Goal: Transaction & Acquisition: Purchase product/service

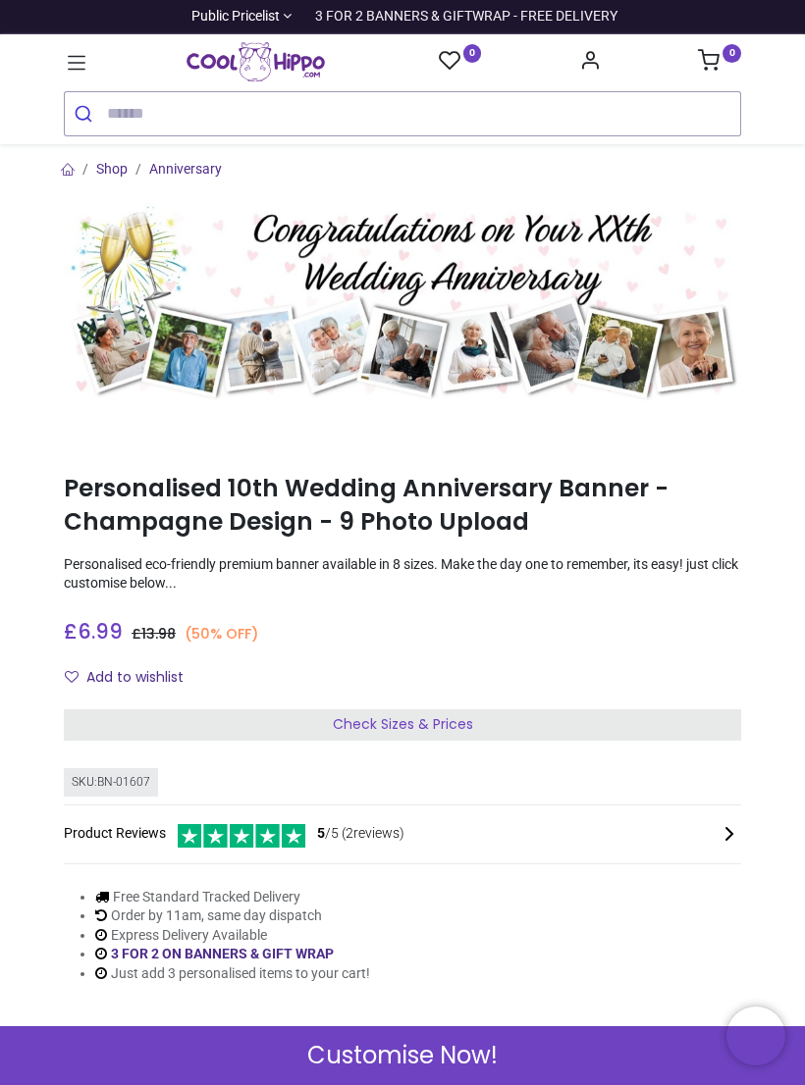
click at [519, 718] on div "Check Sizes & Prices" at bounding box center [402, 724] width 677 height 31
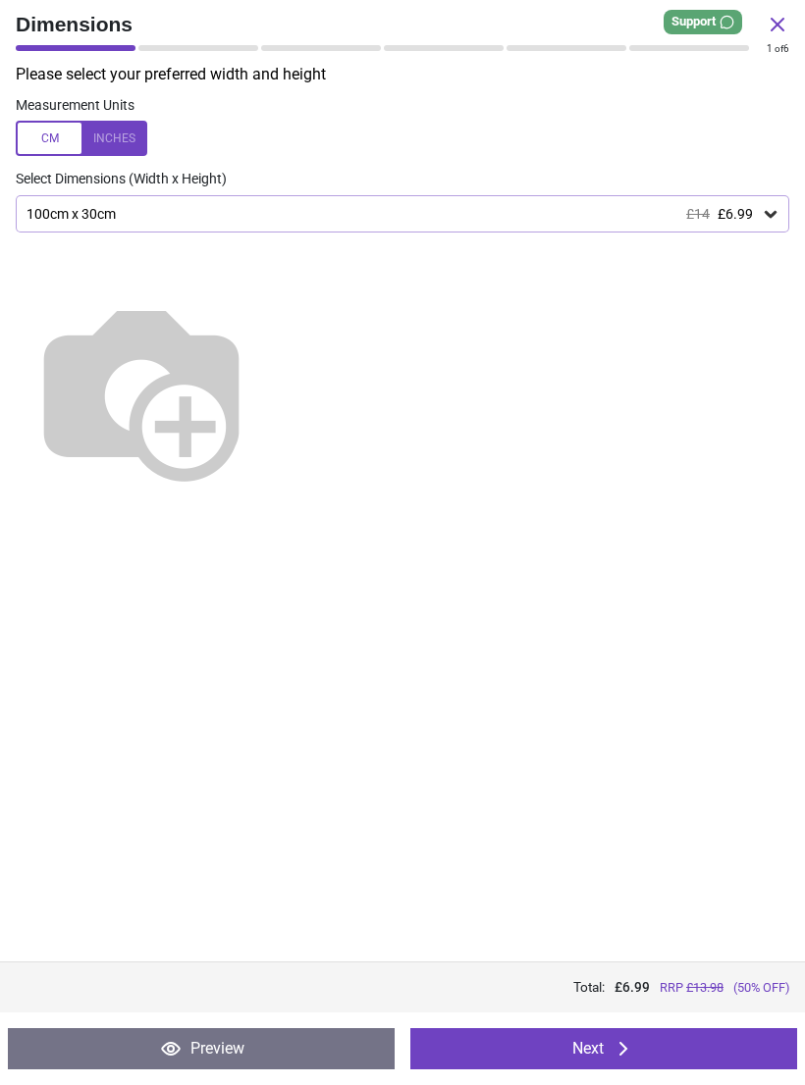
click at [774, 214] on icon at bounding box center [770, 214] width 20 height 20
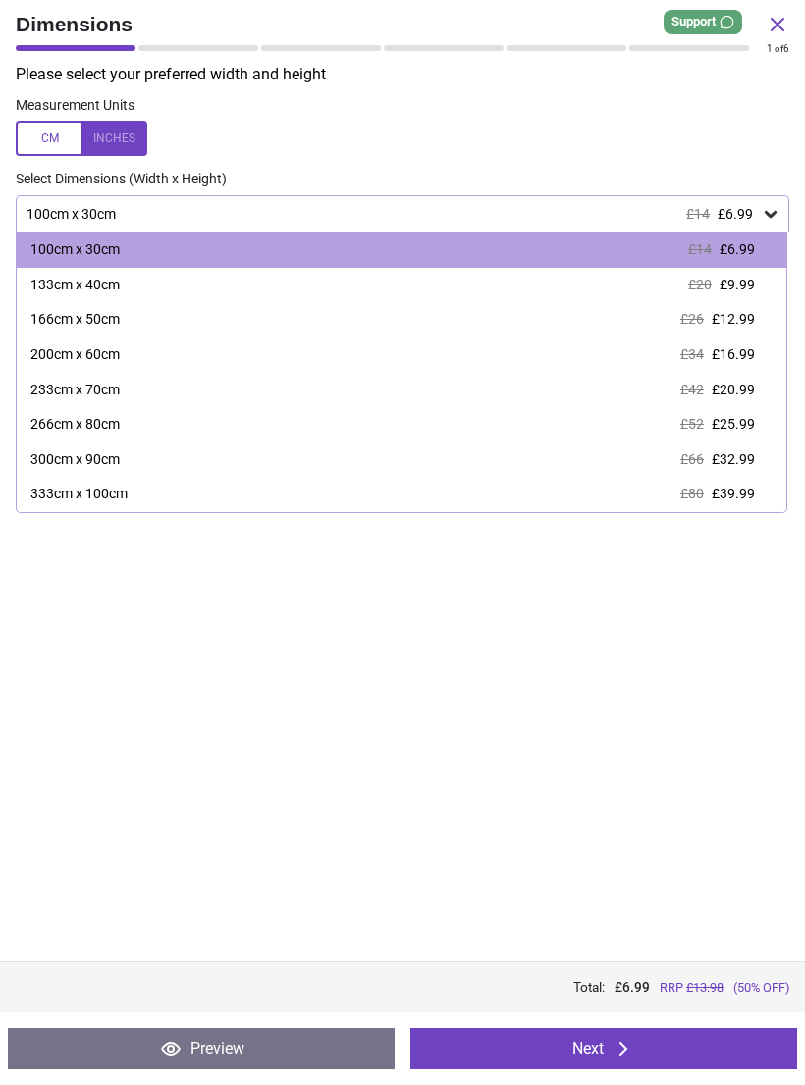
click at [729, 281] on span "£9.99" at bounding box center [736, 285] width 35 height 16
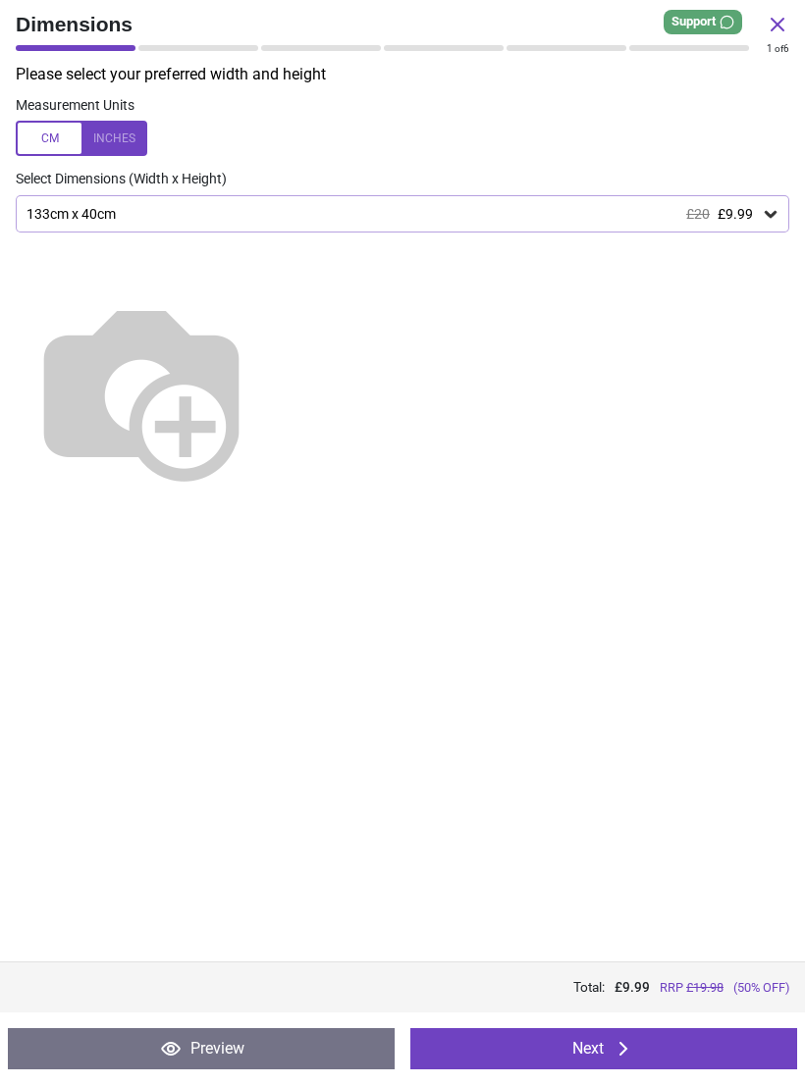
click at [725, 1050] on button "Next" at bounding box center [603, 1048] width 387 height 41
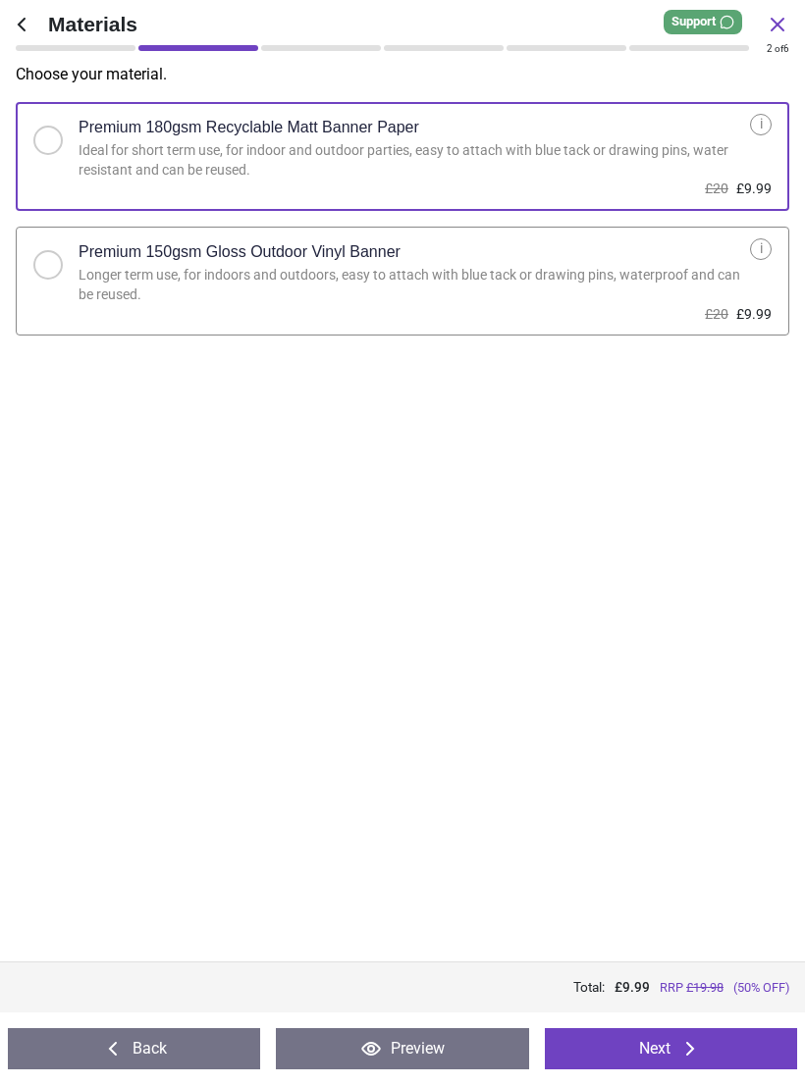
click at [678, 1063] on button "Next" at bounding box center [671, 1048] width 252 height 41
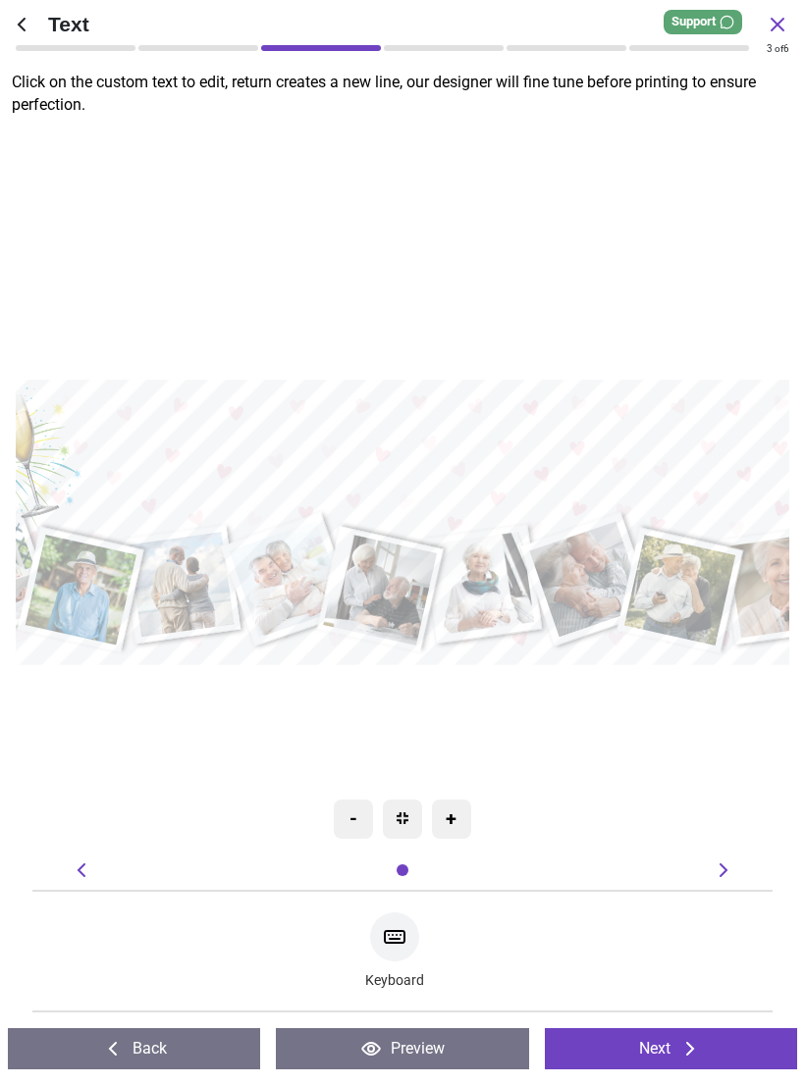
click at [503, 438] on textarea at bounding box center [449, 449] width 754 height 67
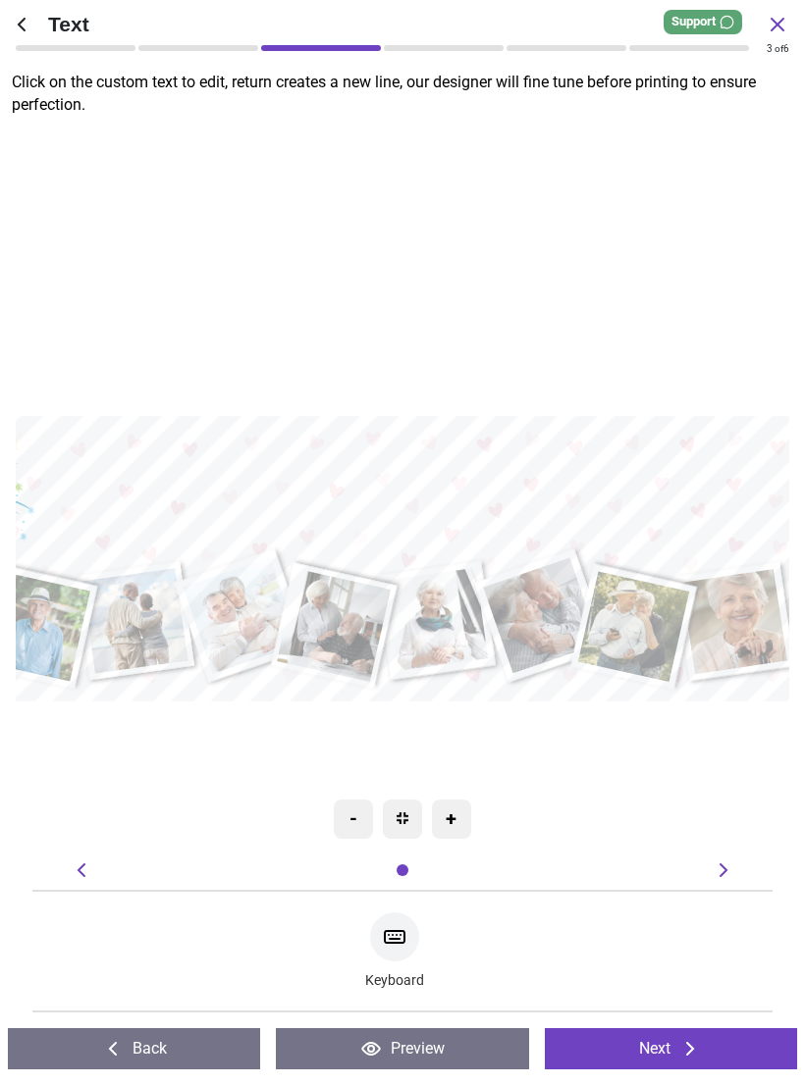
type textarea "*"
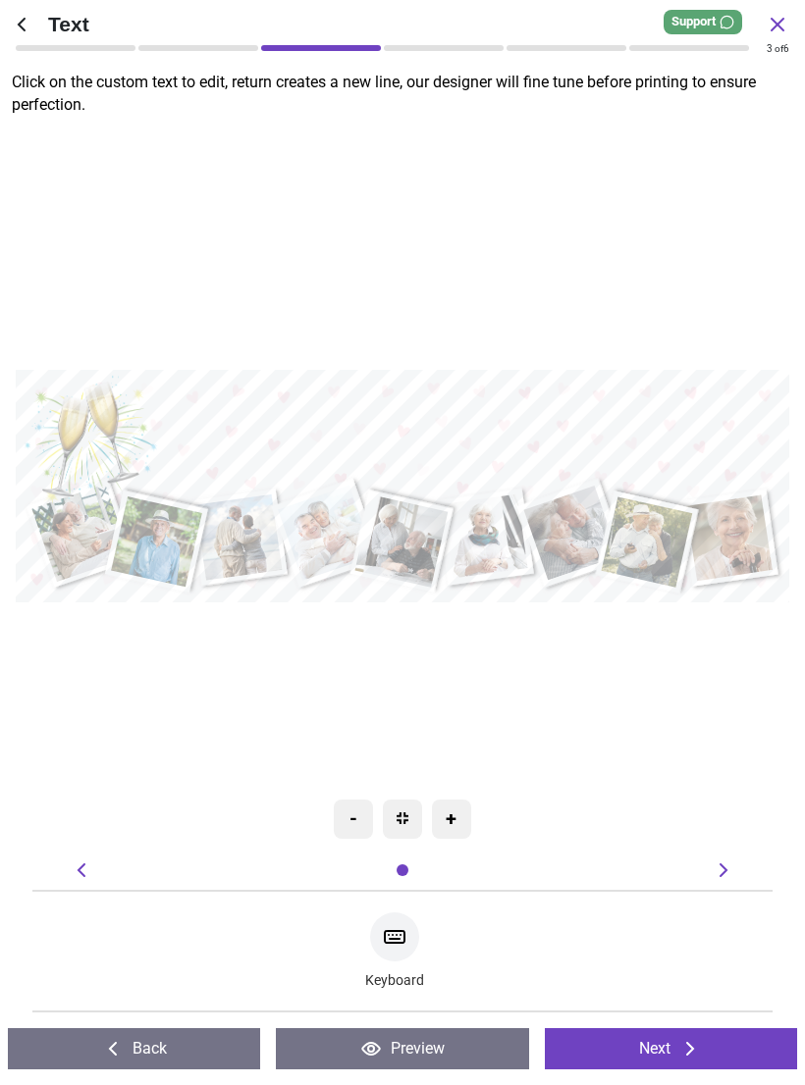
type textarea "*"
click at [375, 428] on textarea "**********" at bounding box center [457, 421] width 617 height 106
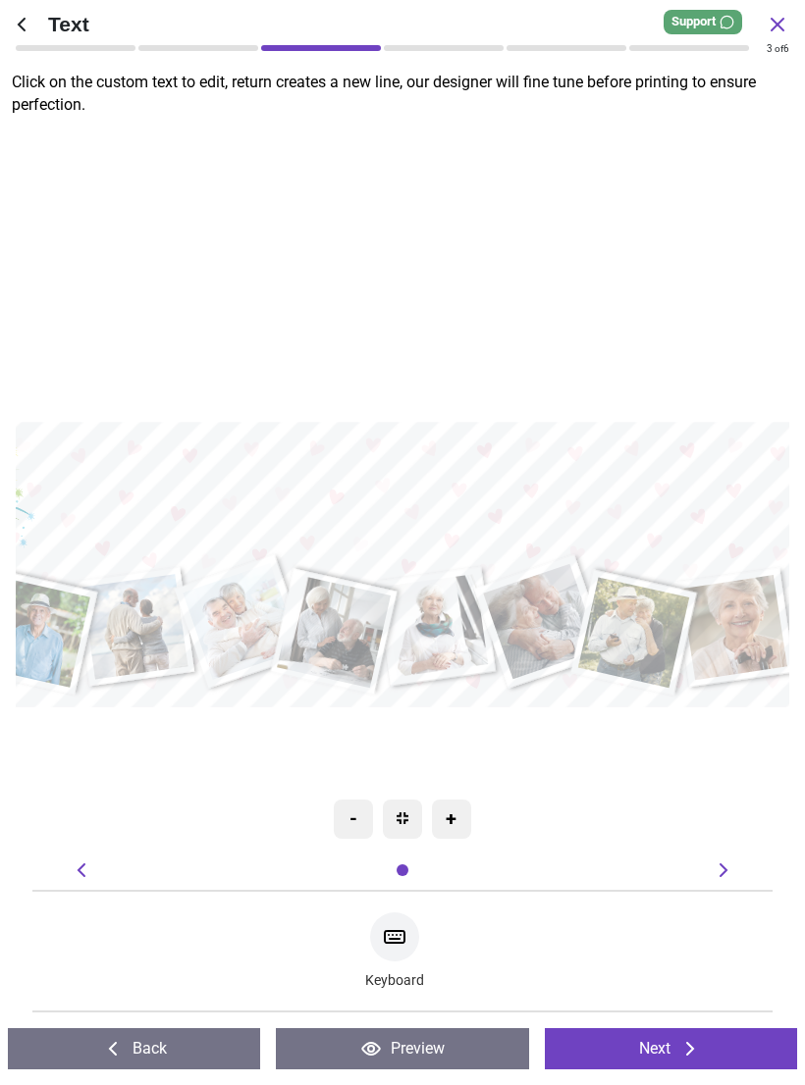
click at [288, 497] on textarea "**********" at bounding box center [403, 486] width 754 height 130
type textarea "*"
type textarea "**********"
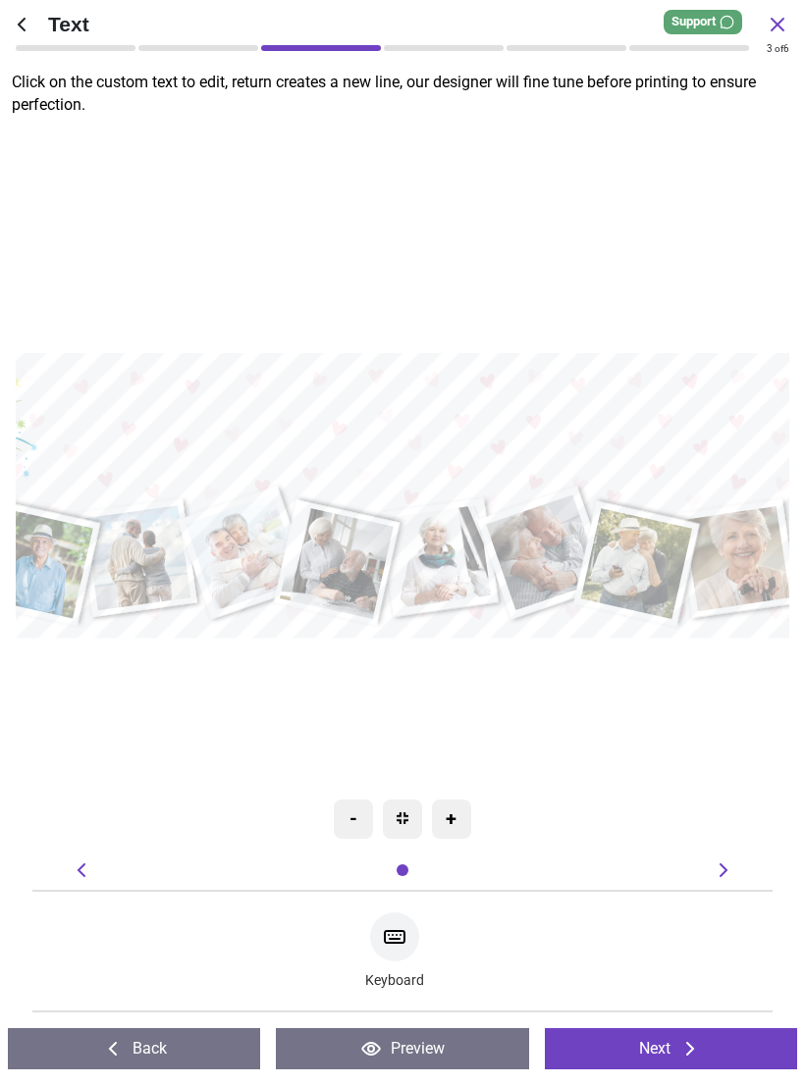
click at [30, 25] on icon at bounding box center [22, 25] width 24 height 24
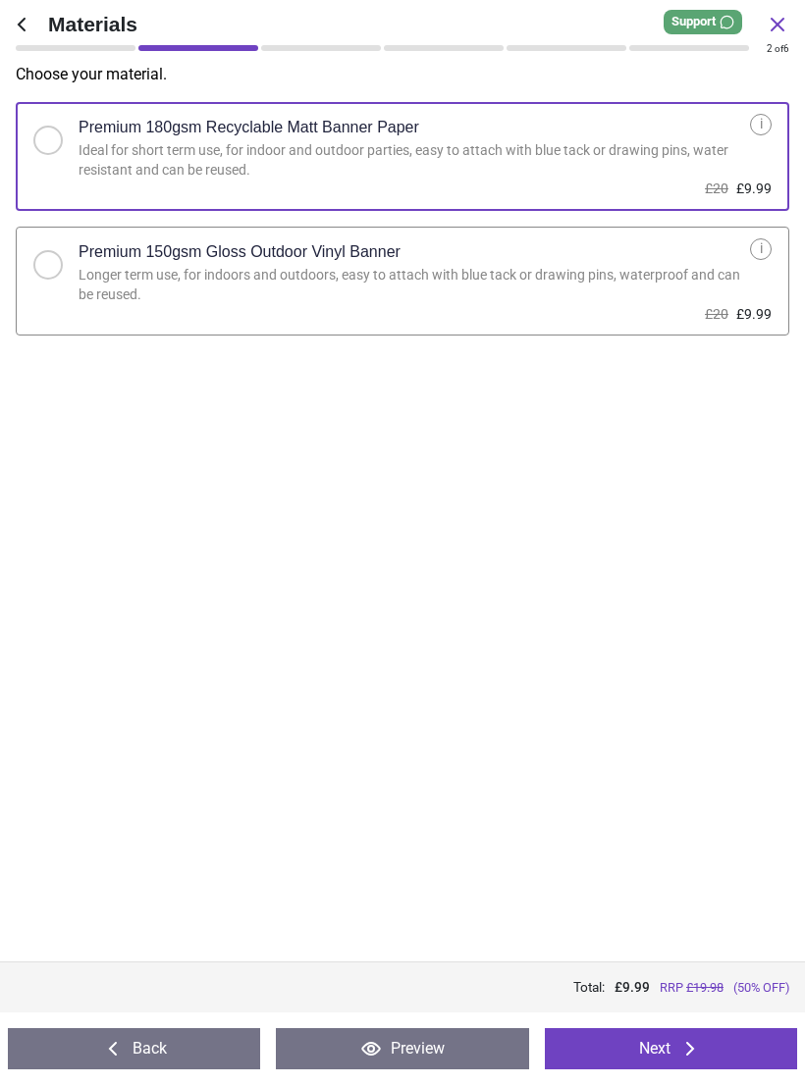
click at [549, 165] on div "Ideal for short term use, for indoor and outdoor parties, easy to attach with b…" at bounding box center [413, 160] width 671 height 38
click at [691, 1048] on icon at bounding box center [690, 1049] width 24 height 24
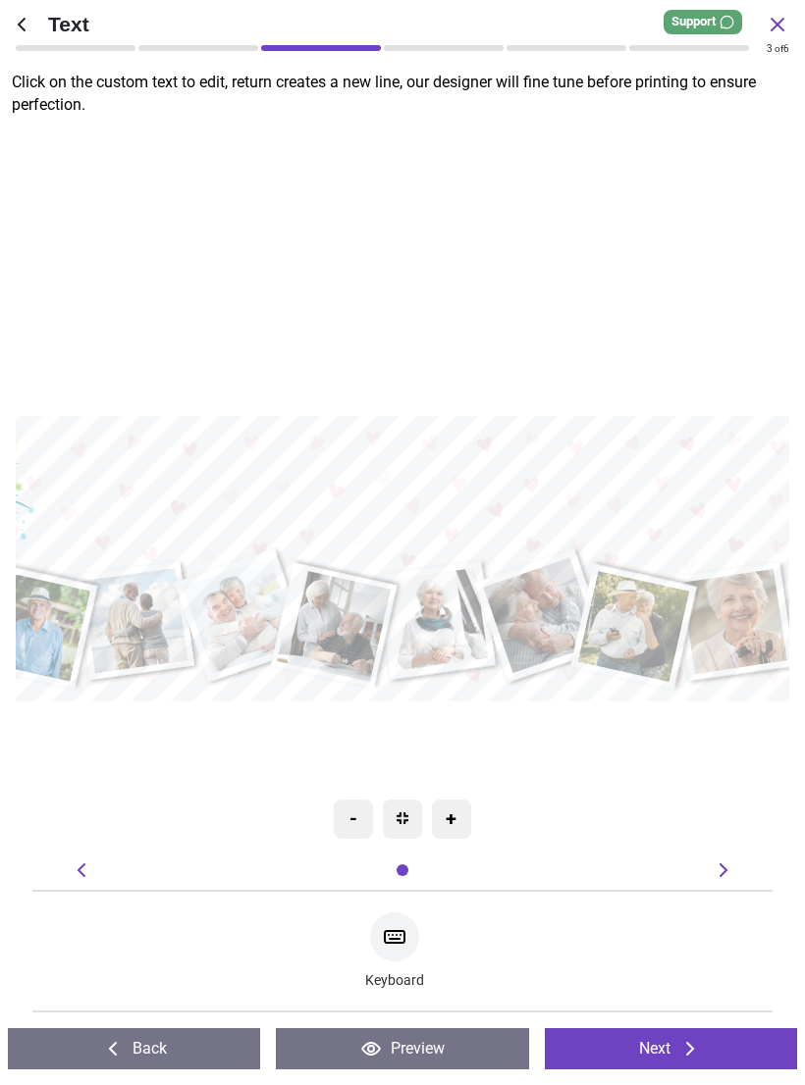
click at [690, 1037] on icon at bounding box center [690, 1049] width 24 height 24
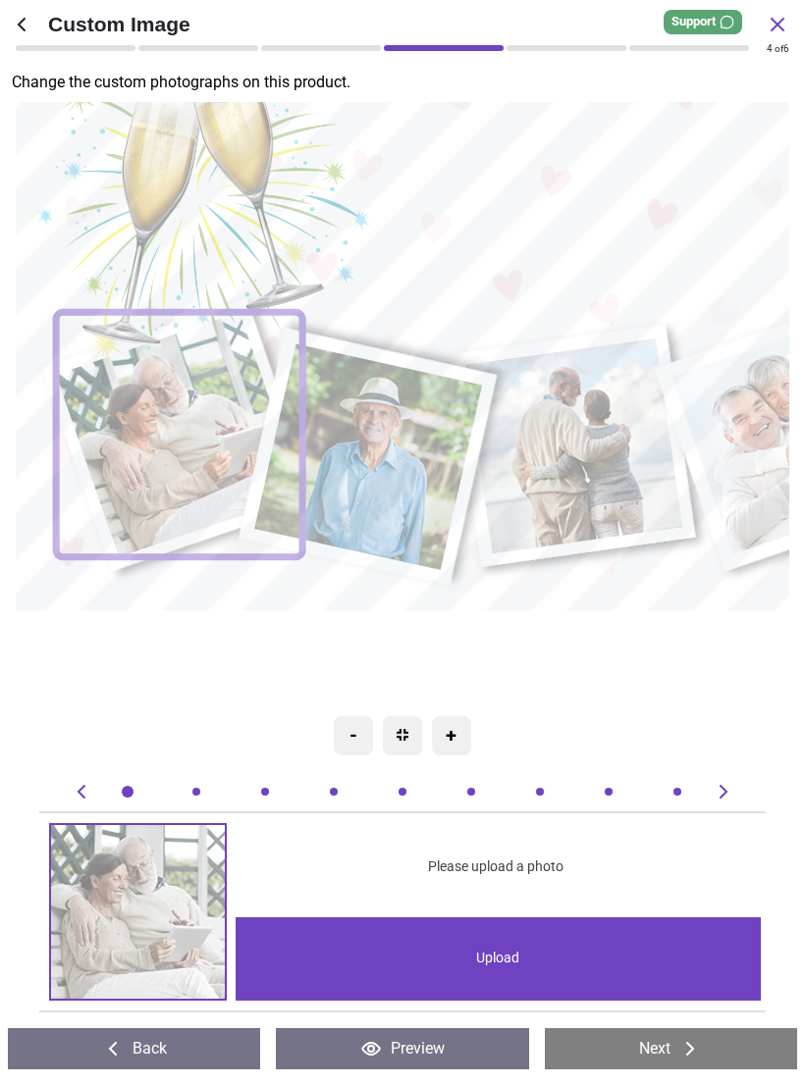
click at [168, 431] on image at bounding box center [179, 435] width 246 height 244
click at [518, 962] on div "Upload" at bounding box center [497, 958] width 524 height 83
click at [564, 973] on div "Upload" at bounding box center [497, 958] width 524 height 83
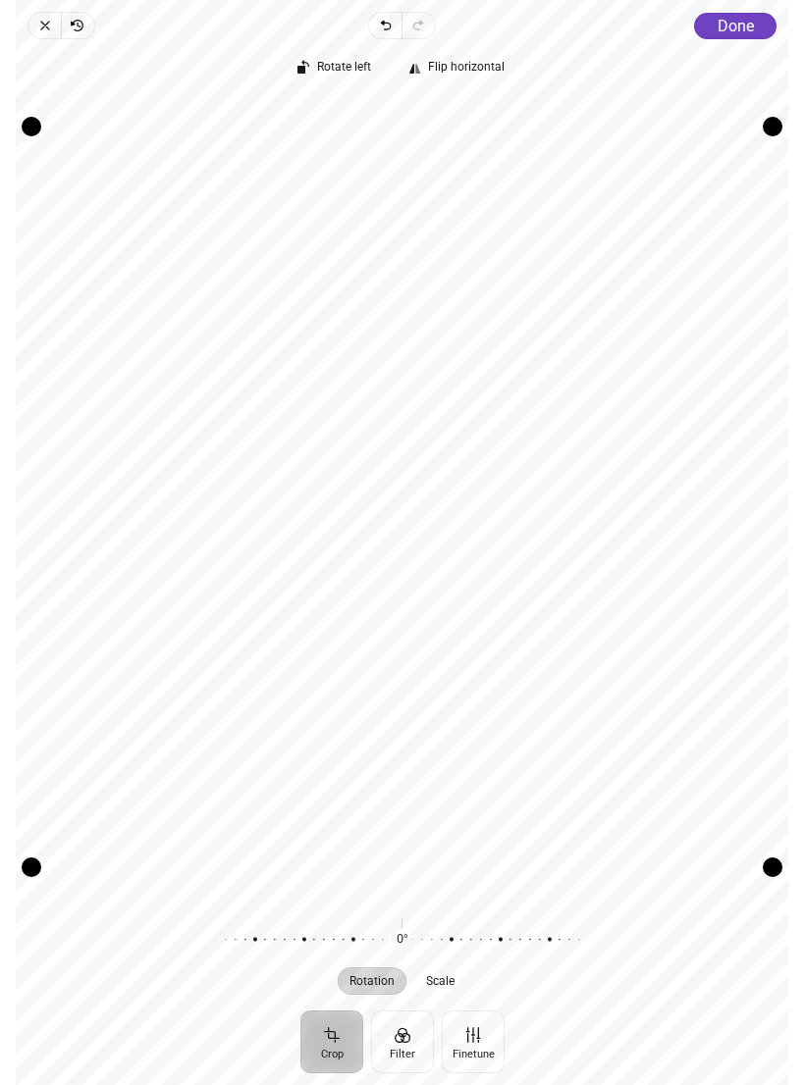
click at [416, 1045] on button "Filter" at bounding box center [402, 1042] width 63 height 63
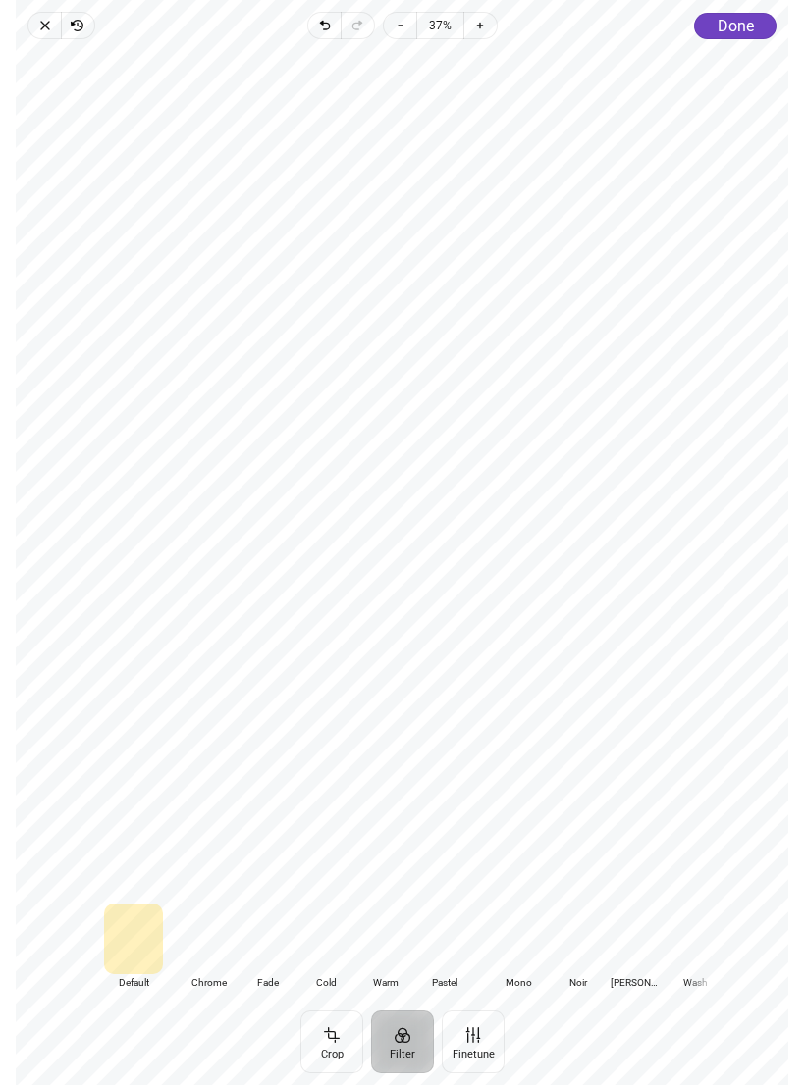
click at [228, 936] on div at bounding box center [208, 939] width 59 height 71
click at [275, 937] on div at bounding box center [266, 939] width 59 height 71
click at [150, 947] on div at bounding box center [133, 939] width 59 height 71
click at [475, 1031] on button "Finetune" at bounding box center [473, 1042] width 63 height 63
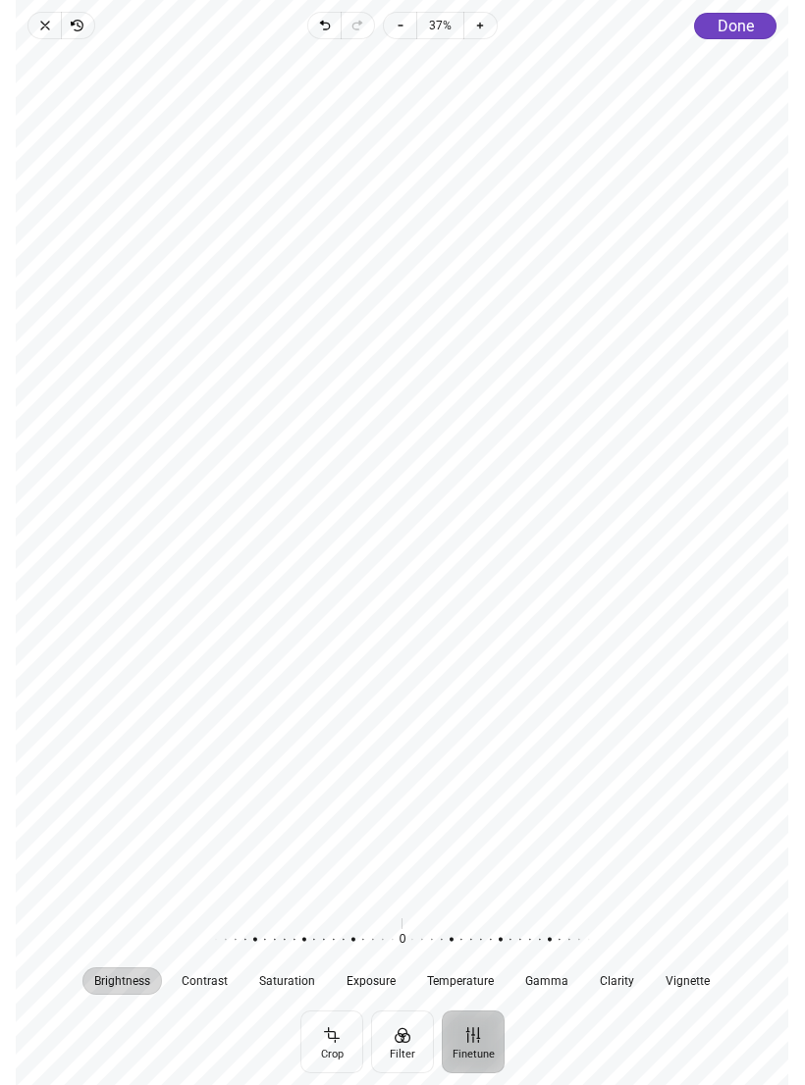
click at [751, 35] on button "Done" at bounding box center [736, 26] width 82 height 26
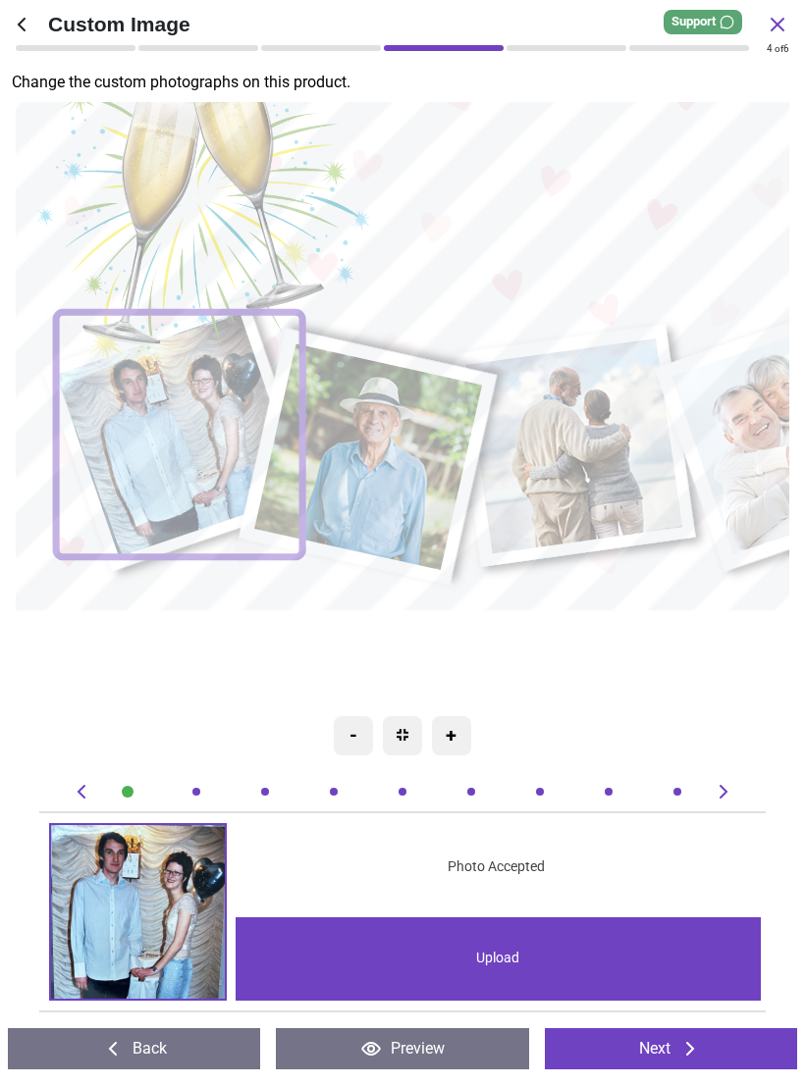
click at [501, 950] on div "Upload" at bounding box center [497, 958] width 524 height 83
click at [406, 428] on image at bounding box center [368, 457] width 228 height 227
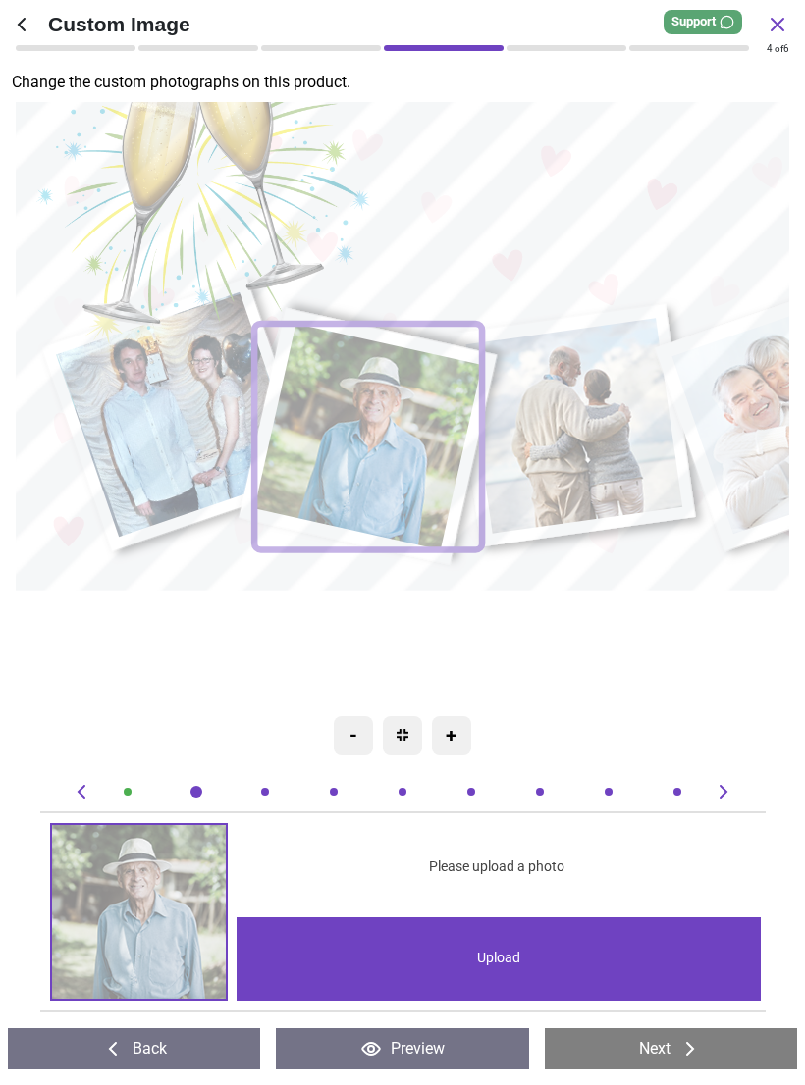
scroll to position [0, 740]
click at [475, 964] on div "Upload" at bounding box center [498, 958] width 524 height 83
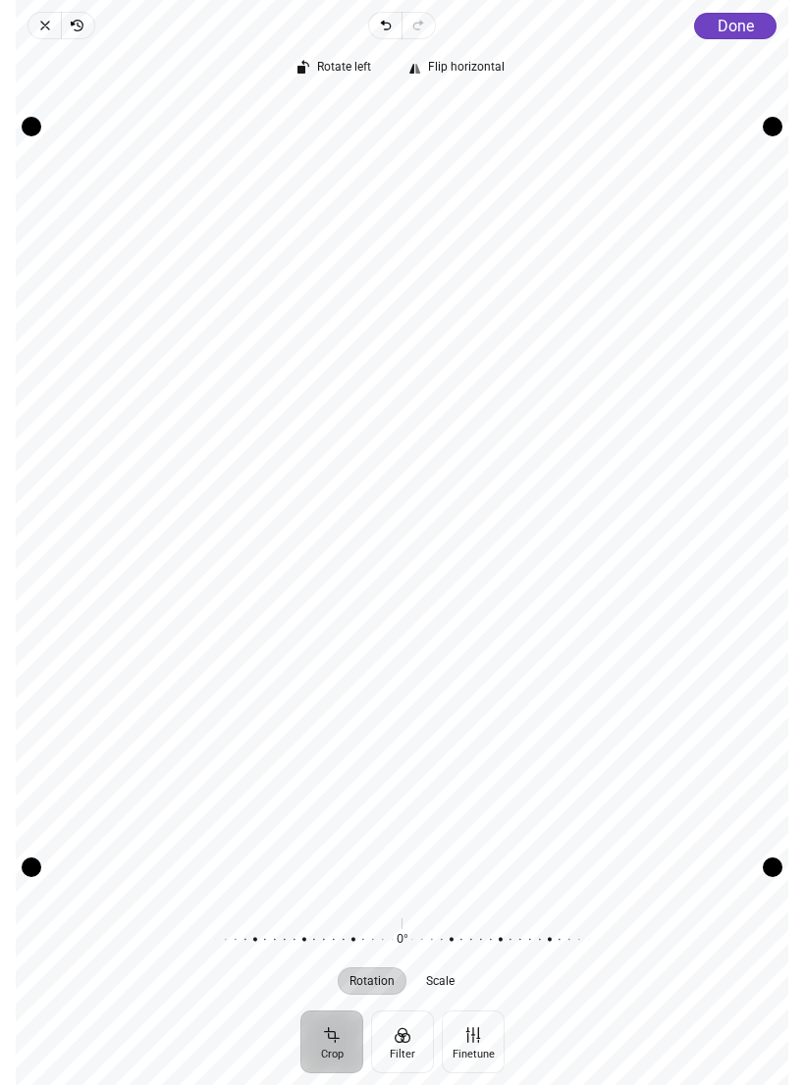
click at [416, 1035] on button "Filter" at bounding box center [402, 1042] width 63 height 63
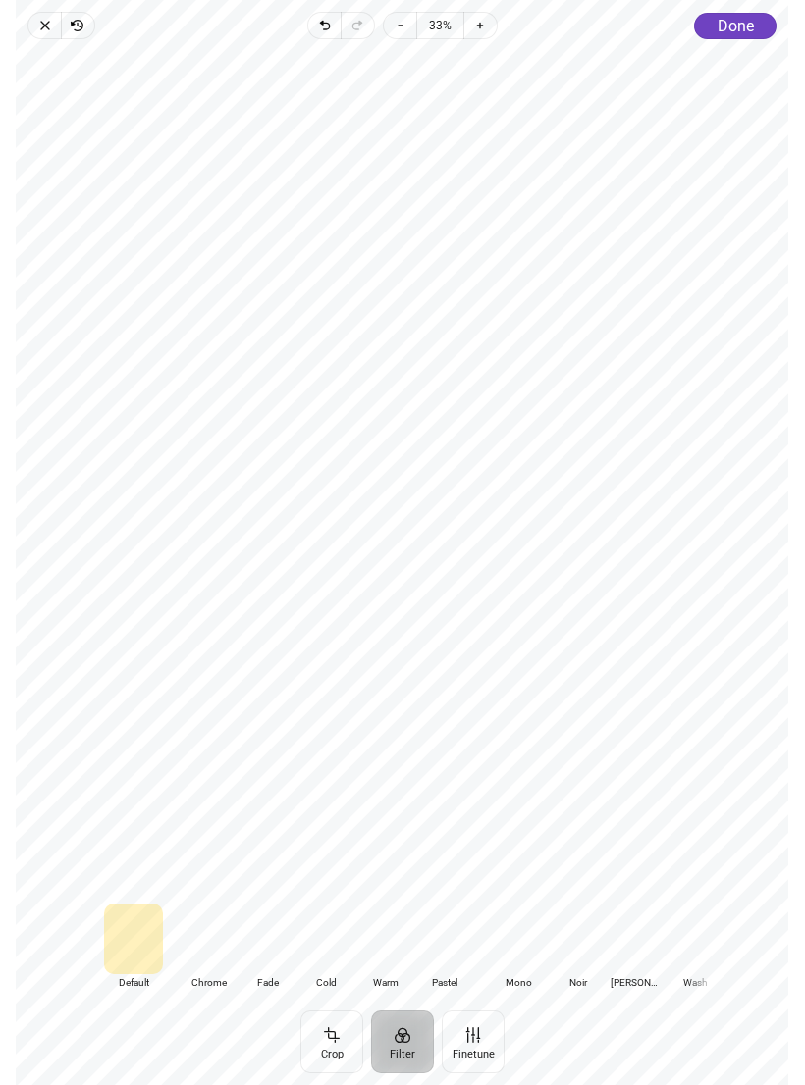
click at [217, 945] on div at bounding box center [208, 939] width 59 height 71
click at [277, 938] on div at bounding box center [266, 939] width 59 height 71
click at [336, 943] on div at bounding box center [325, 939] width 59 height 71
click at [388, 942] on div at bounding box center [384, 939] width 59 height 71
click at [283, 949] on div at bounding box center [266, 939] width 59 height 71
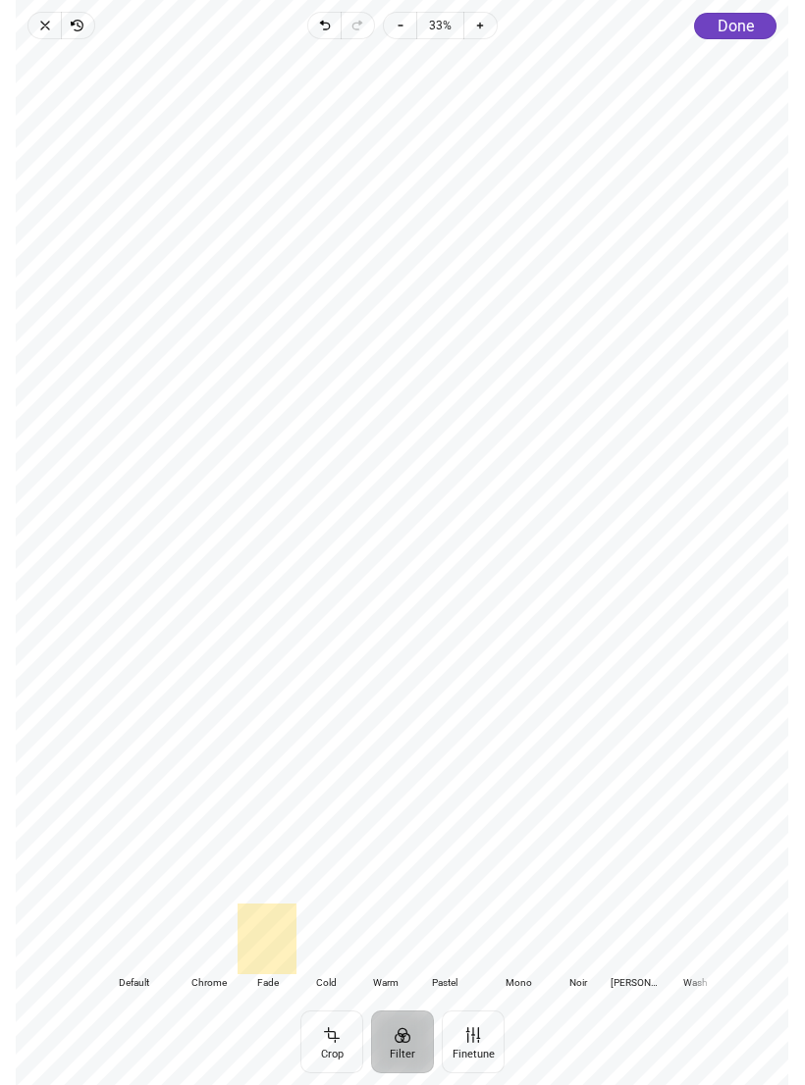
click at [140, 933] on div at bounding box center [133, 939] width 59 height 71
click at [280, 945] on div at bounding box center [266, 939] width 59 height 71
click at [225, 946] on div at bounding box center [208, 939] width 59 height 71
click at [284, 937] on div at bounding box center [266, 939] width 59 height 71
click at [150, 949] on div at bounding box center [133, 939] width 59 height 71
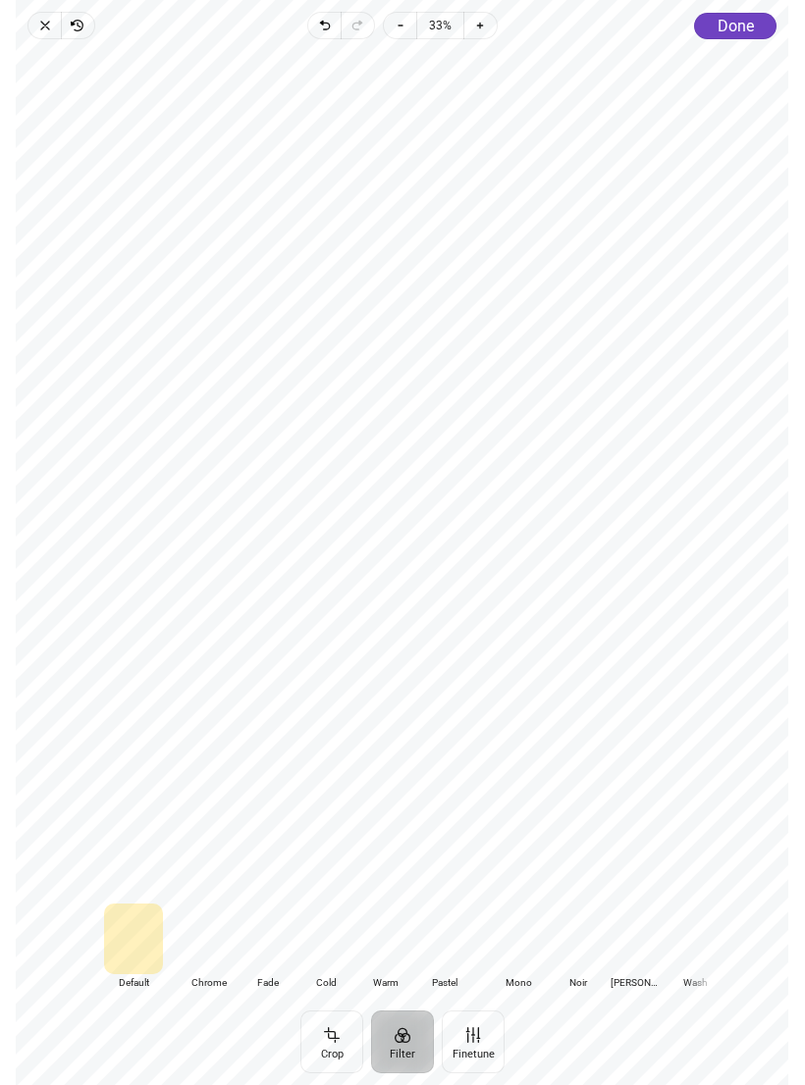
click at [737, 25] on span "Done" at bounding box center [735, 26] width 36 height 19
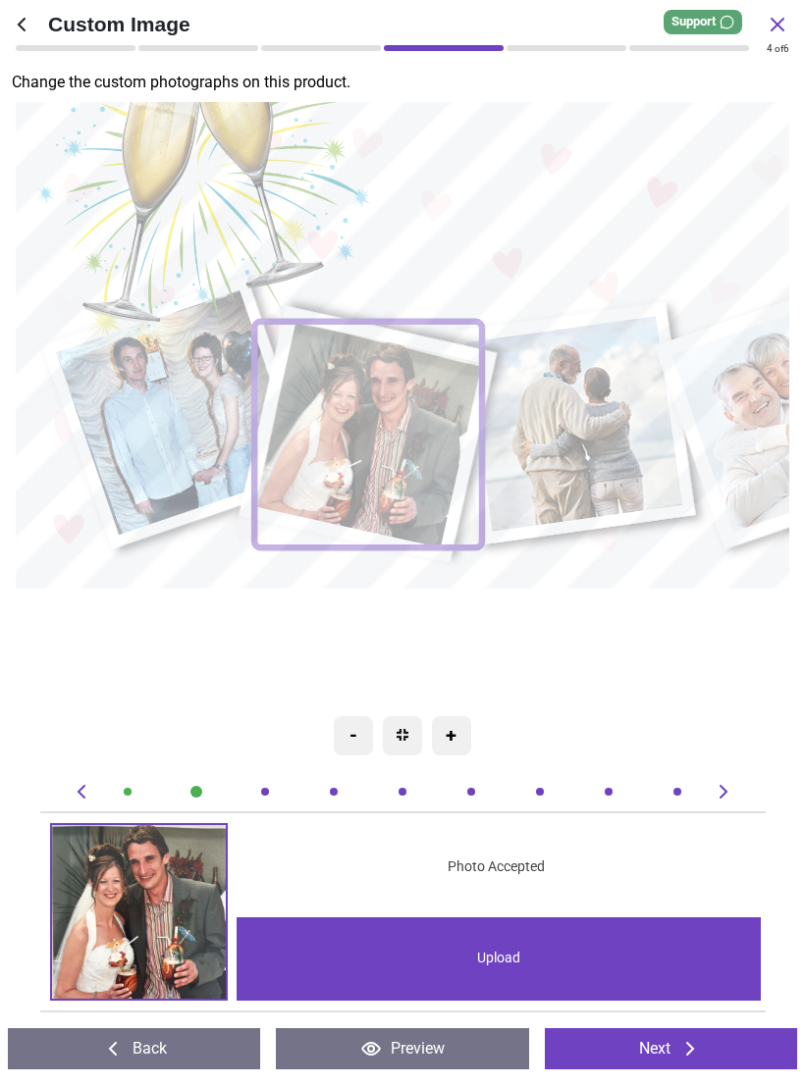
click at [583, 448] on image at bounding box center [573, 424] width 217 height 215
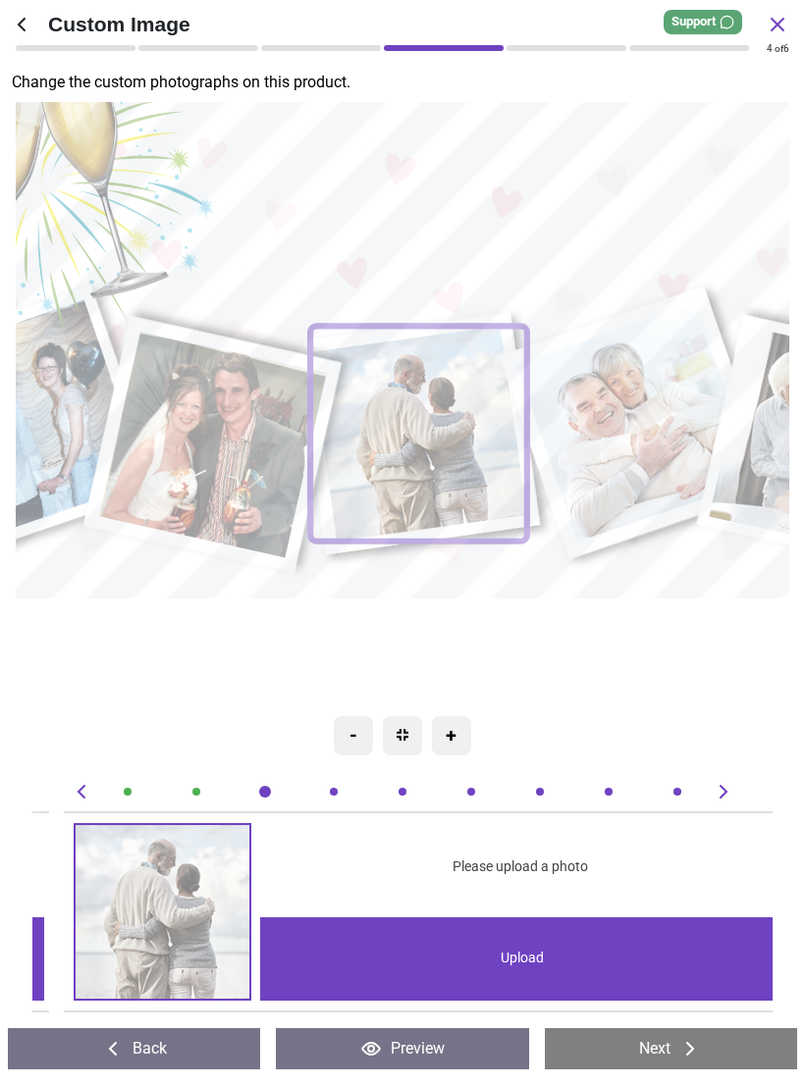
scroll to position [0, 1481]
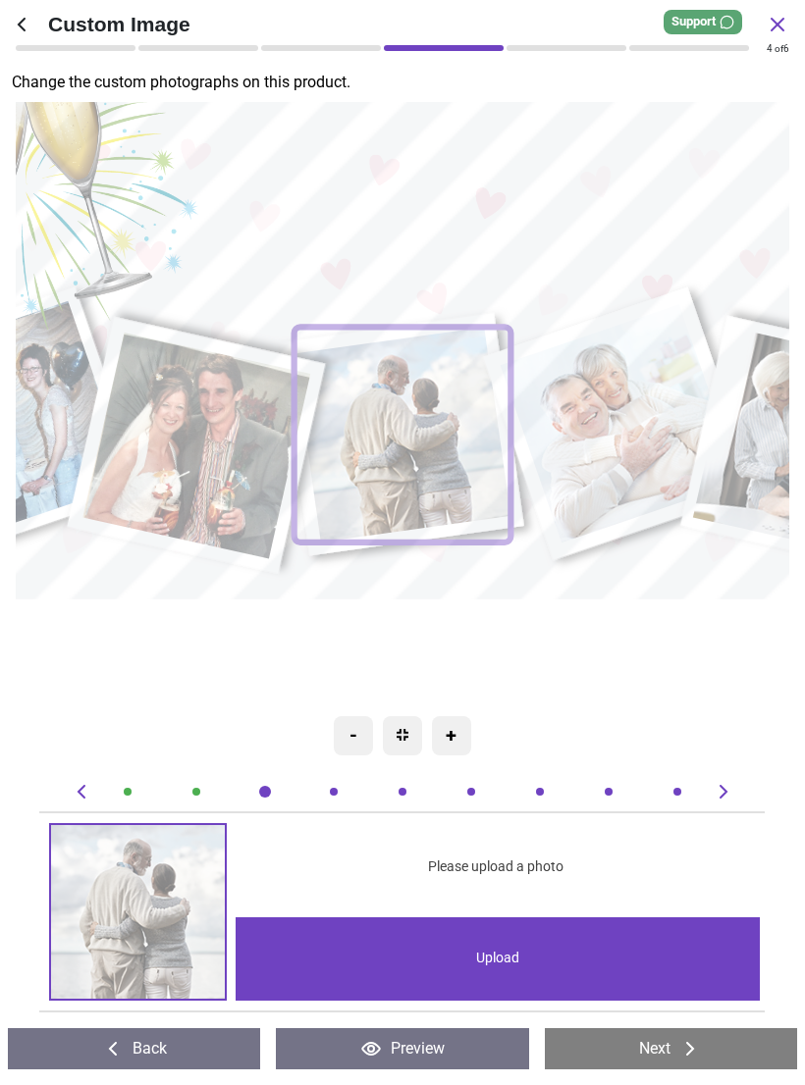
click at [587, 956] on div "Upload" at bounding box center [497, 958] width 524 height 83
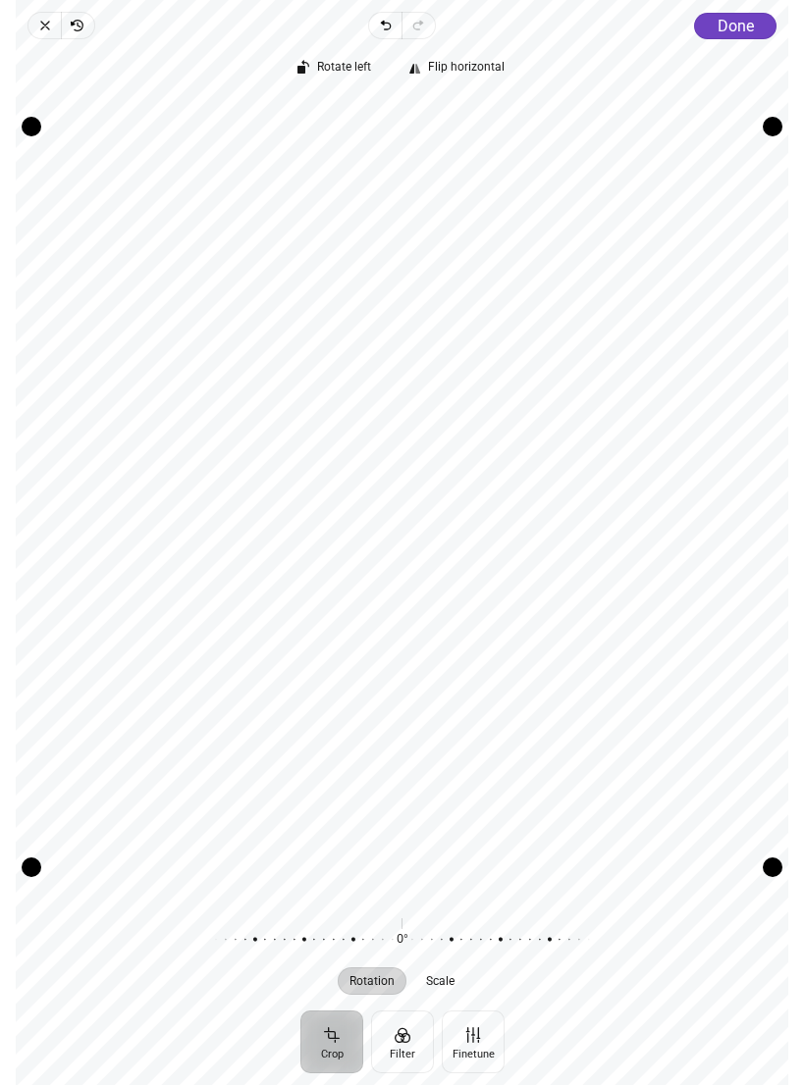
click at [732, 34] on span "Done" at bounding box center [735, 26] width 36 height 19
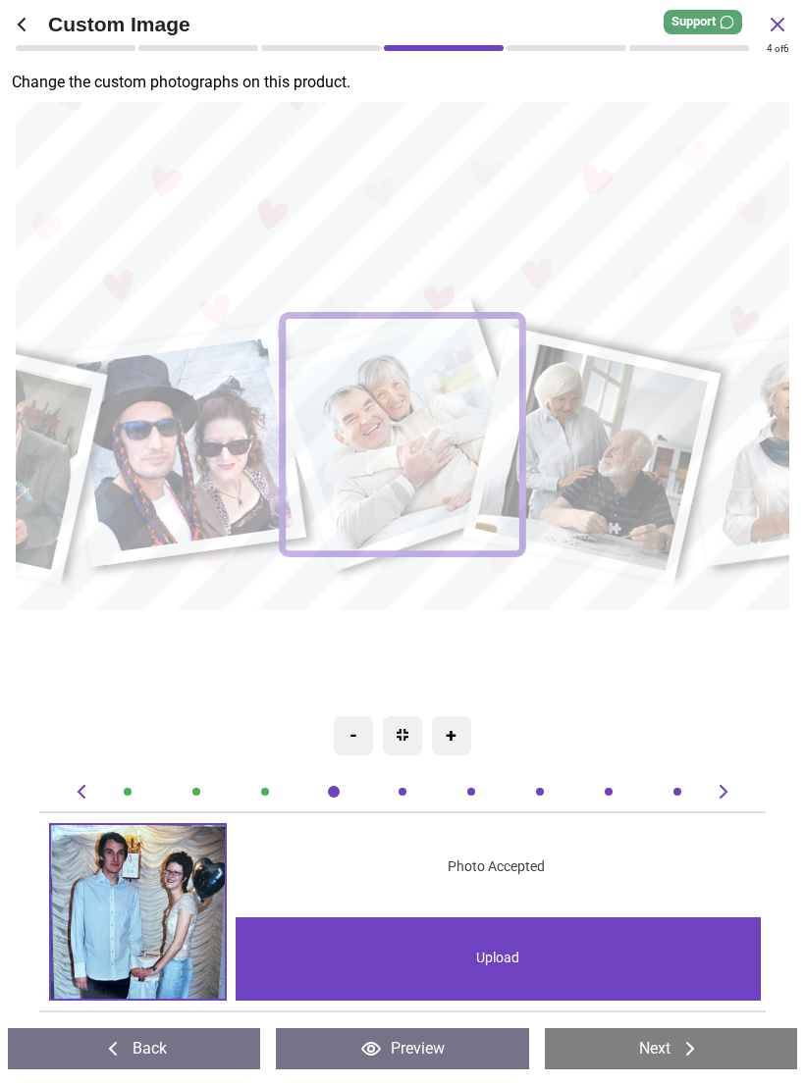
scroll to position [0, 2221]
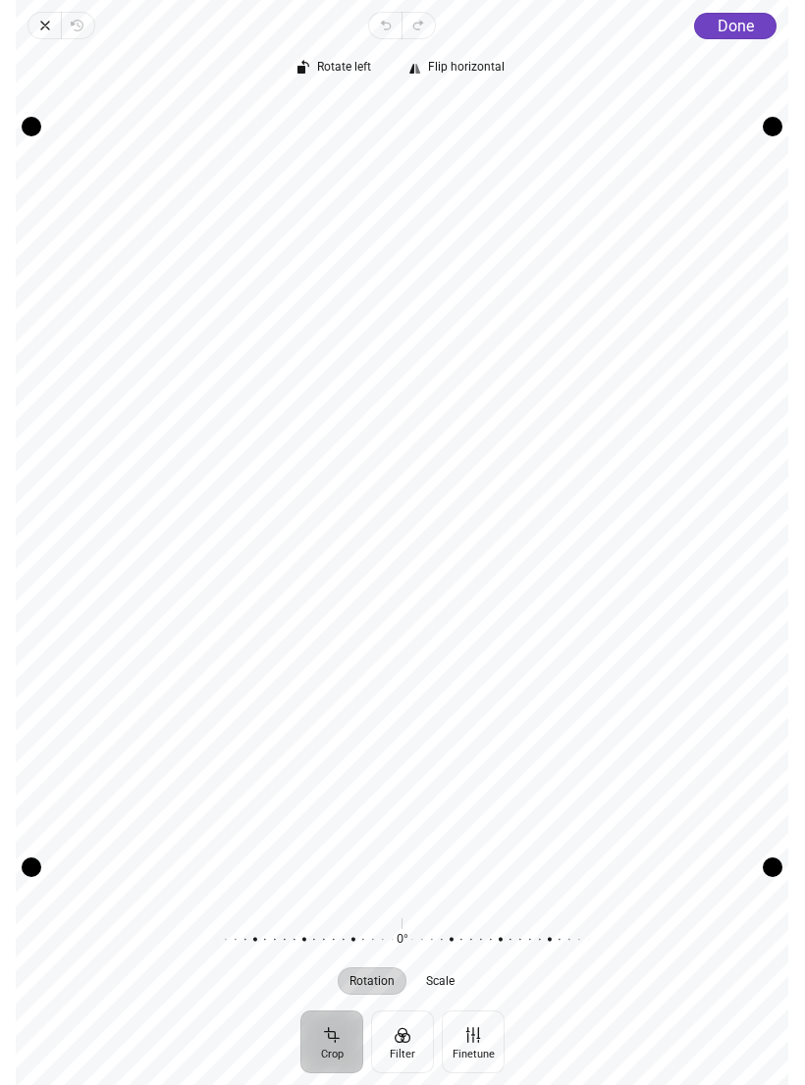
click at [732, 43] on div "Rotate left Flip horizontal Recenter Rotation Scale 0° Reset" at bounding box center [402, 524] width 772 height 971
click at [740, 27] on span "Done" at bounding box center [735, 26] width 36 height 19
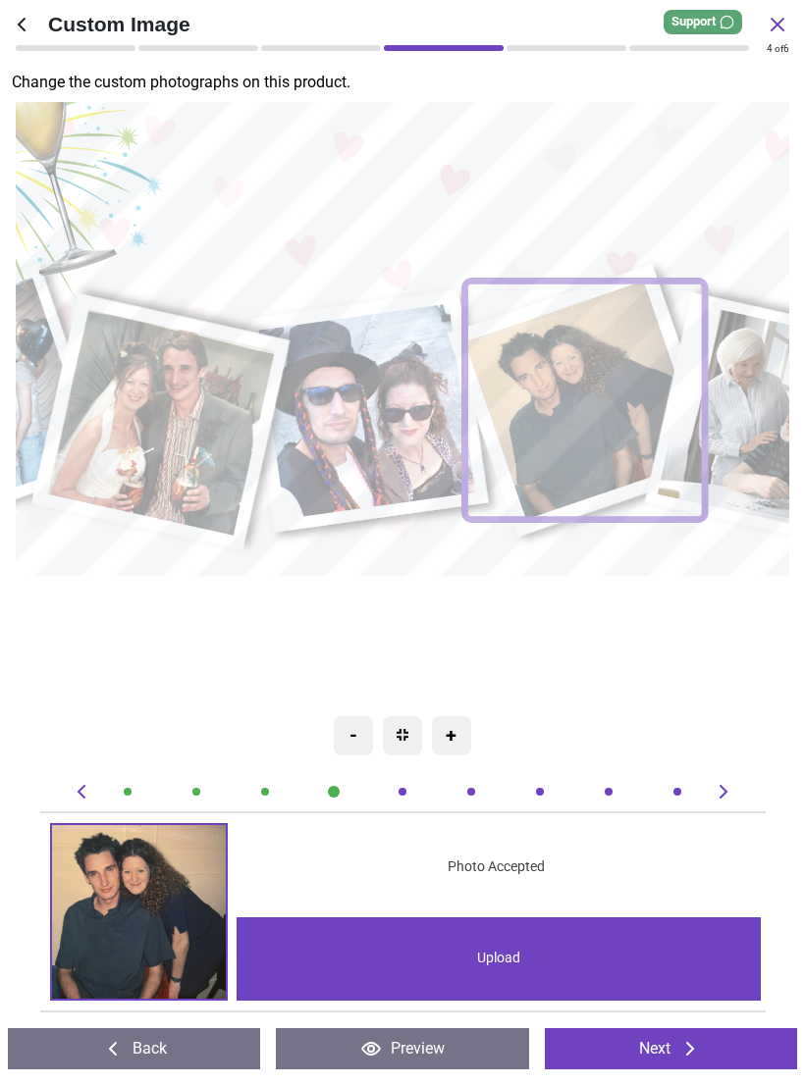
click at [384, 476] on image at bounding box center [366, 411] width 217 height 215
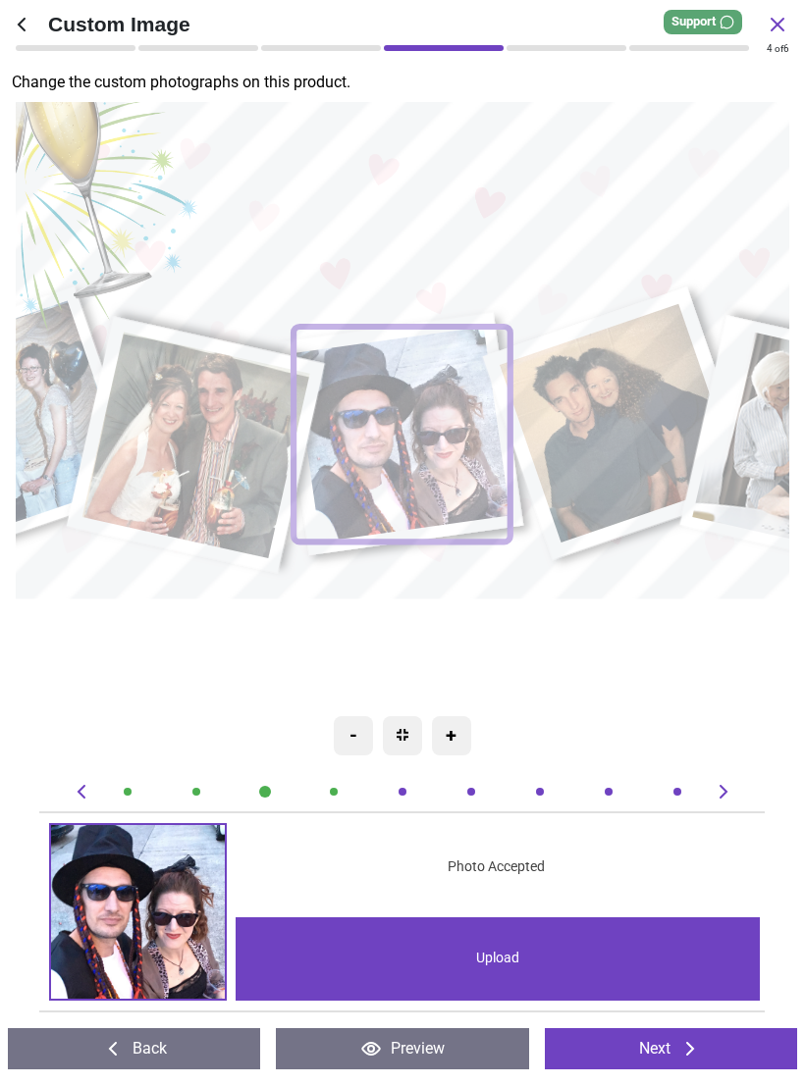
click at [621, 416] on image at bounding box center [619, 423] width 240 height 238
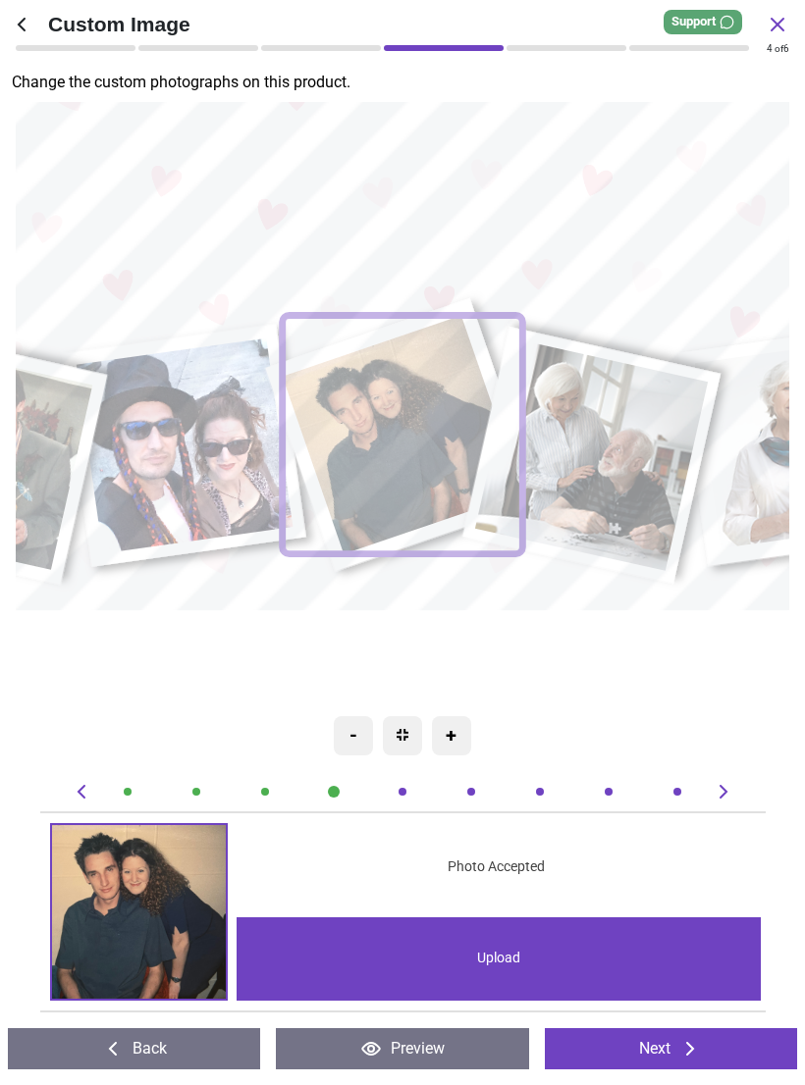
click at [620, 440] on image at bounding box center [591, 456] width 233 height 232
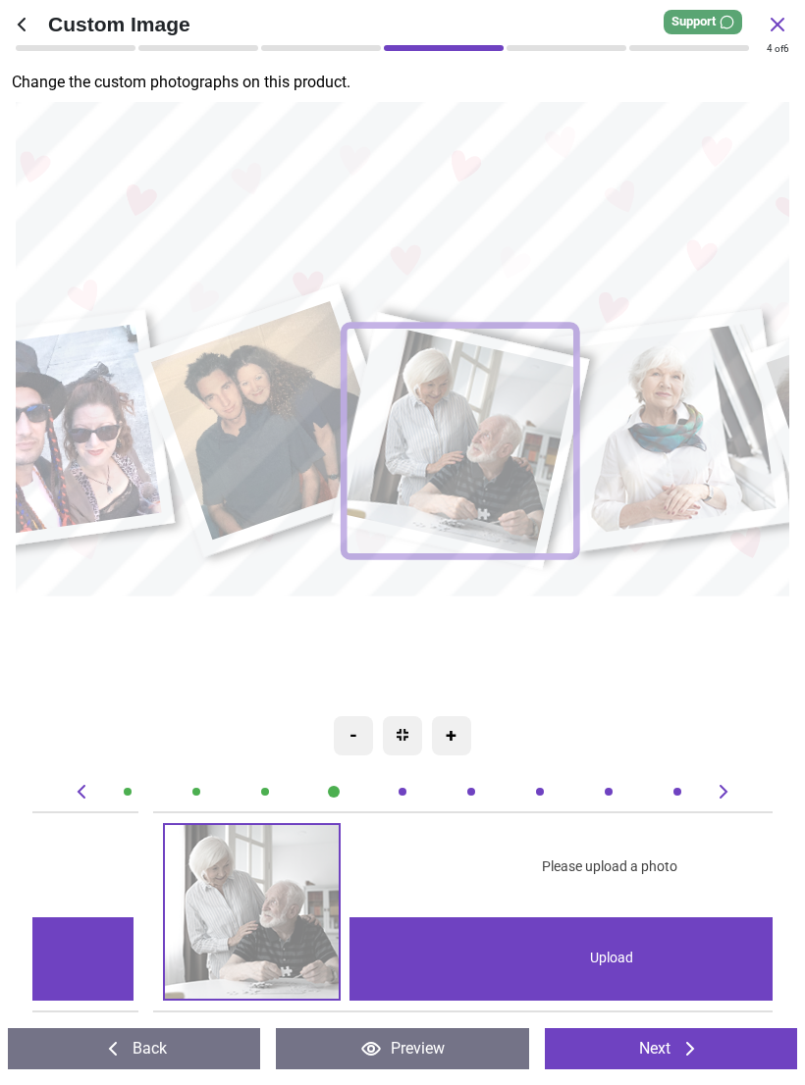
scroll to position [0, 2961]
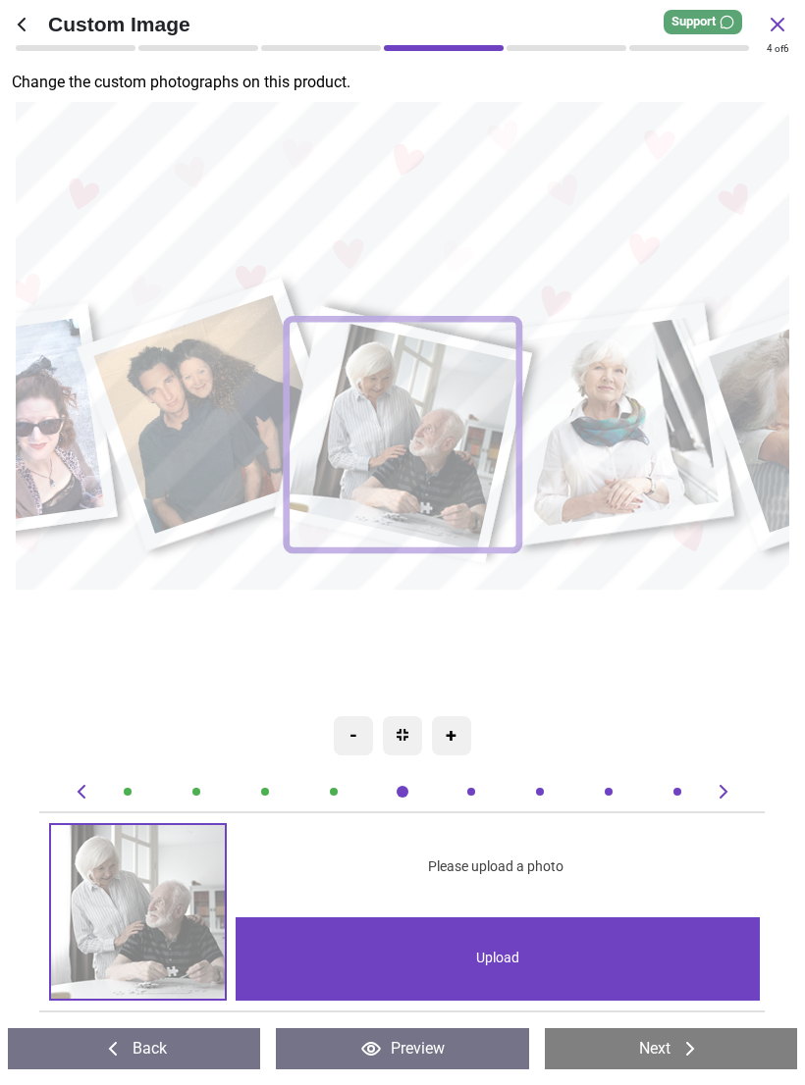
click at [582, 961] on div "Upload" at bounding box center [497, 958] width 524 height 83
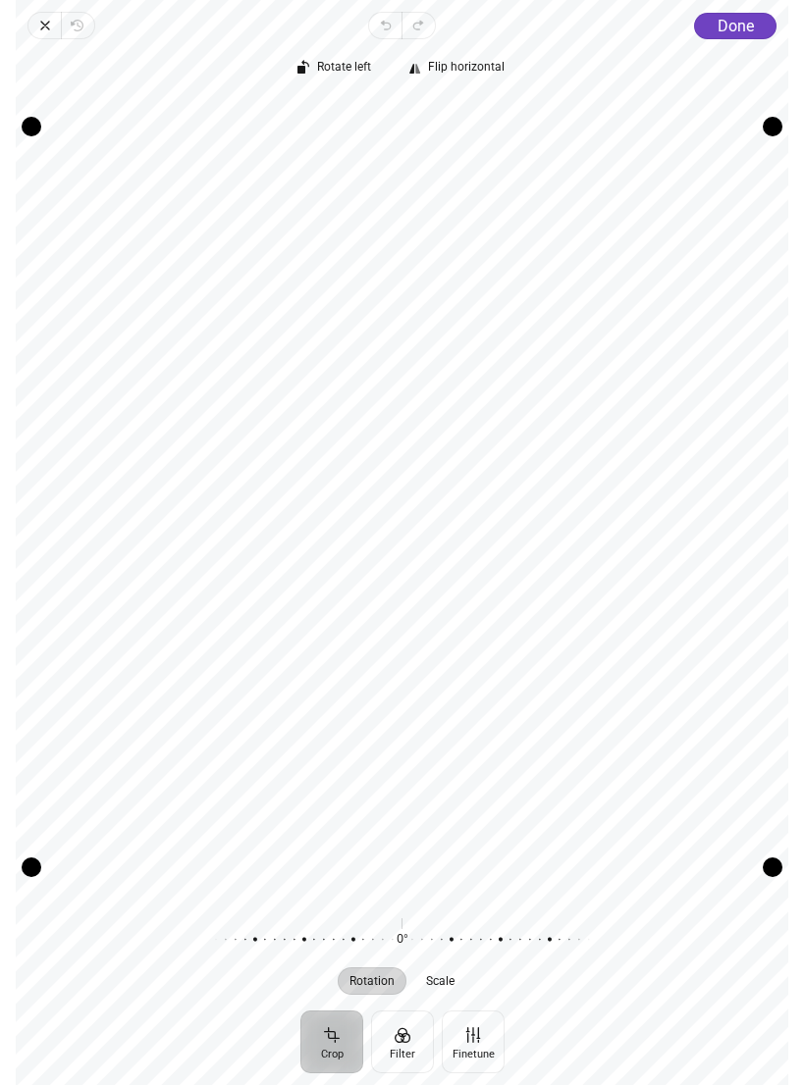
click at [56, 32] on span "Close" at bounding box center [43, 25] width 33 height 27
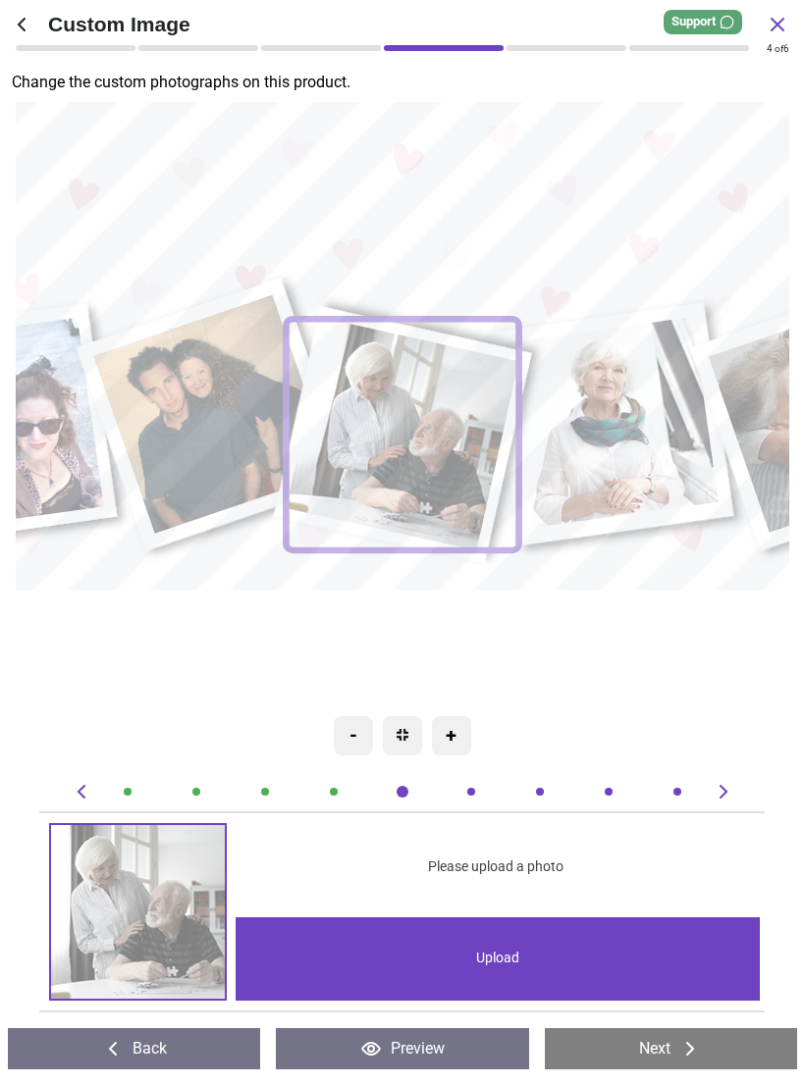
click at [503, 932] on div "Upload" at bounding box center [497, 958] width 524 height 83
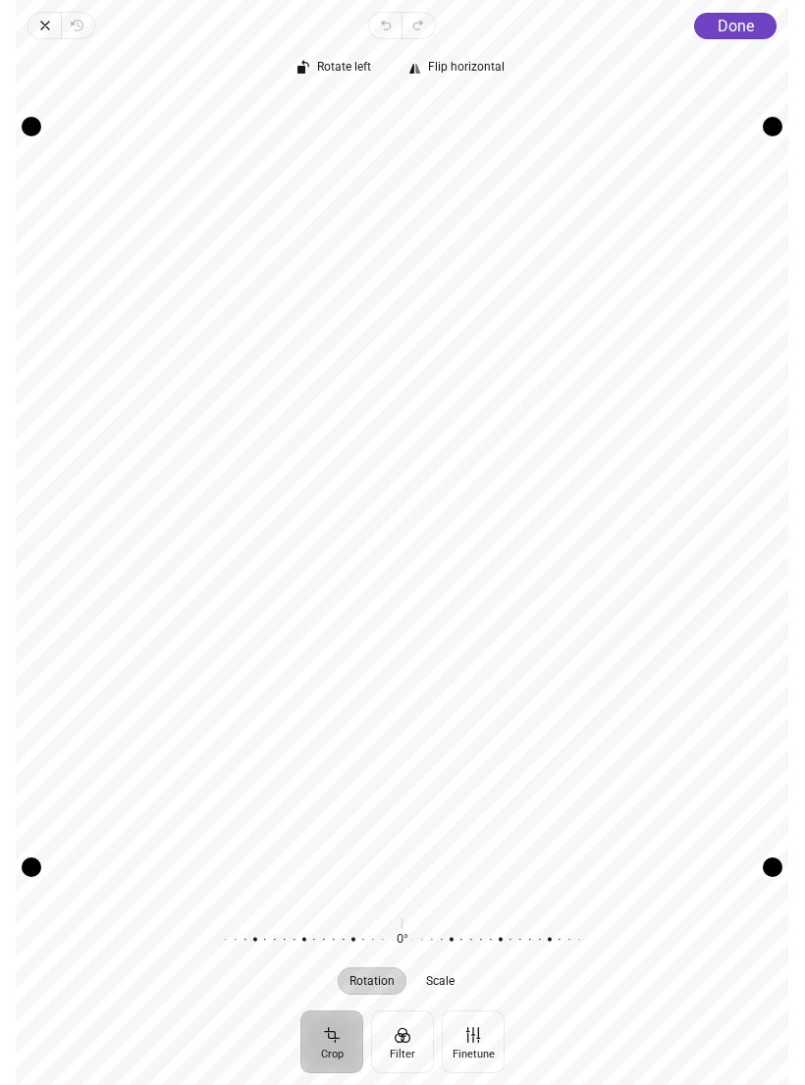
click at [744, 34] on span "Done" at bounding box center [735, 26] width 36 height 19
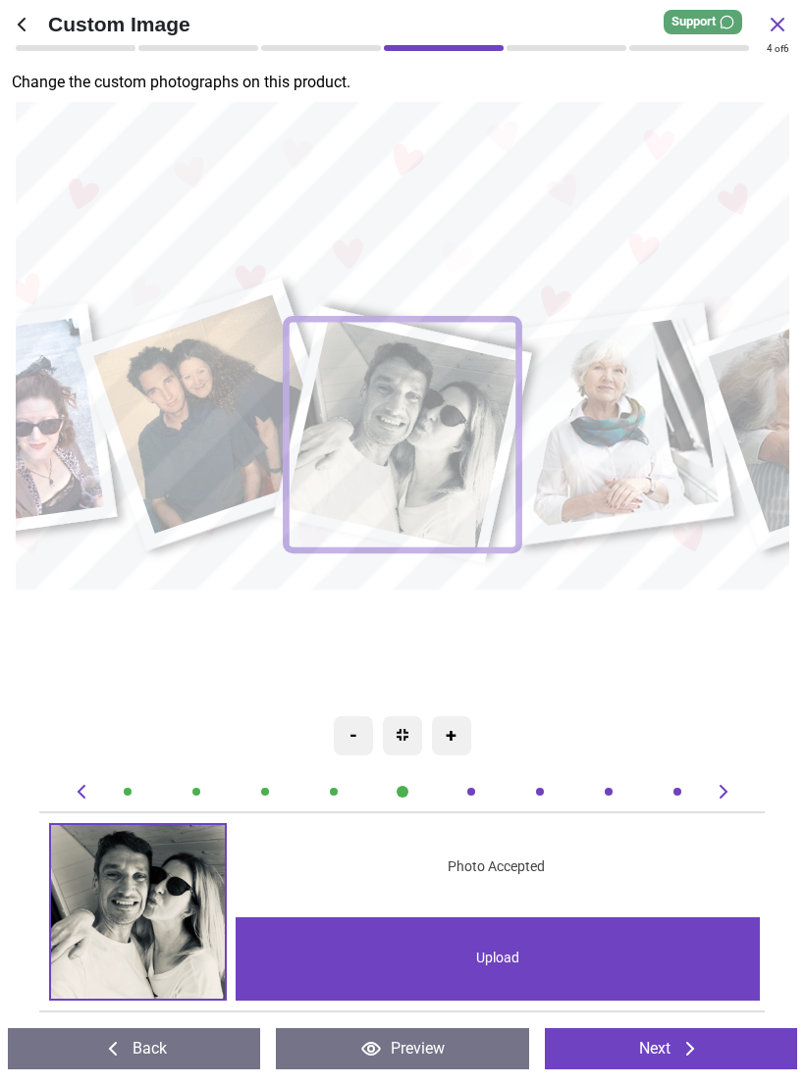
click at [624, 435] on image at bounding box center [611, 423] width 212 height 211
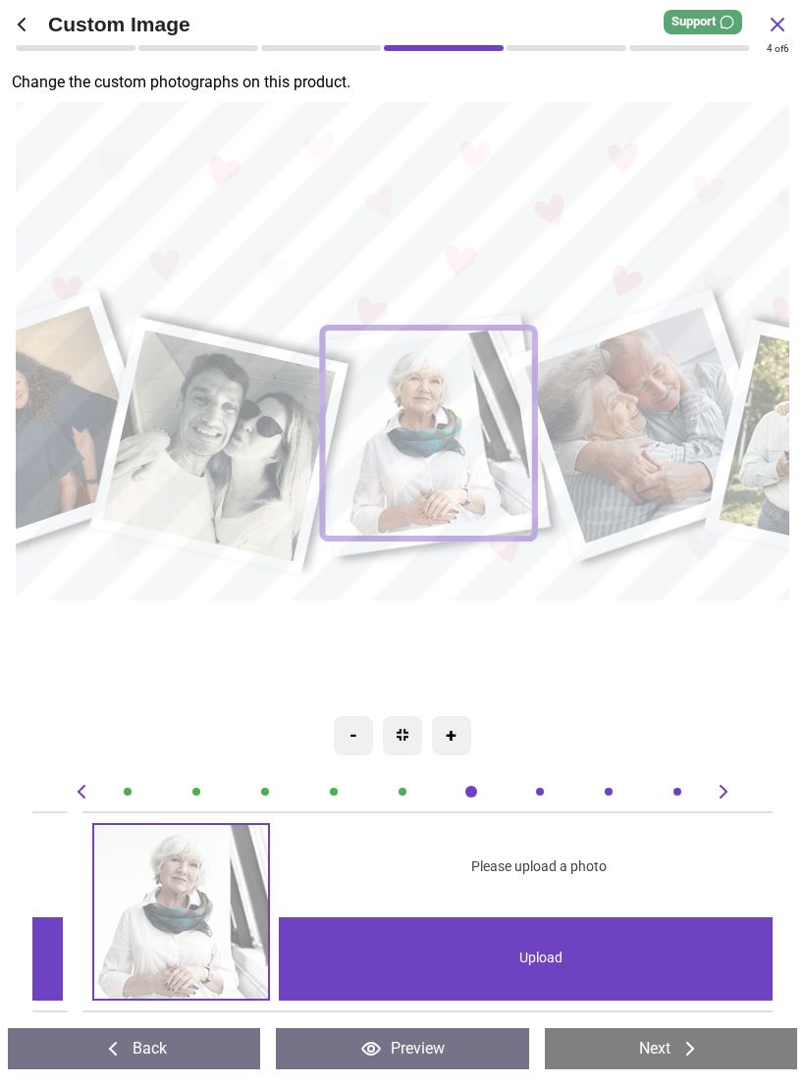
scroll to position [0, 3701]
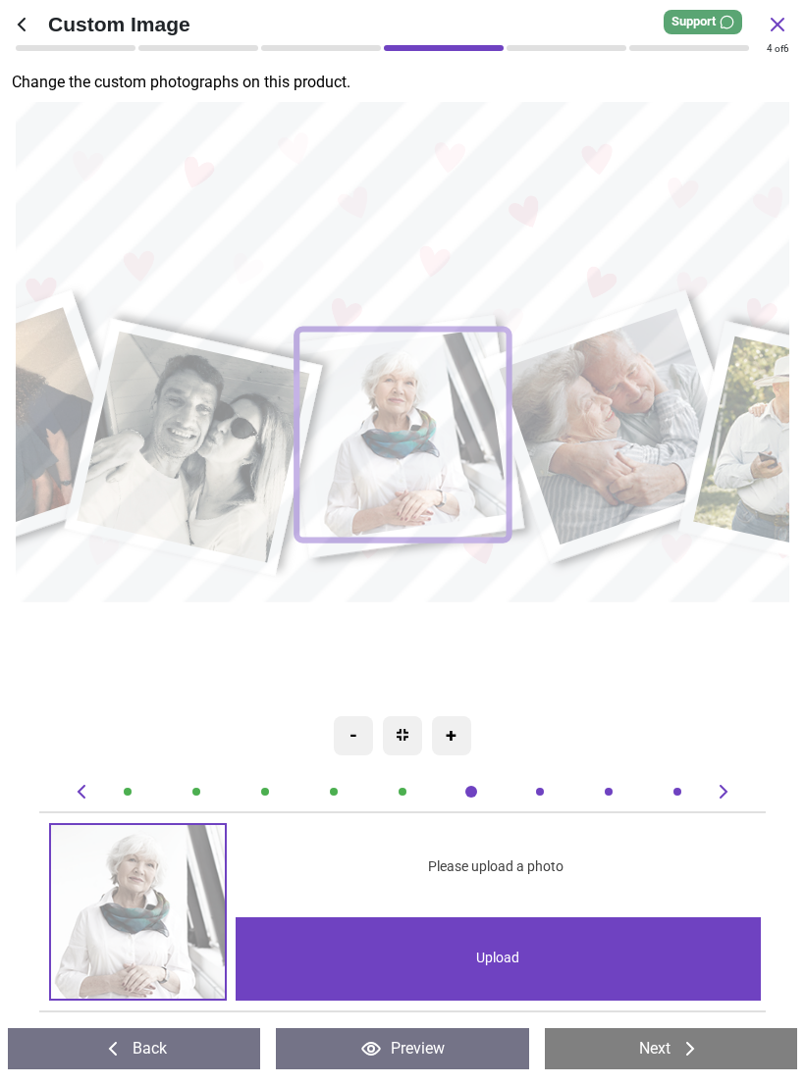
click at [513, 955] on div "Upload" at bounding box center [497, 958] width 524 height 83
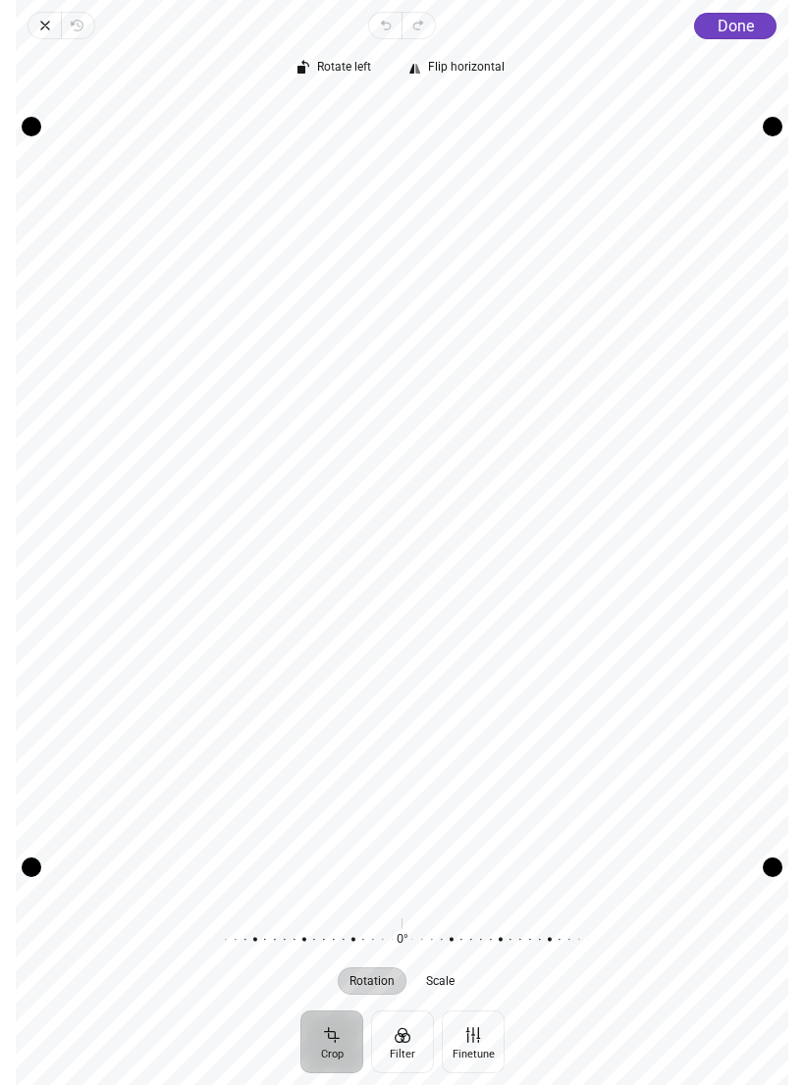
click at [727, 32] on span "Done" at bounding box center [735, 26] width 36 height 19
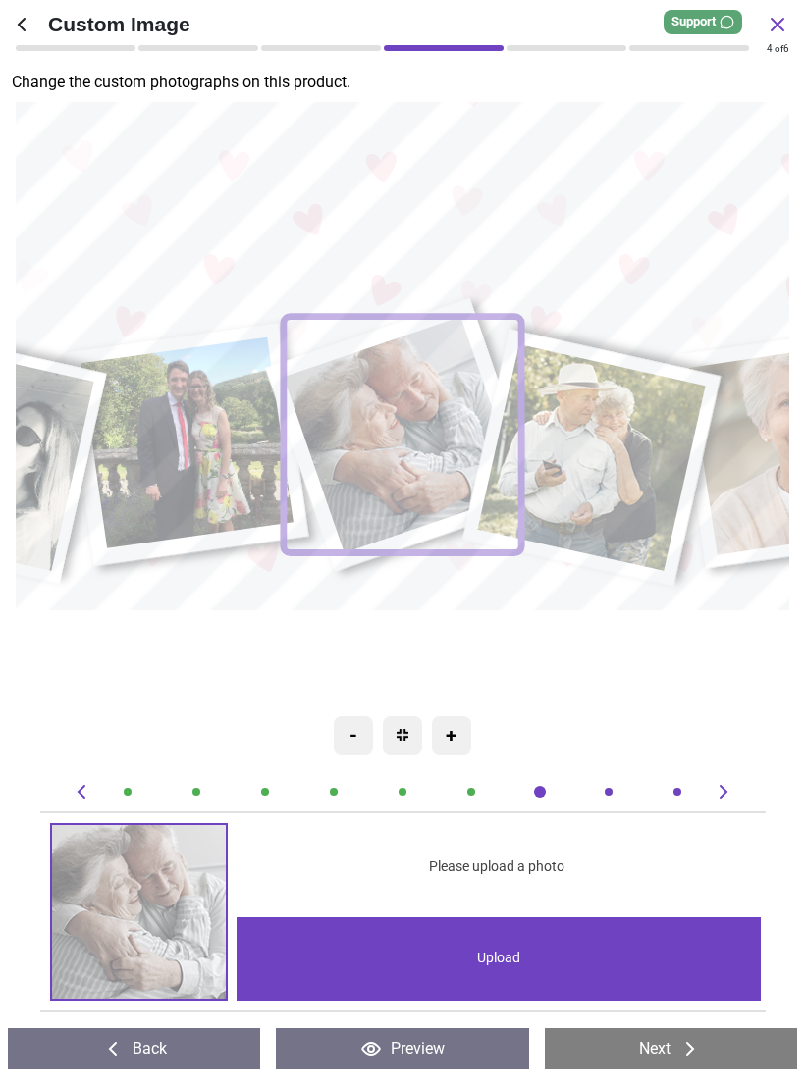
scroll to position [0, 4441]
click at [654, 957] on div "Upload" at bounding box center [498, 958] width 524 height 83
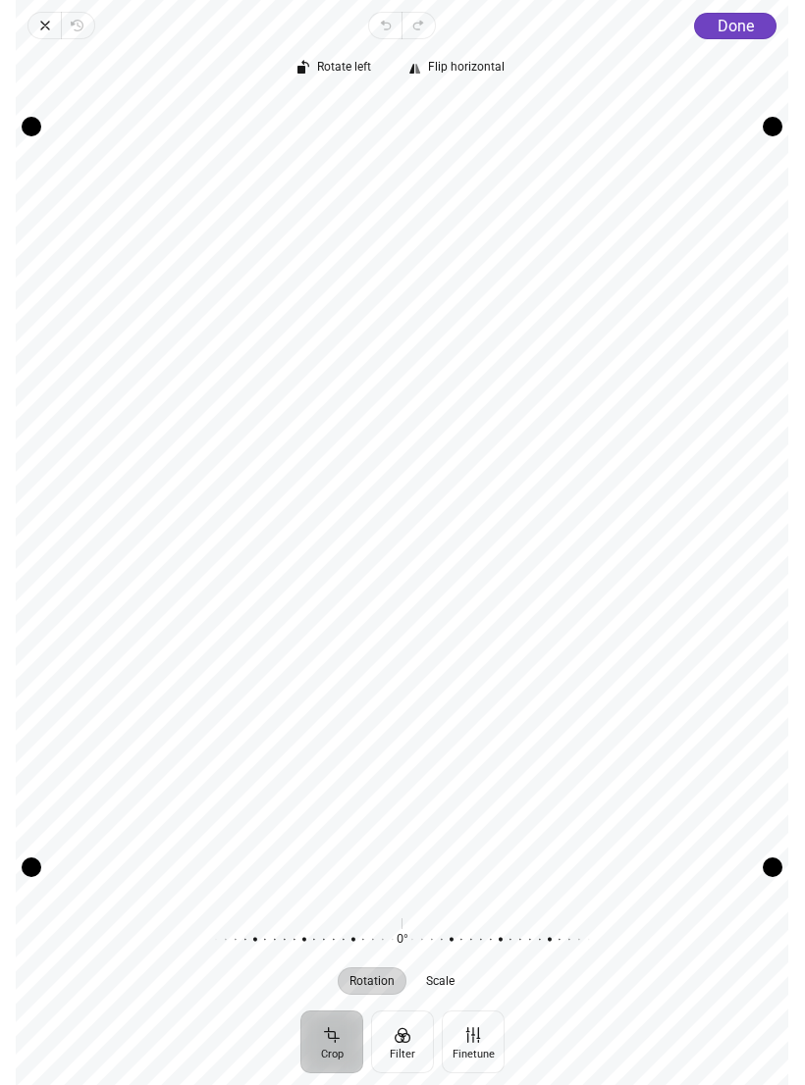
click at [720, 42] on div "Rotate left Flip horizontal Recenter Rotation Scale 0° Reset" at bounding box center [402, 524] width 772 height 971
click at [718, 30] on span "Done" at bounding box center [735, 26] width 36 height 19
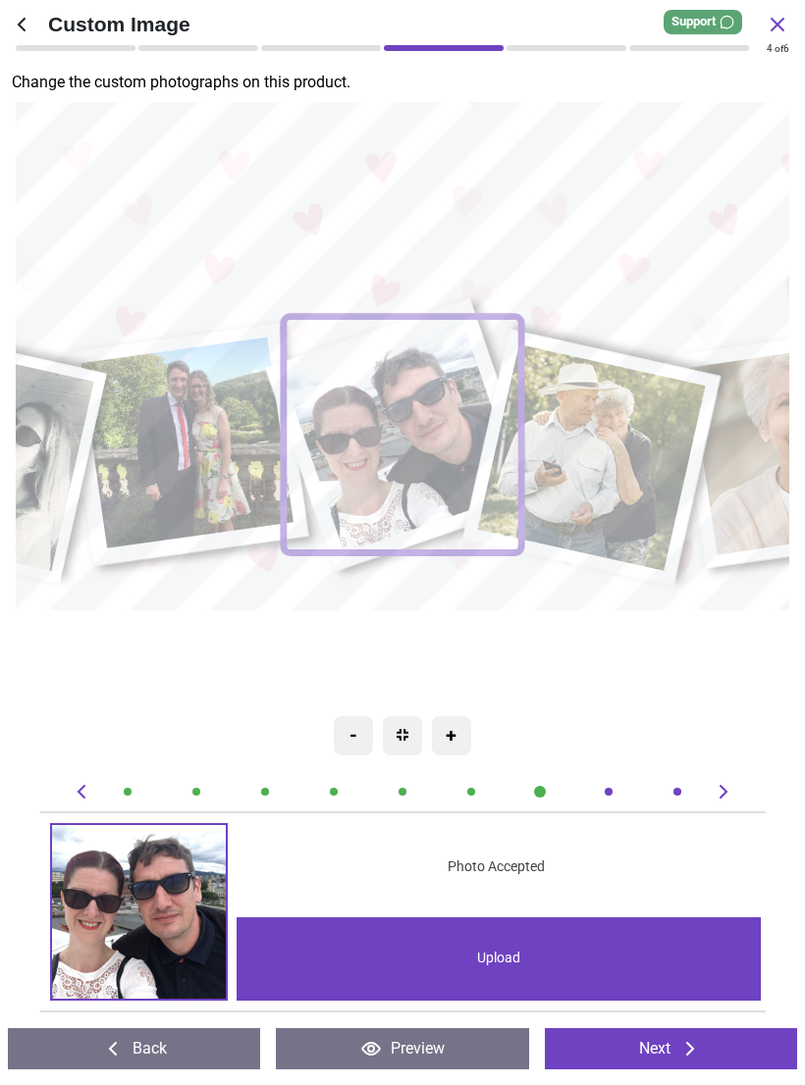
click at [608, 424] on image at bounding box center [591, 458] width 228 height 227
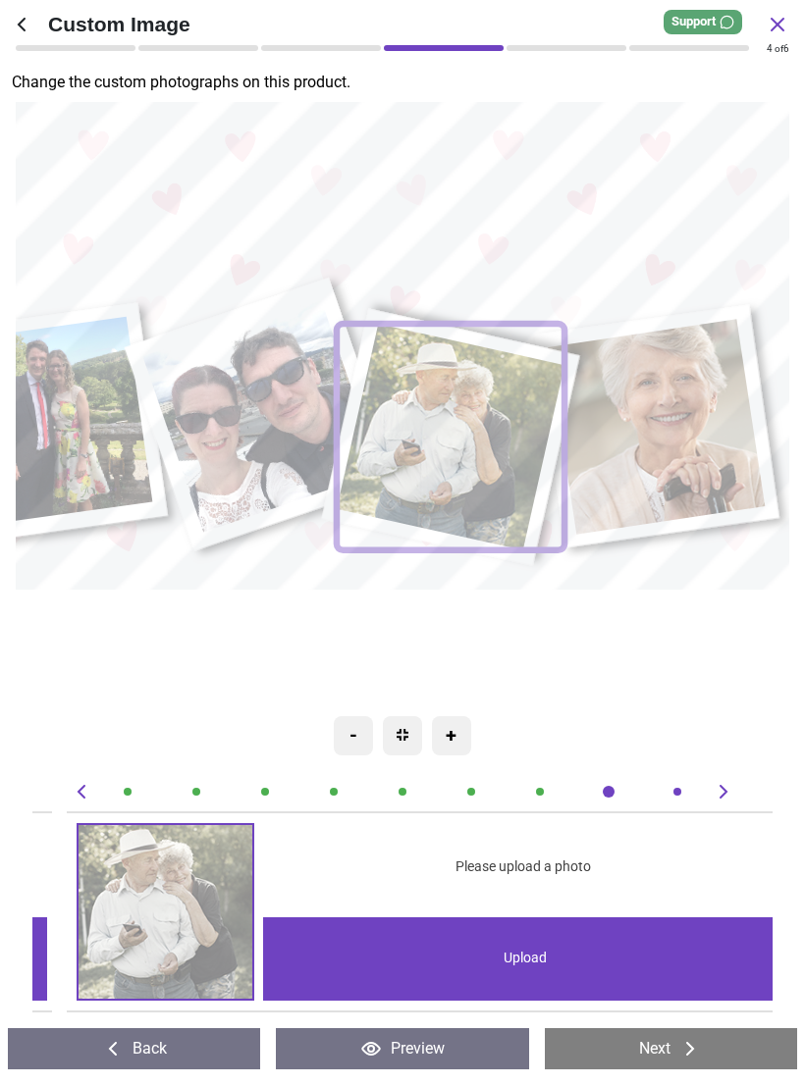
scroll to position [0, 5182]
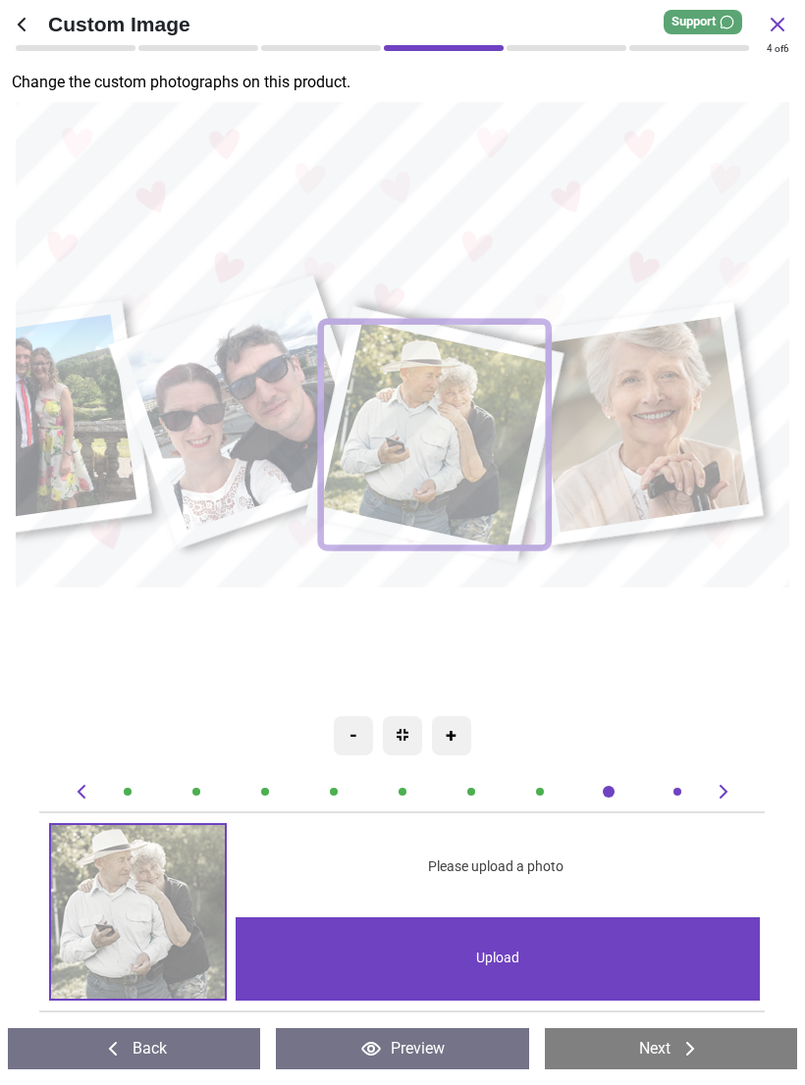
click at [581, 934] on div "Upload" at bounding box center [497, 958] width 524 height 83
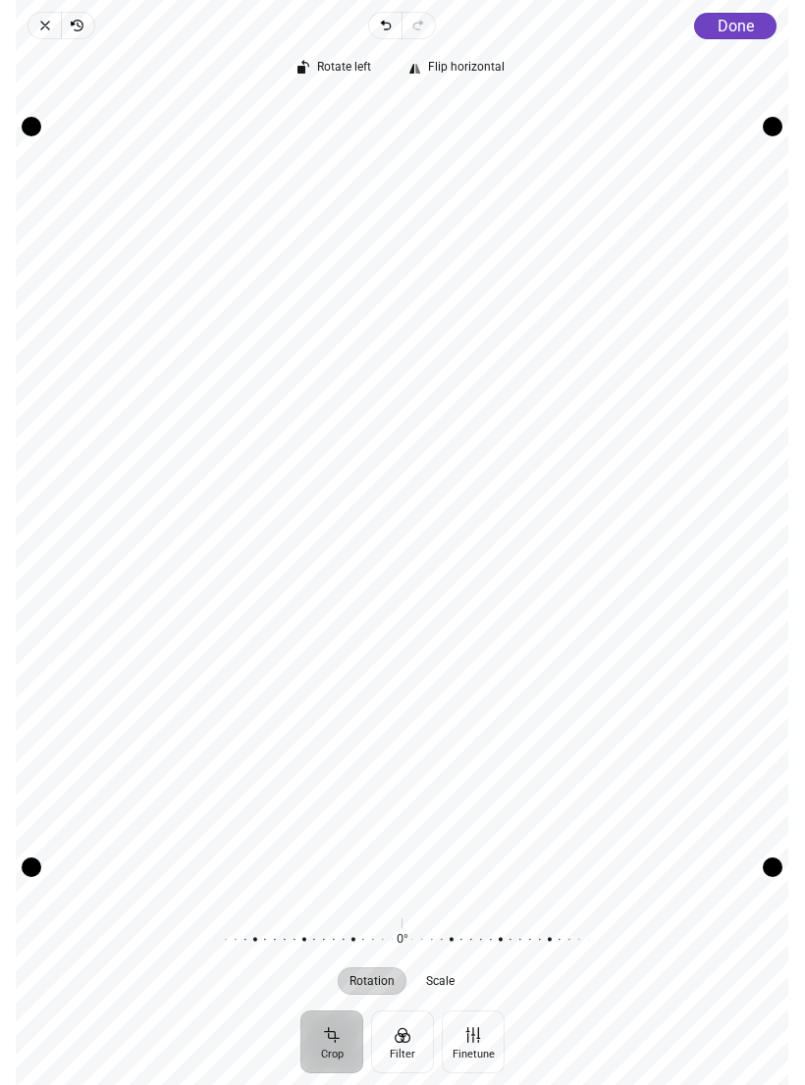
click at [734, 34] on span "Done" at bounding box center [735, 26] width 36 height 19
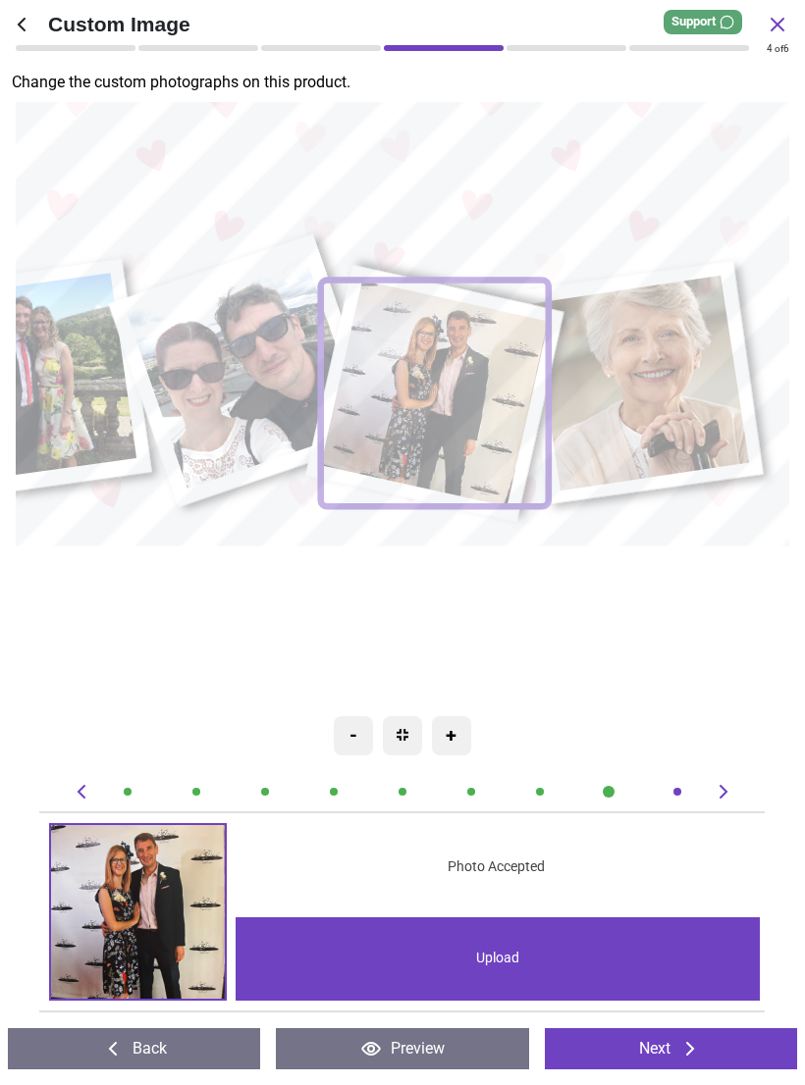
click at [654, 398] on image at bounding box center [640, 384] width 217 height 216
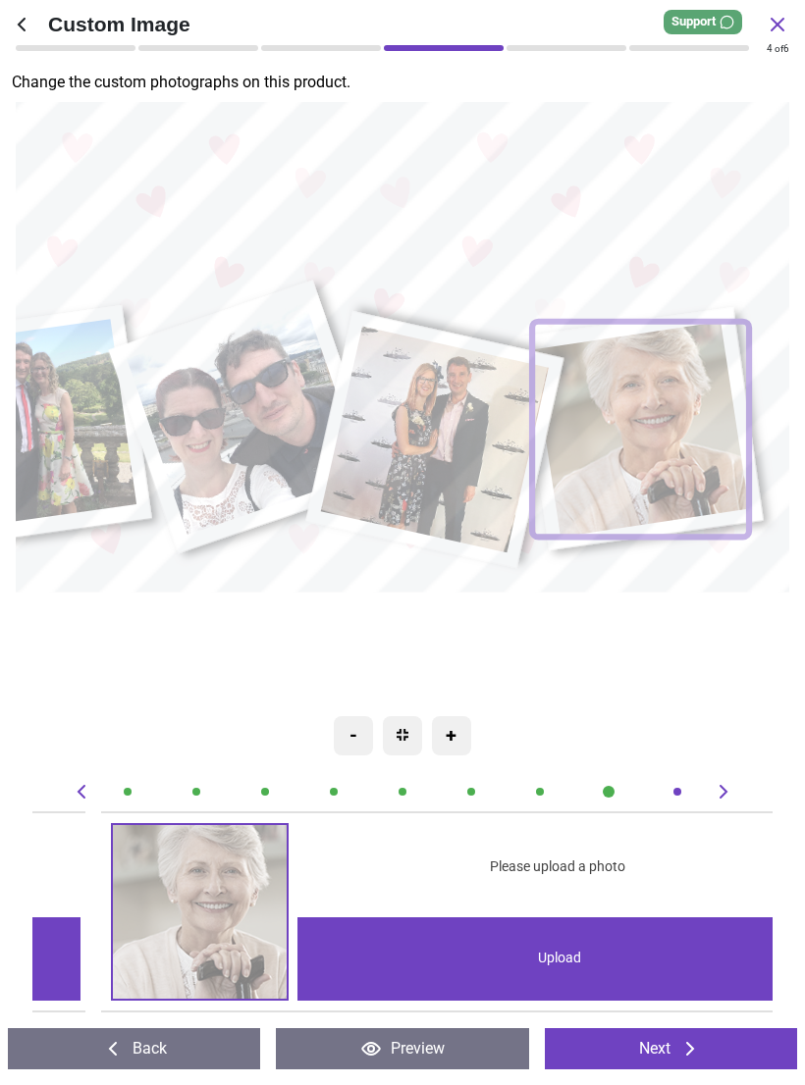
scroll to position [0, 5922]
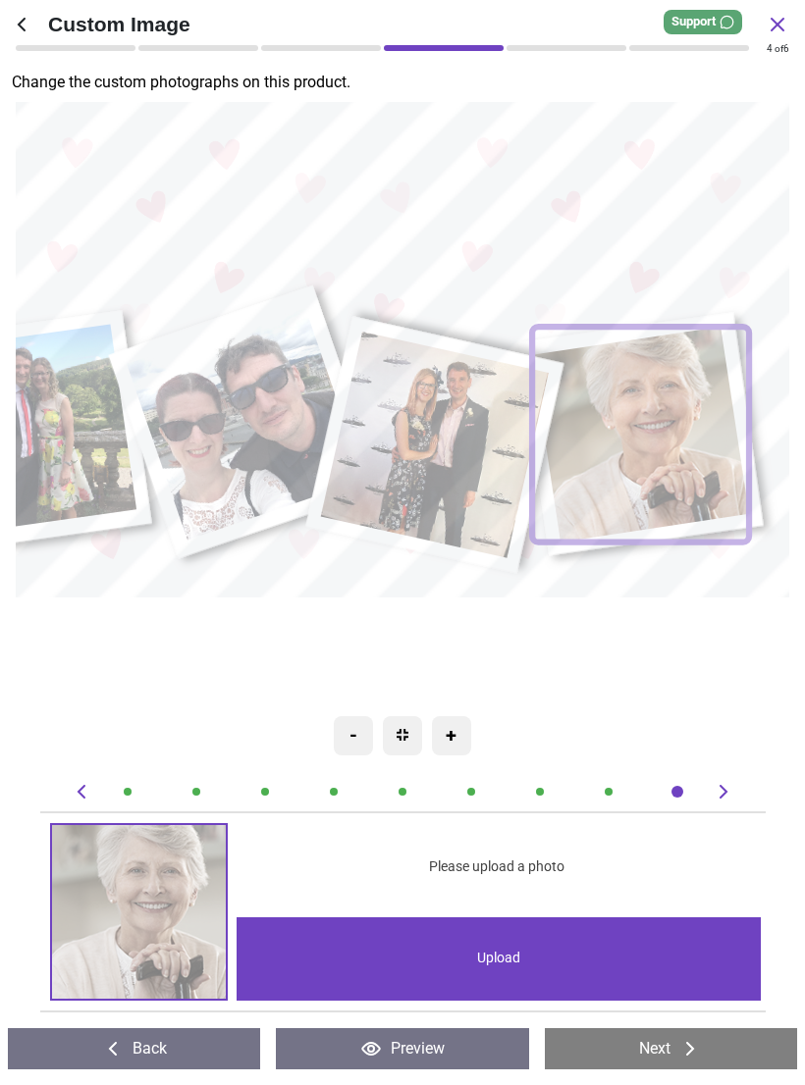
click at [616, 964] on div "Upload" at bounding box center [498, 958] width 524 height 83
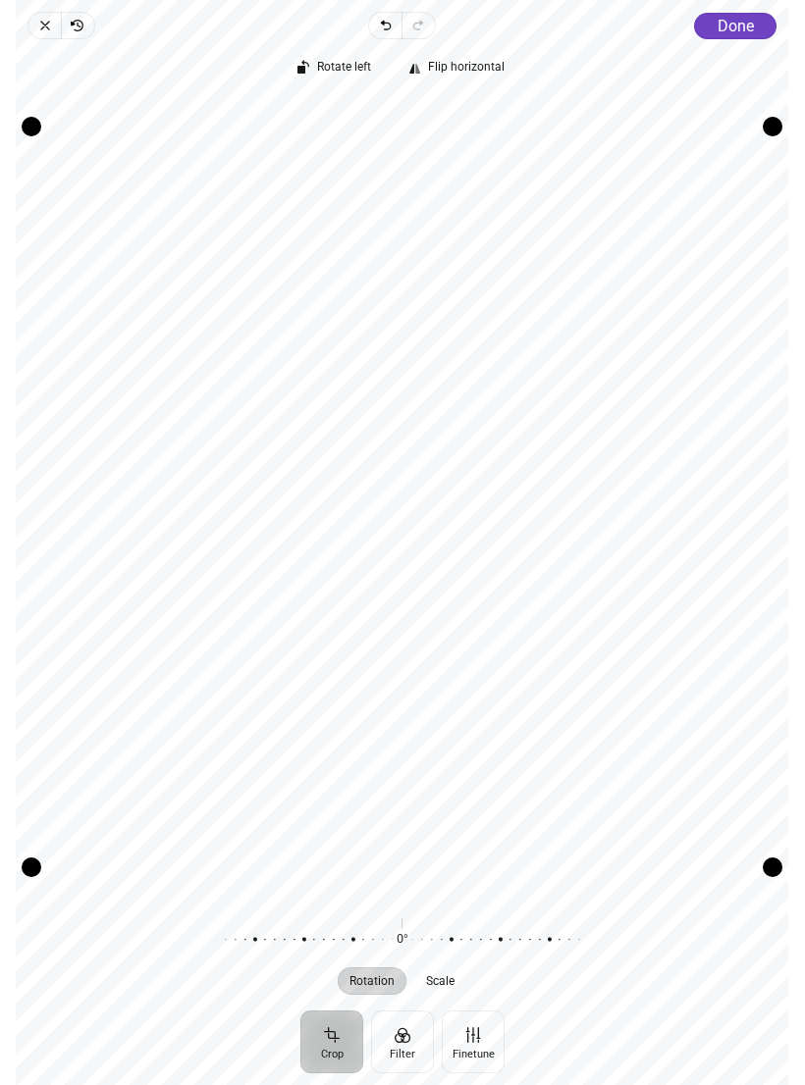
click at [748, 32] on span "Done" at bounding box center [735, 26] width 36 height 19
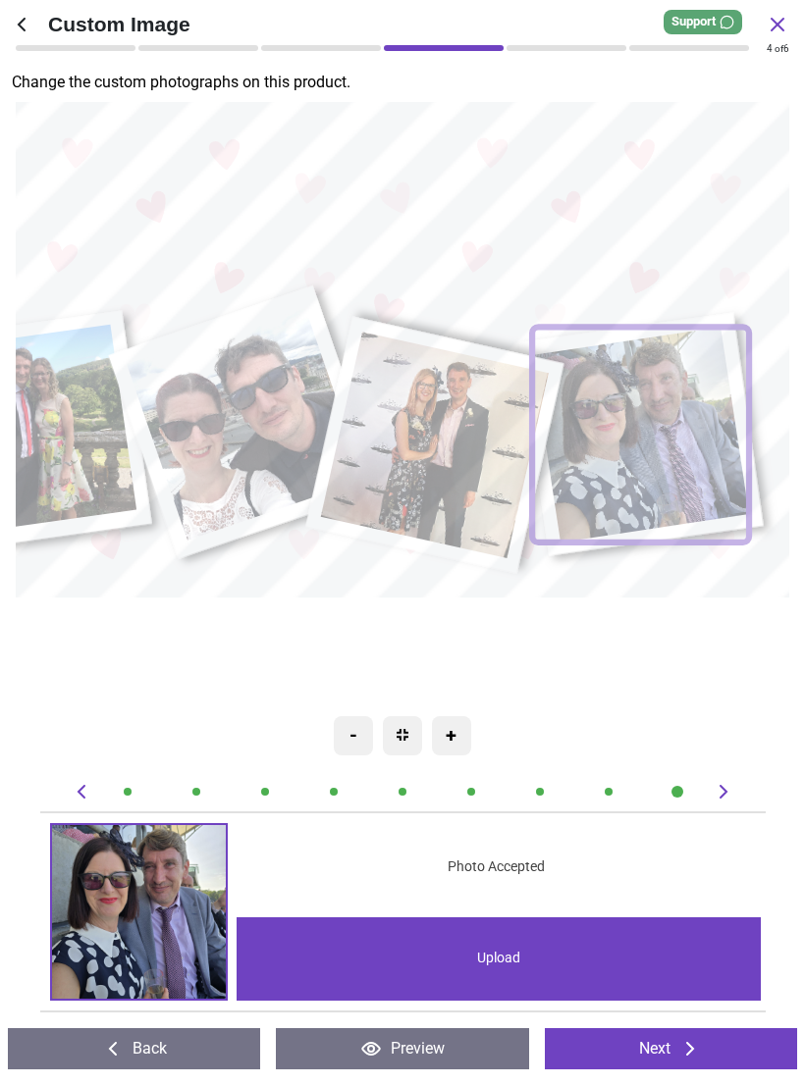
click at [733, 1043] on button "Next" at bounding box center [671, 1048] width 252 height 41
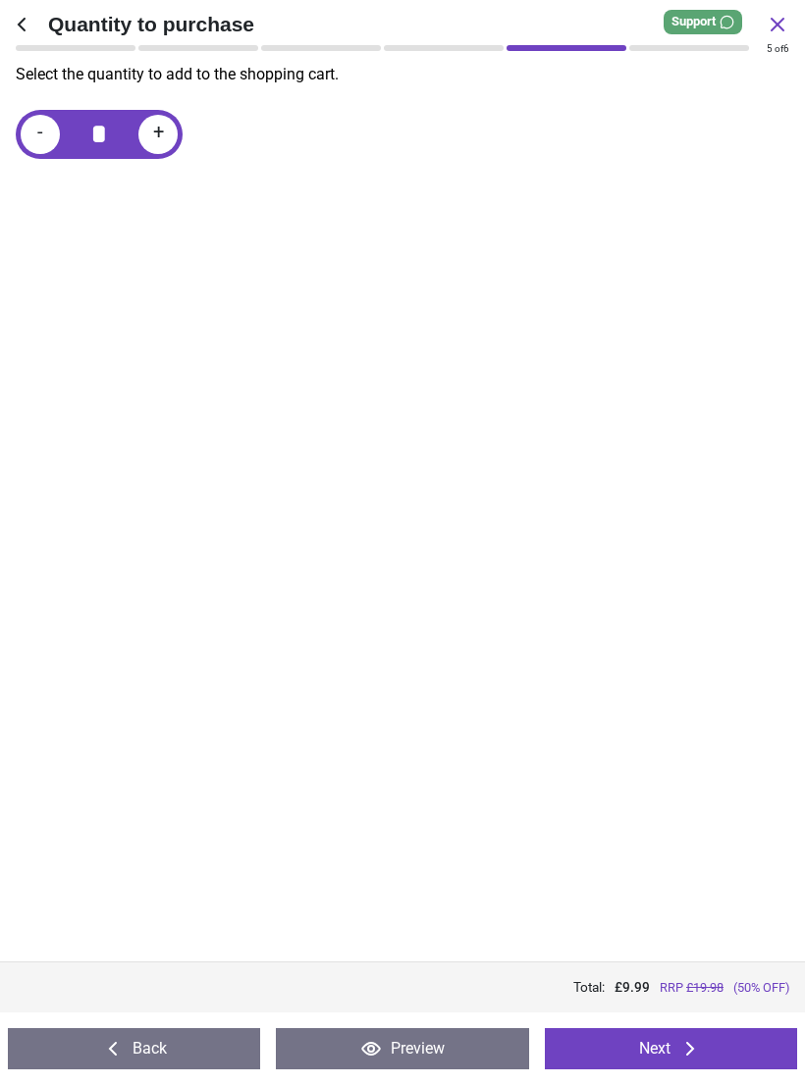
click at [719, 1040] on button "Next" at bounding box center [671, 1048] width 252 height 41
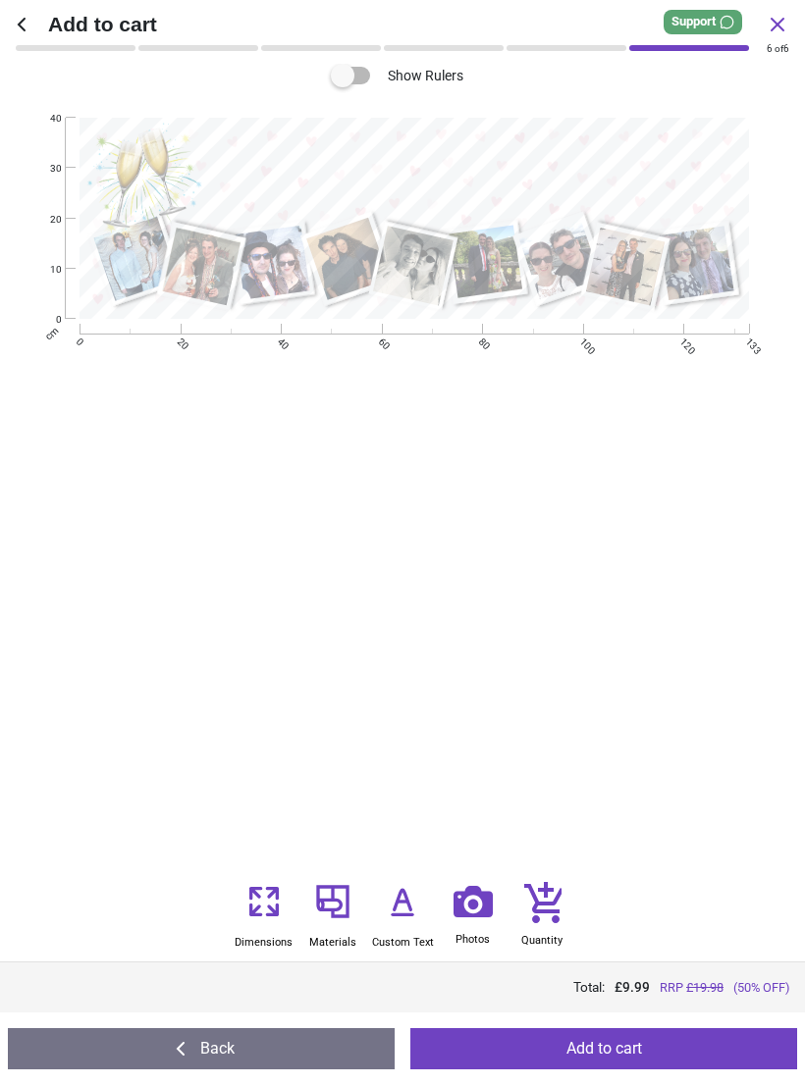
click at [721, 1044] on button "Add to cart" at bounding box center [603, 1048] width 387 height 41
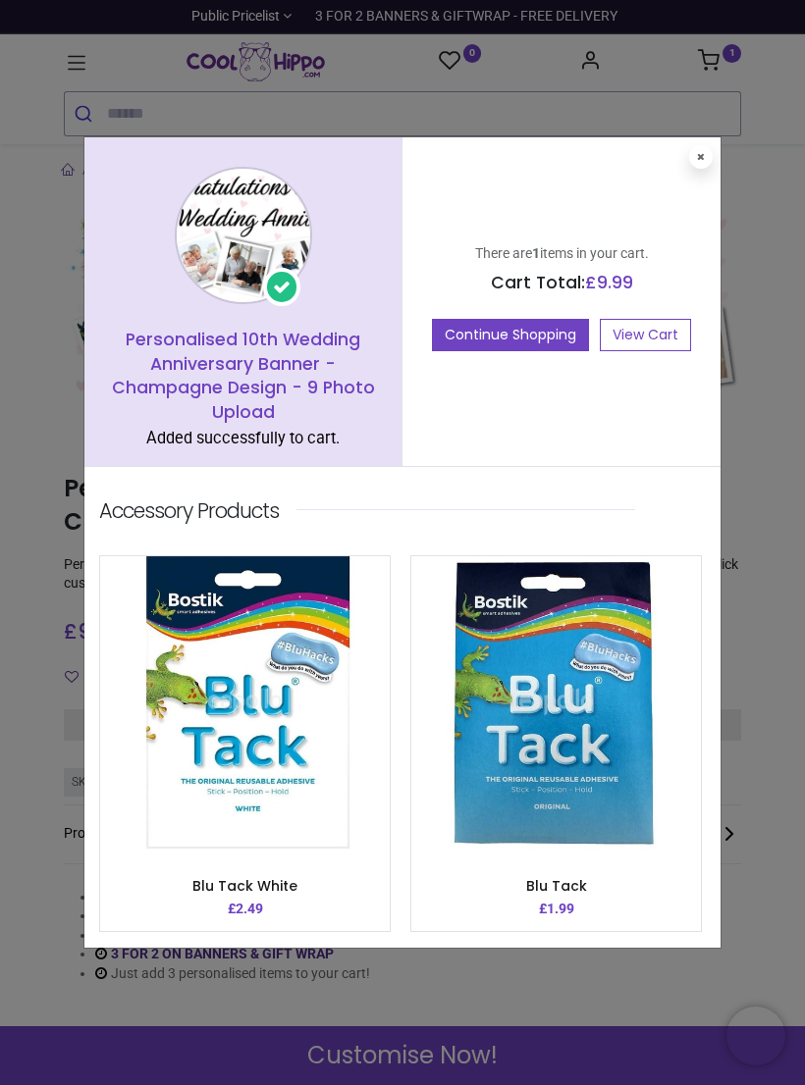
click at [523, 329] on button "Continue Shopping" at bounding box center [510, 335] width 157 height 33
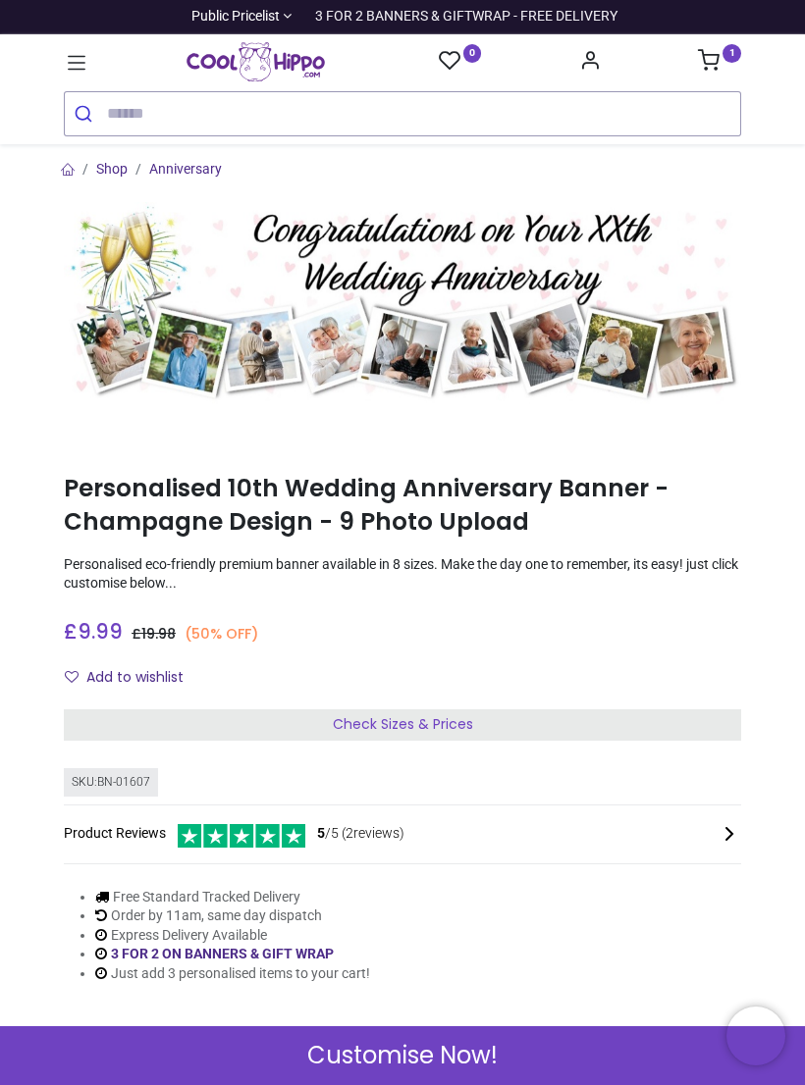
click at [560, 288] on img at bounding box center [402, 303] width 677 height 203
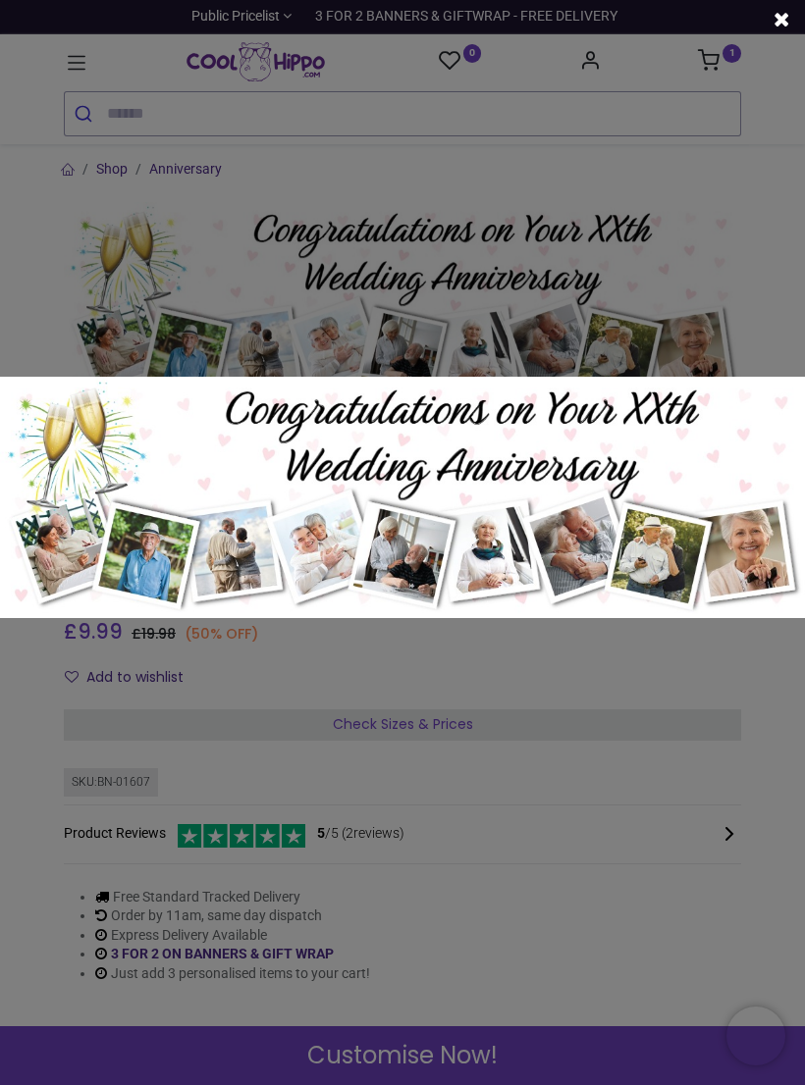
click at [779, 275] on div at bounding box center [402, 542] width 805 height 1085
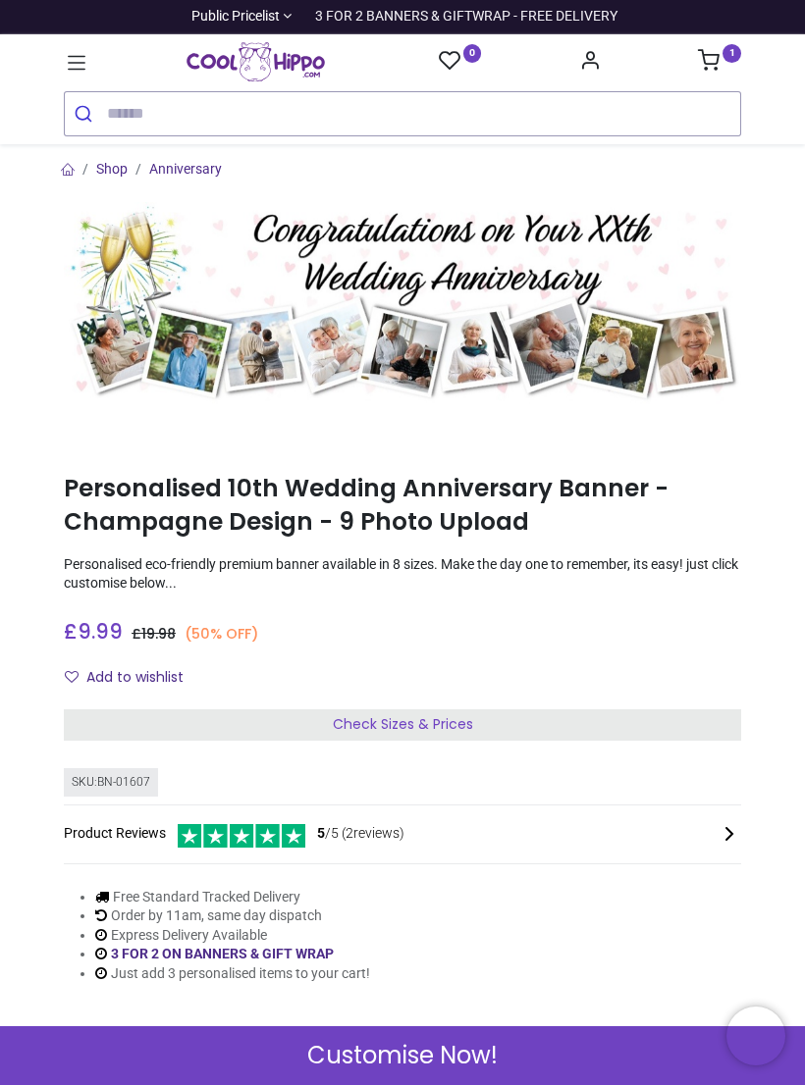
click at [88, 50] on icon at bounding box center [77, 63] width 26 height 26
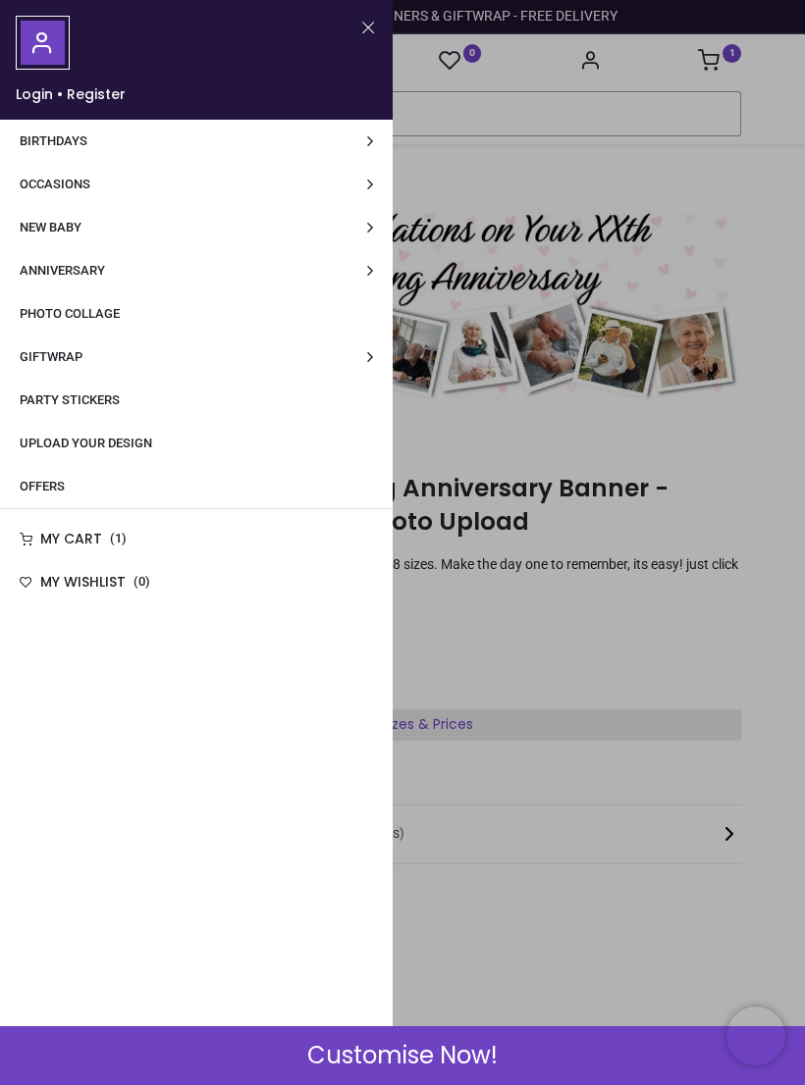
click at [195, 264] on link "Anniversary" at bounding box center [196, 270] width 392 height 43
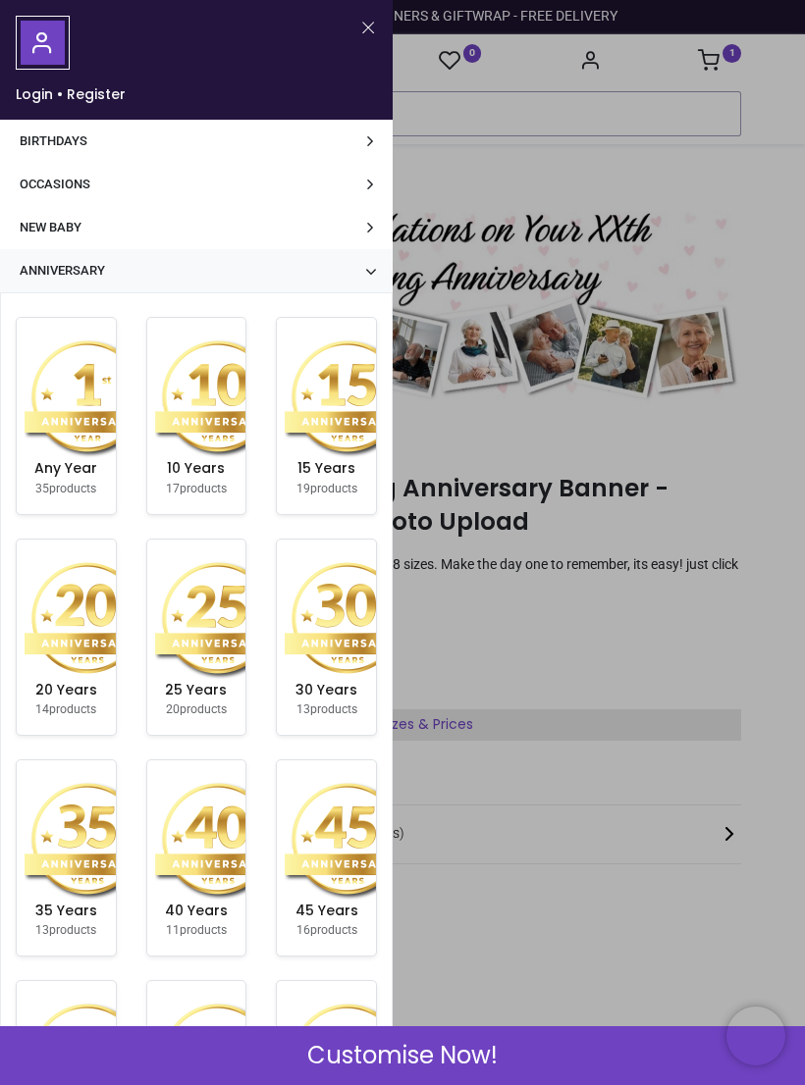
click at [86, 618] on img at bounding box center [88, 618] width 126 height 126
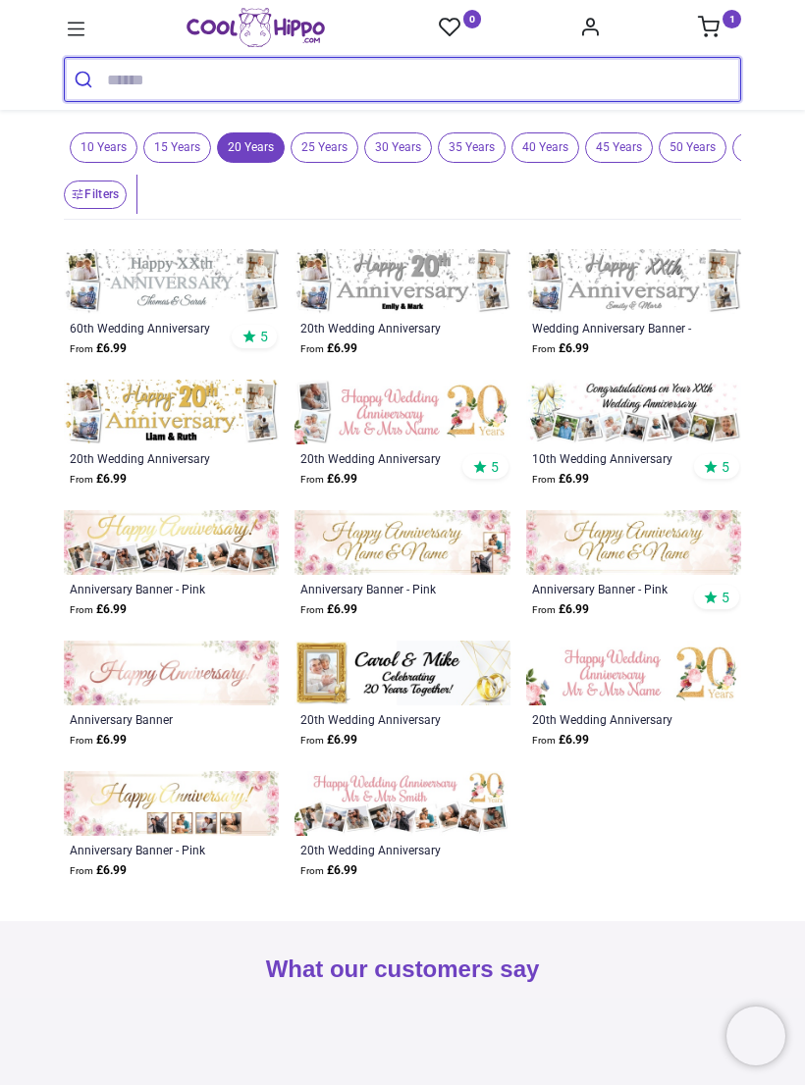
scroll to position [295, 0]
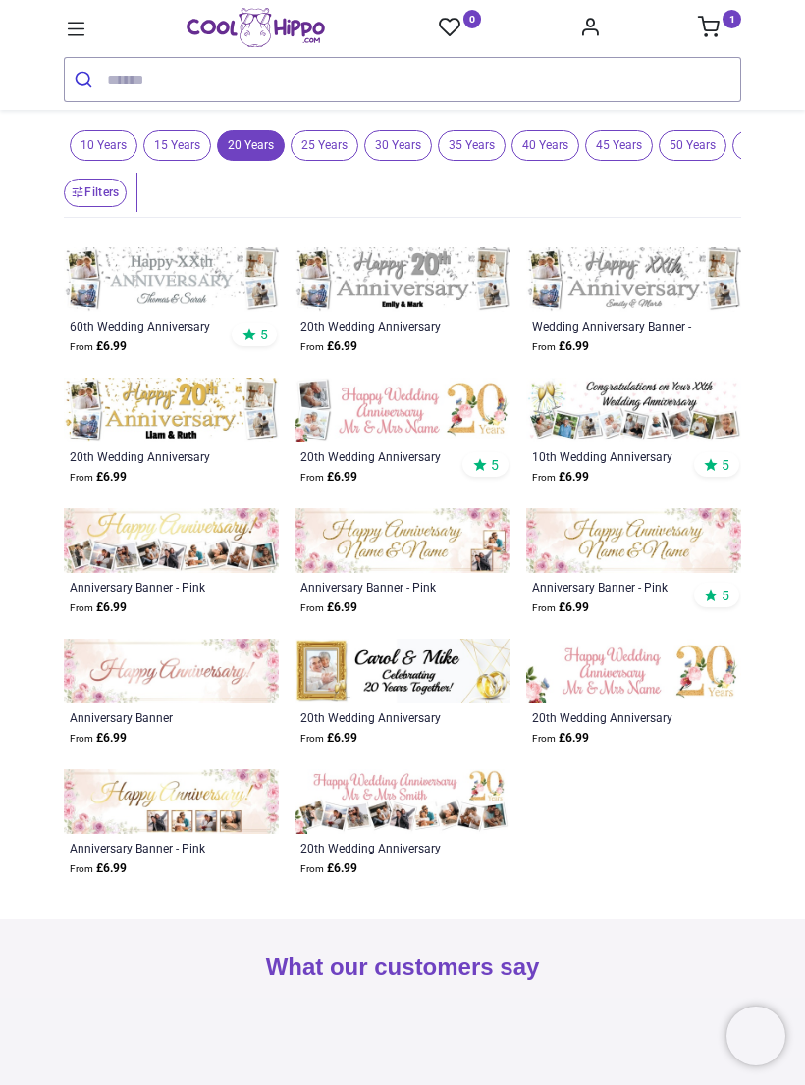
click at [395, 821] on img at bounding box center [401, 801] width 215 height 65
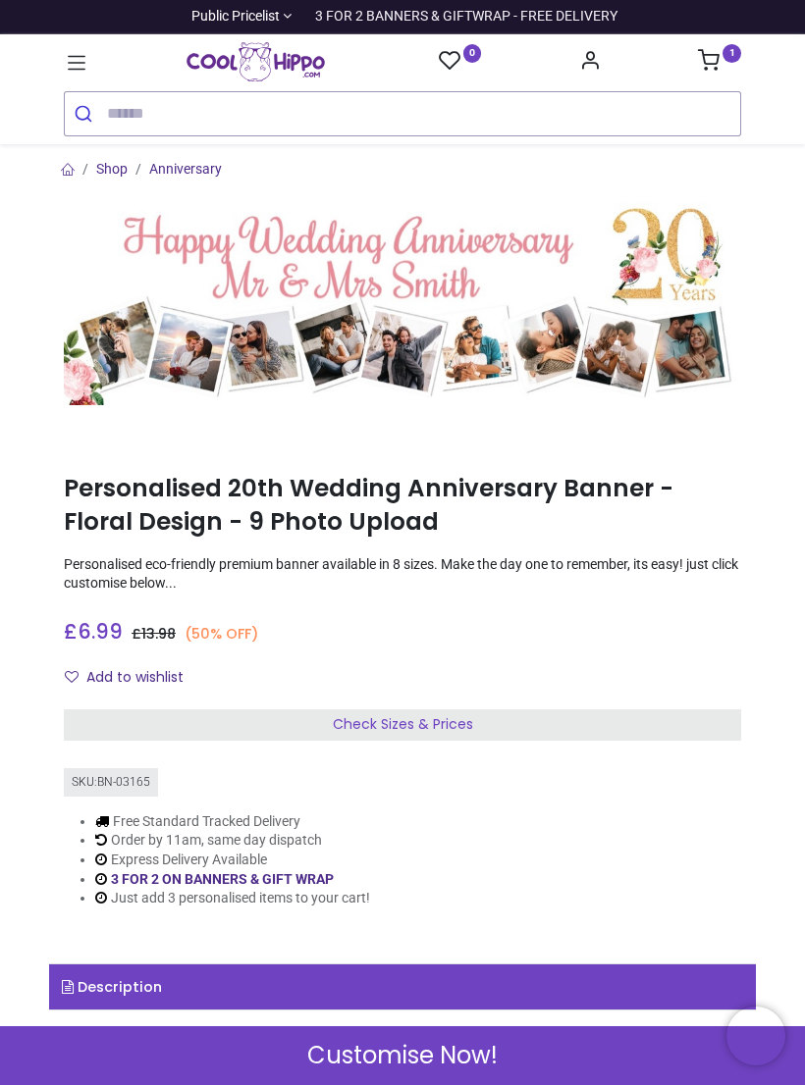
click at [542, 715] on div "Check Sizes & Prices" at bounding box center [402, 724] width 677 height 31
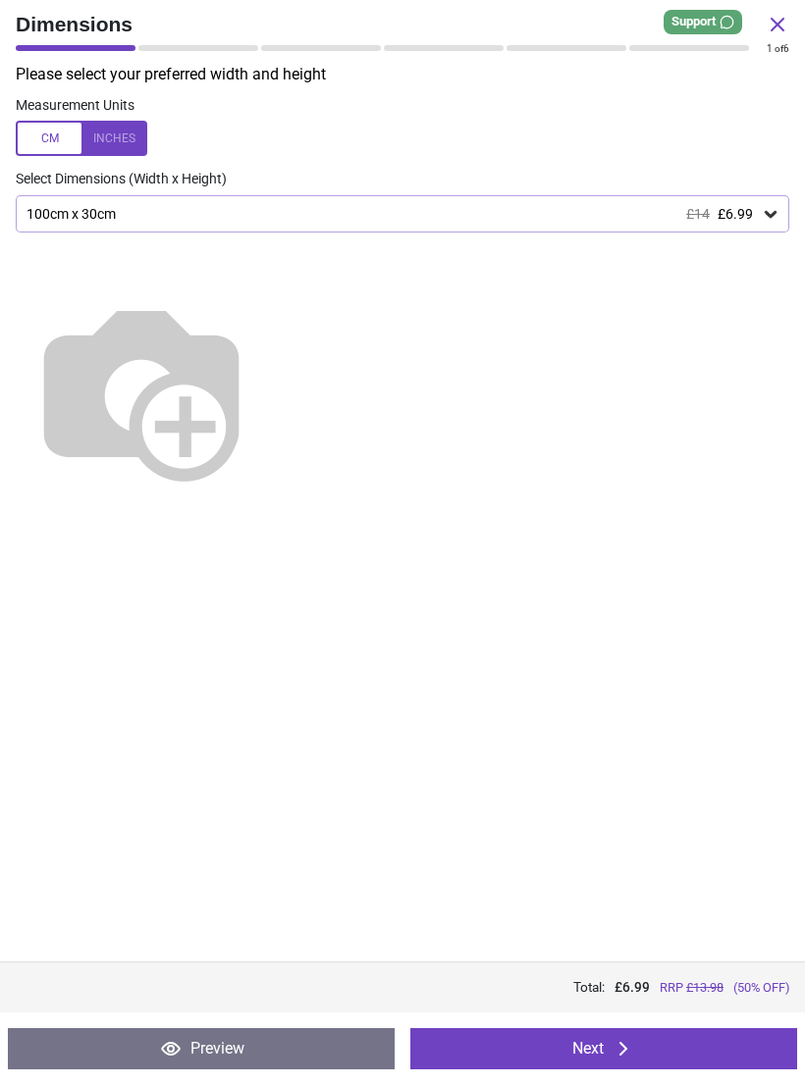
click at [762, 223] on div "100cm x 30cm £14 £6.99" at bounding box center [402, 213] width 773 height 37
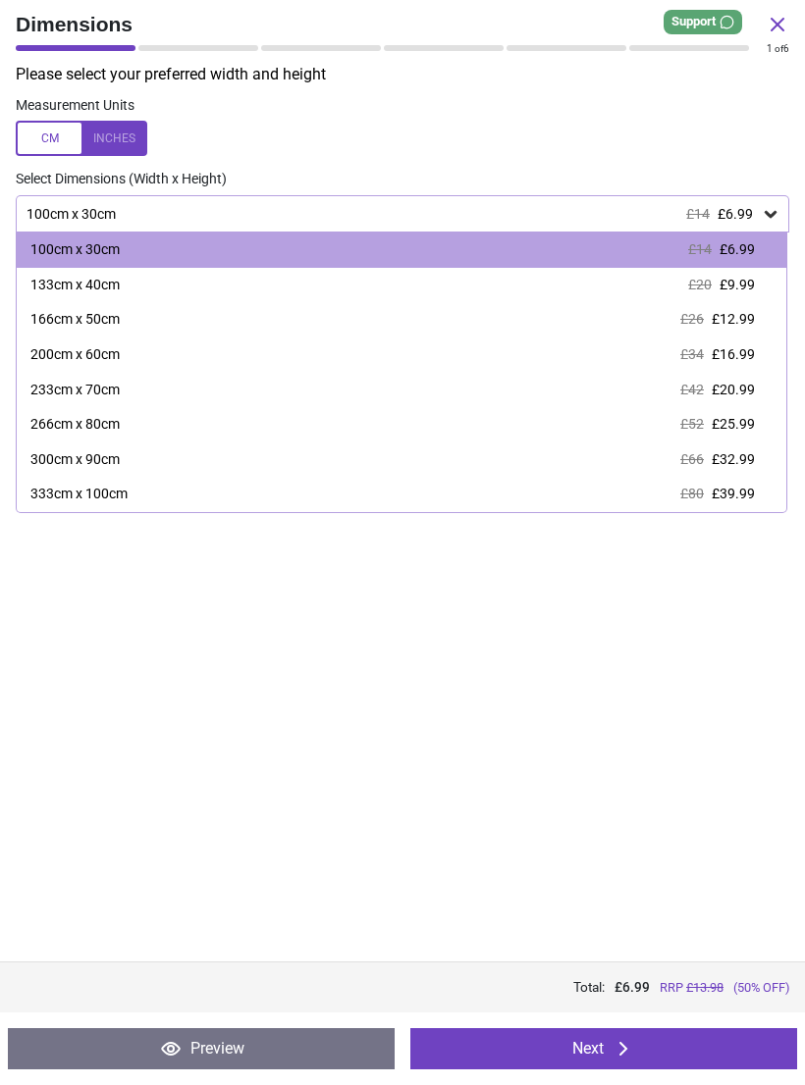
click at [730, 280] on span "£9.99" at bounding box center [736, 285] width 35 height 16
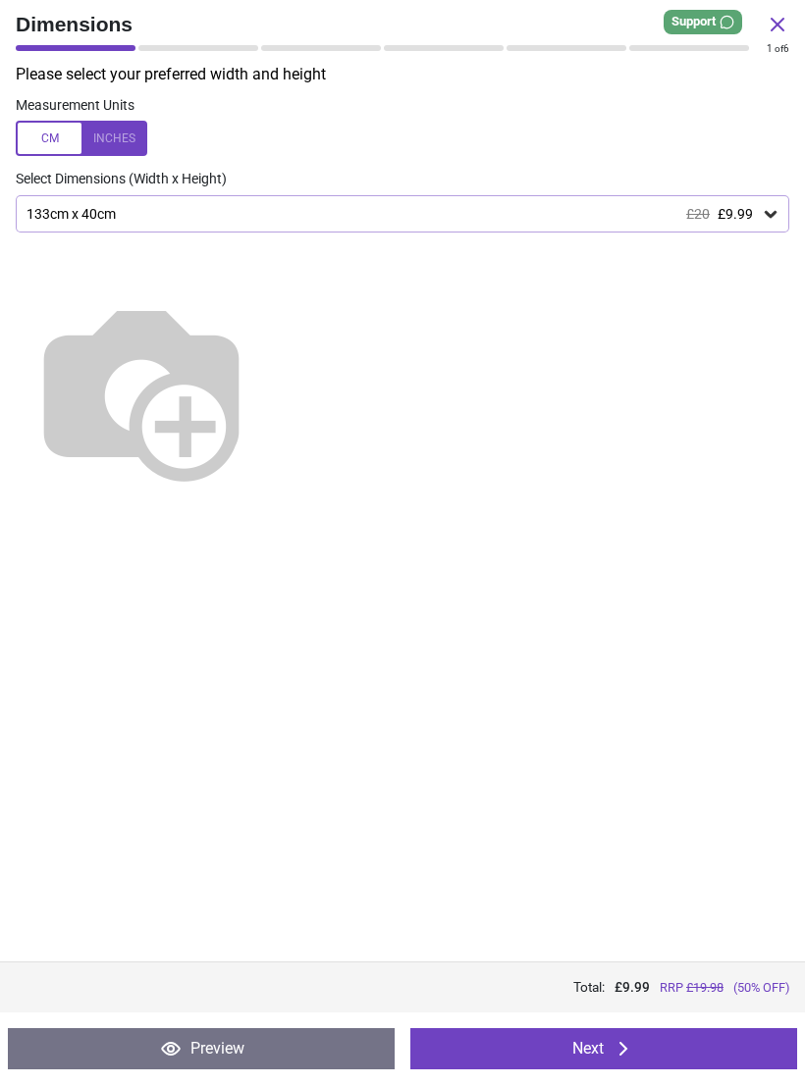
click at [585, 1056] on button "Next" at bounding box center [603, 1048] width 387 height 41
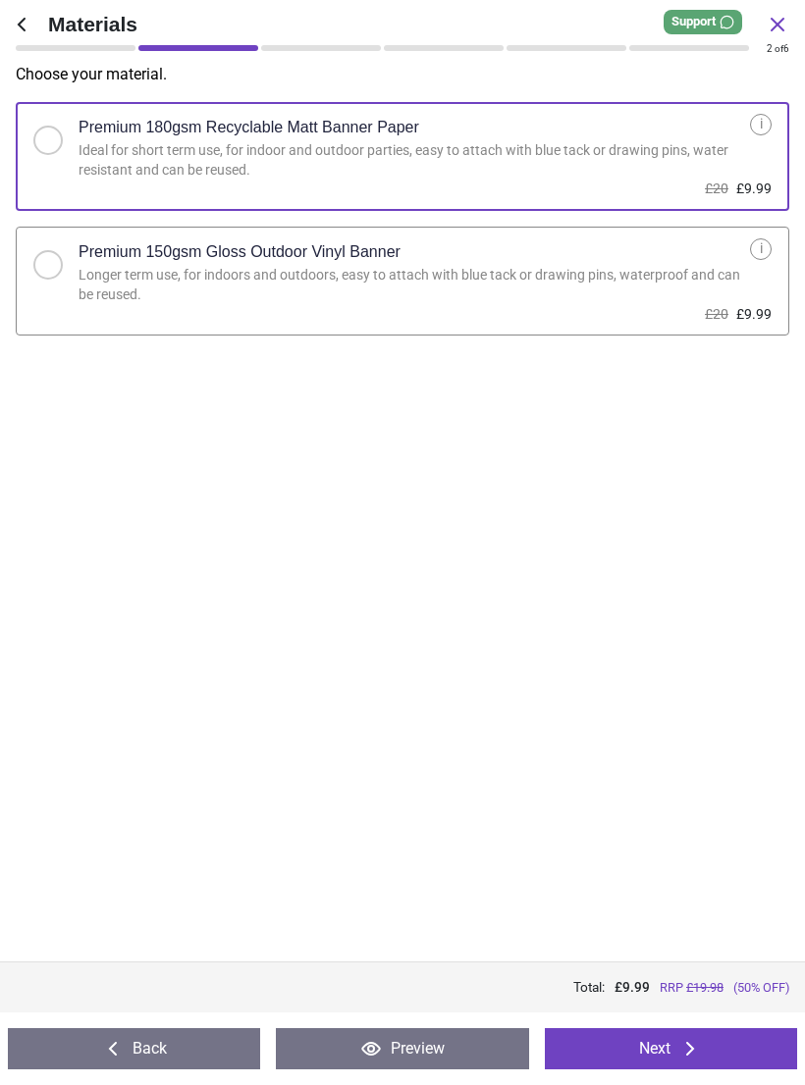
click at [684, 1048] on icon at bounding box center [690, 1049] width 24 height 24
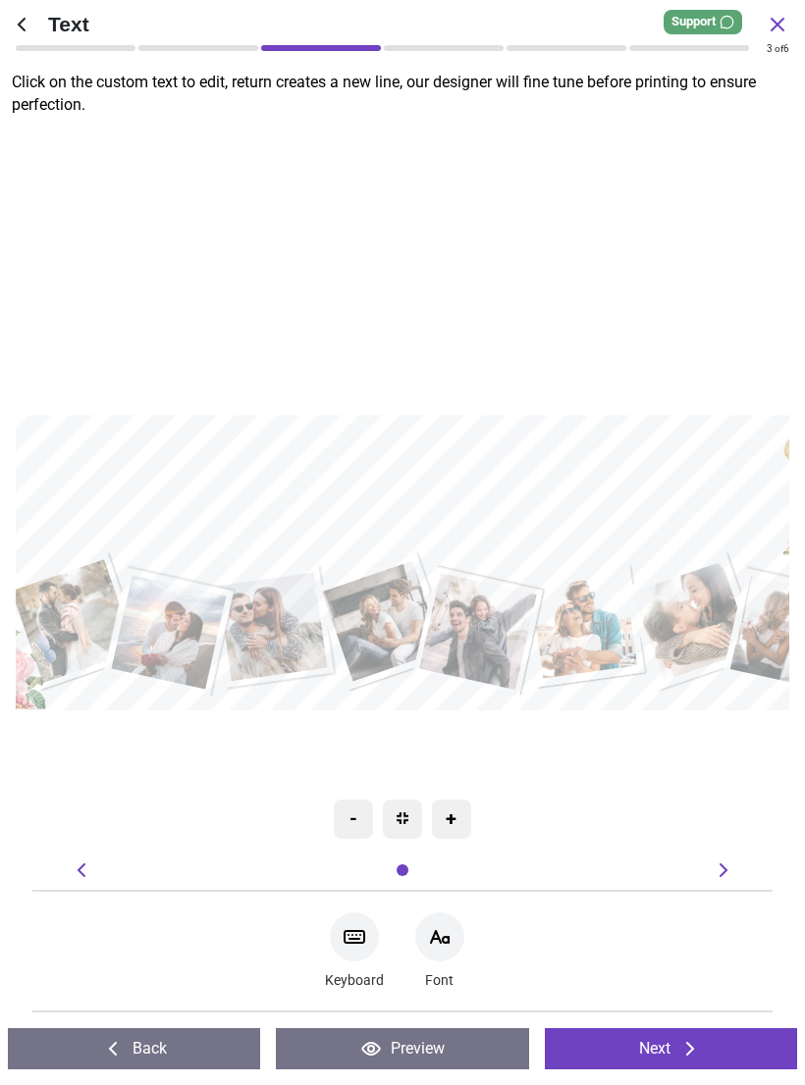
click at [620, 543] on div at bounding box center [403, 495] width 754 height 131
click at [599, 522] on textarea at bounding box center [403, 495] width 754 height 63
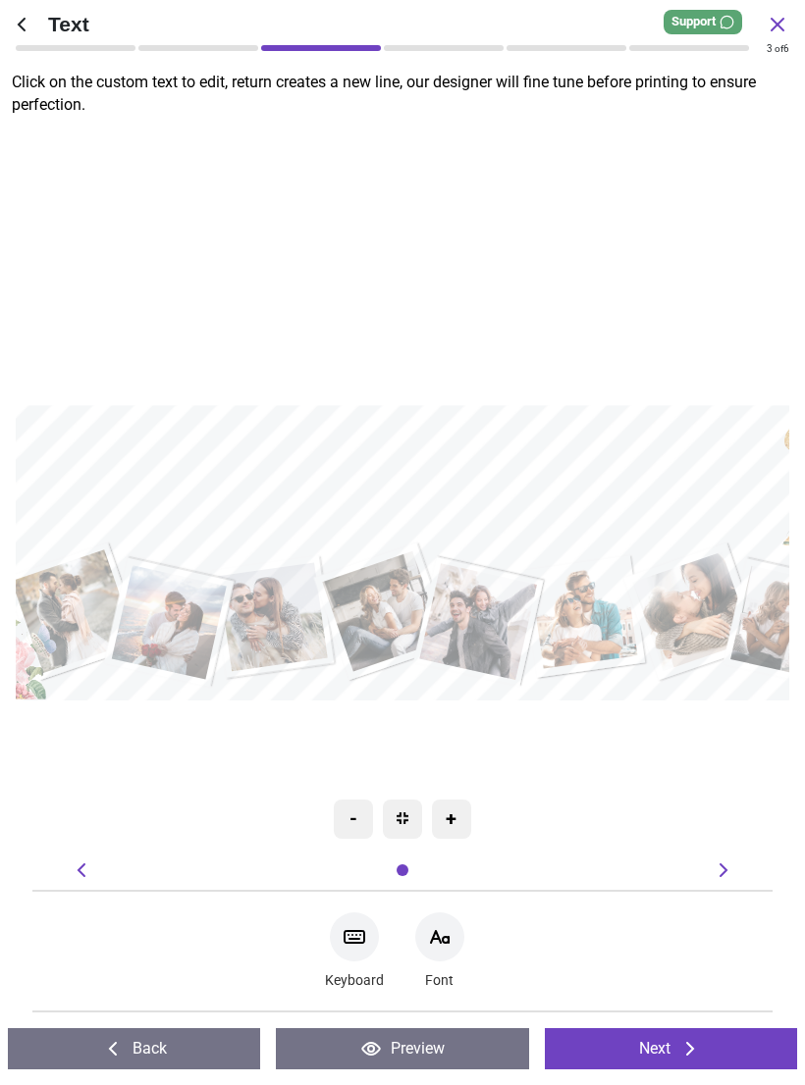
click at [629, 509] on textarea at bounding box center [403, 485] width 754 height 63
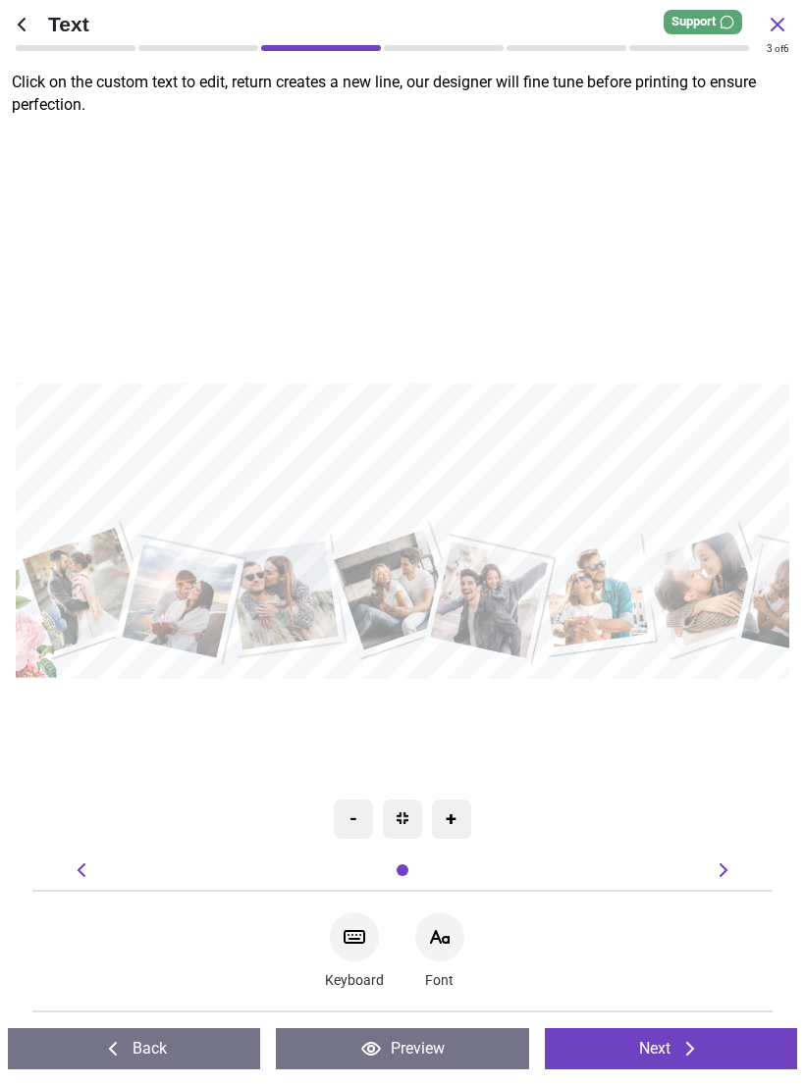
click at [425, 447] on textarea "**********" at bounding box center [413, 464] width 754 height 123
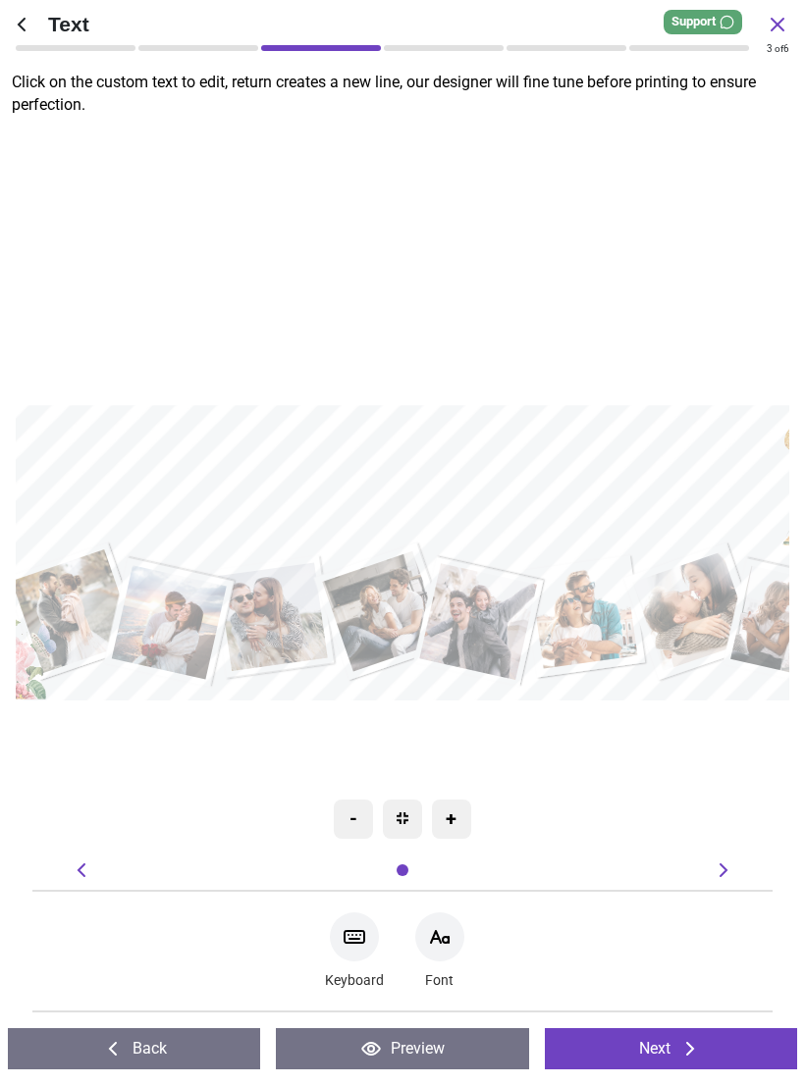
type textarea "**********"
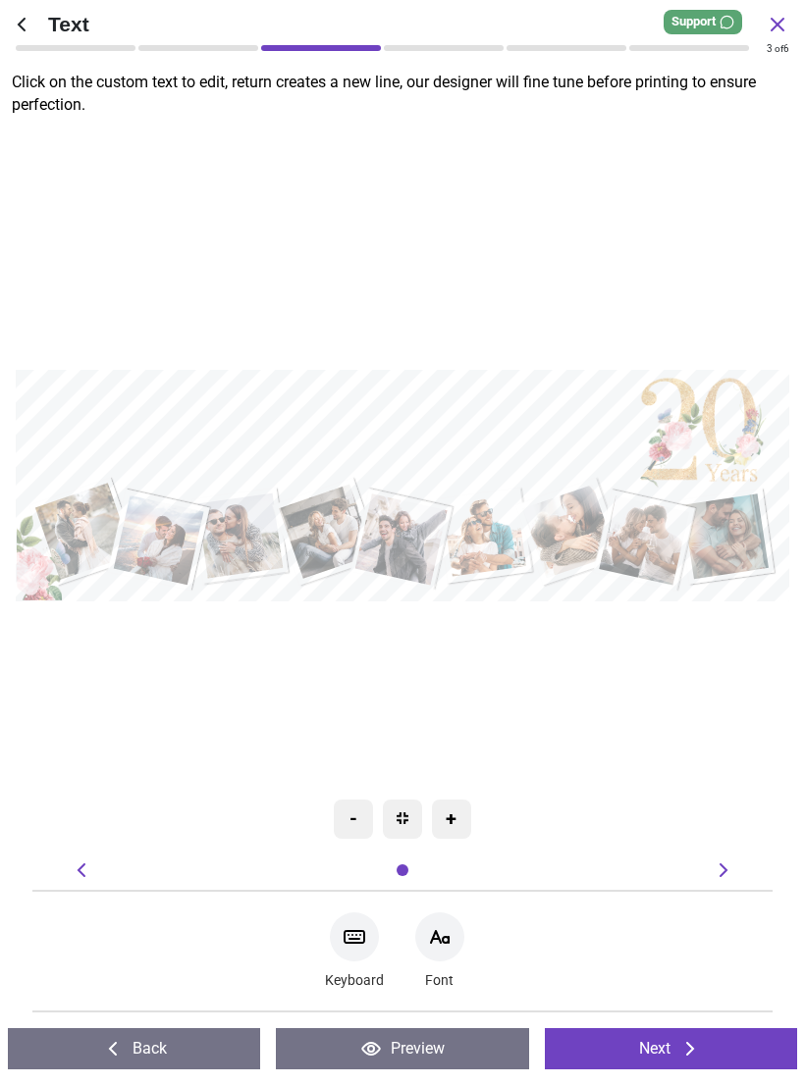
click at [695, 1051] on icon at bounding box center [690, 1049] width 24 height 24
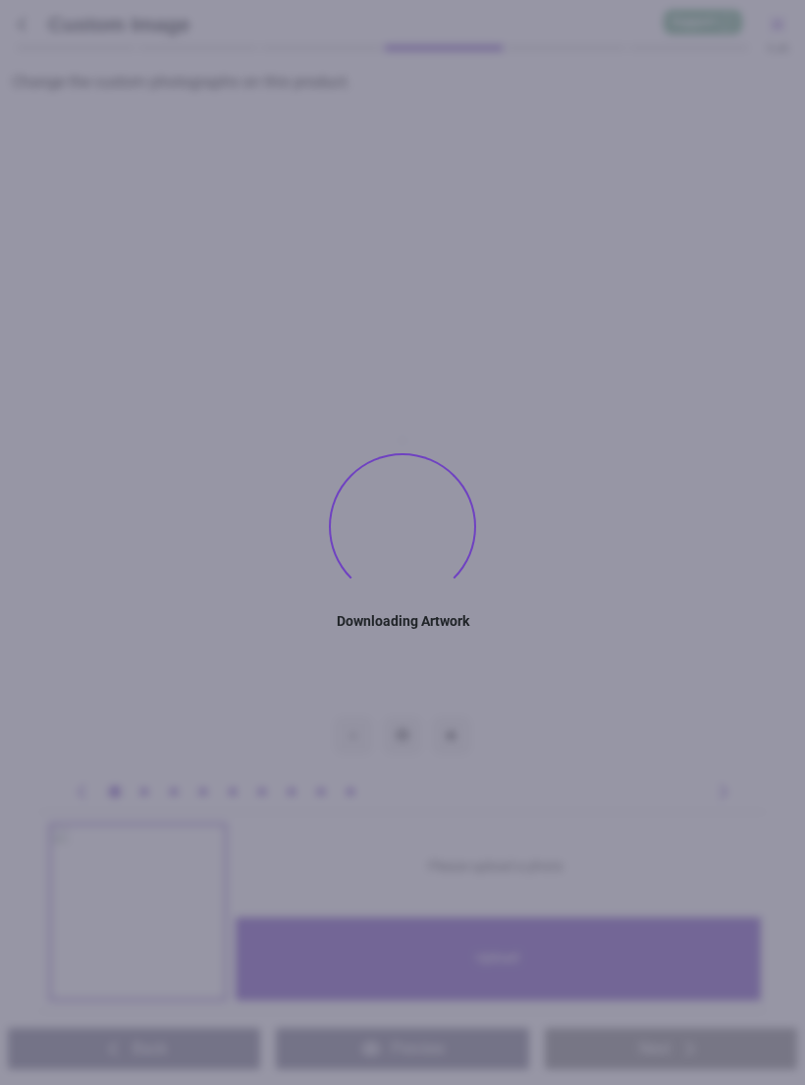
type textarea "**********"
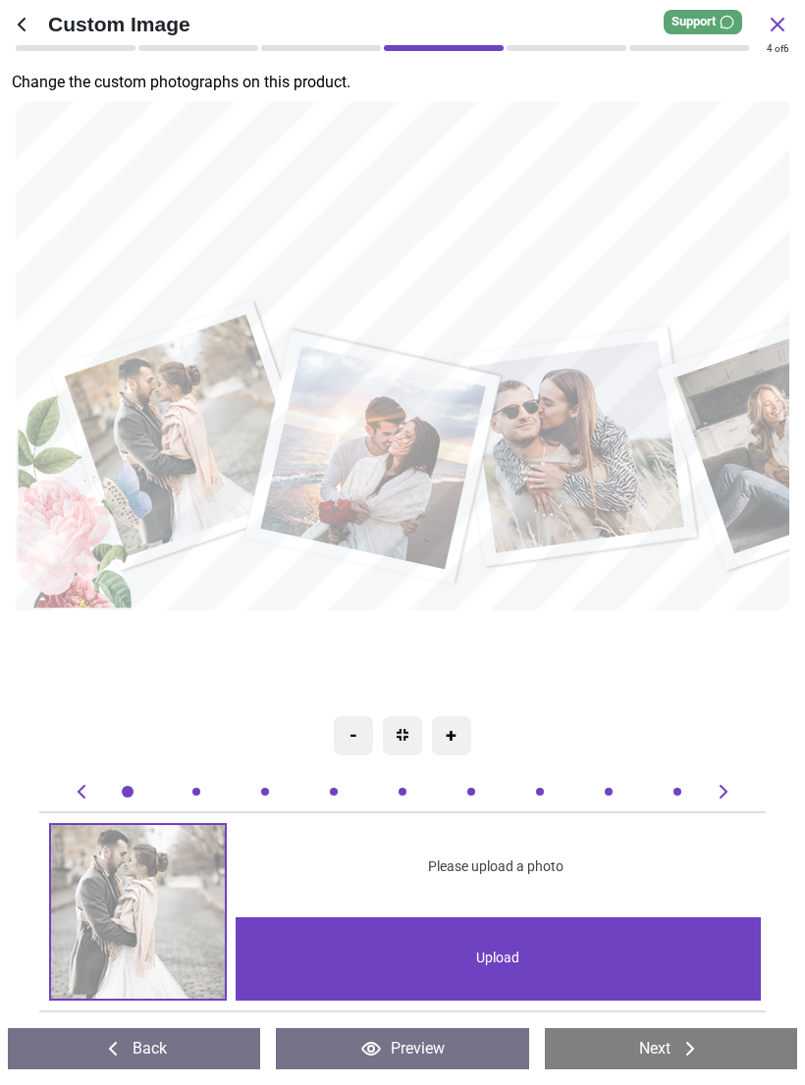
click at [191, 450] on image at bounding box center [187, 435] width 244 height 242
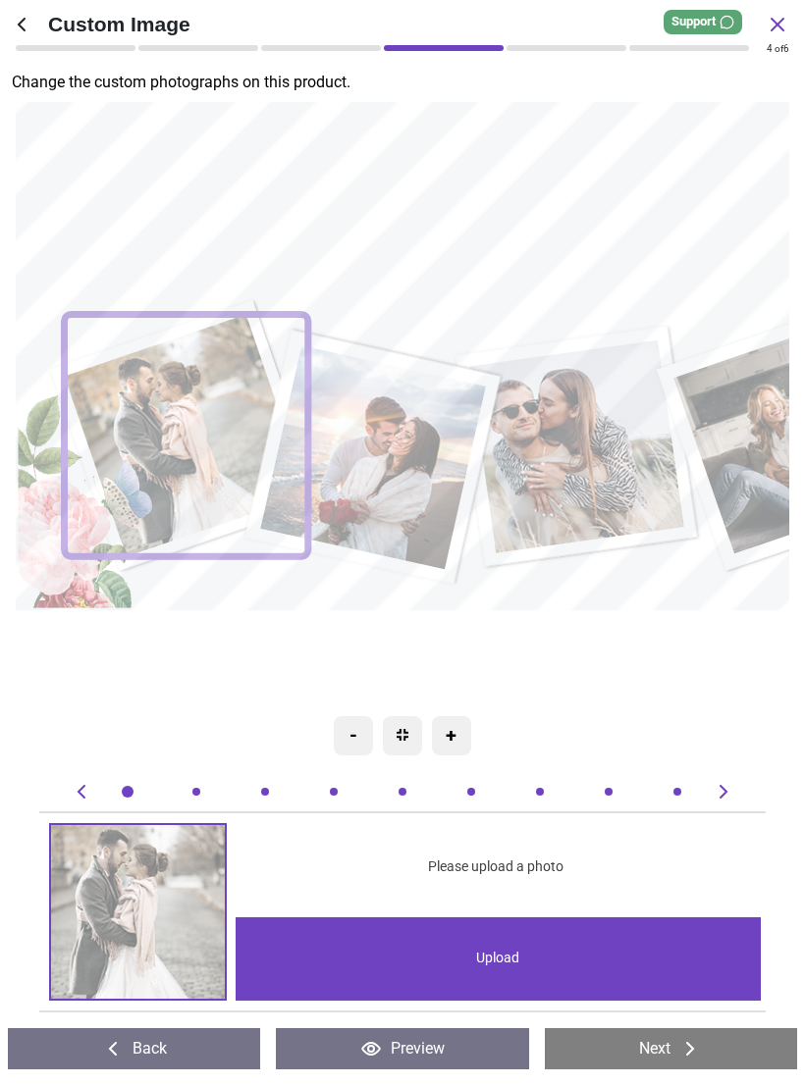
click at [452, 985] on div "Upload" at bounding box center [497, 958] width 524 height 83
click at [533, 954] on div "Upload" at bounding box center [497, 958] width 524 height 83
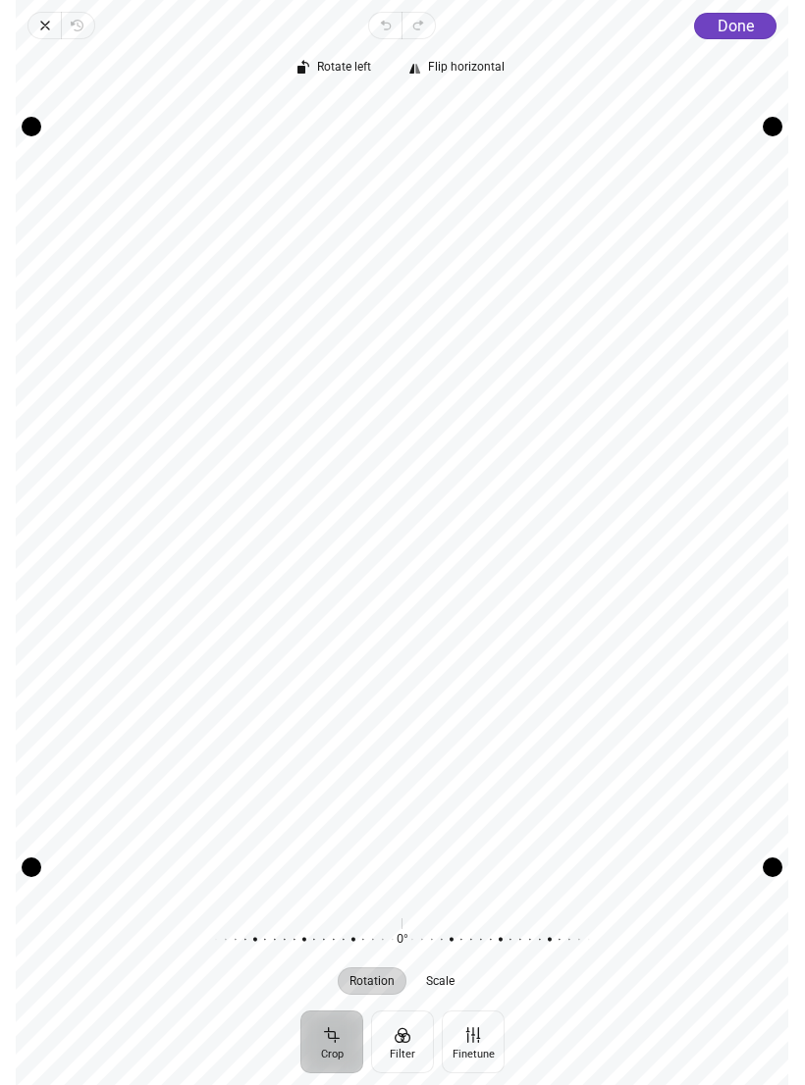
click at [410, 1041] on button "Filter" at bounding box center [402, 1042] width 63 height 63
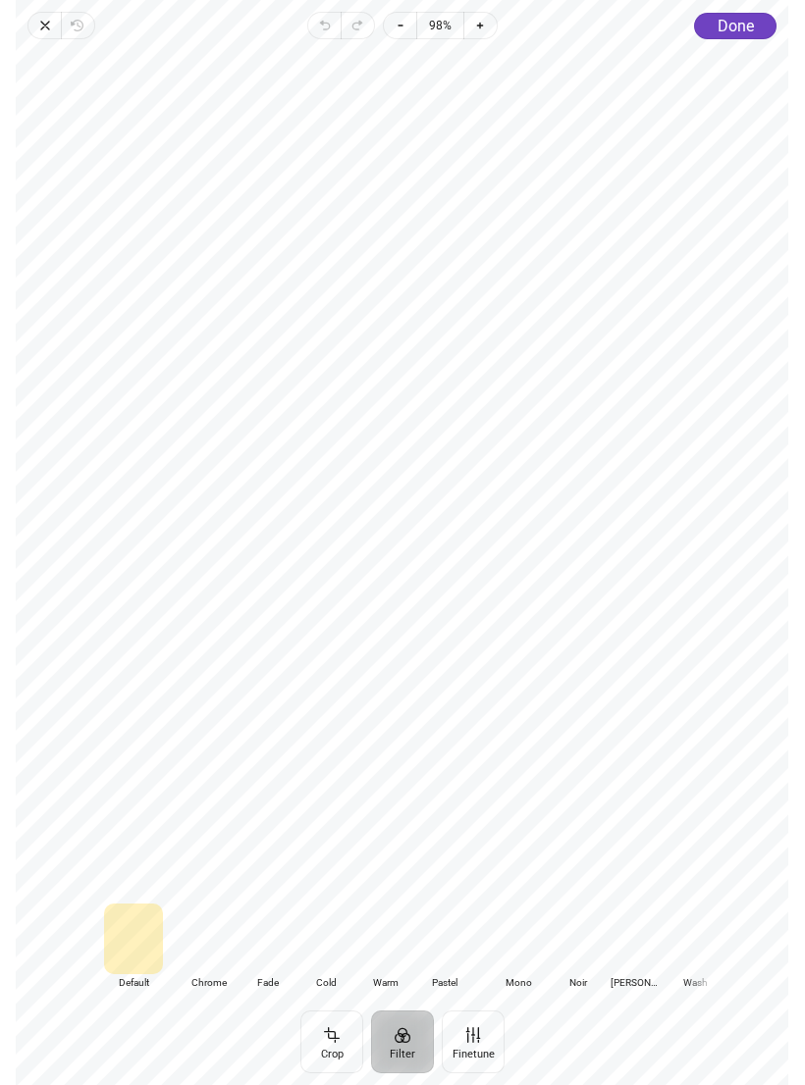
click at [225, 928] on div at bounding box center [208, 939] width 59 height 71
click at [286, 948] on div at bounding box center [266, 939] width 59 height 71
click at [332, 945] on div at bounding box center [325, 939] width 59 height 71
click at [393, 944] on div at bounding box center [384, 939] width 59 height 71
click at [447, 956] on div at bounding box center [443, 939] width 59 height 71
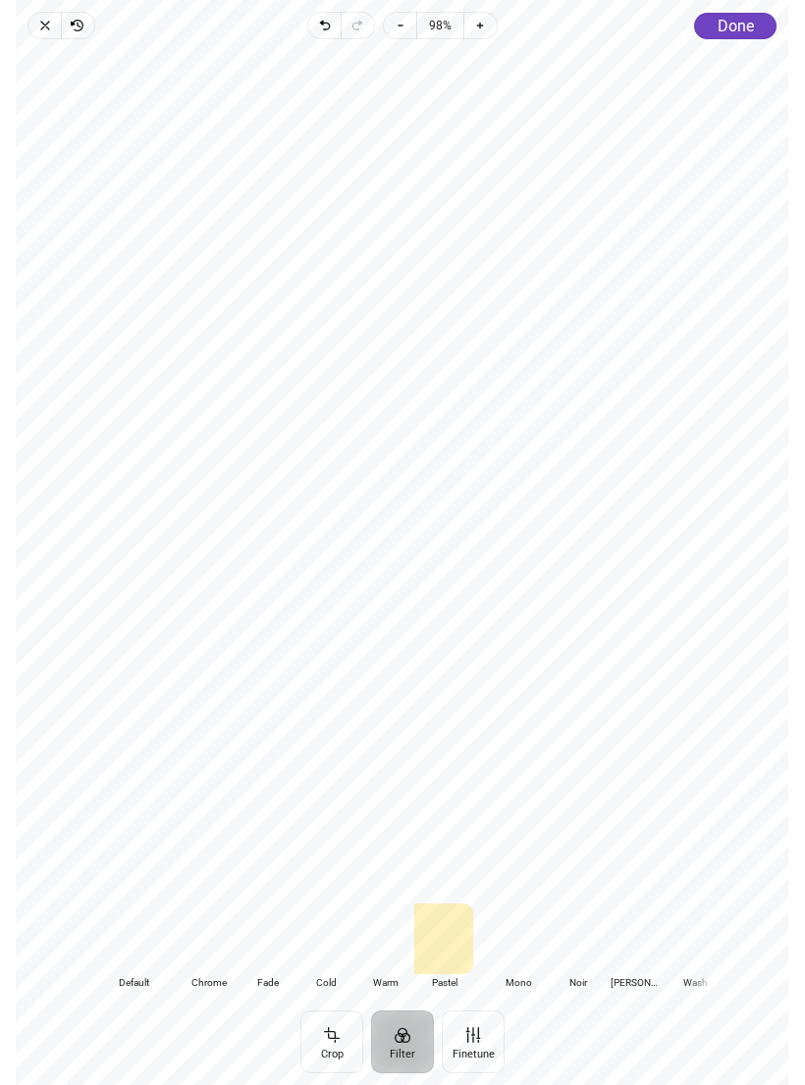
click at [218, 939] on div at bounding box center [208, 939] width 59 height 71
click at [288, 948] on div at bounding box center [266, 939] width 59 height 71
click at [159, 946] on div at bounding box center [133, 939] width 59 height 71
click at [279, 944] on div at bounding box center [266, 939] width 59 height 71
click at [746, 33] on span "Done" at bounding box center [735, 26] width 36 height 19
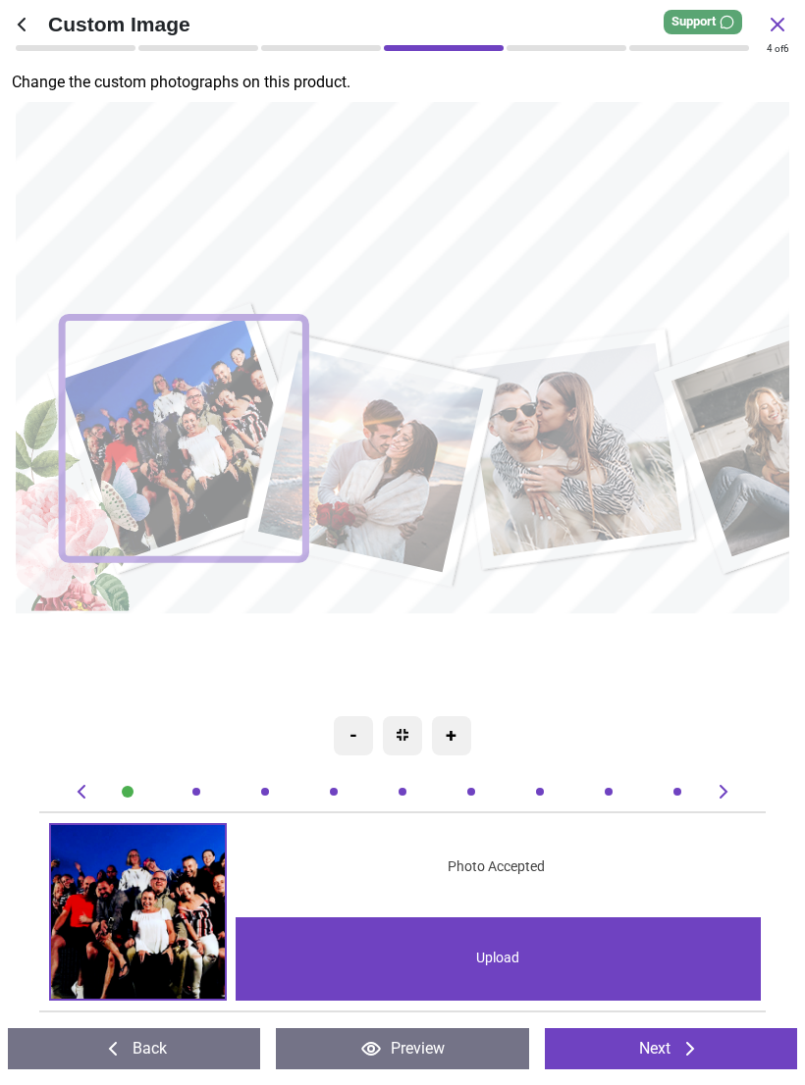
click at [395, 469] on image at bounding box center [371, 460] width 226 height 224
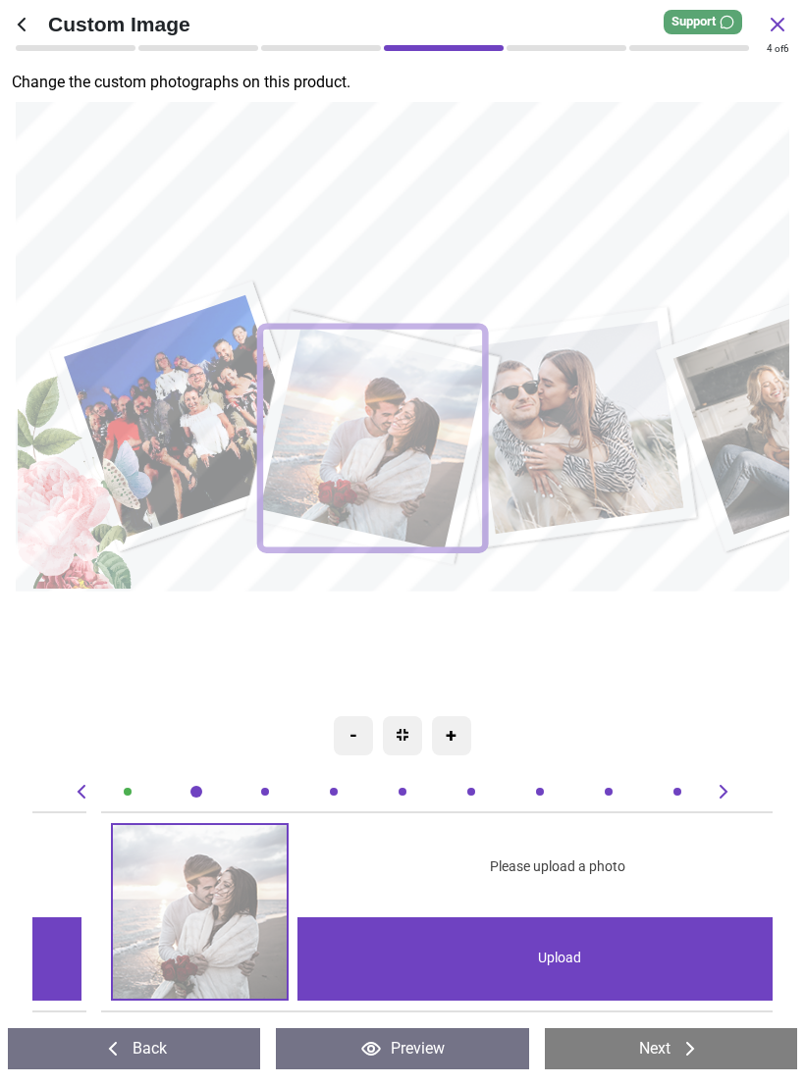
scroll to position [0, 740]
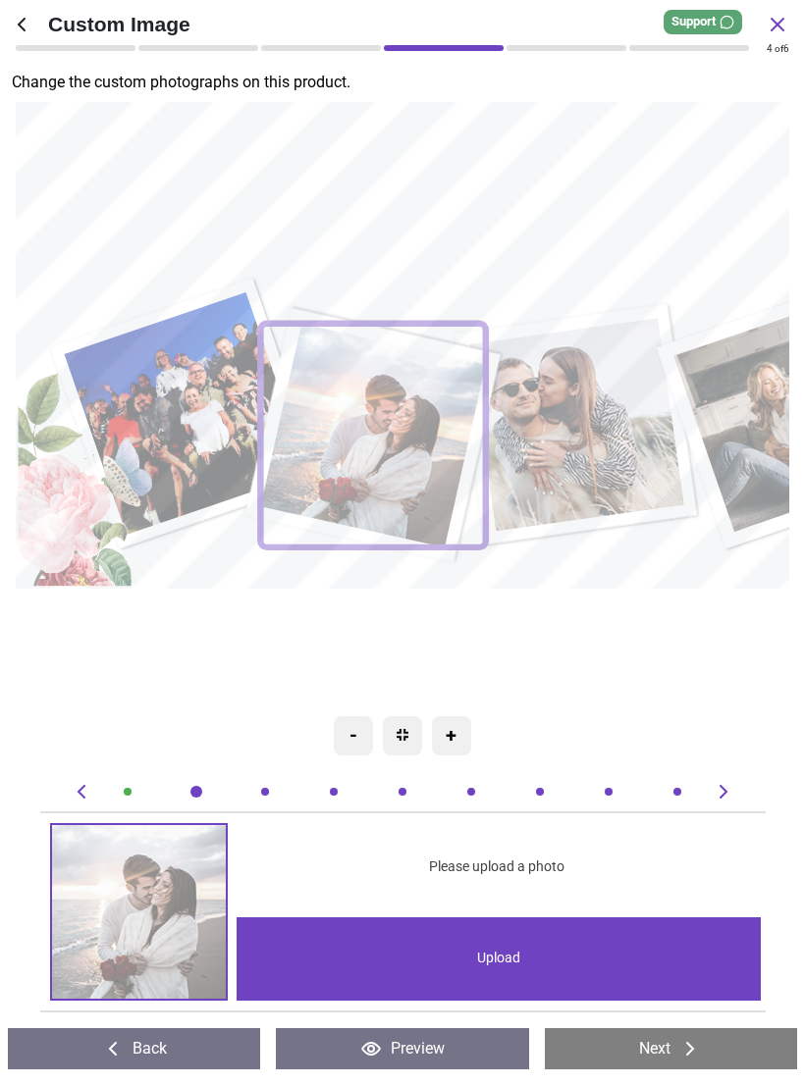
click at [576, 970] on div "Upload" at bounding box center [498, 958] width 524 height 83
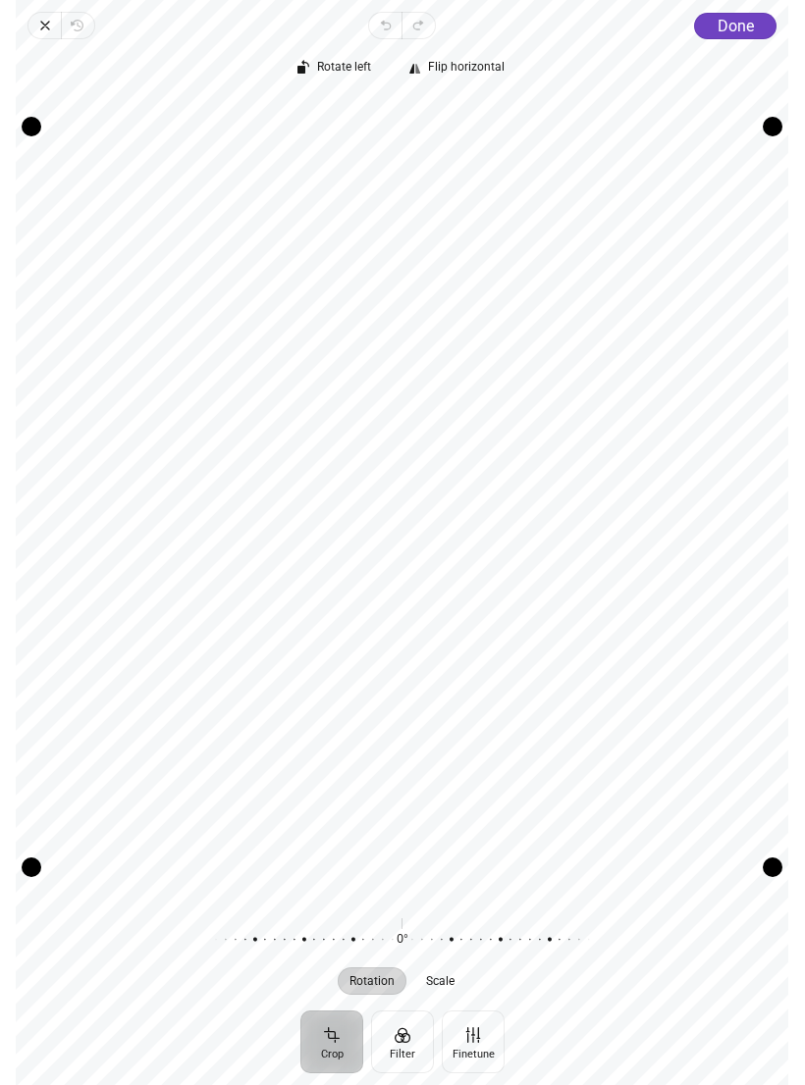
click at [725, 33] on span "Done" at bounding box center [735, 26] width 36 height 19
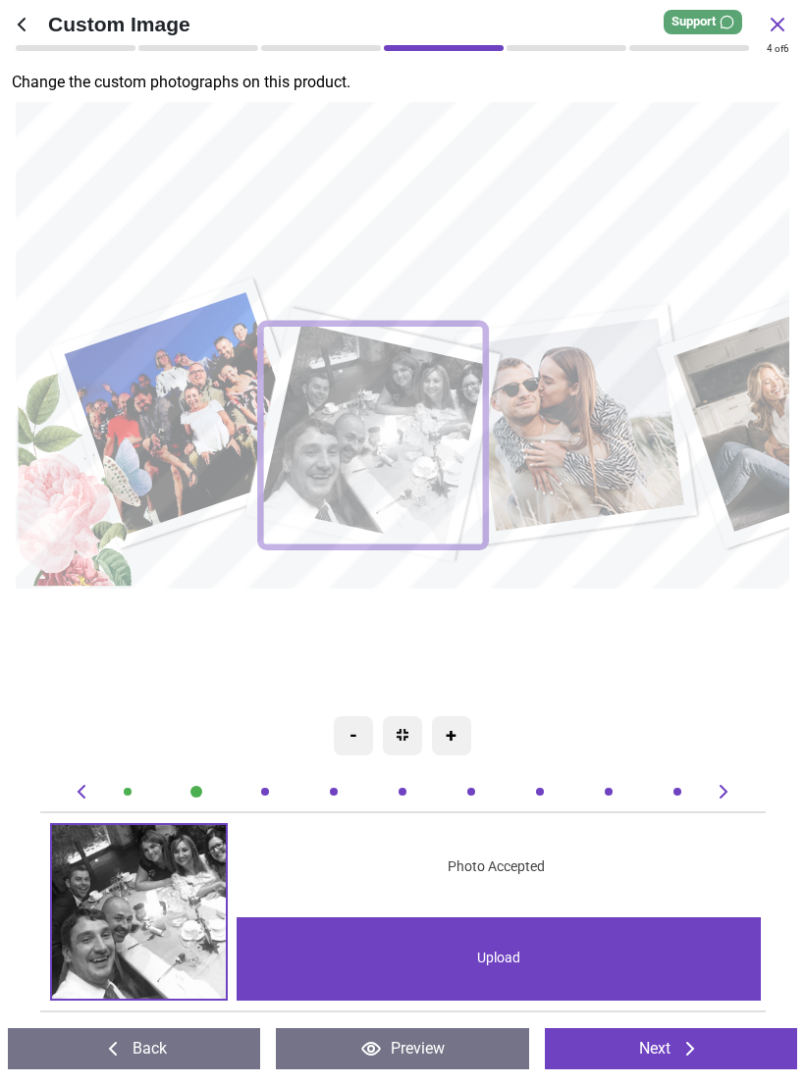
click at [595, 439] on image at bounding box center [577, 424] width 215 height 213
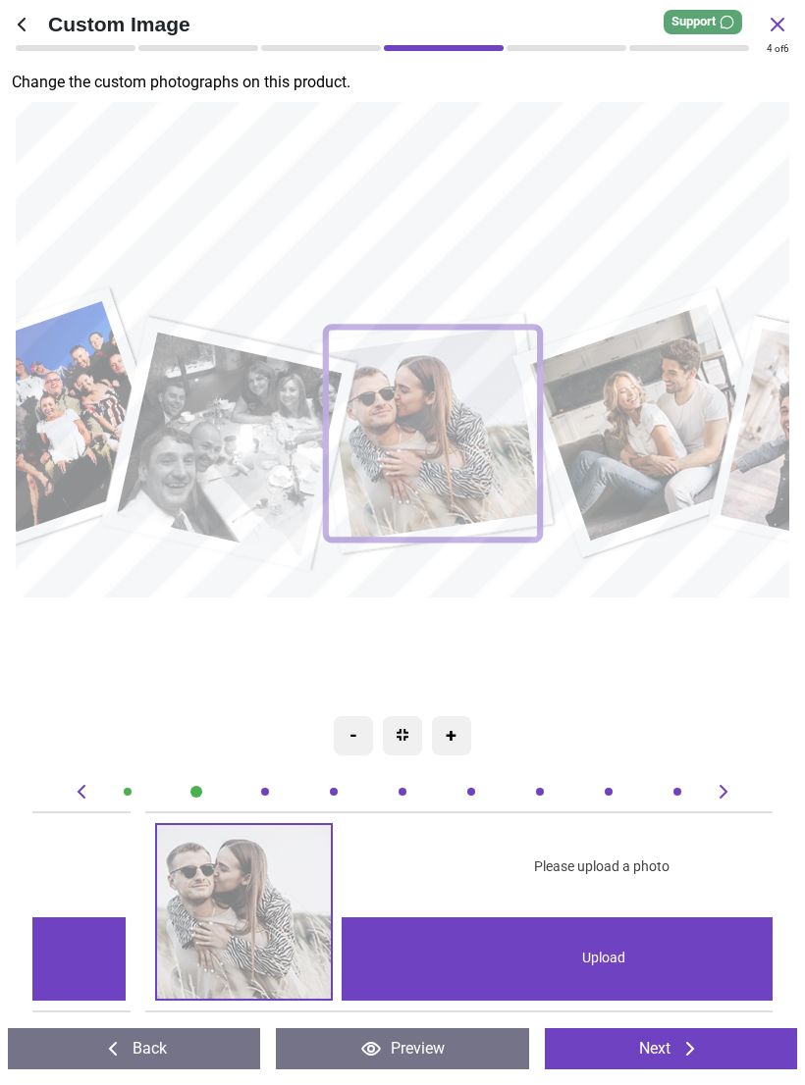
scroll to position [0, 1481]
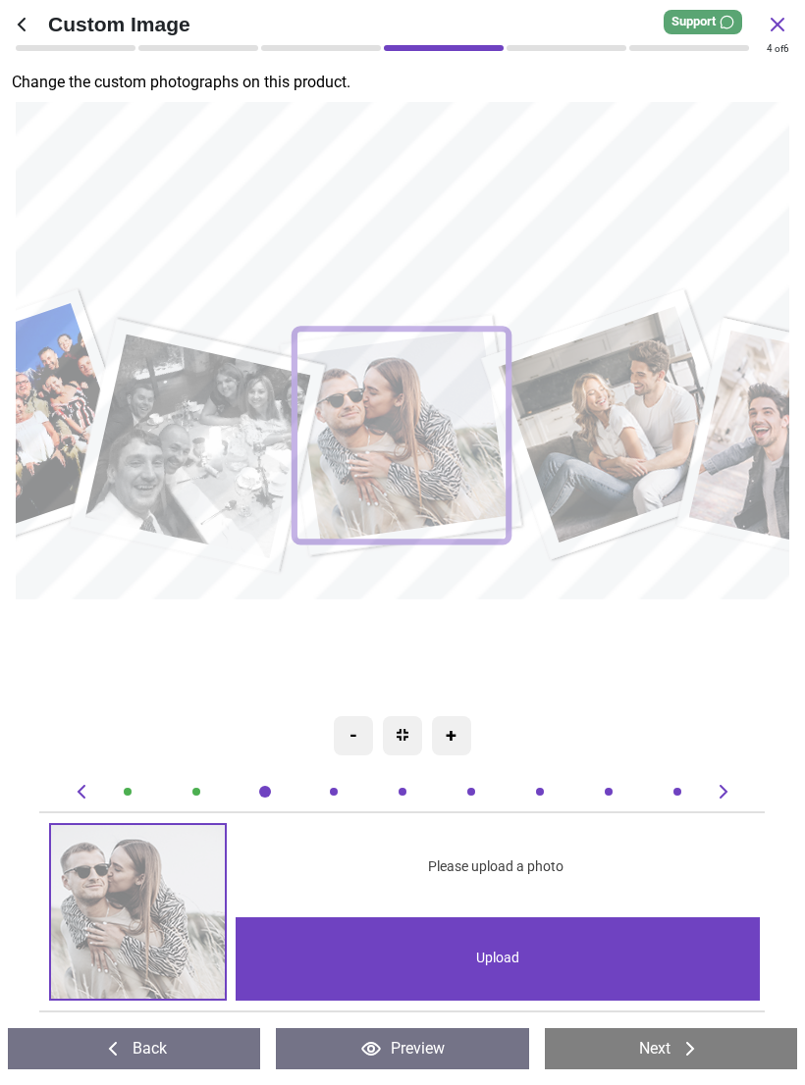
click at [664, 957] on div "Upload" at bounding box center [497, 958] width 524 height 83
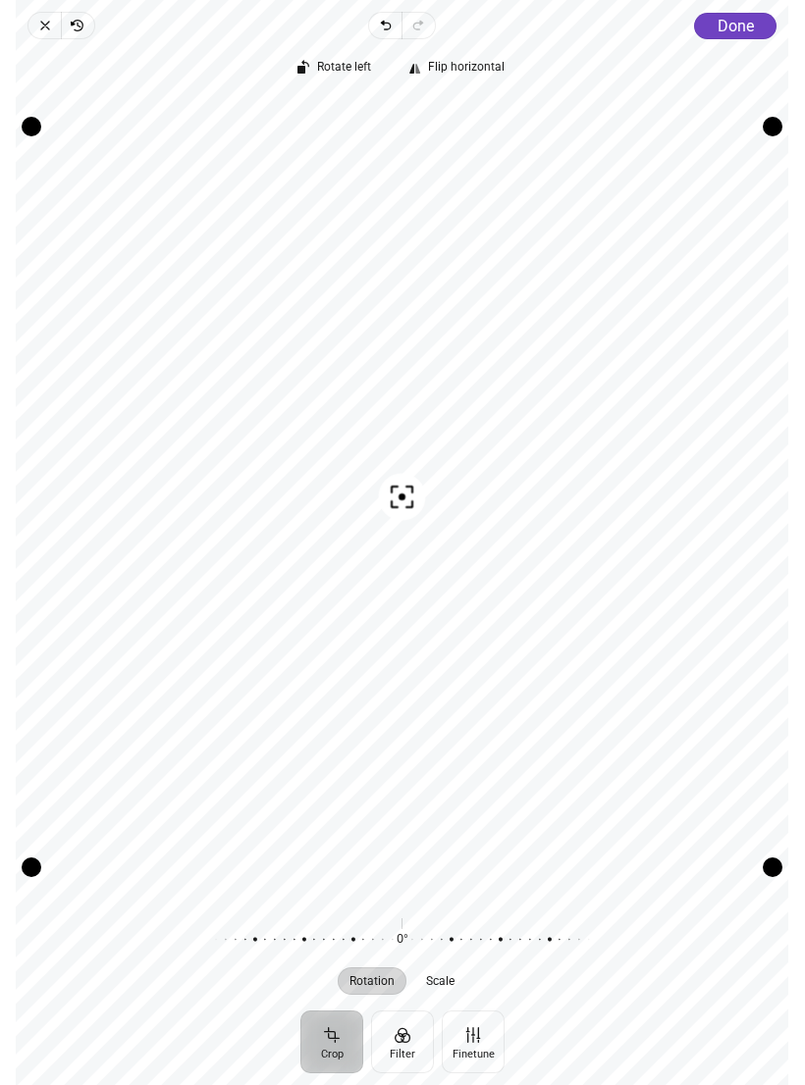
click at [48, 30] on icon "button" at bounding box center [45, 26] width 16 height 16
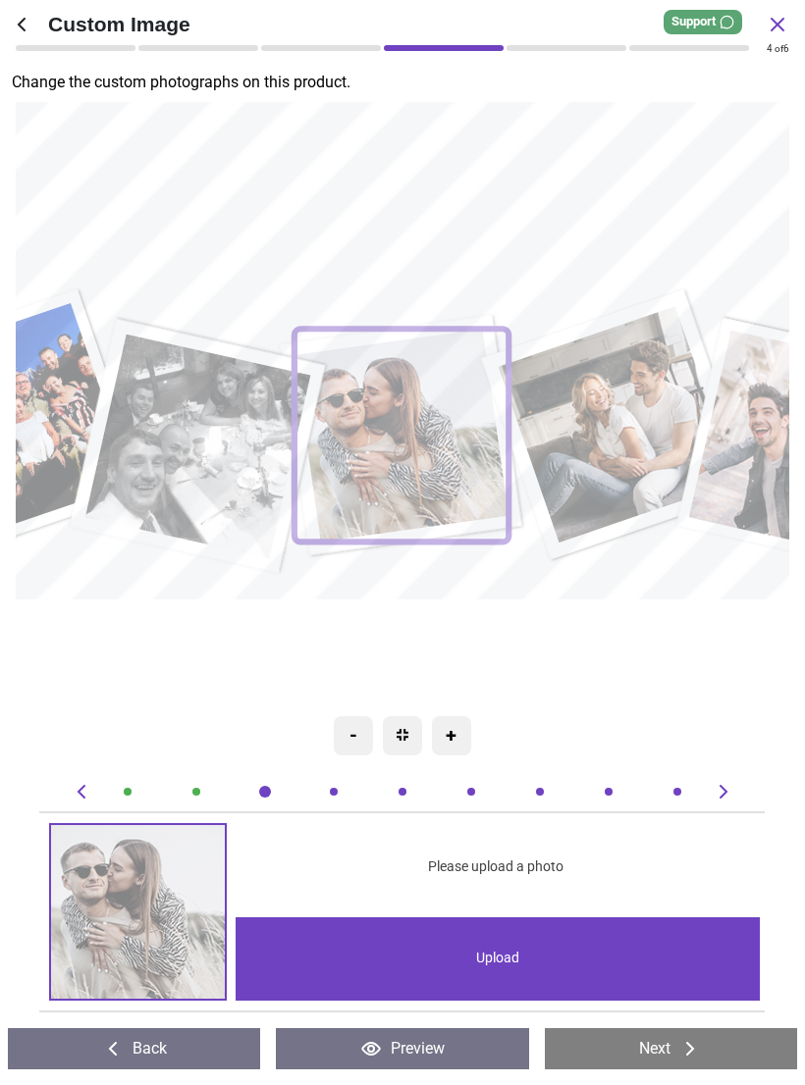
click at [442, 936] on div "Upload" at bounding box center [497, 958] width 524 height 83
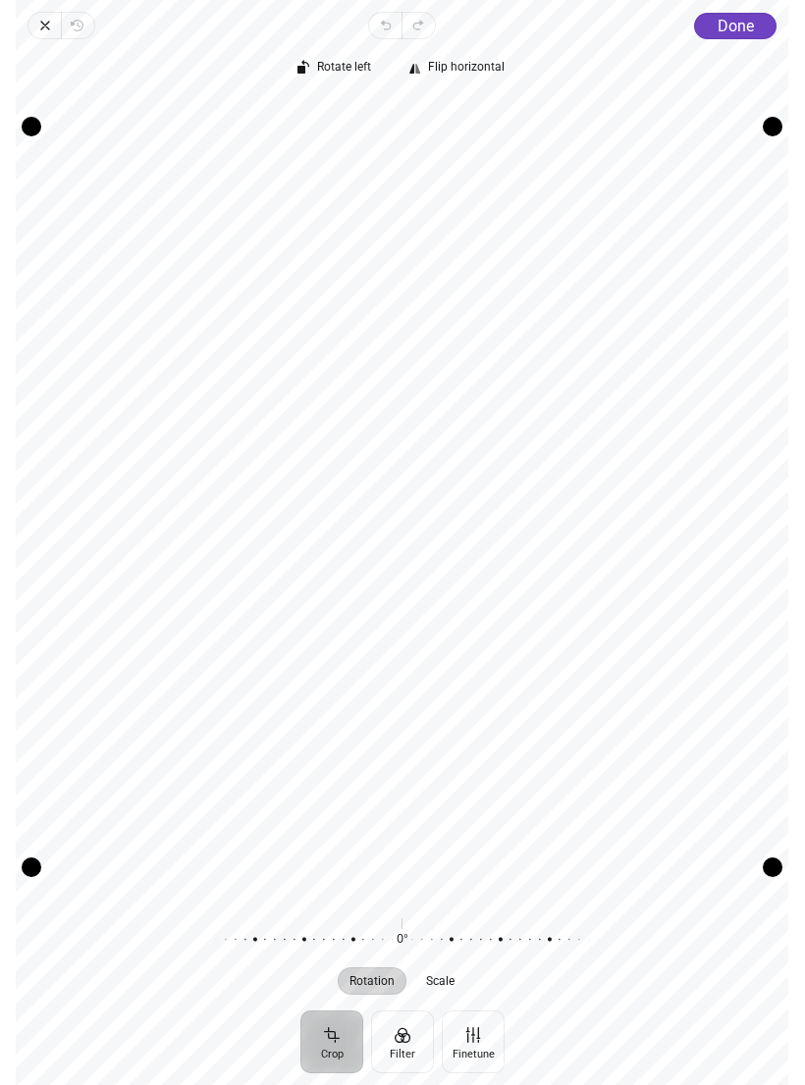
click at [48, 24] on icon "button" at bounding box center [45, 26] width 8 height 8
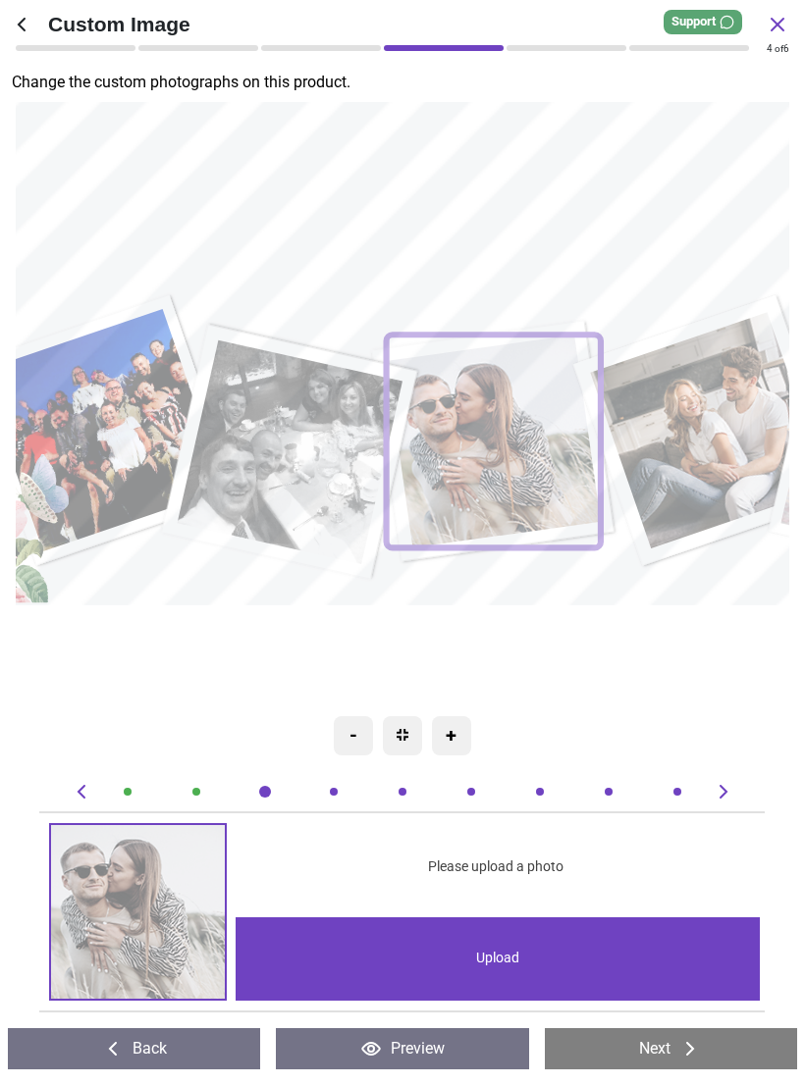
click at [333, 463] on image at bounding box center [291, 452] width 226 height 224
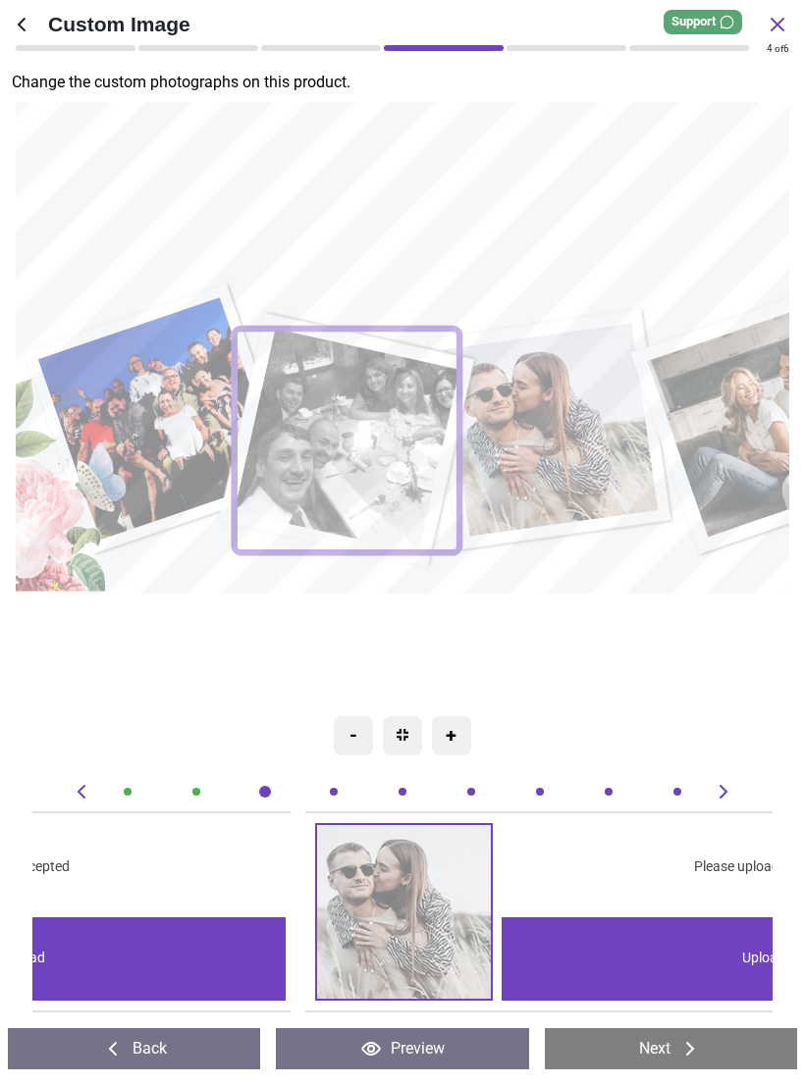
scroll to position [0, 740]
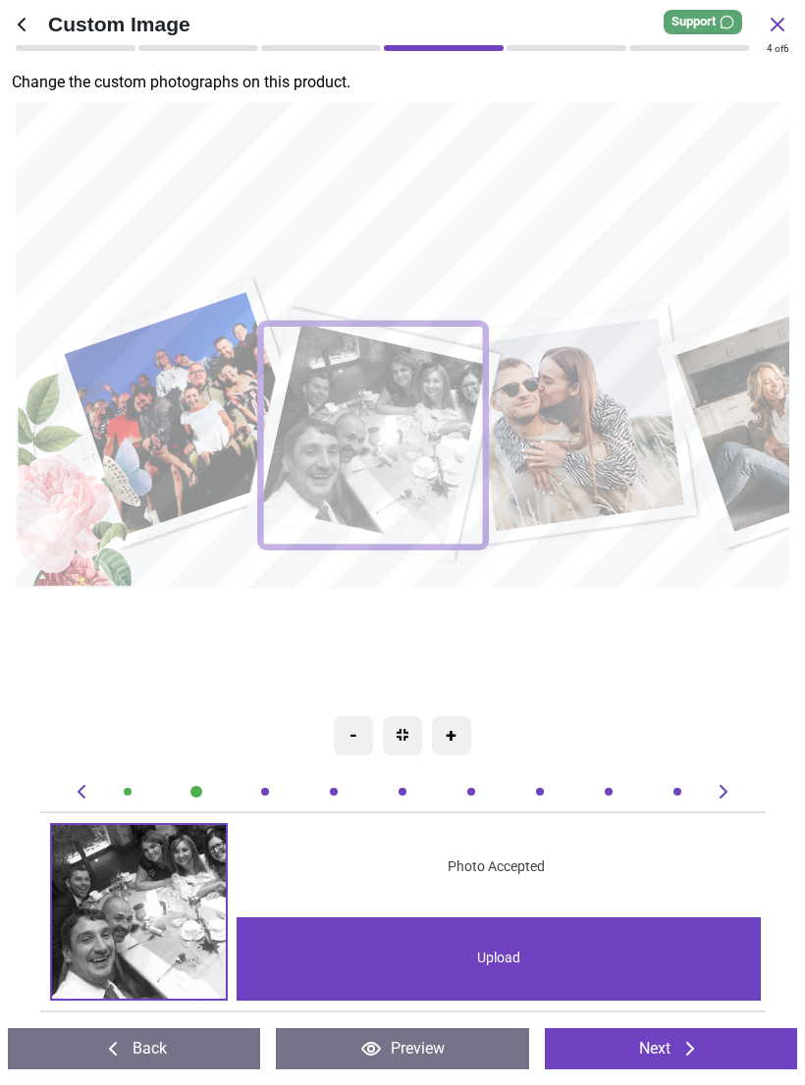
click at [583, 407] on image at bounding box center [577, 424] width 215 height 213
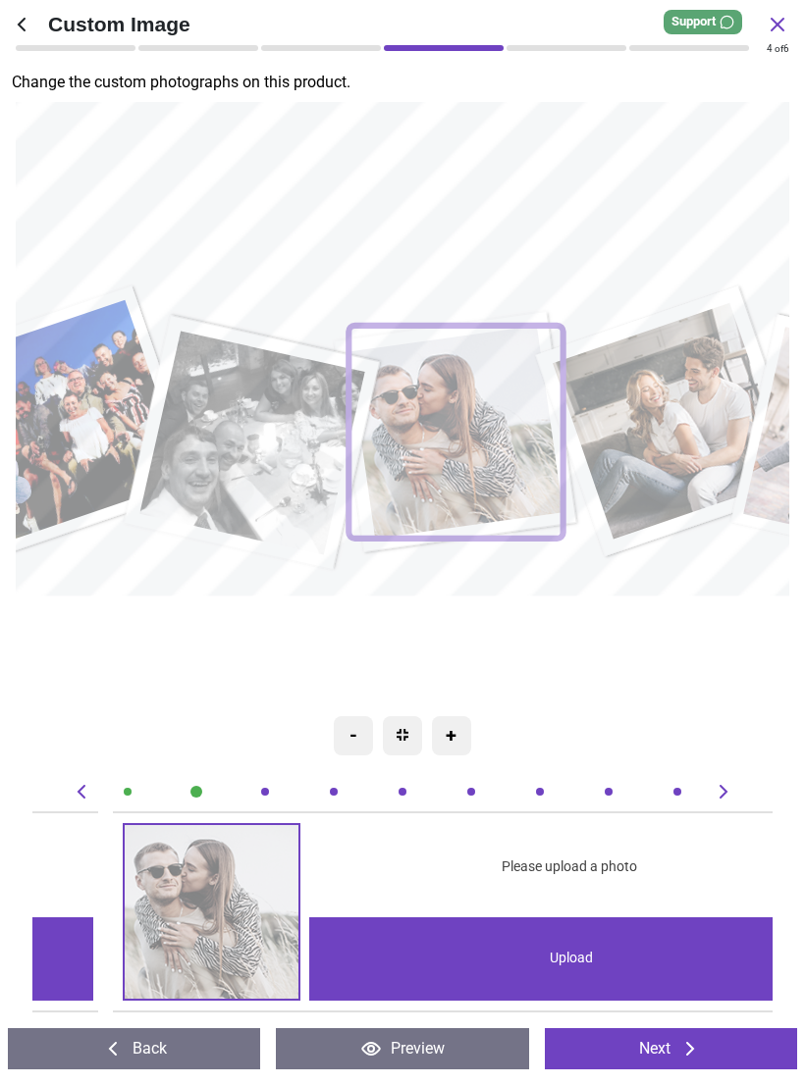
scroll to position [0, 1481]
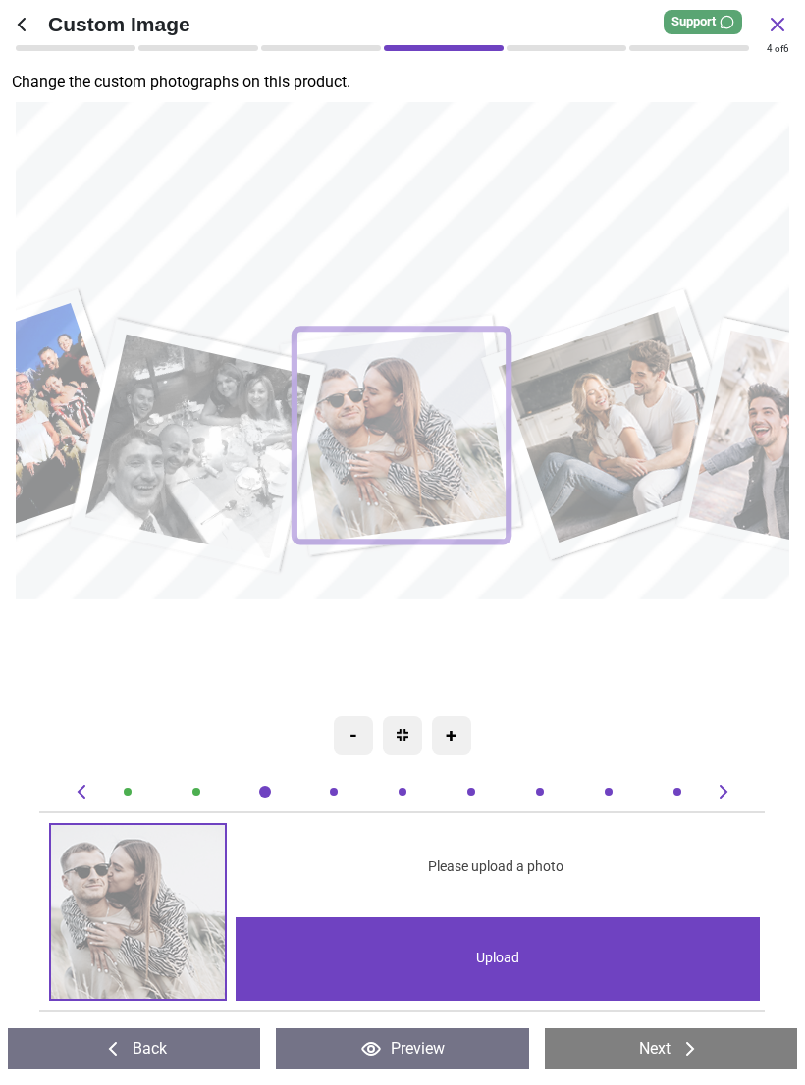
click at [593, 961] on div "Upload" at bounding box center [497, 958] width 524 height 83
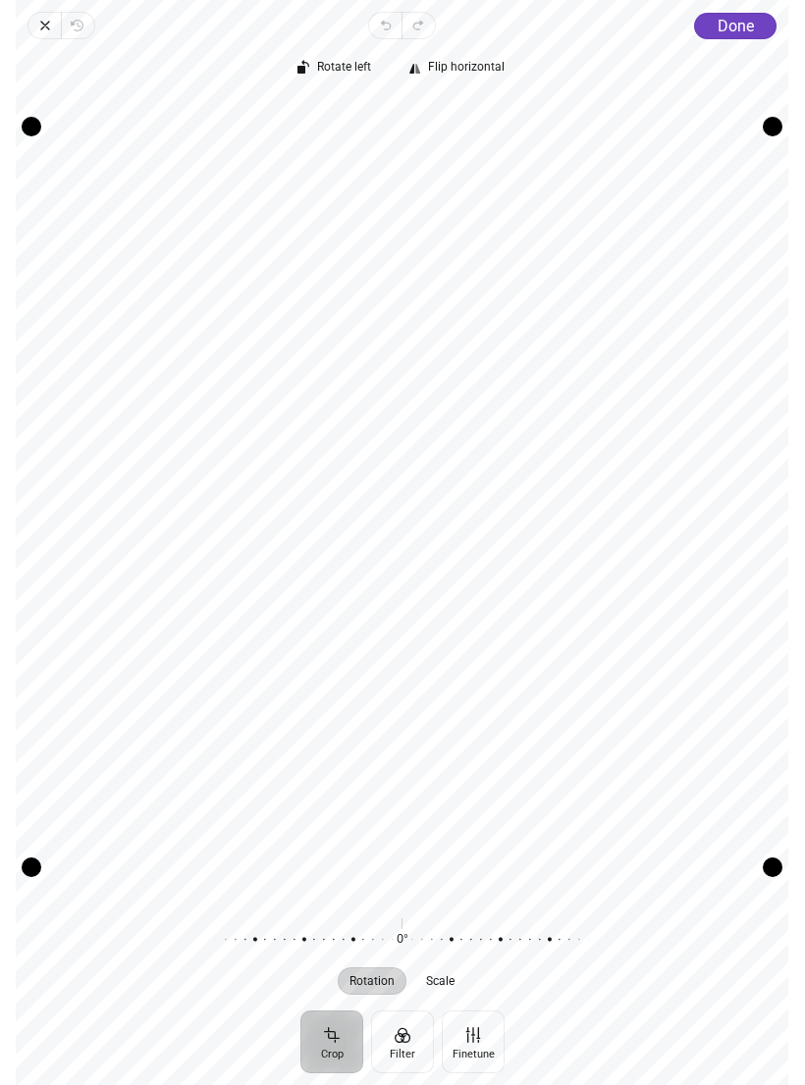
click at [749, 35] on button "Done" at bounding box center [736, 26] width 82 height 26
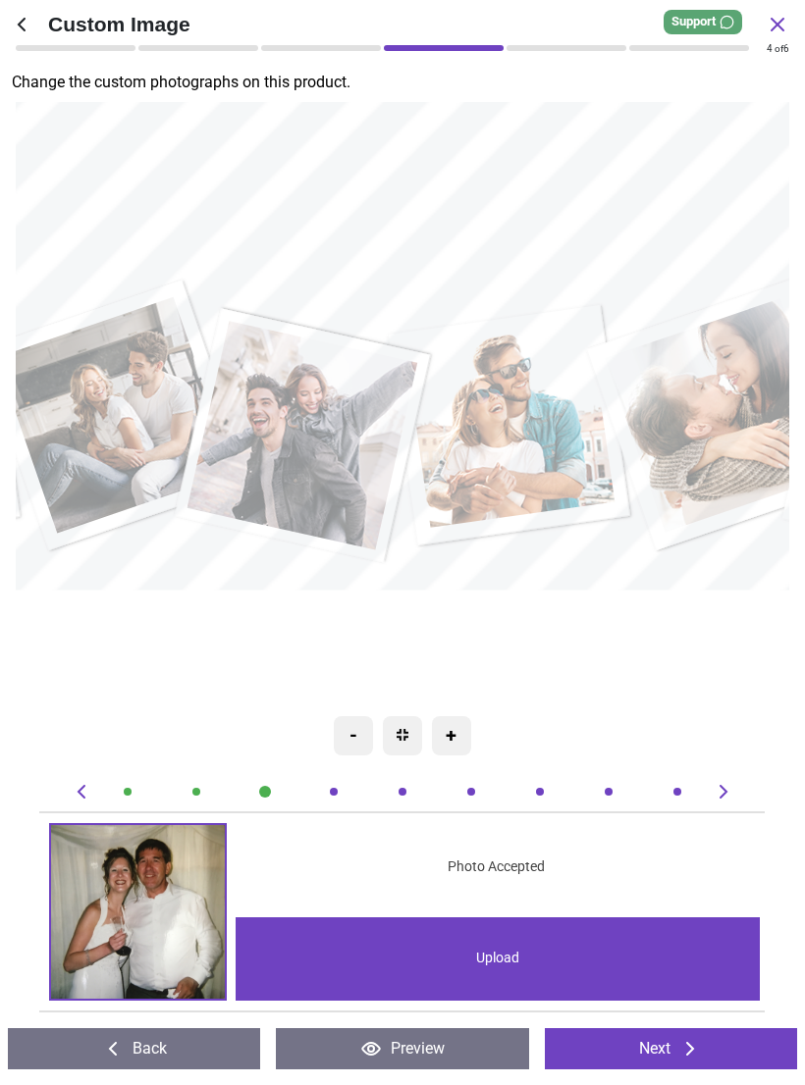
click at [146, 413] on image at bounding box center [116, 415] width 237 height 236
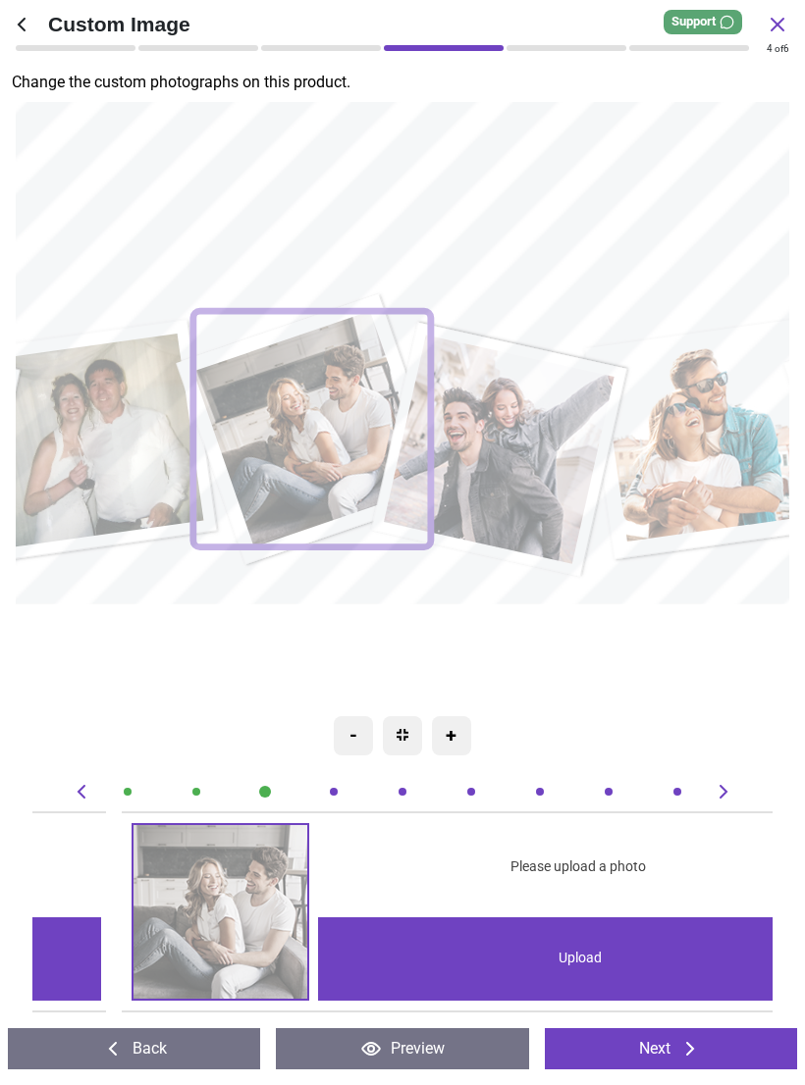
scroll to position [0, 2221]
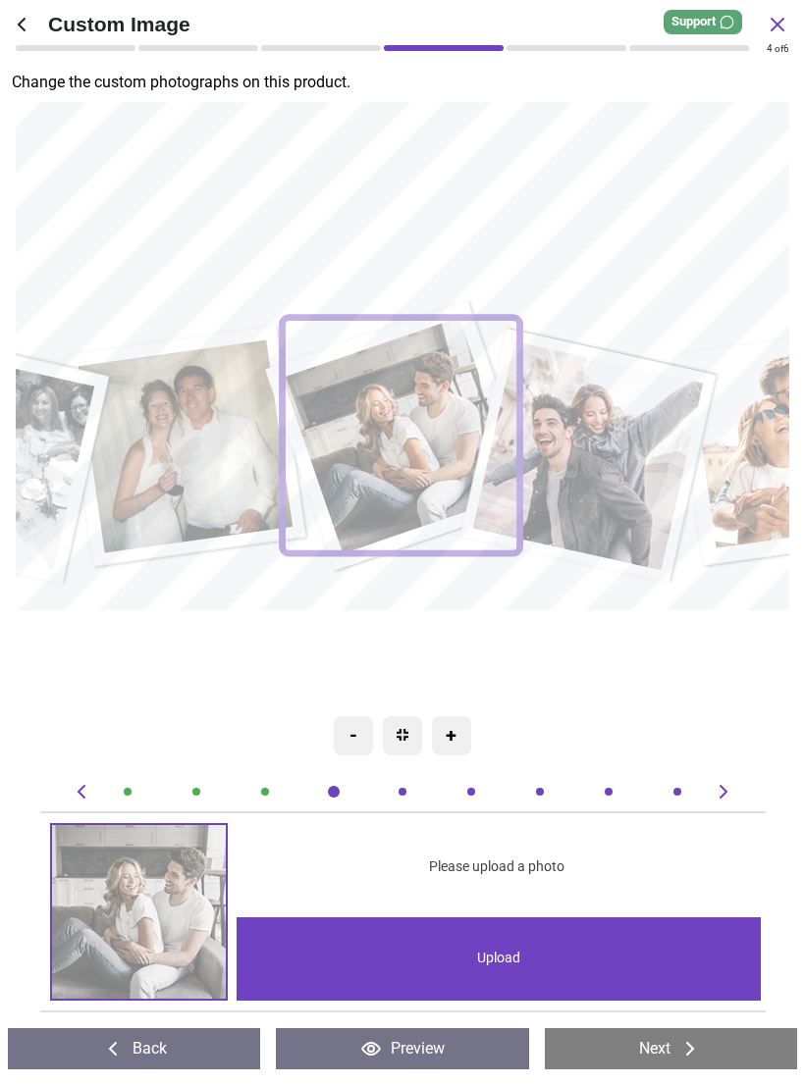
click at [615, 951] on div "Upload" at bounding box center [498, 958] width 524 height 83
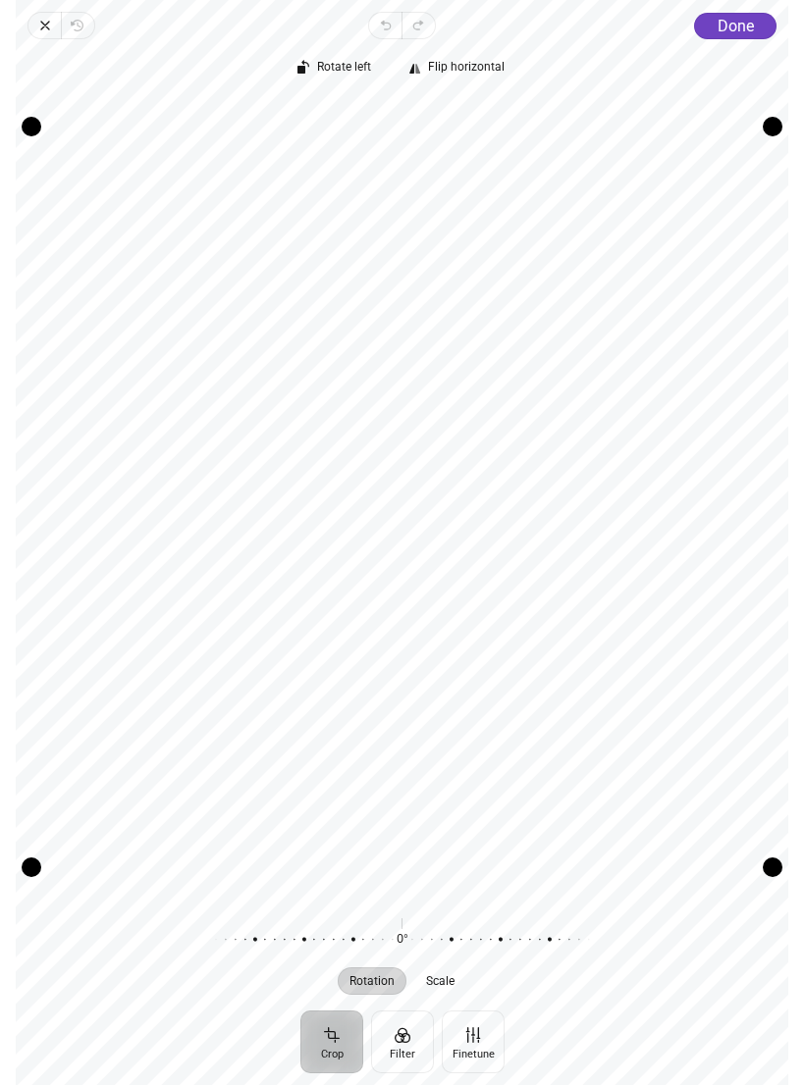
click at [735, 30] on span "Done" at bounding box center [735, 26] width 36 height 19
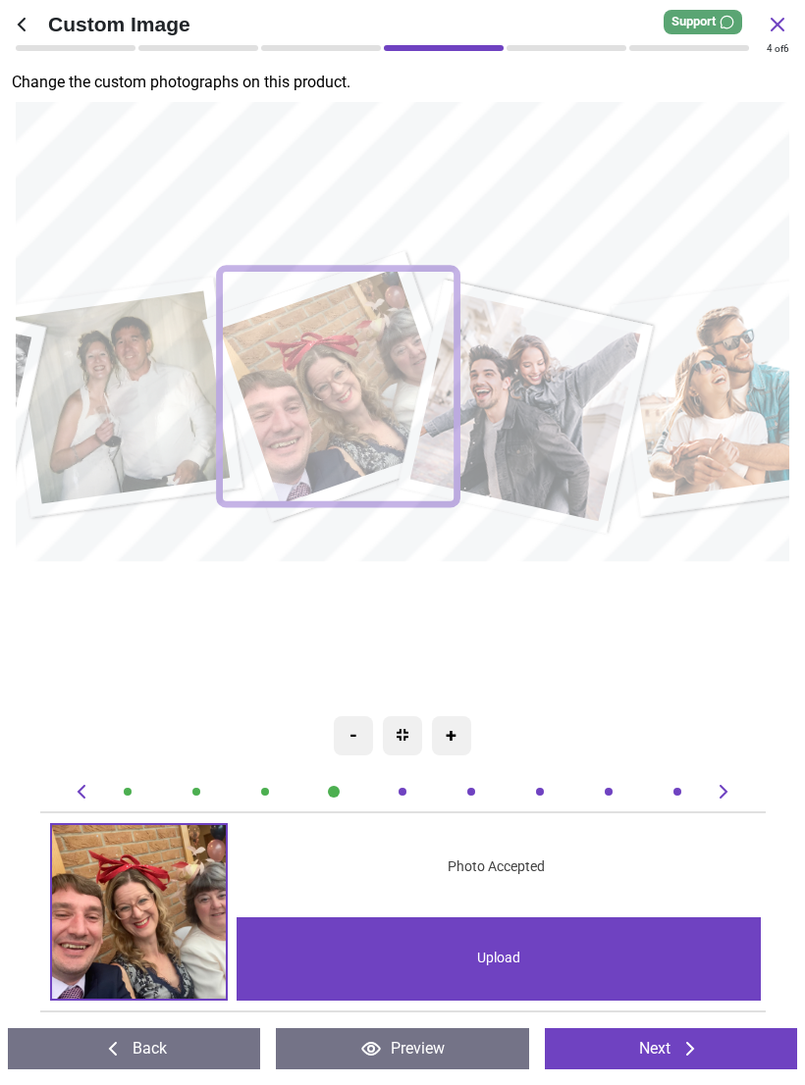
click at [552, 408] on image at bounding box center [526, 407] width 231 height 230
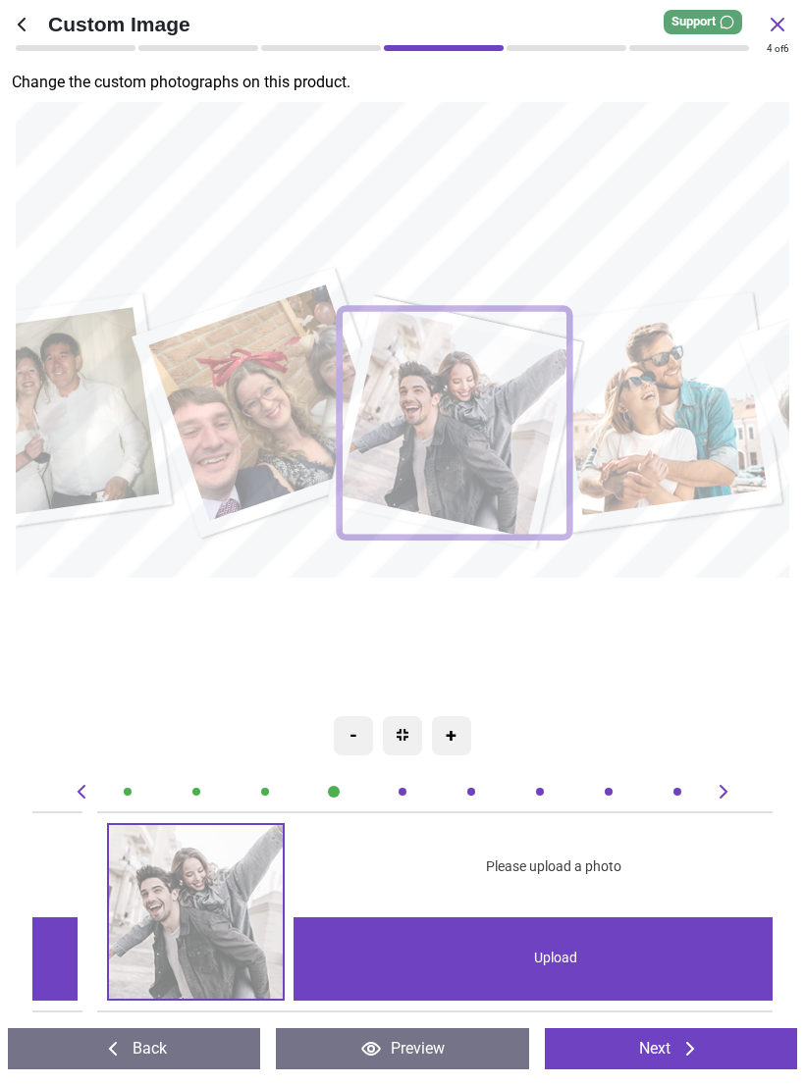
scroll to position [0, 2961]
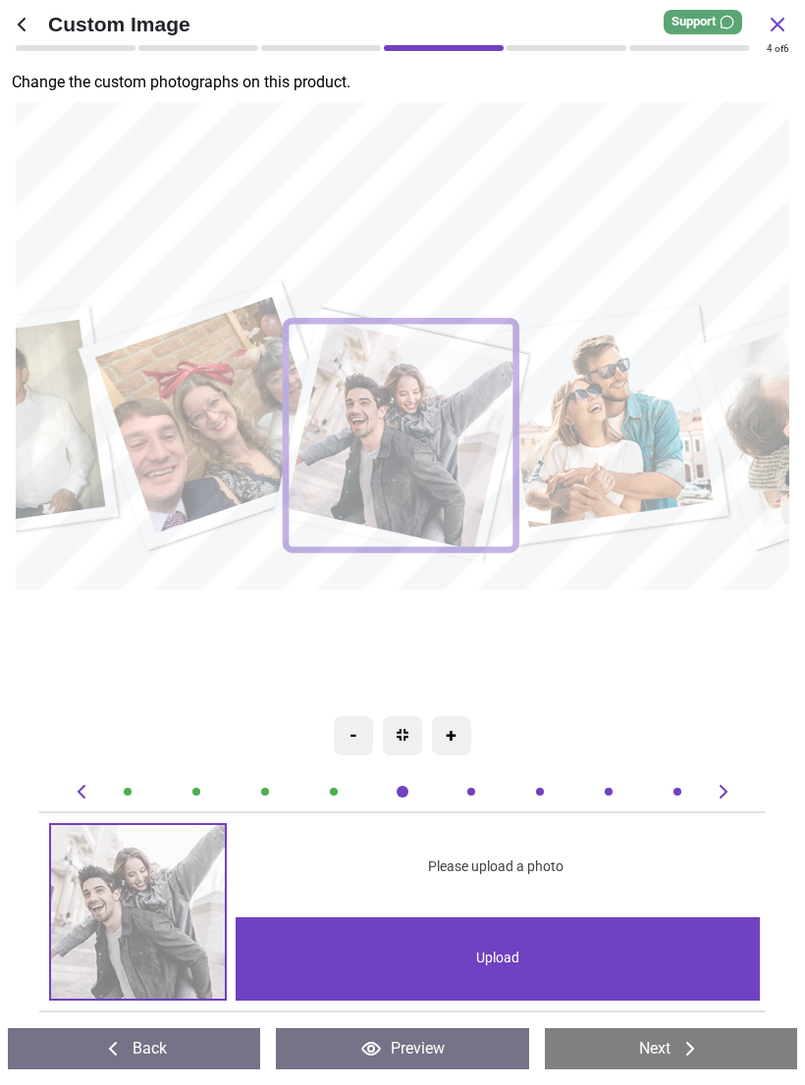
click at [516, 963] on div "Upload" at bounding box center [497, 958] width 524 height 83
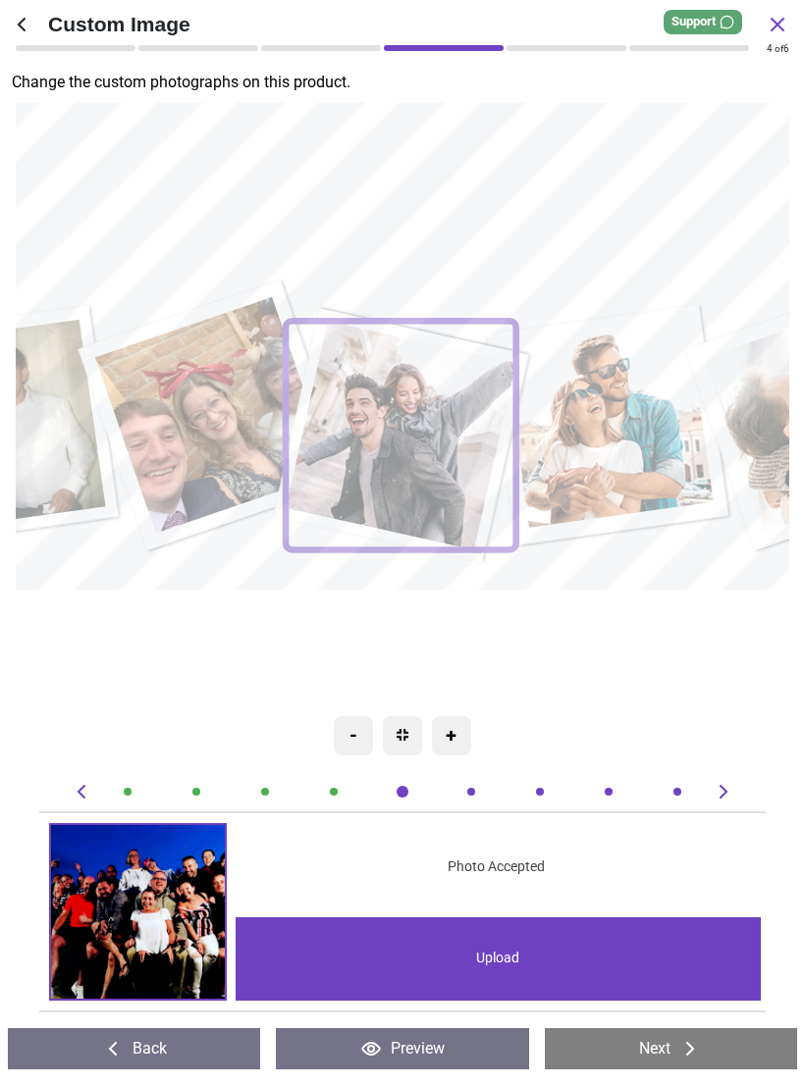
scroll to position [0, 2961]
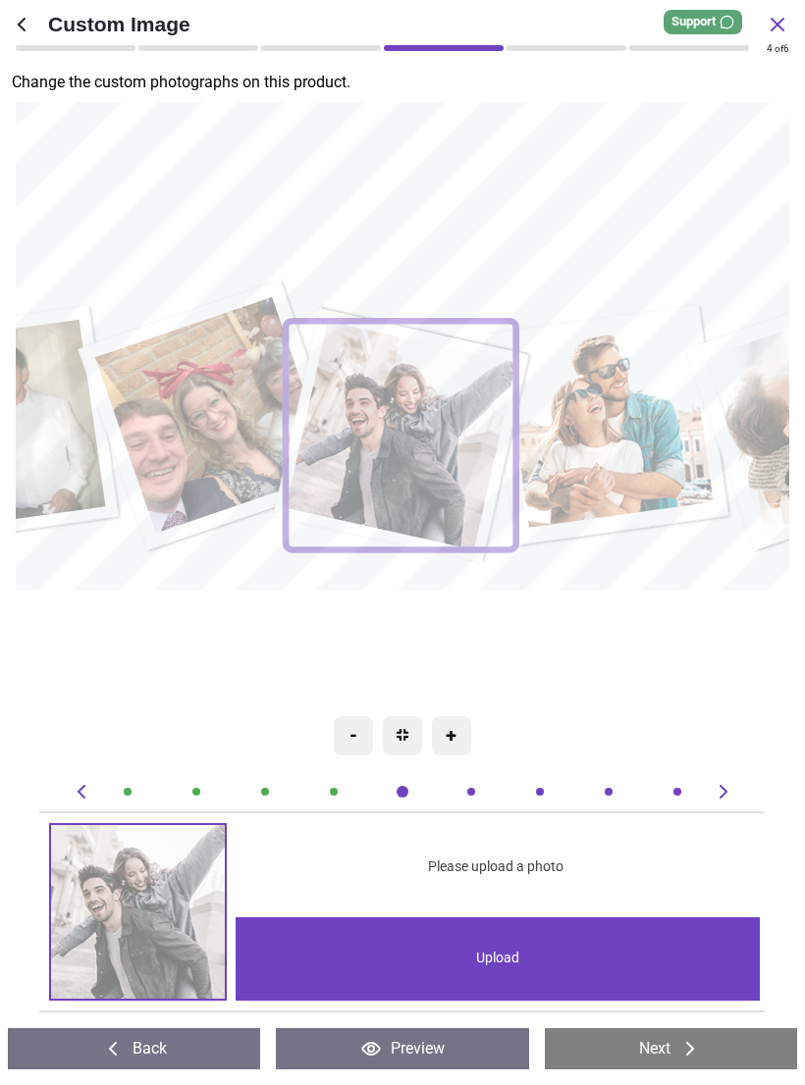
click at [479, 944] on div "Upload" at bounding box center [497, 958] width 524 height 83
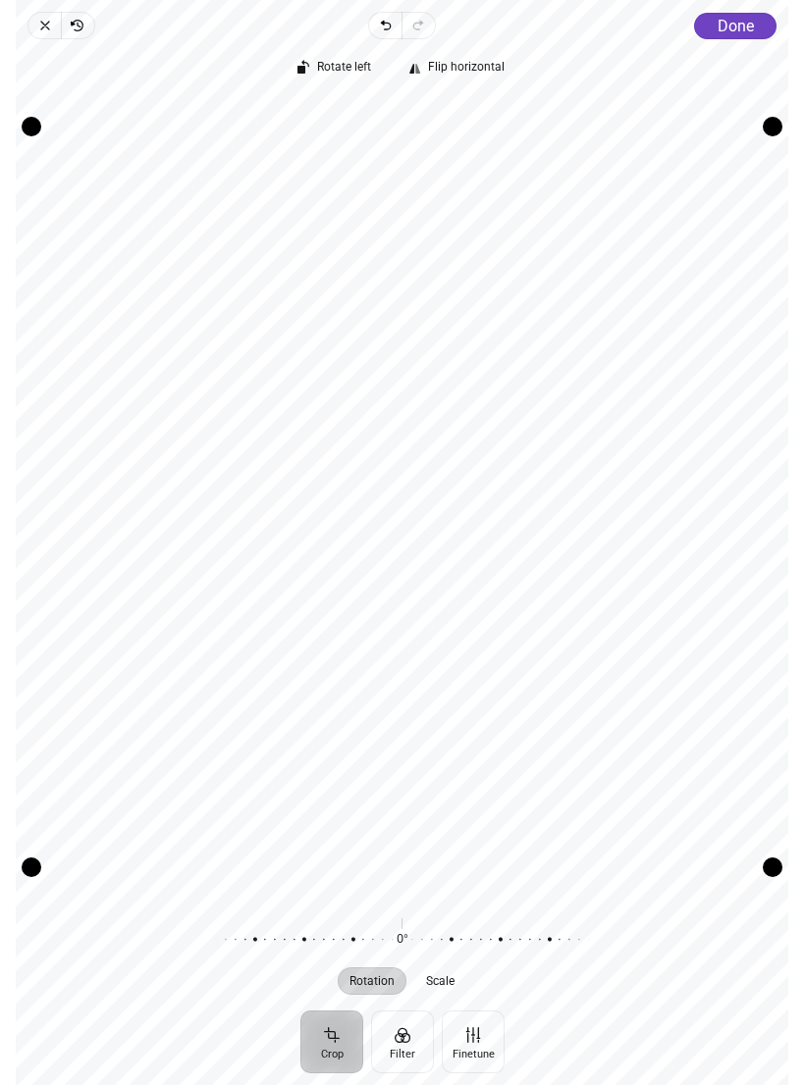
click at [677, 550] on div "Recenter" at bounding box center [401, 497] width 741 height 799
click at [763, 875] on div "Drag corner br" at bounding box center [772, 868] width 20 height 20
click at [562, 678] on div "Recenter" at bounding box center [401, 497] width 741 height 799
click at [58, 34] on span "Close" at bounding box center [43, 25] width 33 height 27
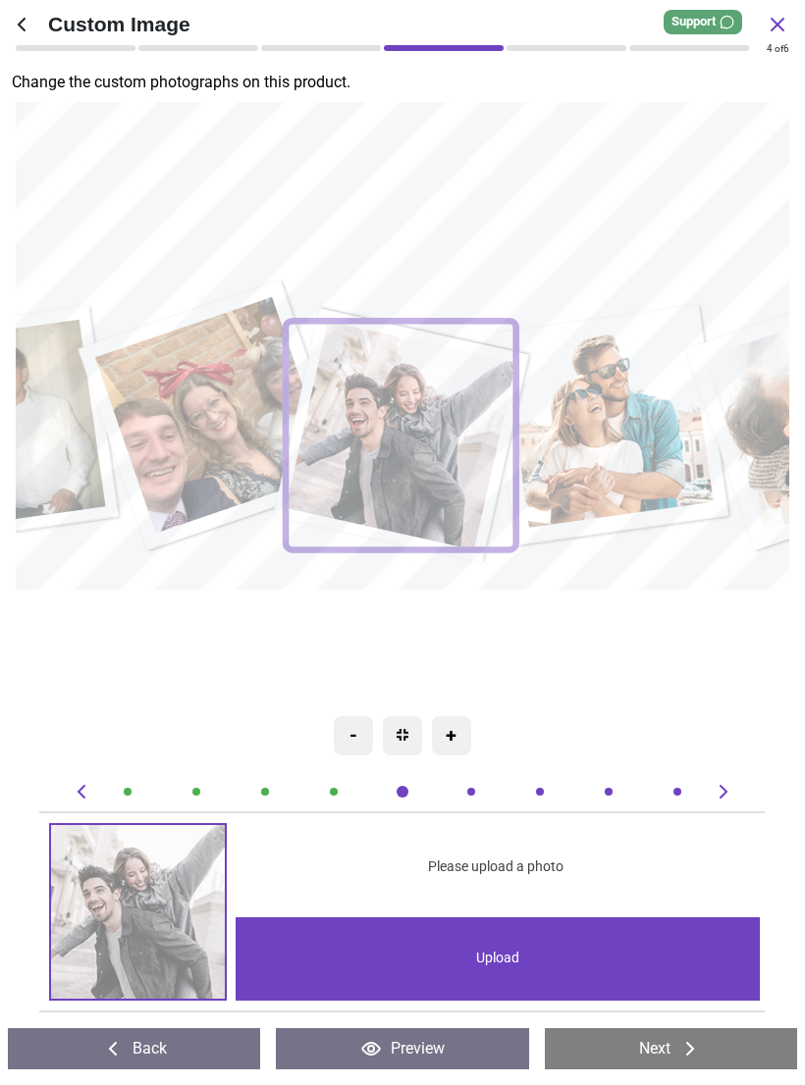
click at [420, 415] on image at bounding box center [402, 436] width 231 height 230
click at [425, 954] on div "Upload" at bounding box center [497, 958] width 524 height 83
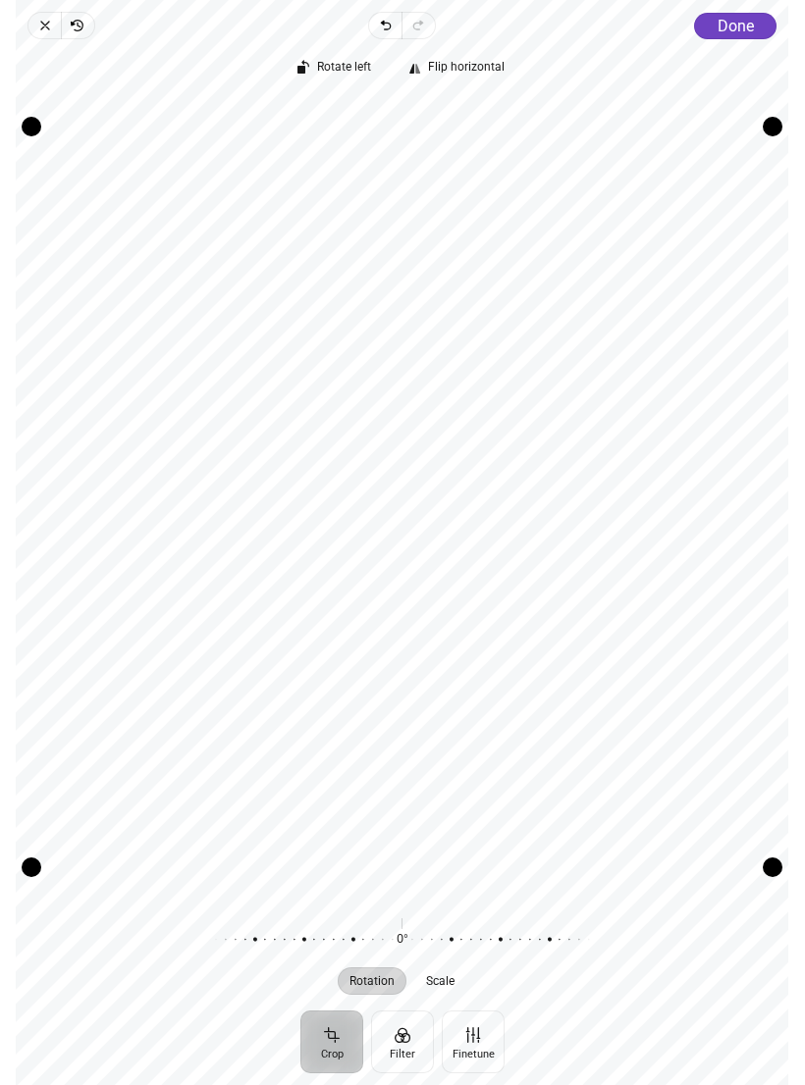
click at [738, 37] on button "Done" at bounding box center [736, 26] width 82 height 26
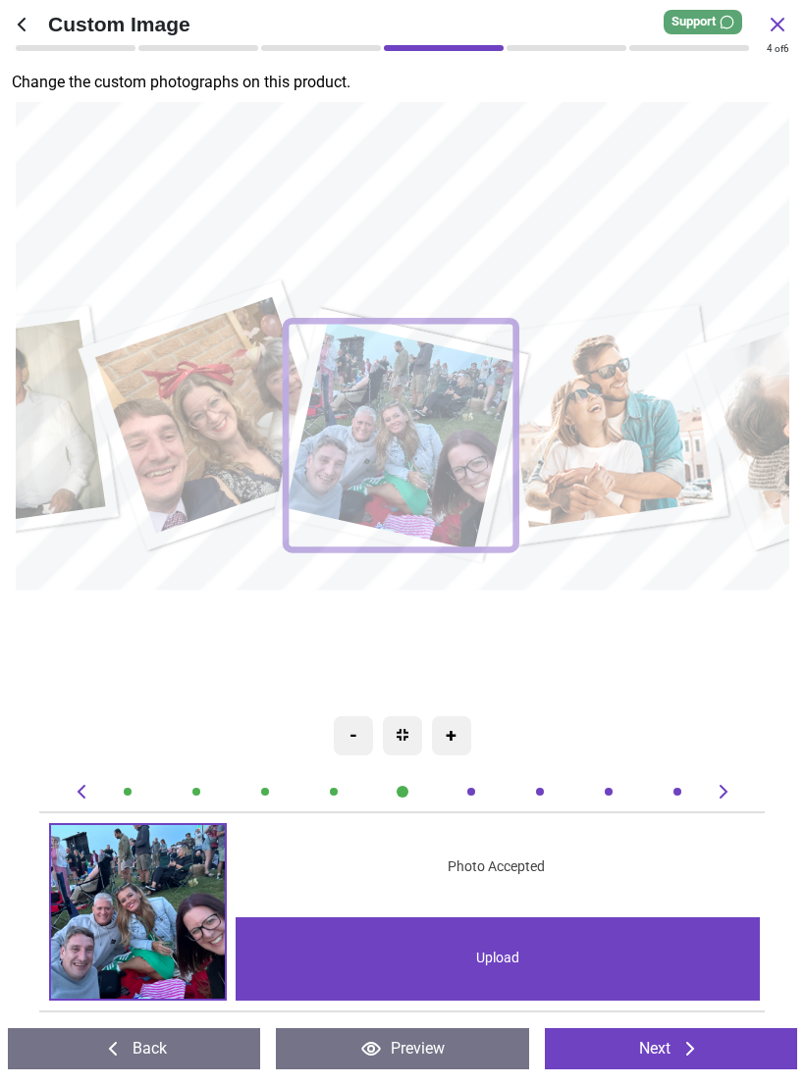
click at [622, 435] on image at bounding box center [609, 423] width 210 height 209
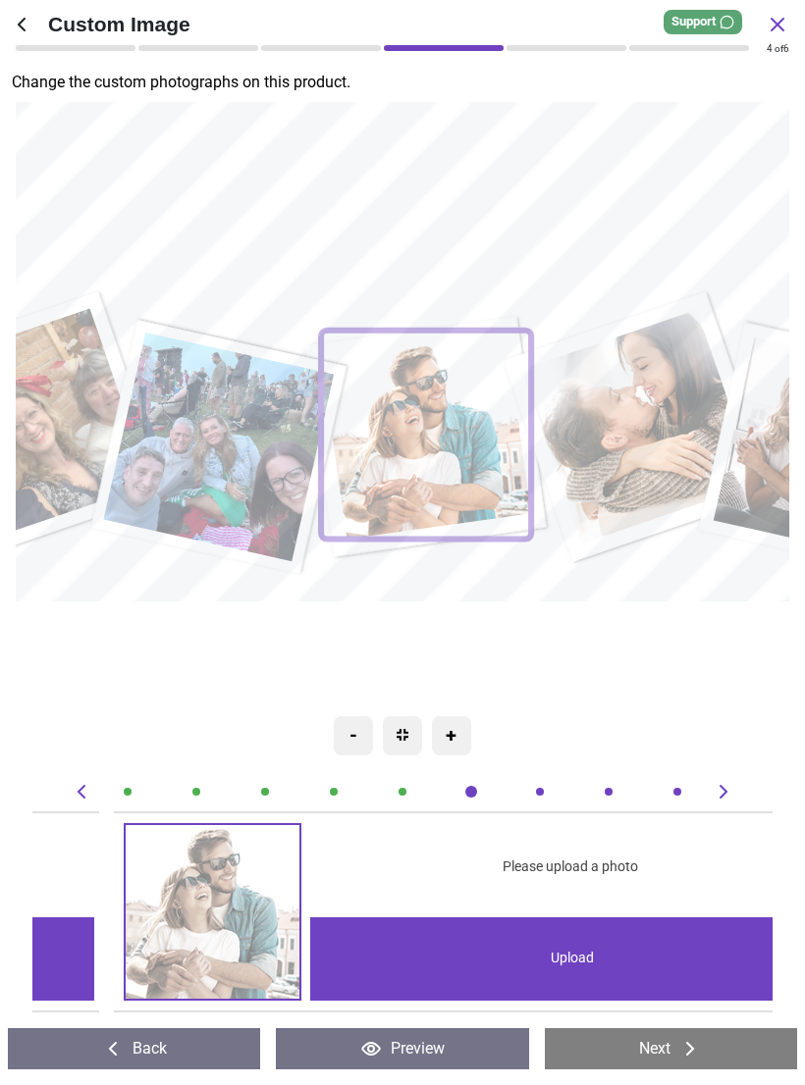
scroll to position [0, 3701]
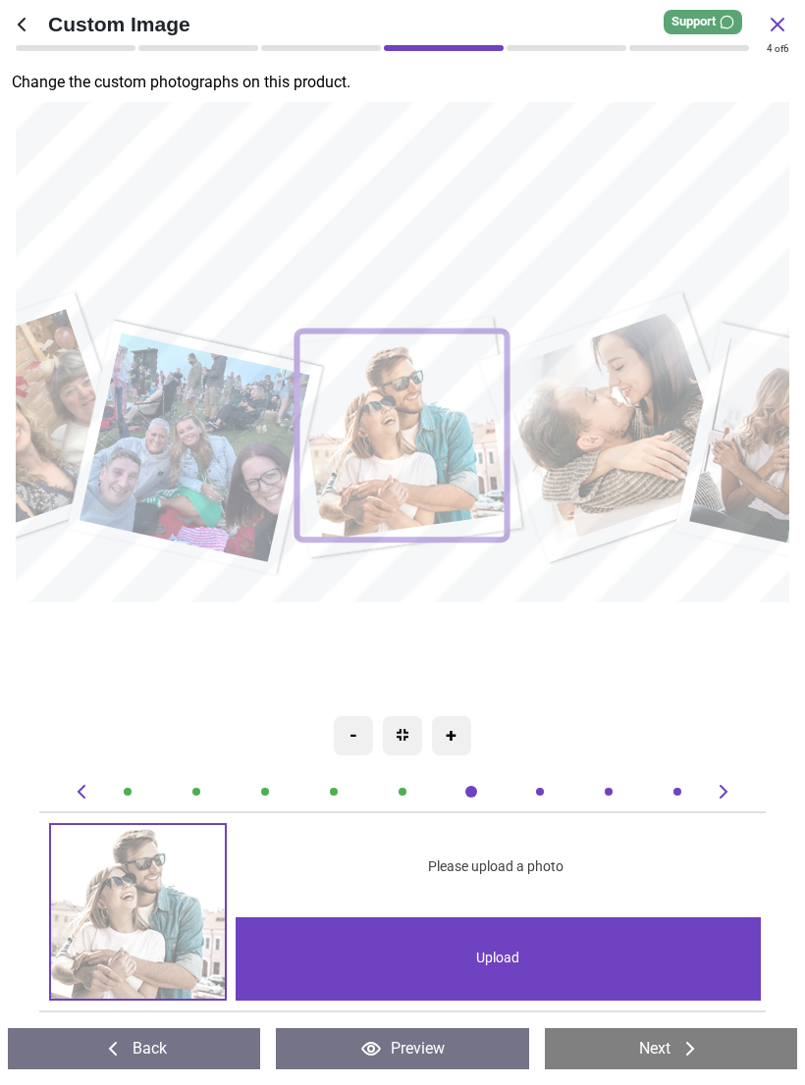
click at [535, 962] on div "Upload" at bounding box center [497, 958] width 524 height 83
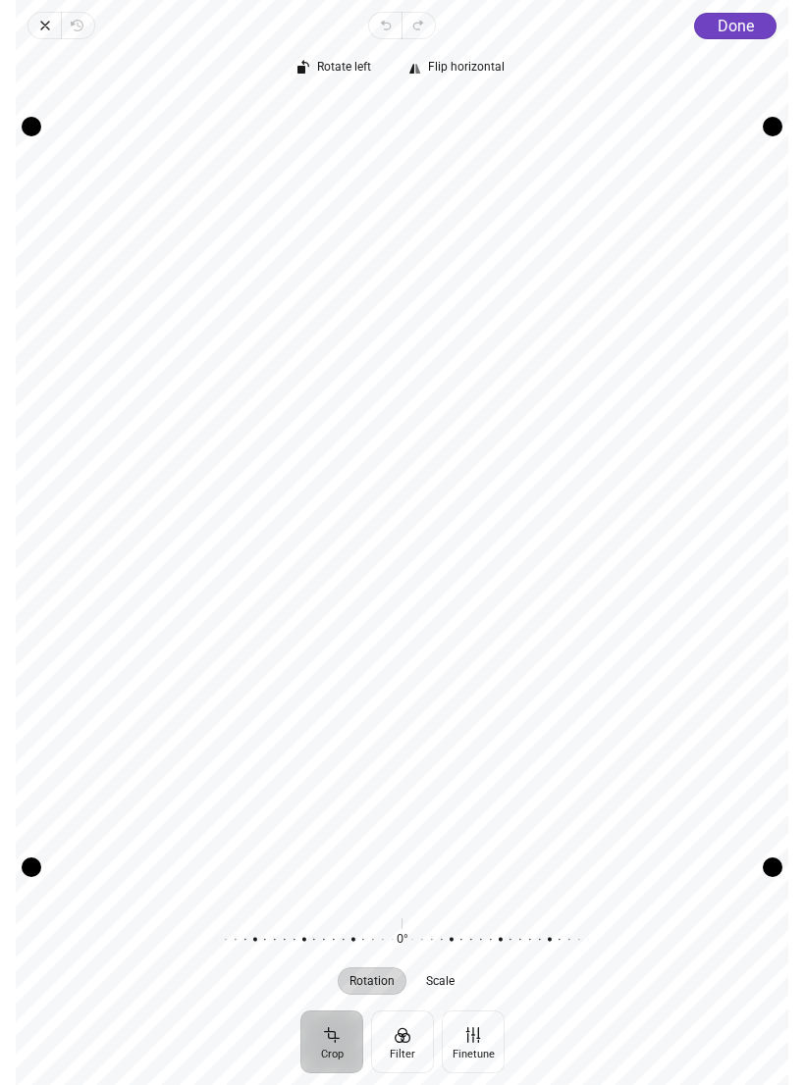
click at [735, 32] on span "Done" at bounding box center [735, 26] width 36 height 19
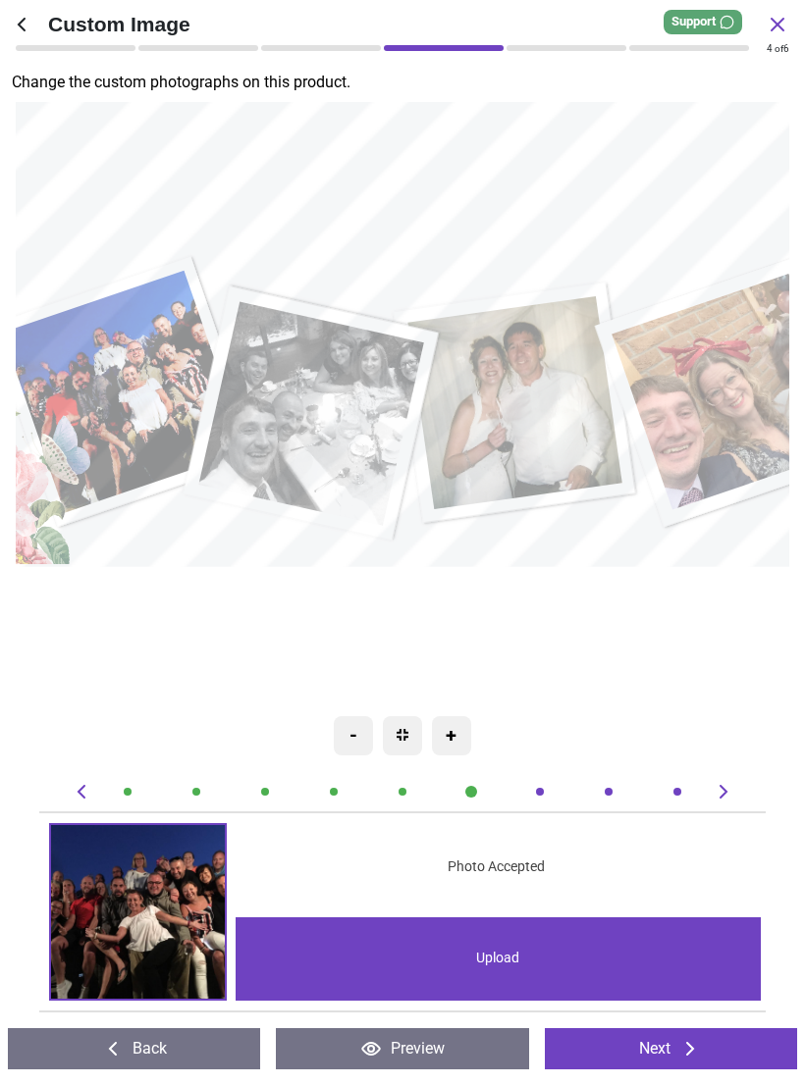
click at [149, 396] on image at bounding box center [125, 392] width 244 height 242
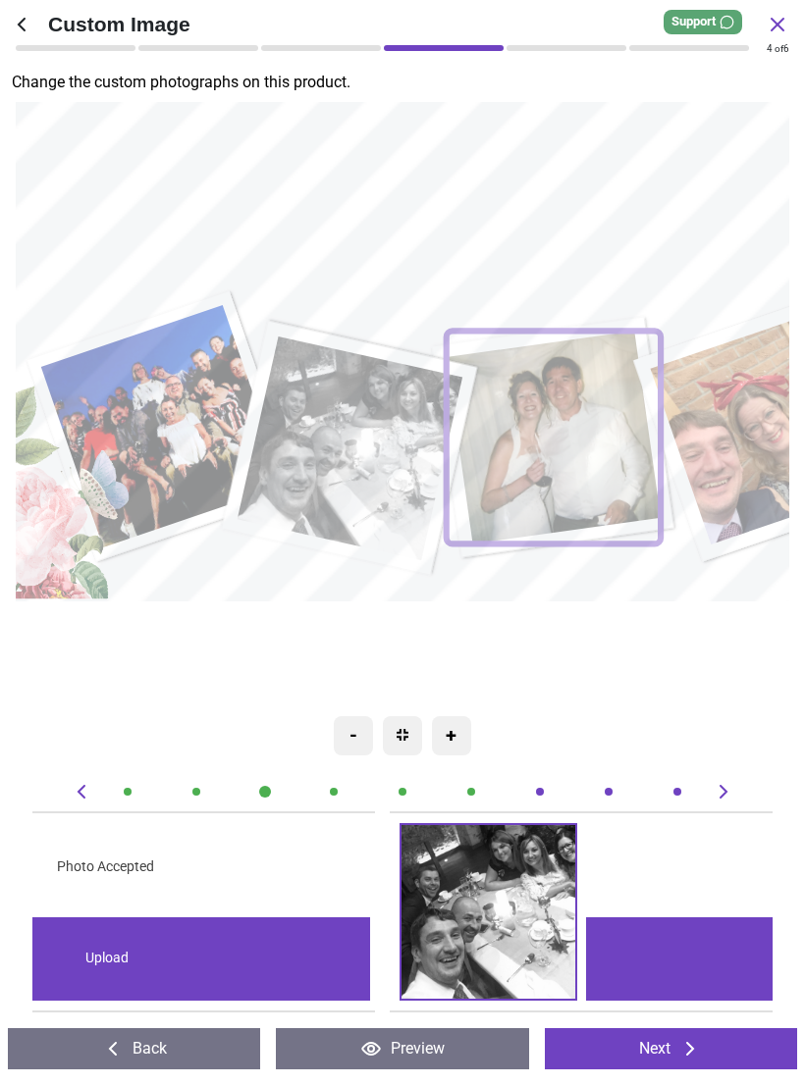
scroll to position [0, 0]
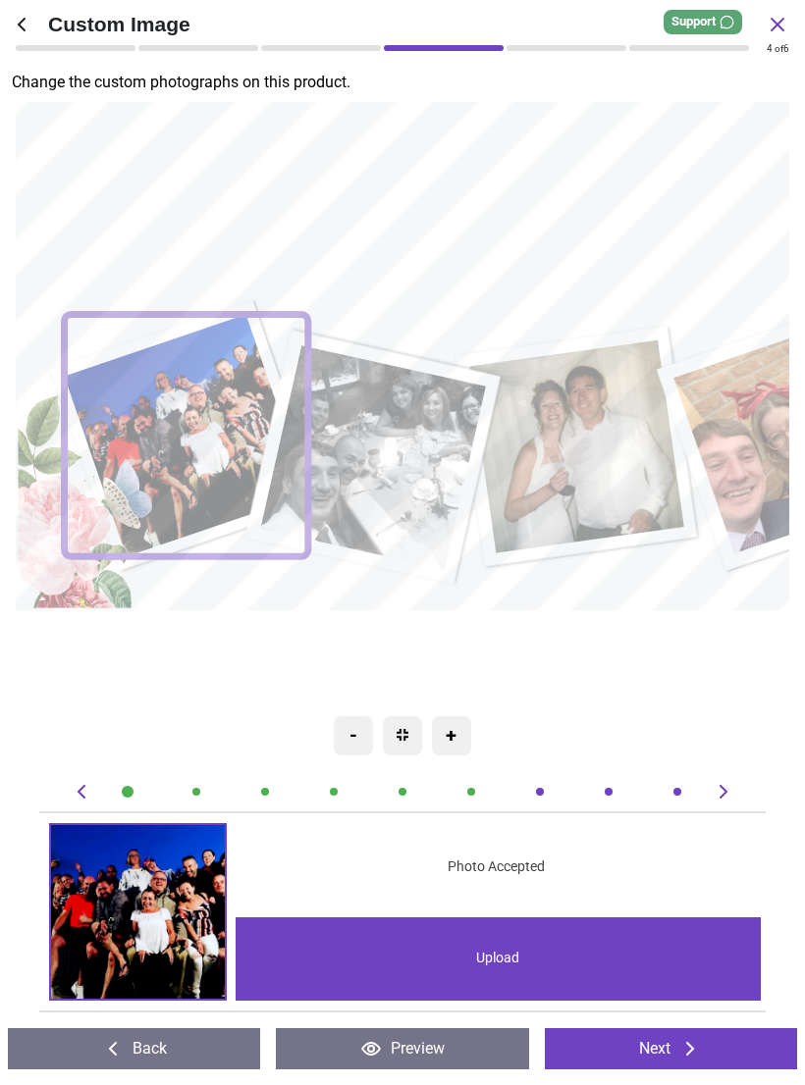
click at [497, 968] on div "Upload" at bounding box center [497, 958] width 524 height 83
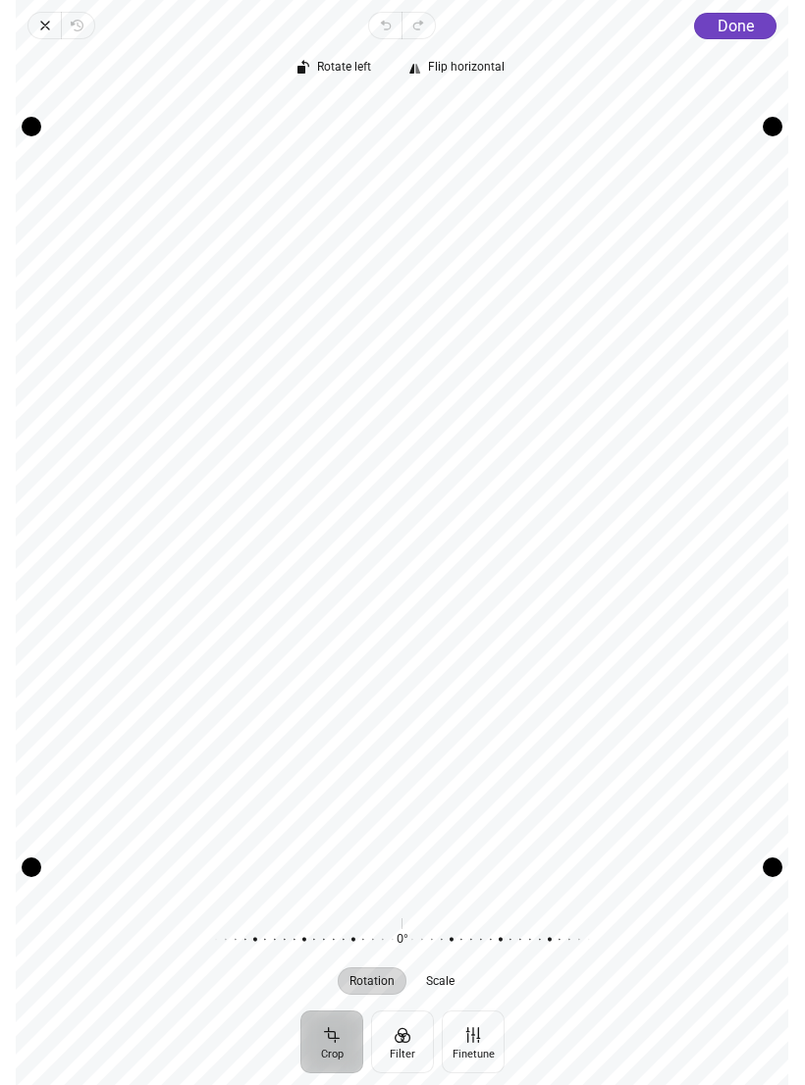
click at [728, 28] on span "Done" at bounding box center [735, 26] width 36 height 19
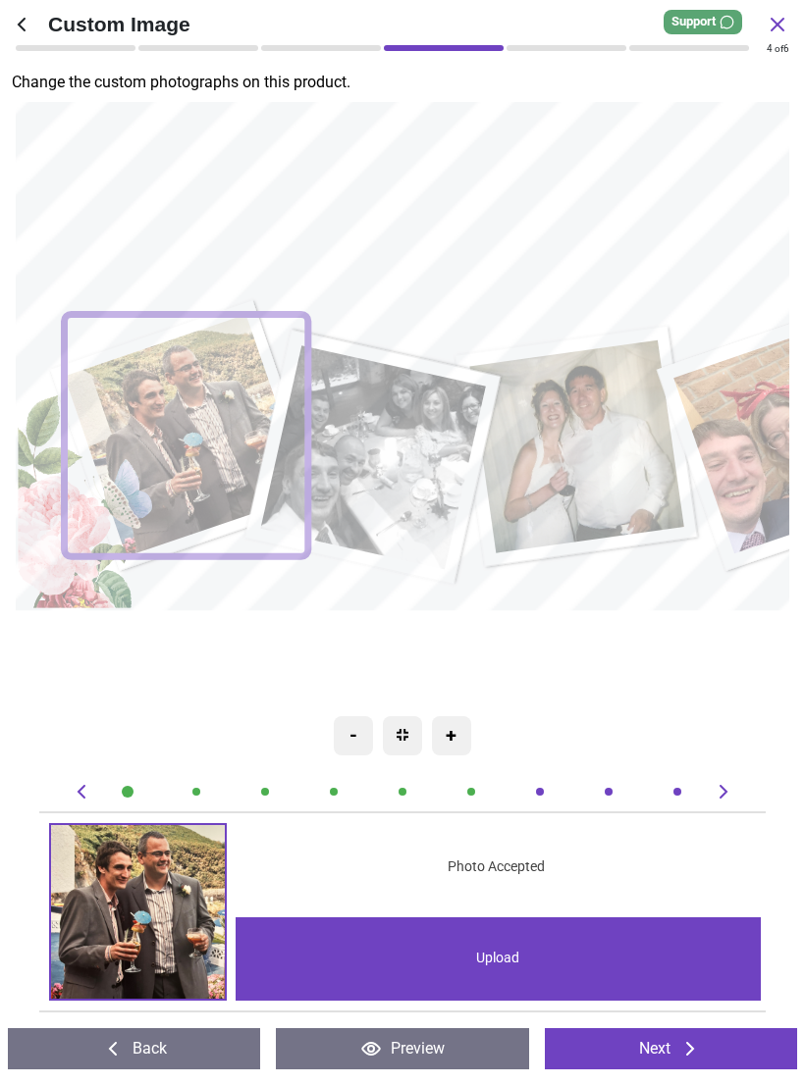
click at [403, 457] on image at bounding box center [374, 457] width 226 height 224
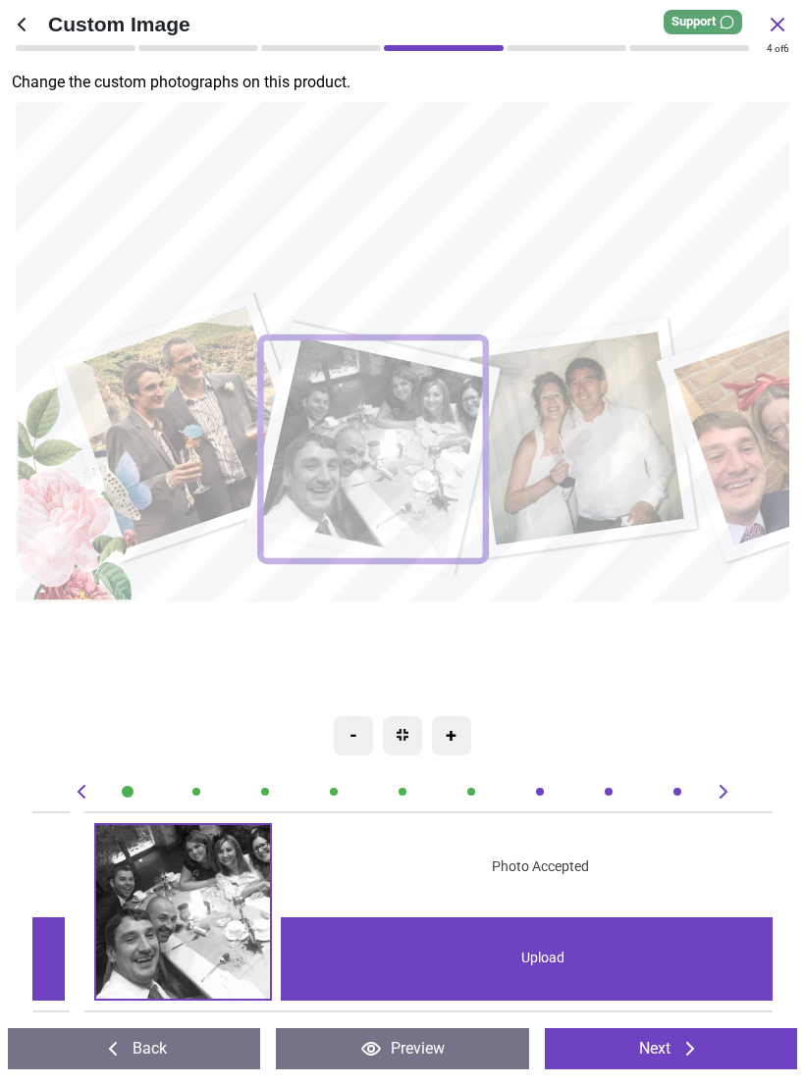
scroll to position [0, 740]
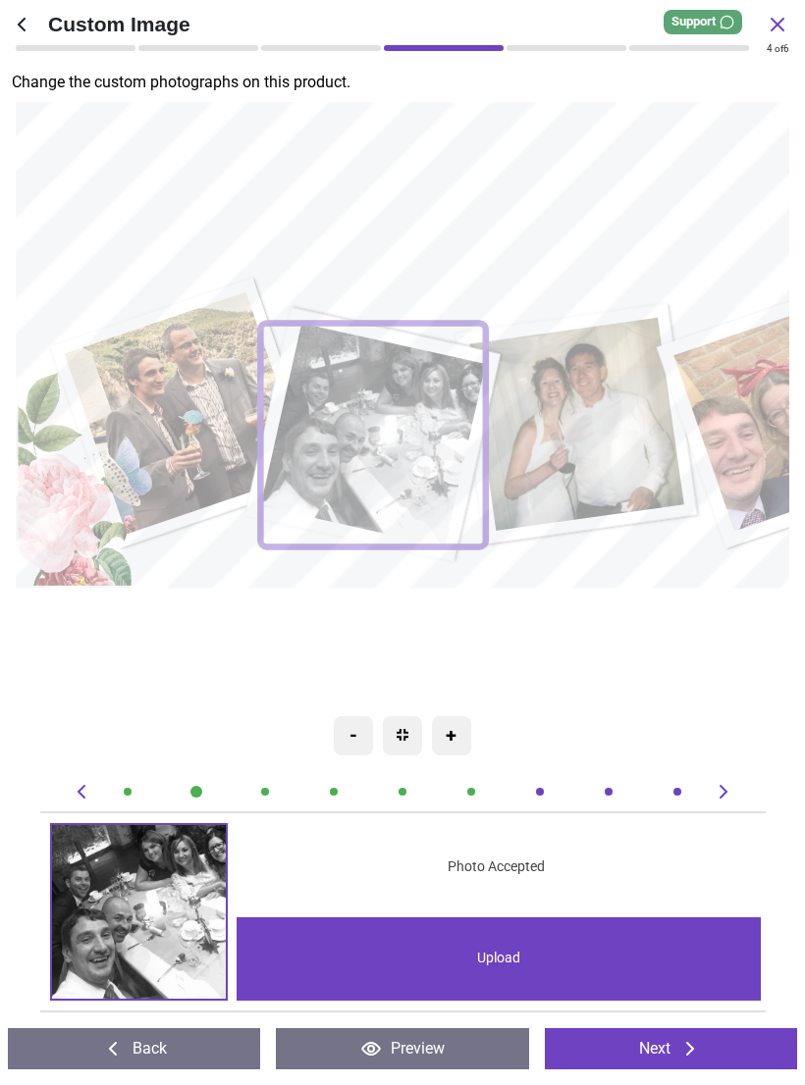
click at [615, 431] on image at bounding box center [577, 424] width 215 height 213
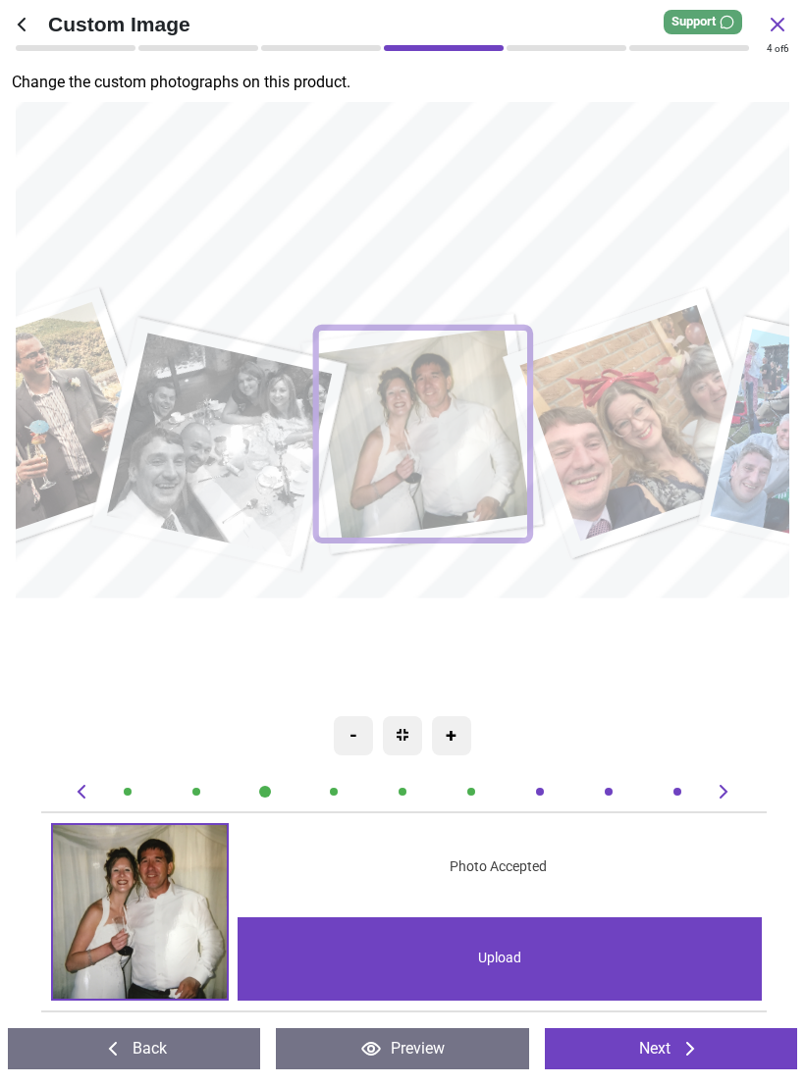
scroll to position [0, 1481]
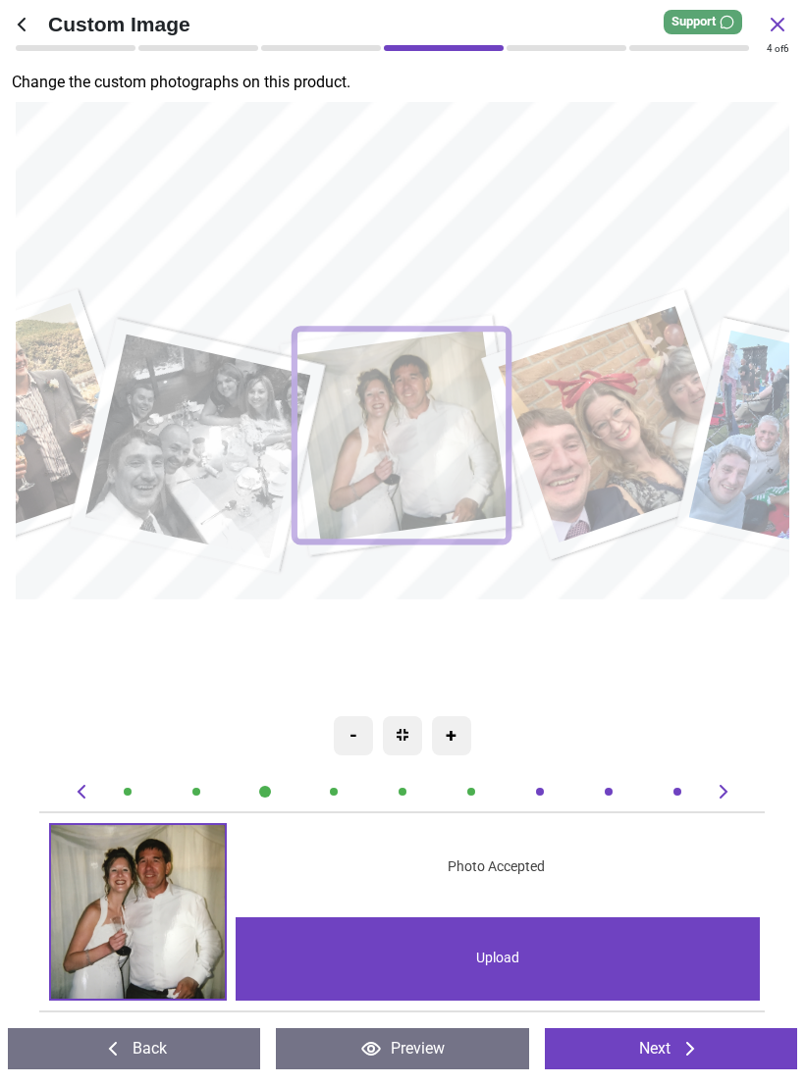
click at [627, 433] on image at bounding box center [617, 424] width 237 height 236
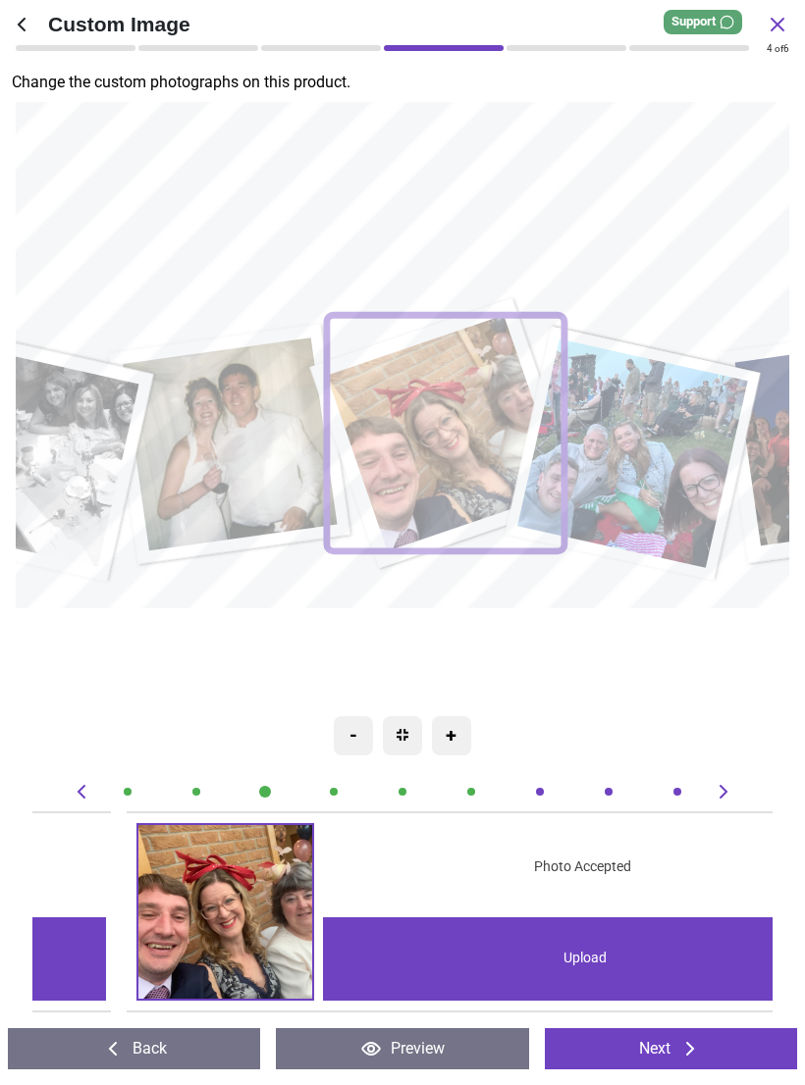
scroll to position [0, 2221]
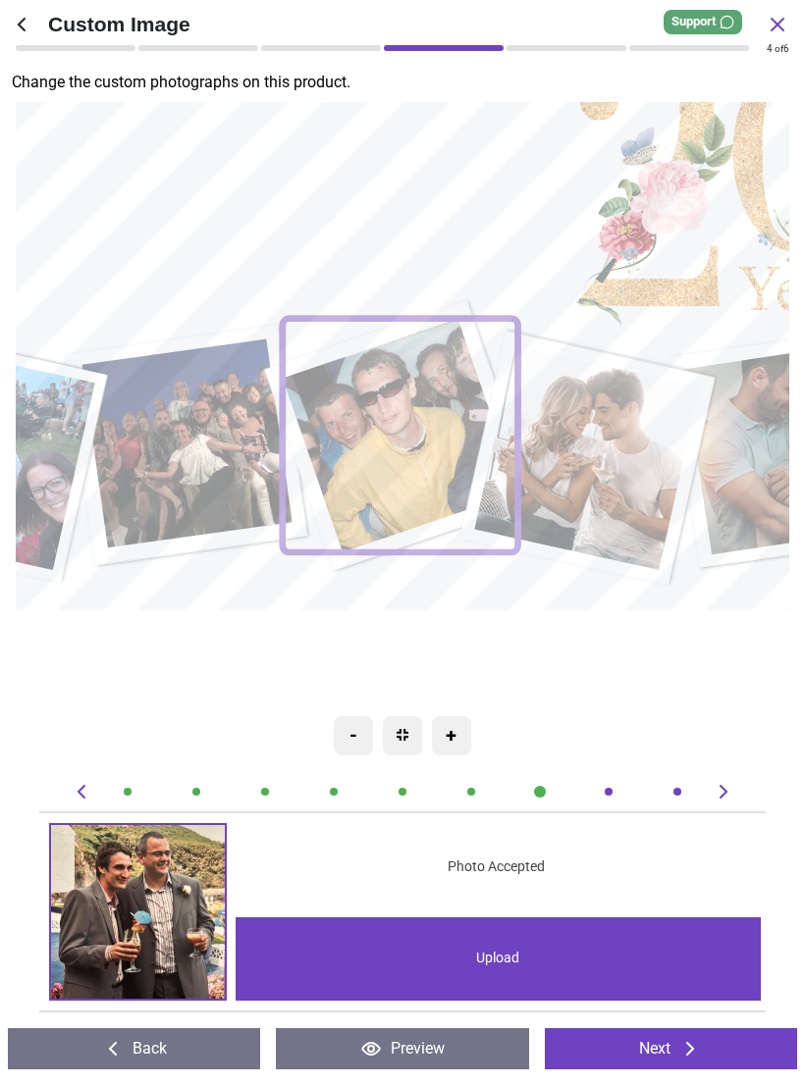
scroll to position [0, 4441]
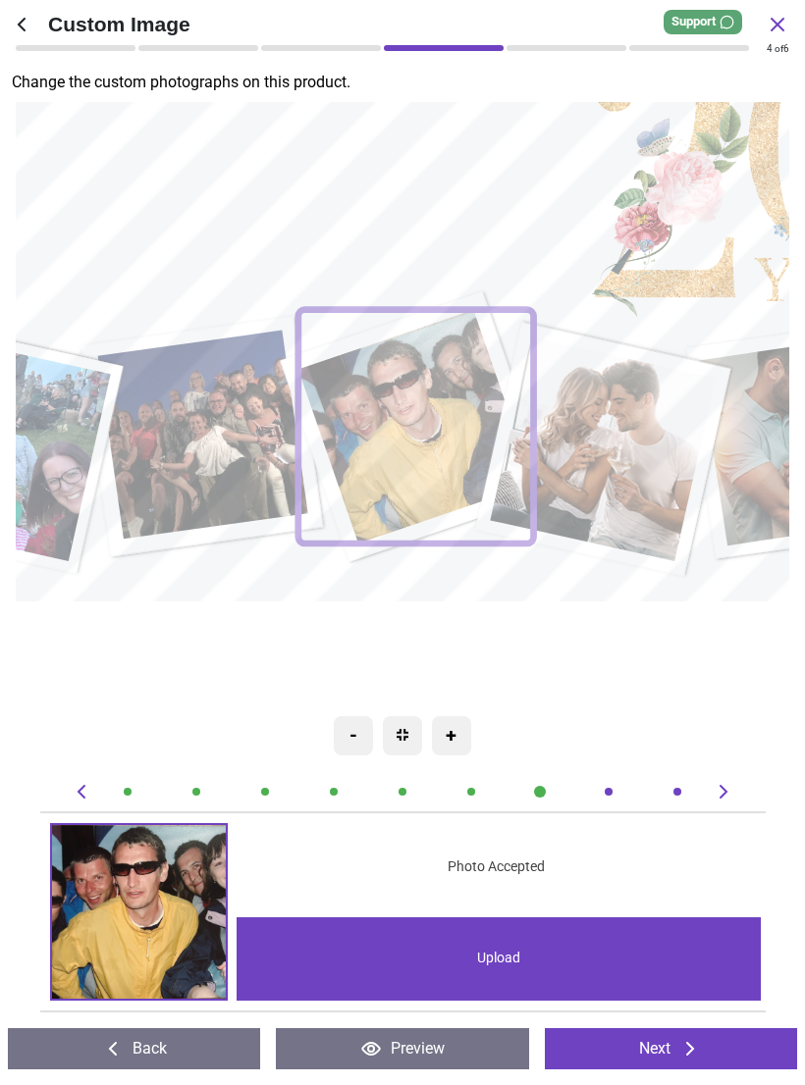
click at [405, 437] on image at bounding box center [417, 426] width 235 height 235
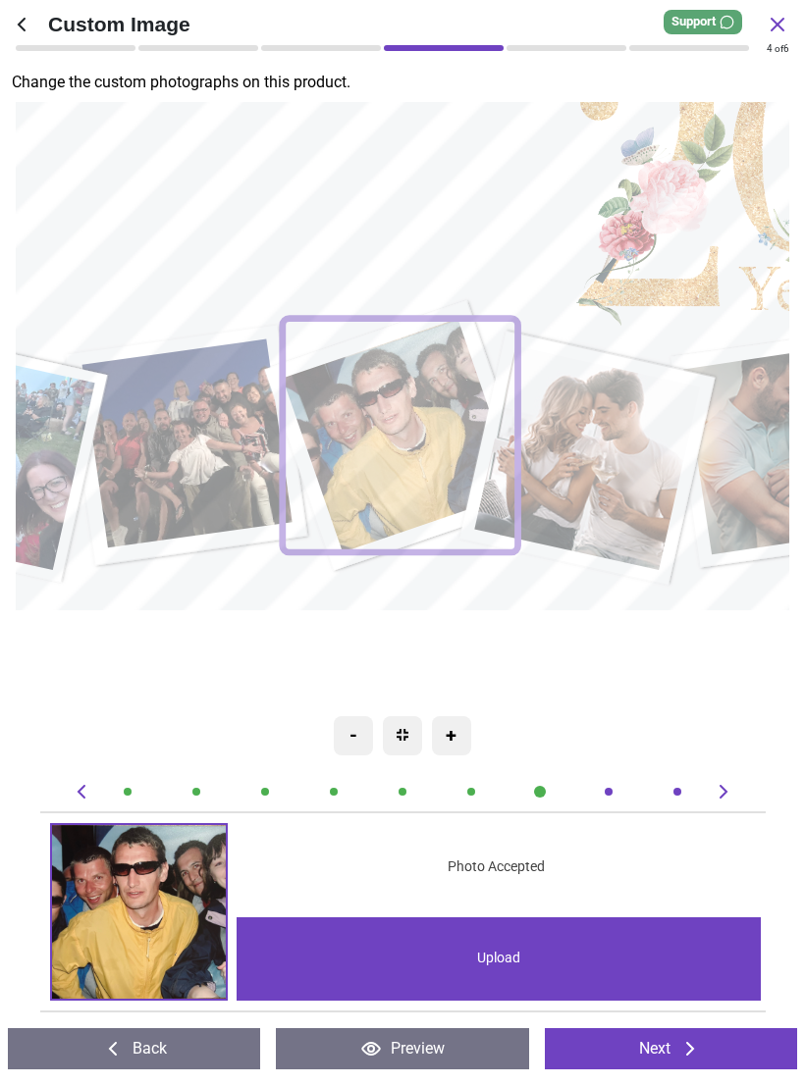
click at [416, 451] on image at bounding box center [402, 435] width 235 height 235
click at [412, 468] on image at bounding box center [402, 435] width 235 height 235
click at [142, 929] on img at bounding box center [139, 912] width 174 height 174
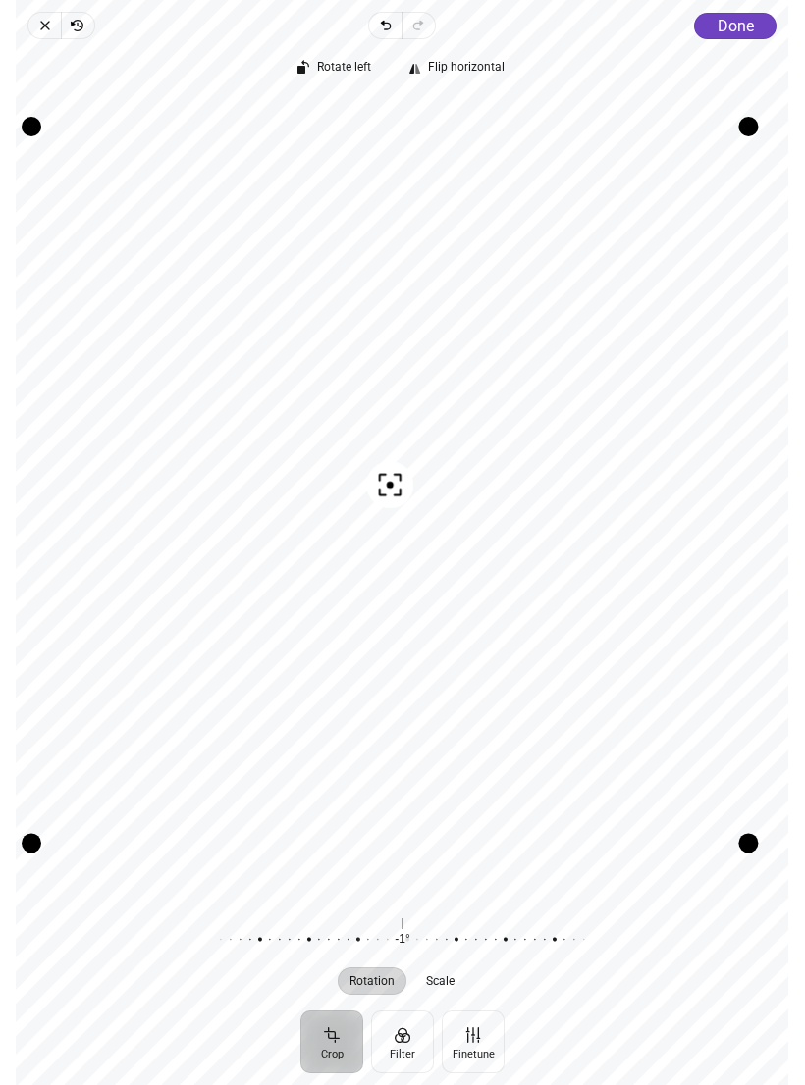
click at [56, 26] on span "Close" at bounding box center [43, 25] width 33 height 27
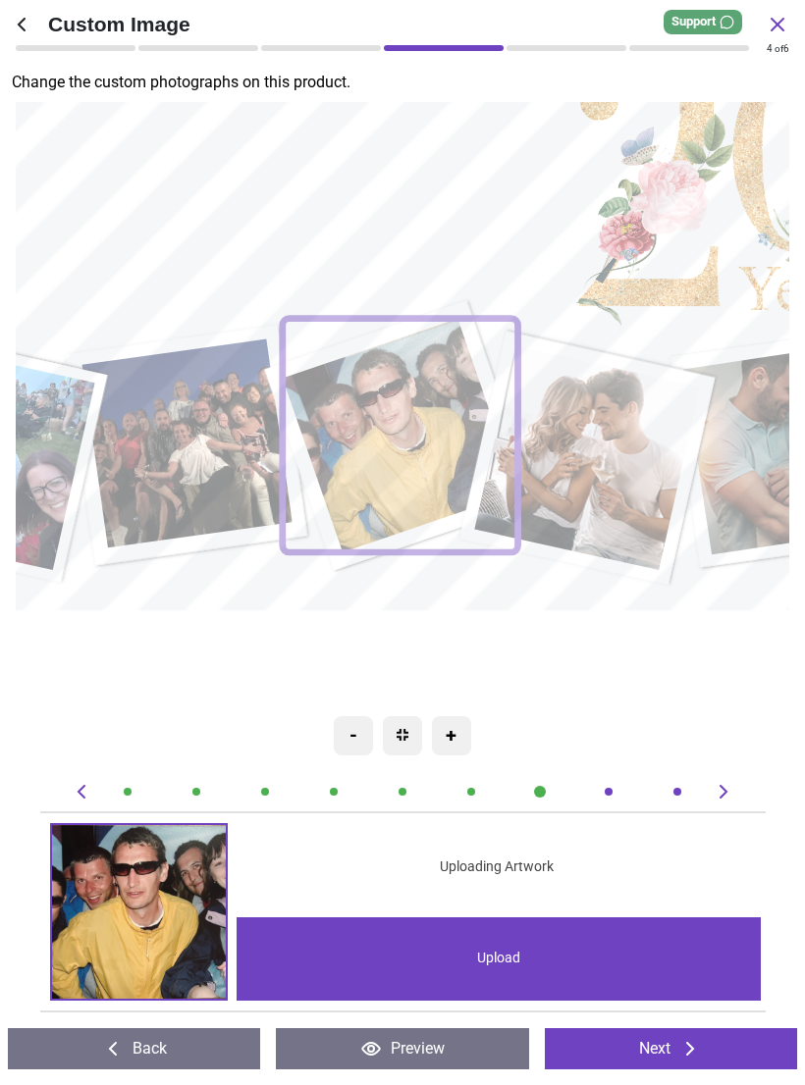
click at [582, 966] on div "Upload" at bounding box center [498, 958] width 524 height 83
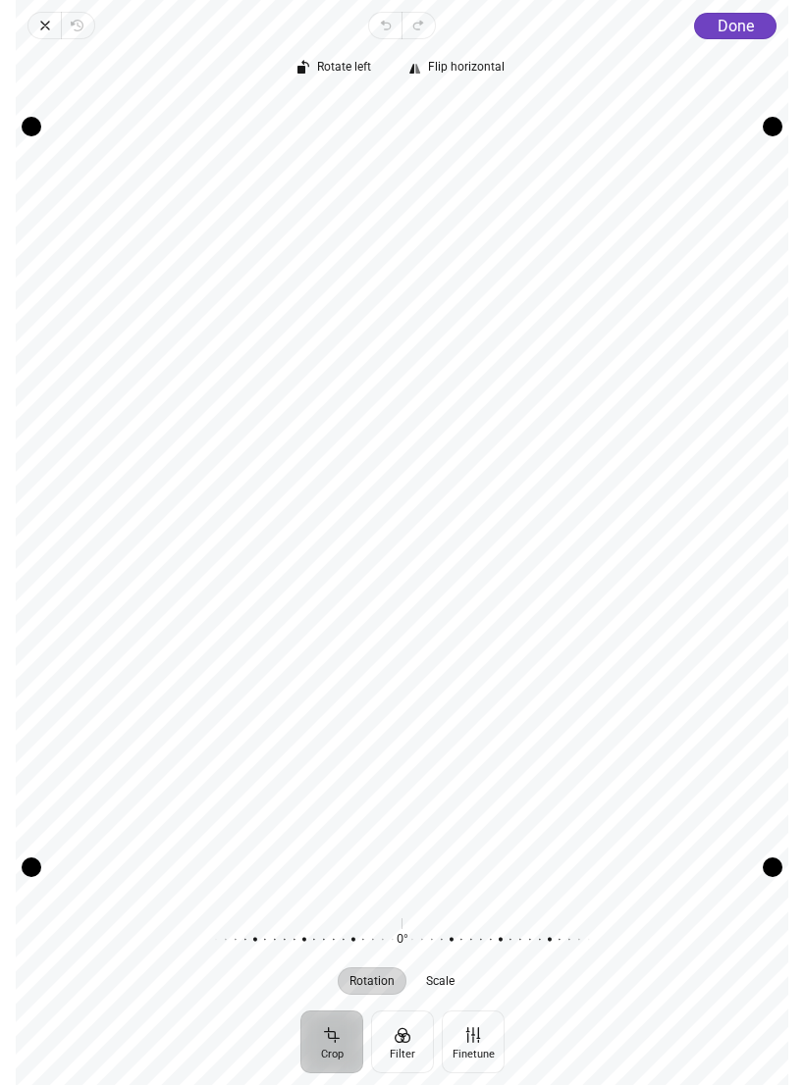
click at [731, 29] on span "Done" at bounding box center [735, 26] width 36 height 19
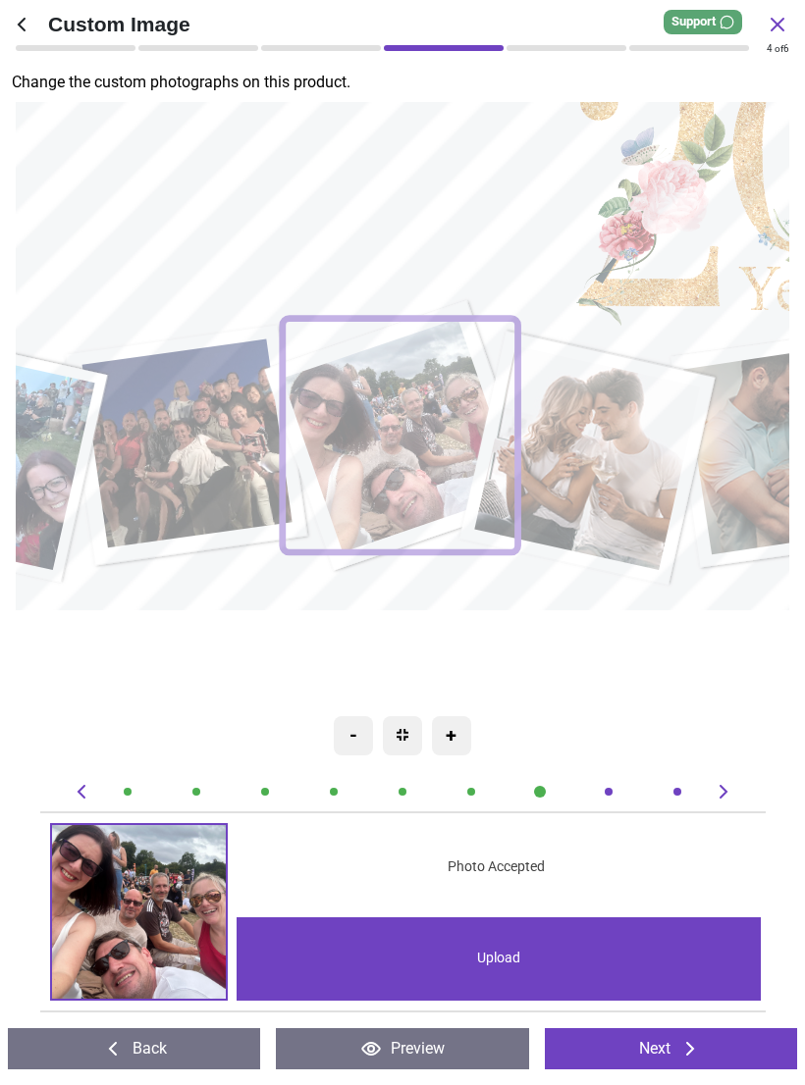
click at [628, 440] on image at bounding box center [590, 458] width 226 height 225
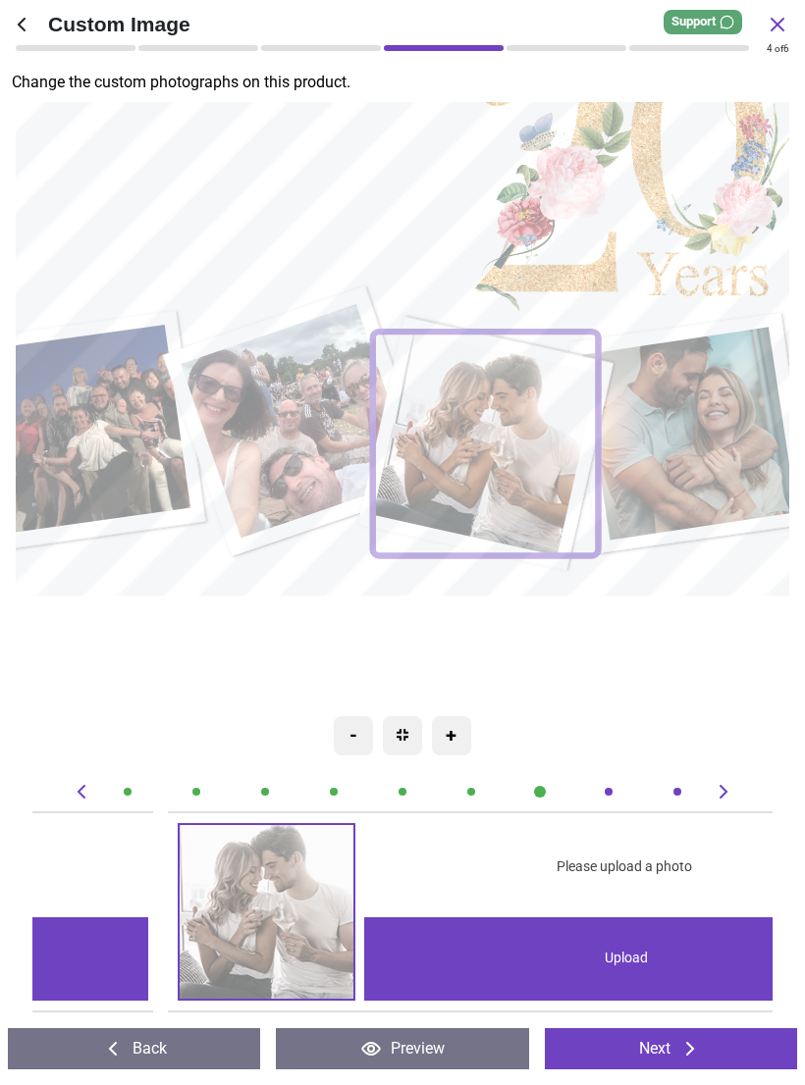
scroll to position [0, 5182]
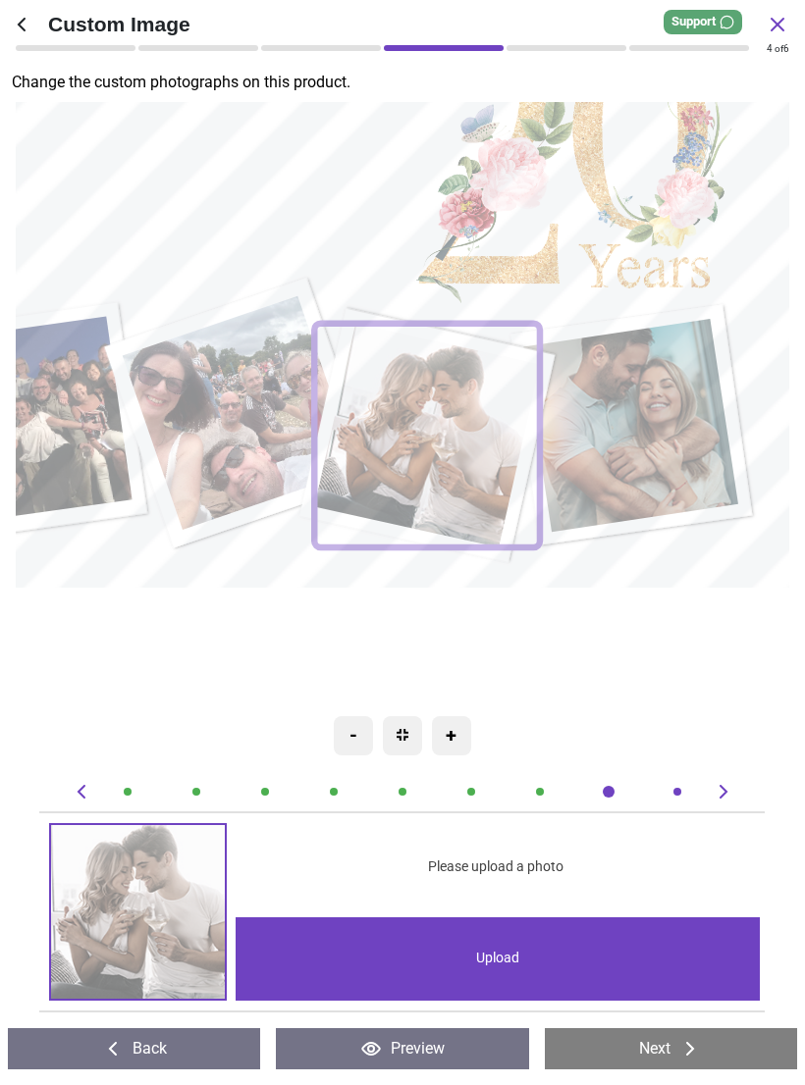
click at [545, 959] on div "Upload" at bounding box center [497, 958] width 524 height 83
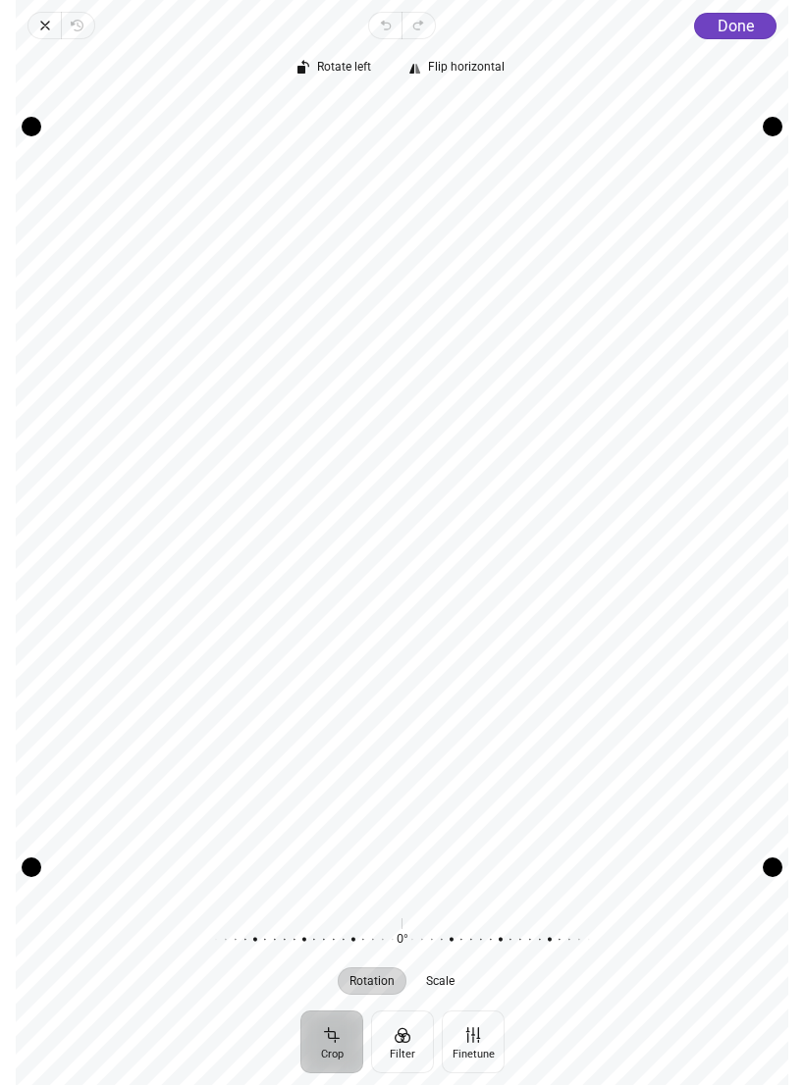
click at [741, 29] on span "Done" at bounding box center [735, 26] width 36 height 19
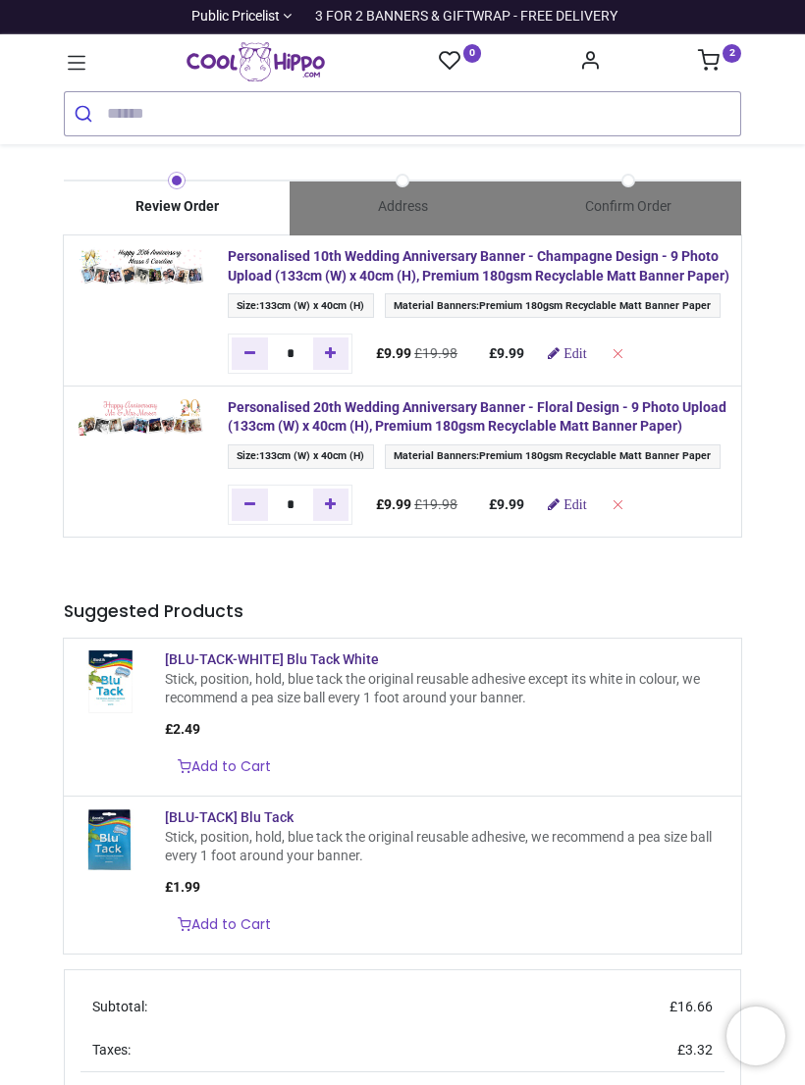
click at [140, 298] on td at bounding box center [140, 310] width 152 height 150
click at [523, 271] on strong "Personalised 10th Wedding Anniversary Banner - Champagne Design - 9 Photo Uploa…" at bounding box center [478, 265] width 501 height 35
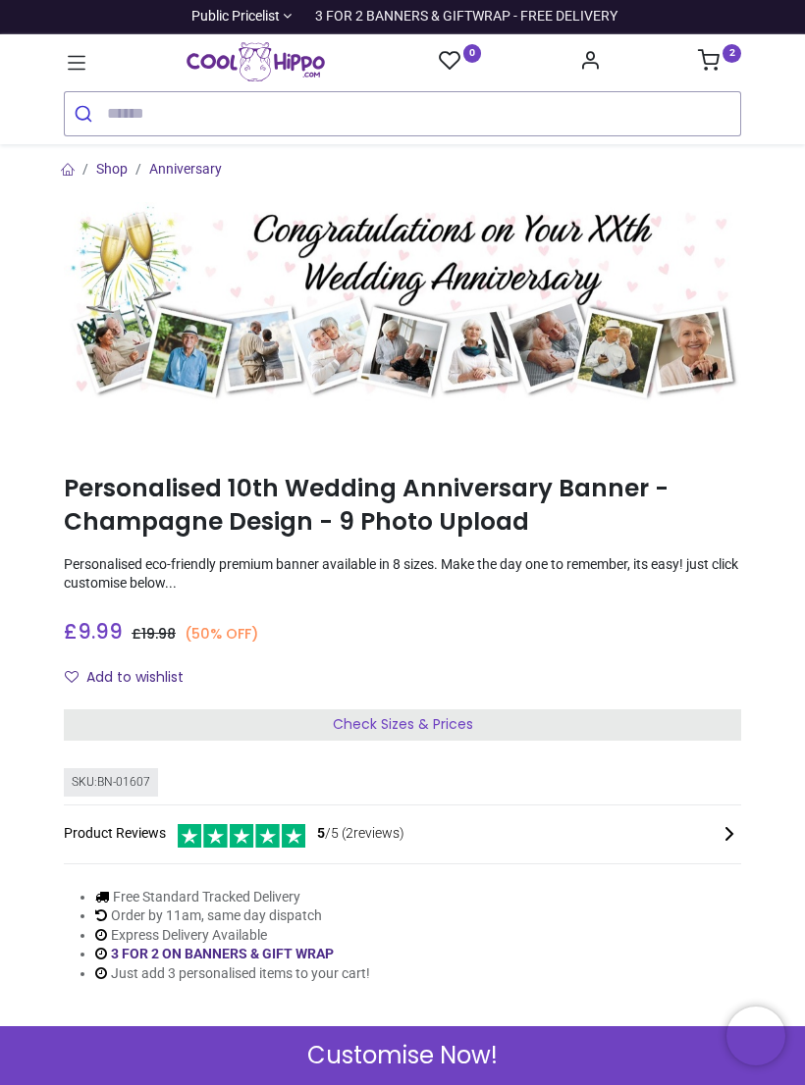
click at [715, 69] on icon at bounding box center [709, 60] width 22 height 22
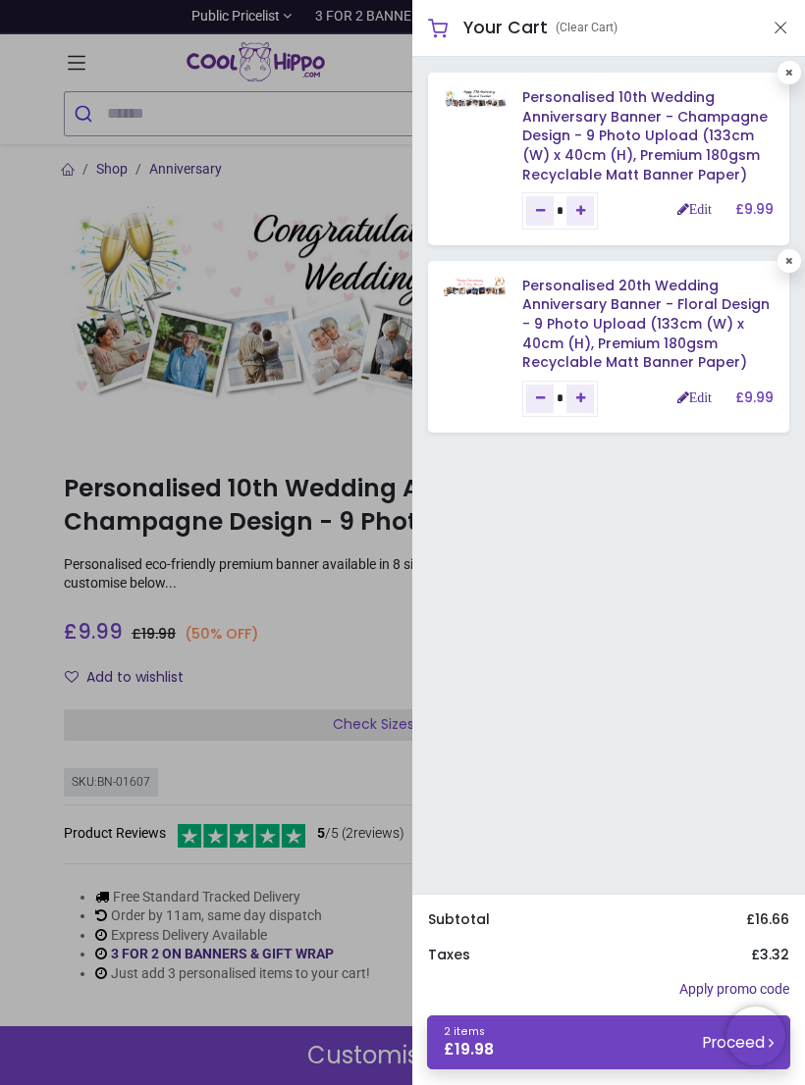
click at [674, 145] on link "Personalised 10th Wedding Anniversary Banner - Champagne Design - 9 Photo Uploa…" at bounding box center [644, 135] width 245 height 96
click at [692, 211] on link "Edit" at bounding box center [694, 209] width 34 height 14
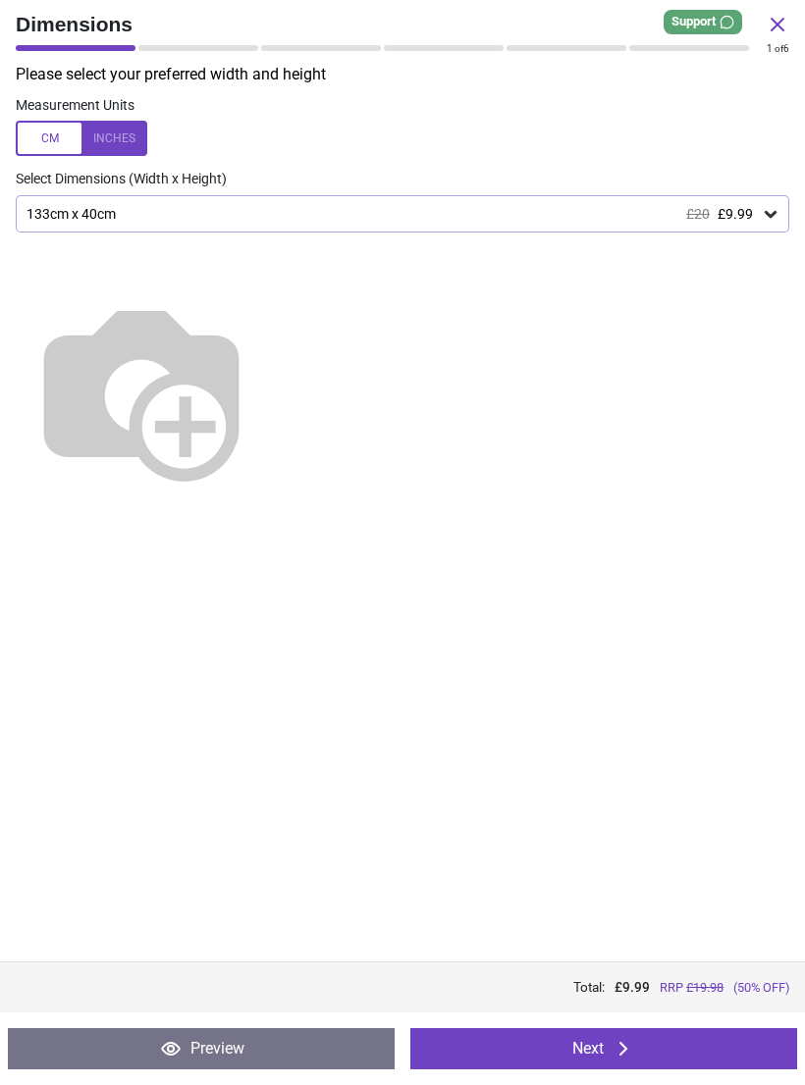
click at [130, 1047] on button "Preview" at bounding box center [201, 1048] width 387 height 41
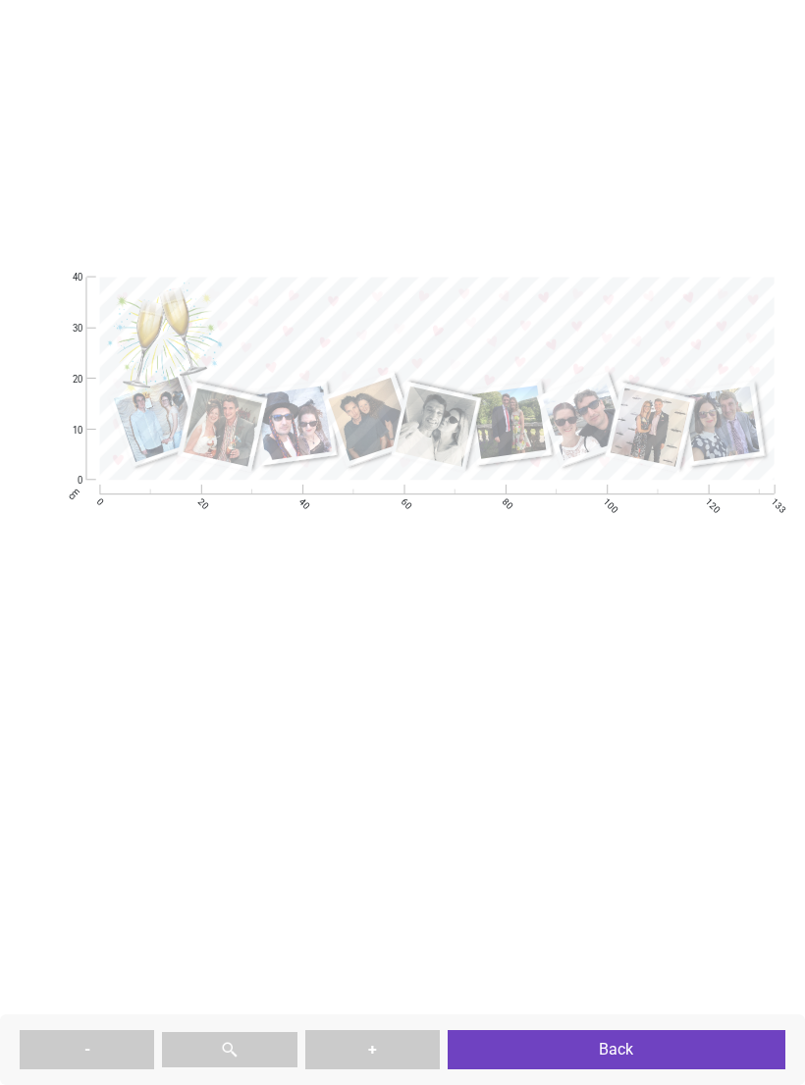
click at [680, 1042] on button "Back" at bounding box center [616, 1049] width 338 height 39
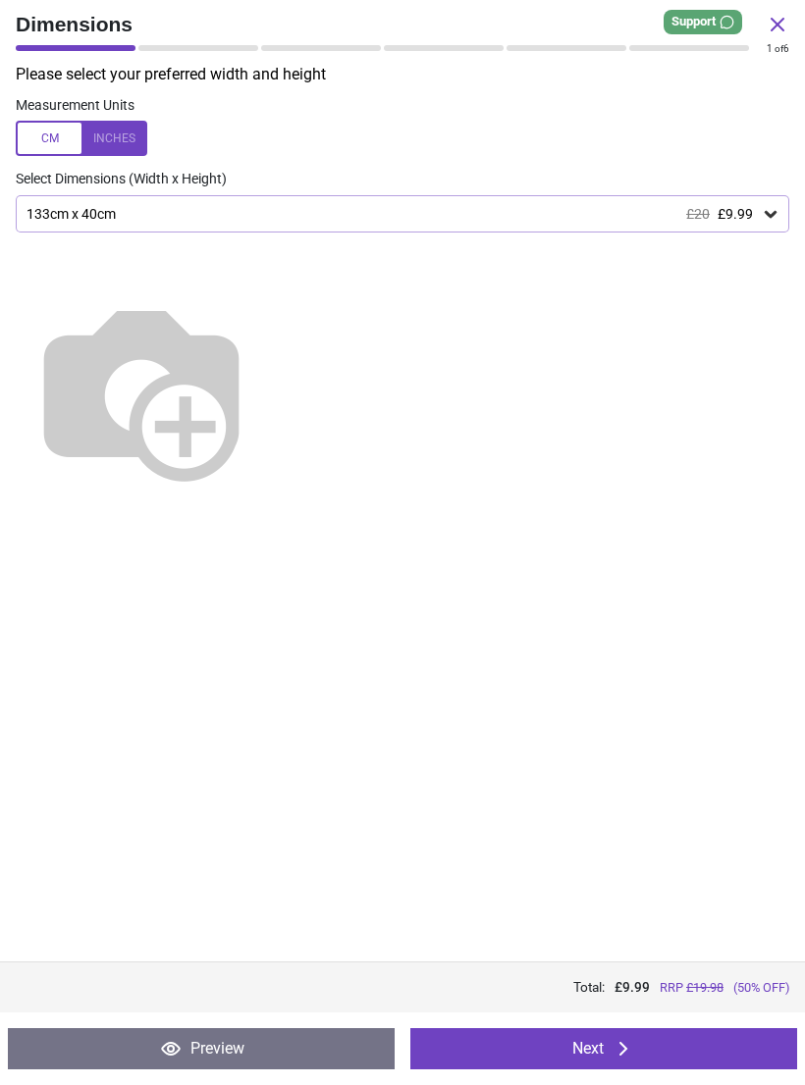
click at [769, 26] on icon at bounding box center [777, 25] width 24 height 24
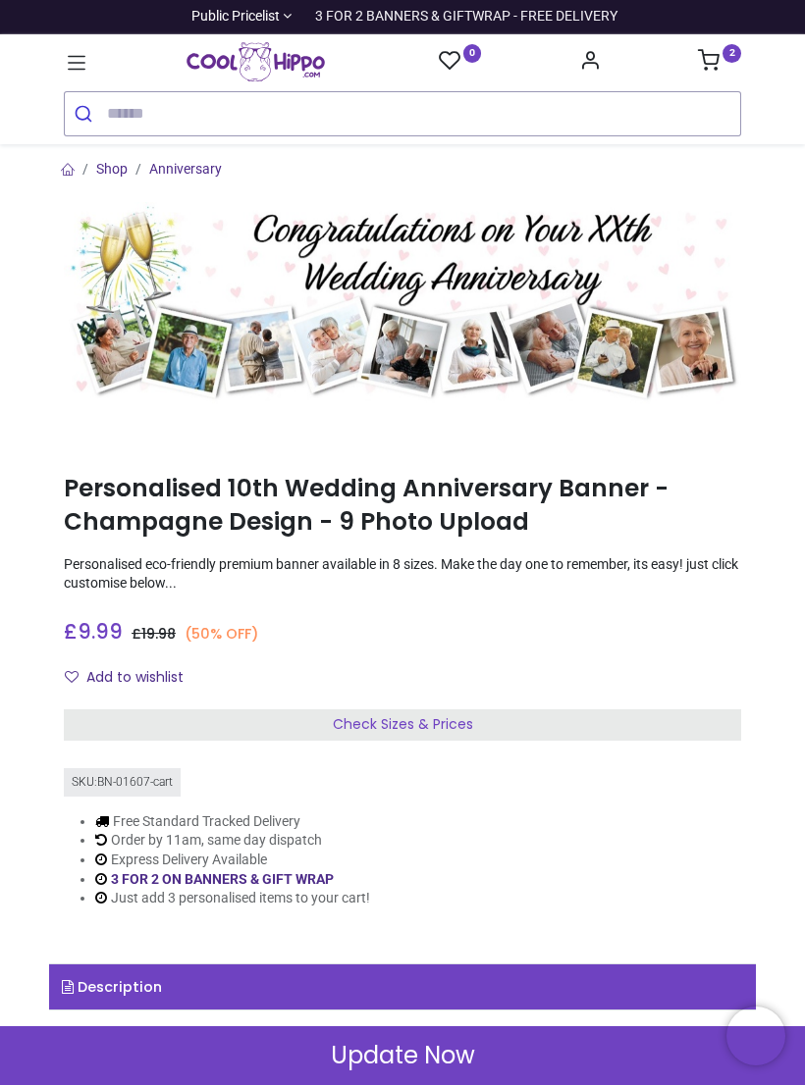
click at [87, 61] on icon at bounding box center [77, 63] width 26 height 26
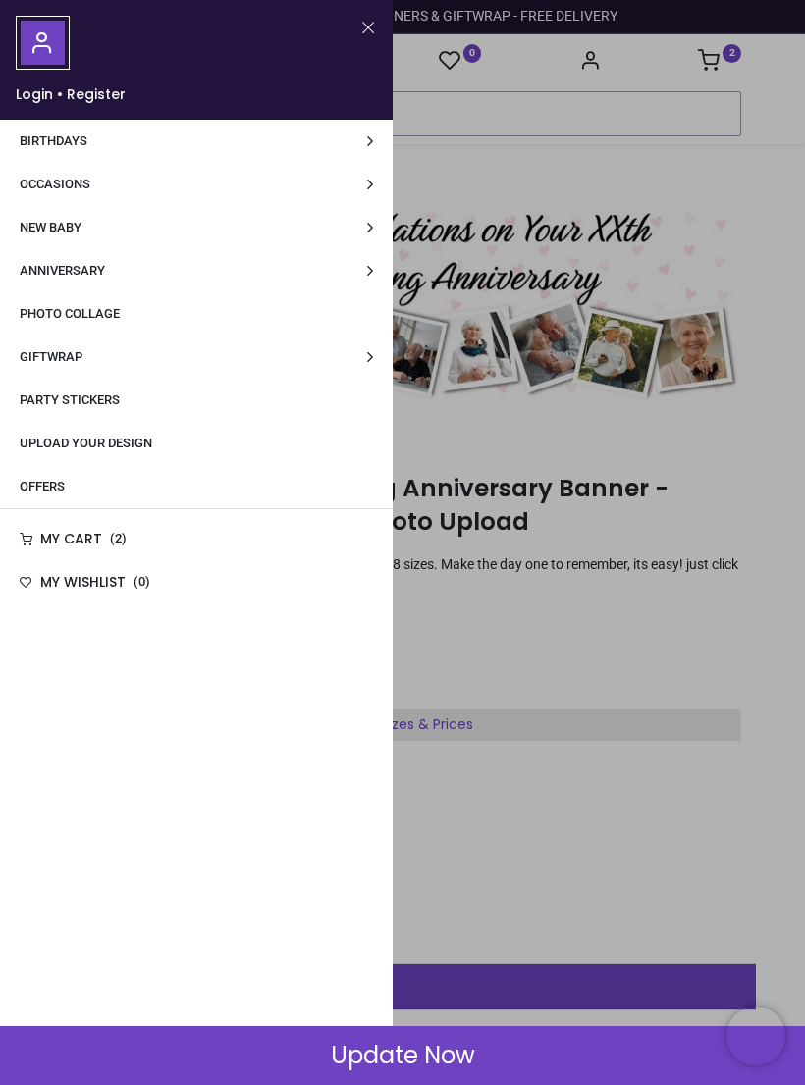
click at [180, 275] on link "Anniversary" at bounding box center [196, 270] width 392 height 43
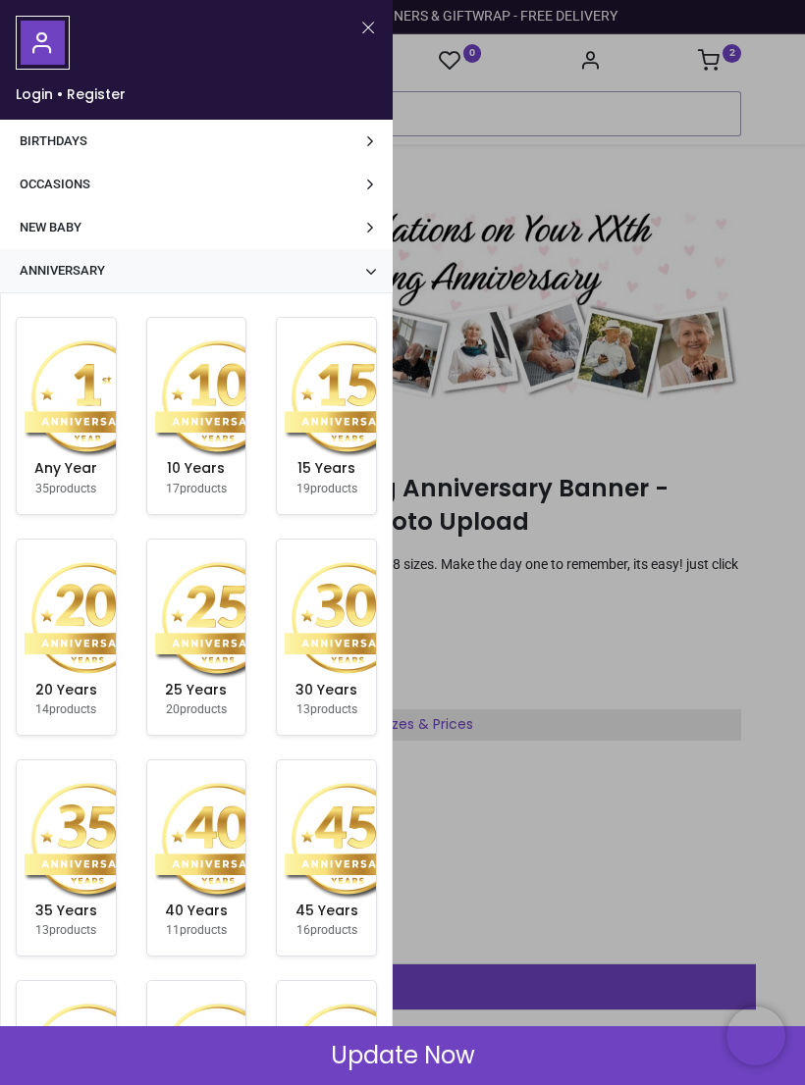
click at [86, 652] on img at bounding box center [88, 618] width 126 height 126
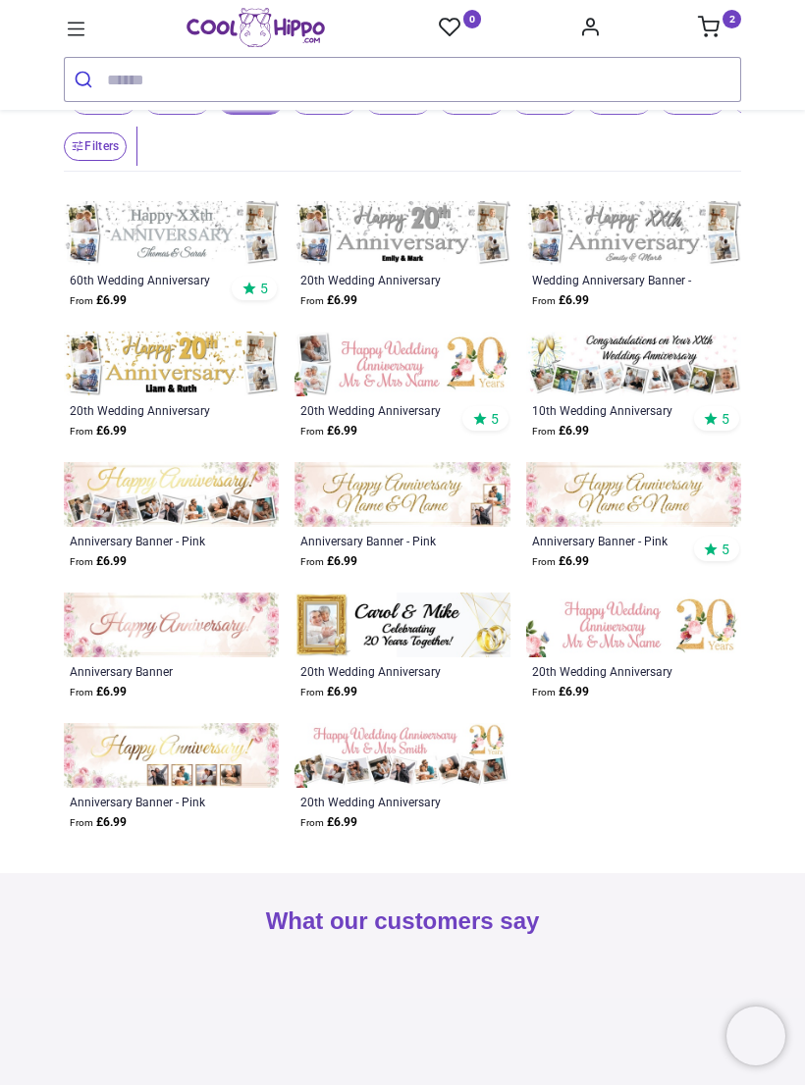
scroll to position [343, 0]
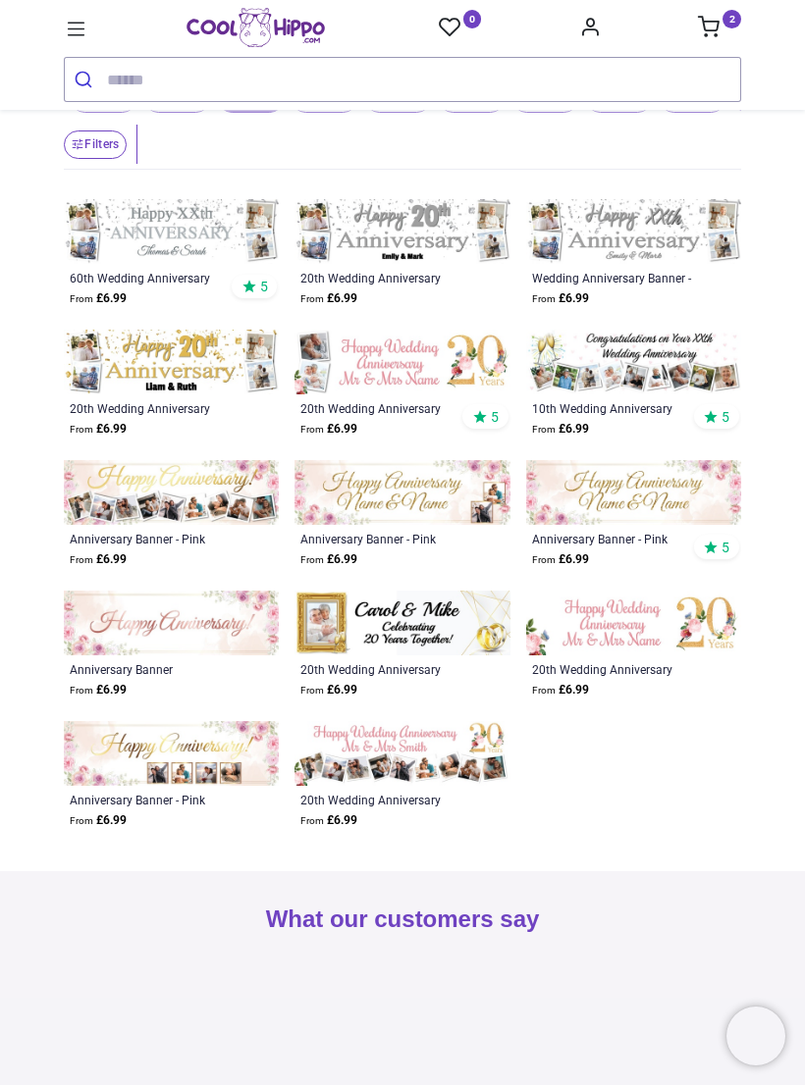
click at [140, 525] on img at bounding box center [171, 492] width 215 height 65
click at [672, 392] on img at bounding box center [633, 362] width 215 height 65
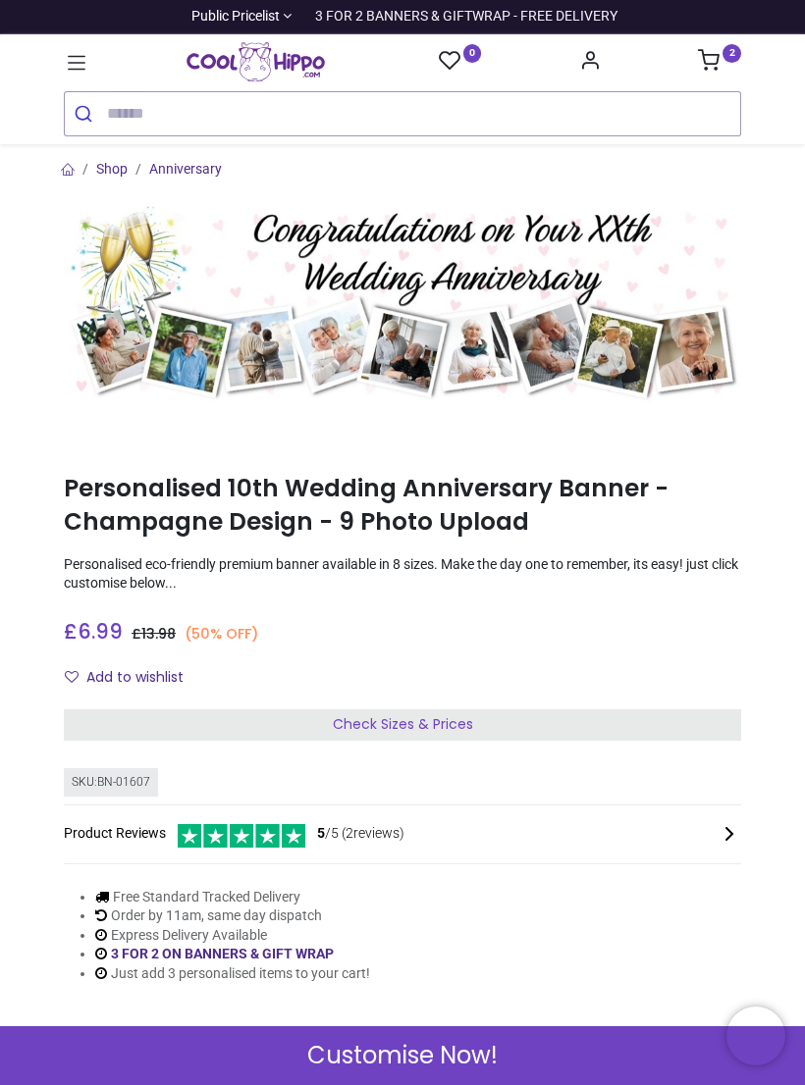
click at [723, 727] on div "Check Sizes & Prices" at bounding box center [402, 724] width 677 height 31
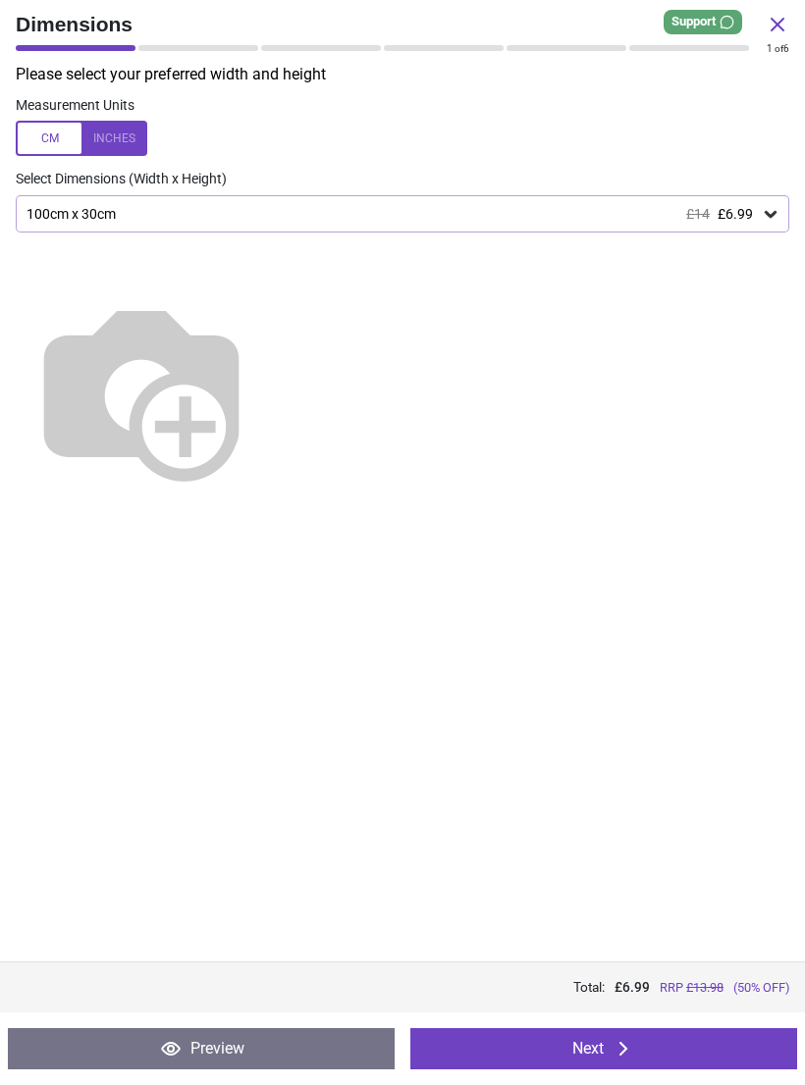
click at [775, 219] on icon at bounding box center [770, 214] width 20 height 20
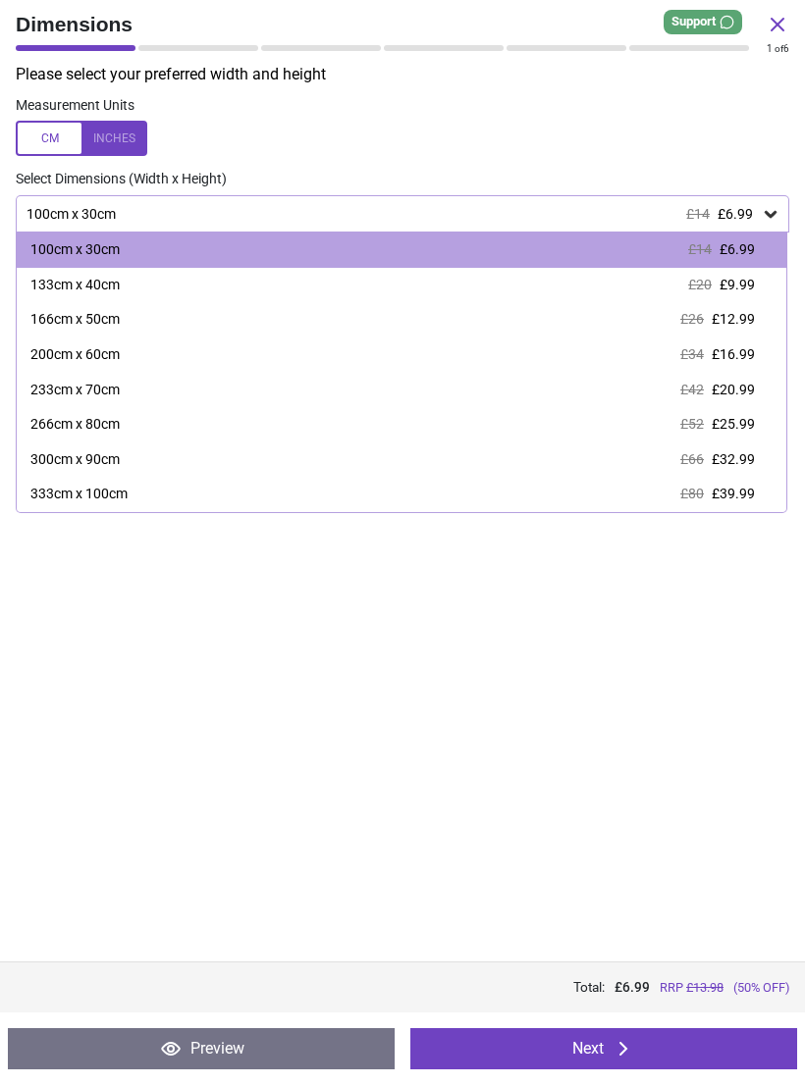
click at [739, 286] on span "£9.99" at bounding box center [736, 285] width 35 height 16
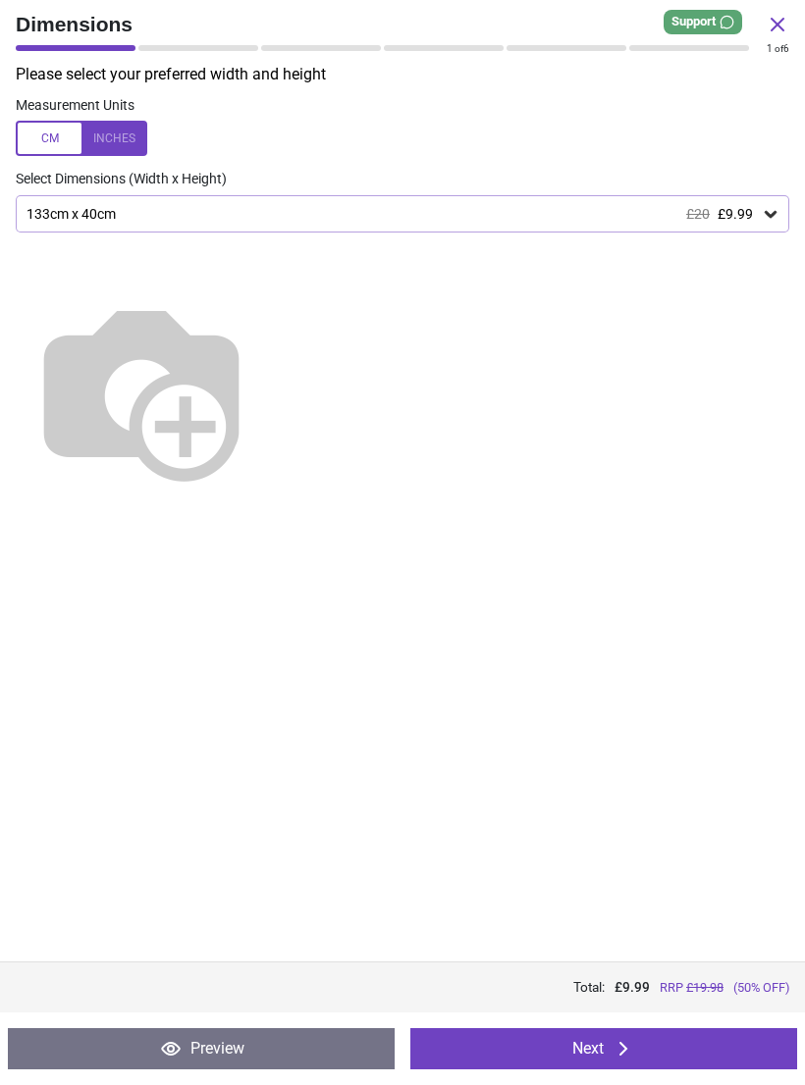
click at [662, 1066] on button "Next" at bounding box center [603, 1048] width 387 height 41
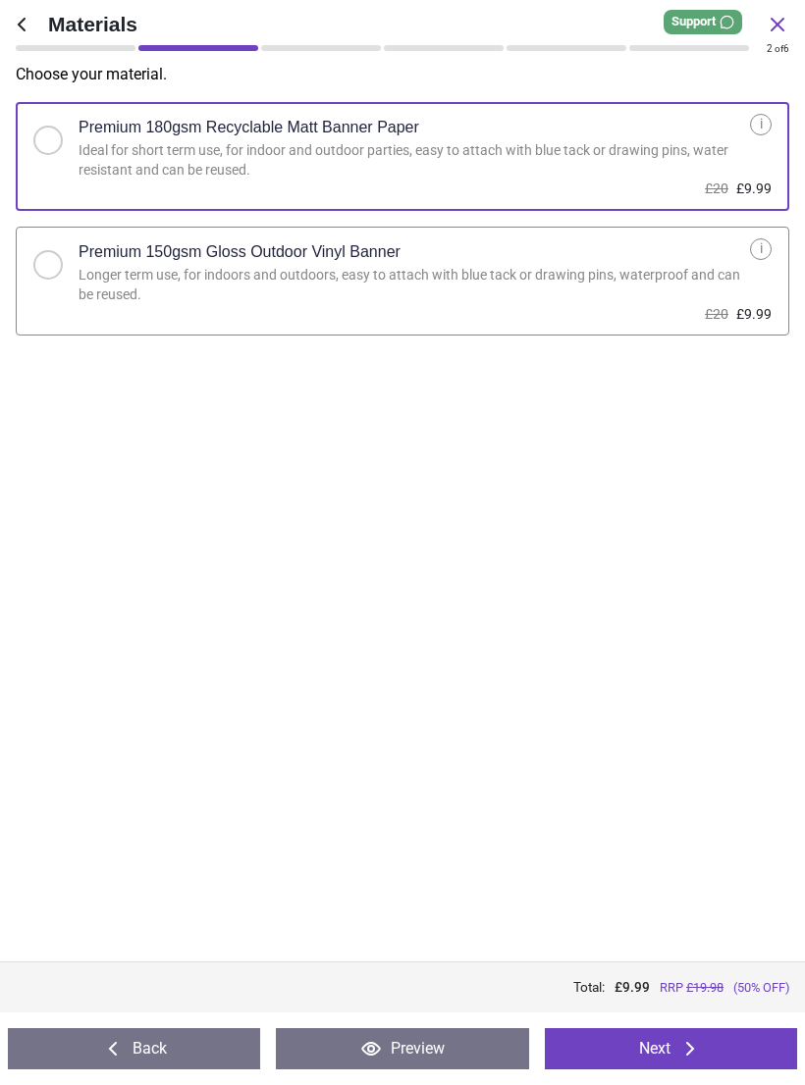
click at [702, 1049] on icon at bounding box center [690, 1049] width 24 height 24
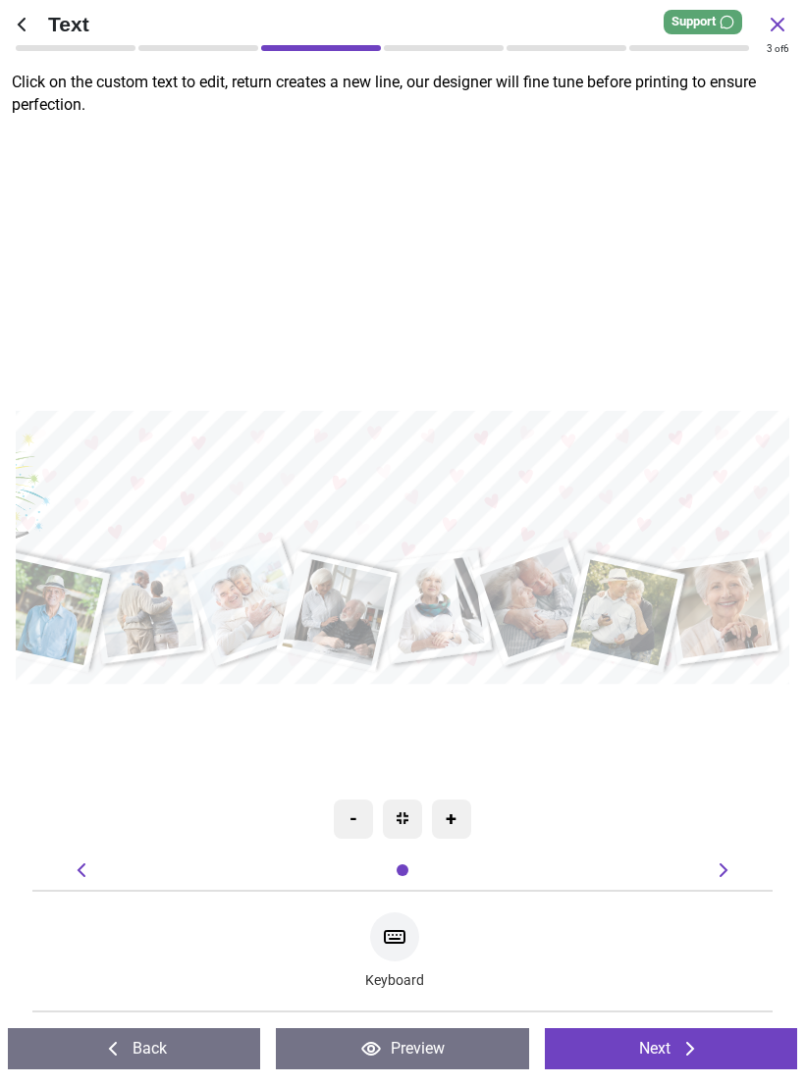
click at [695, 469] on textarea at bounding box center [402, 477] width 723 height 65
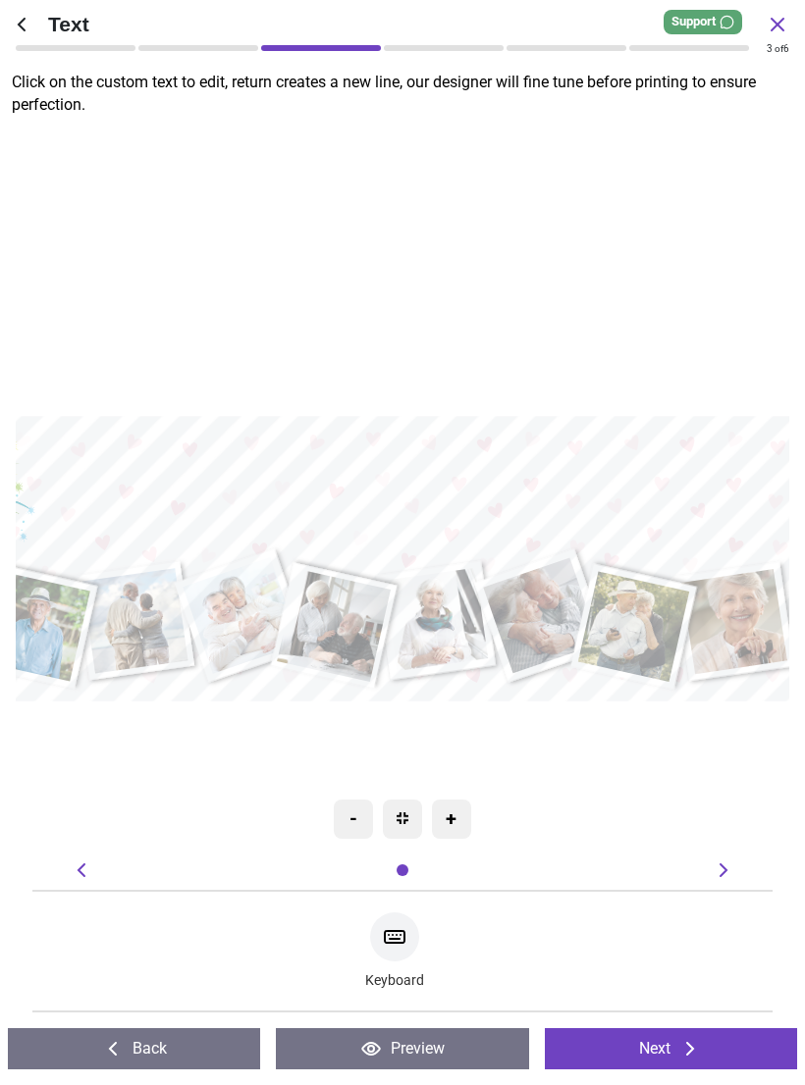
click at [582, 485] on textarea at bounding box center [403, 485] width 754 height 67
type textarea "**********"
click at [663, 317] on div ".cls-1 { filter: url(#drop-shadow-2); } .cls-1, .cls-2, .cls-3, .cls-4, .cls-5,…" at bounding box center [331, 559] width 944 height 884
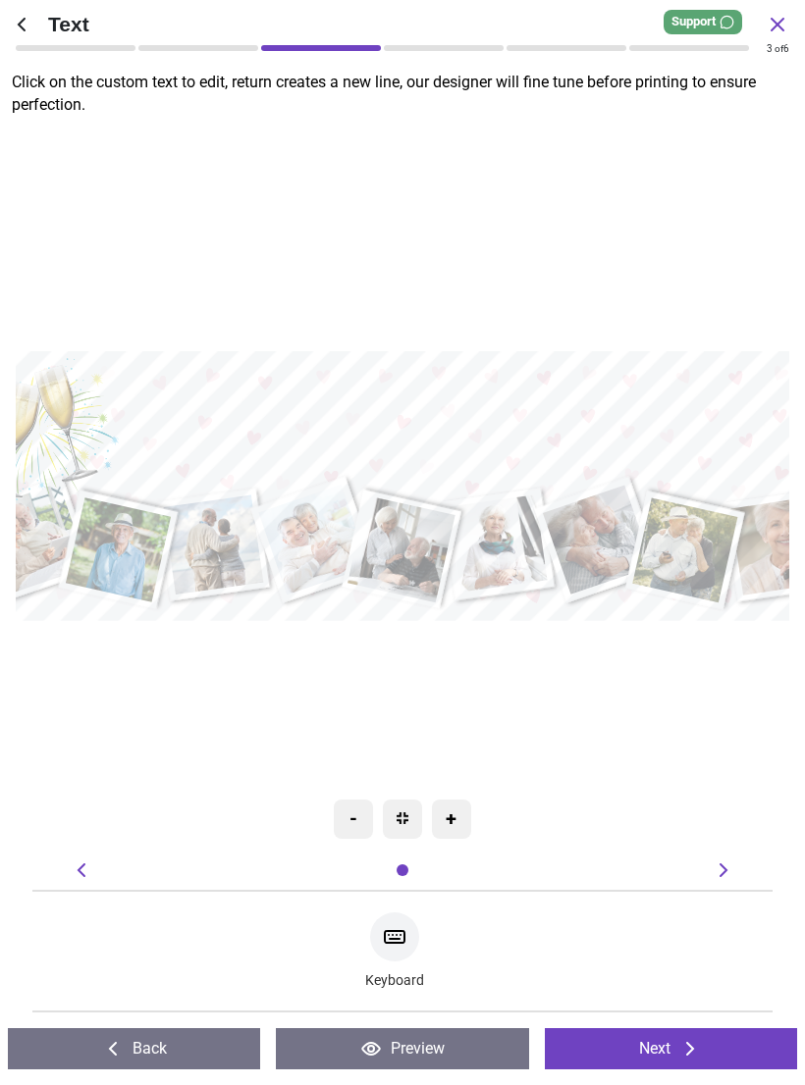
click at [678, 1052] on button "Next" at bounding box center [671, 1048] width 252 height 41
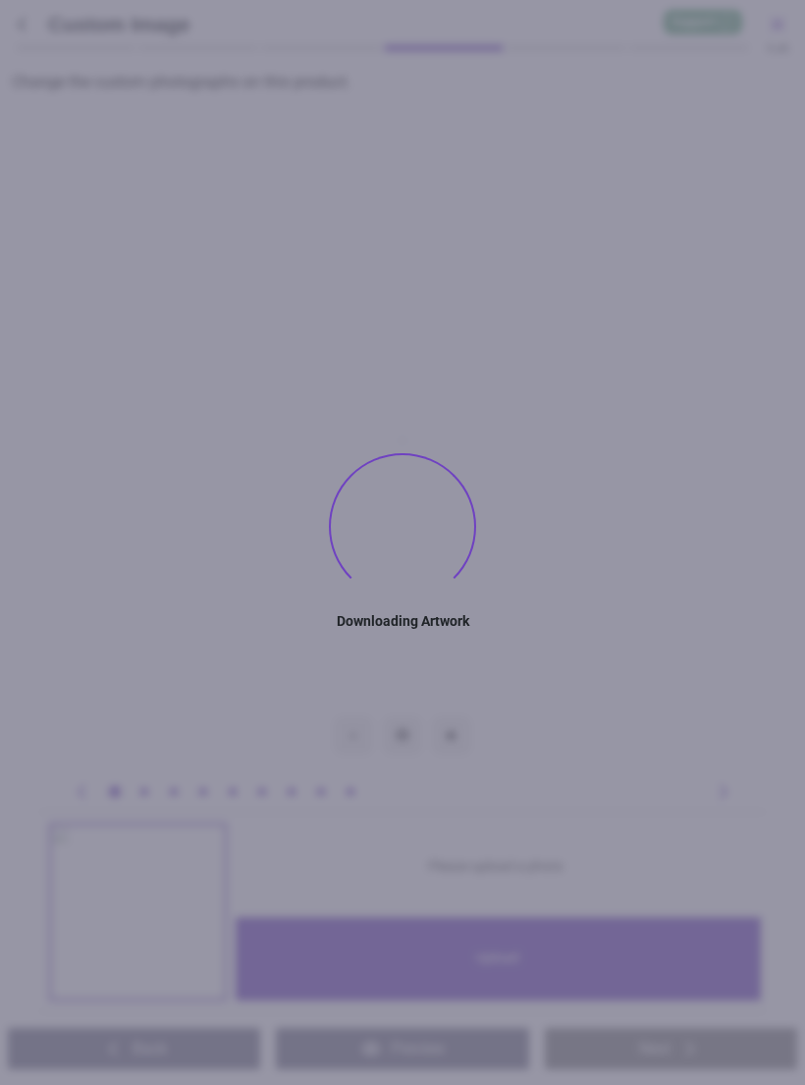
type textarea "**********"
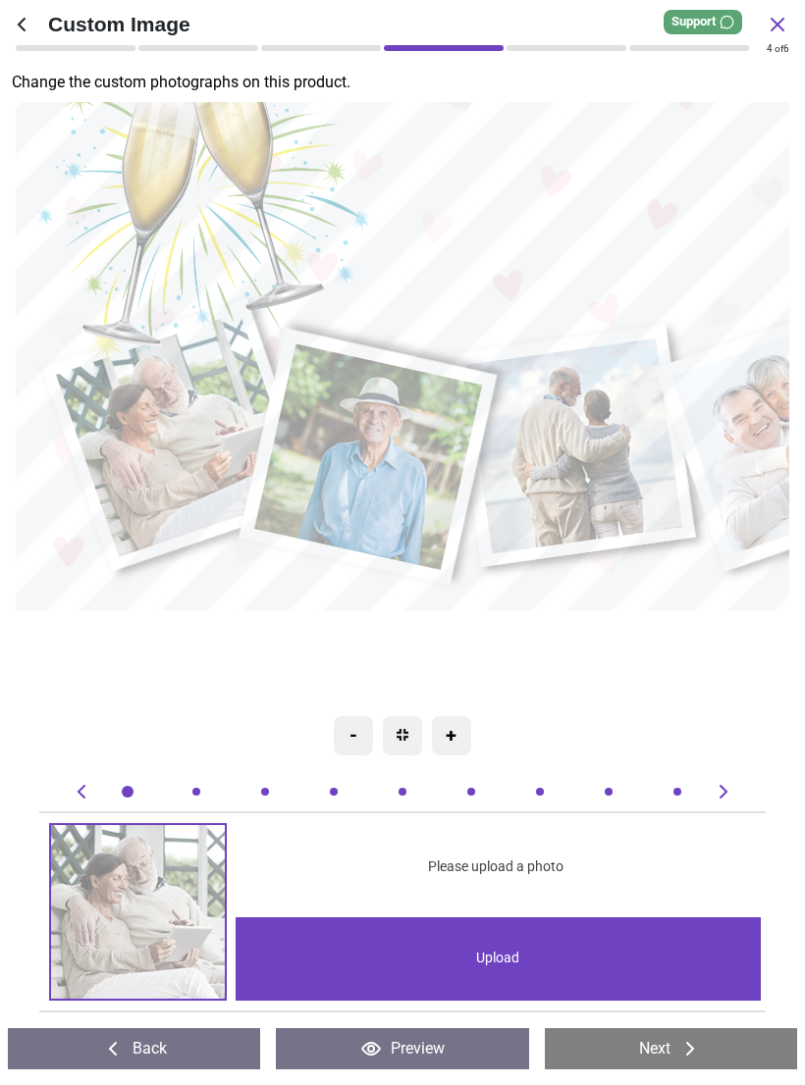
click at [168, 413] on image at bounding box center [179, 435] width 246 height 244
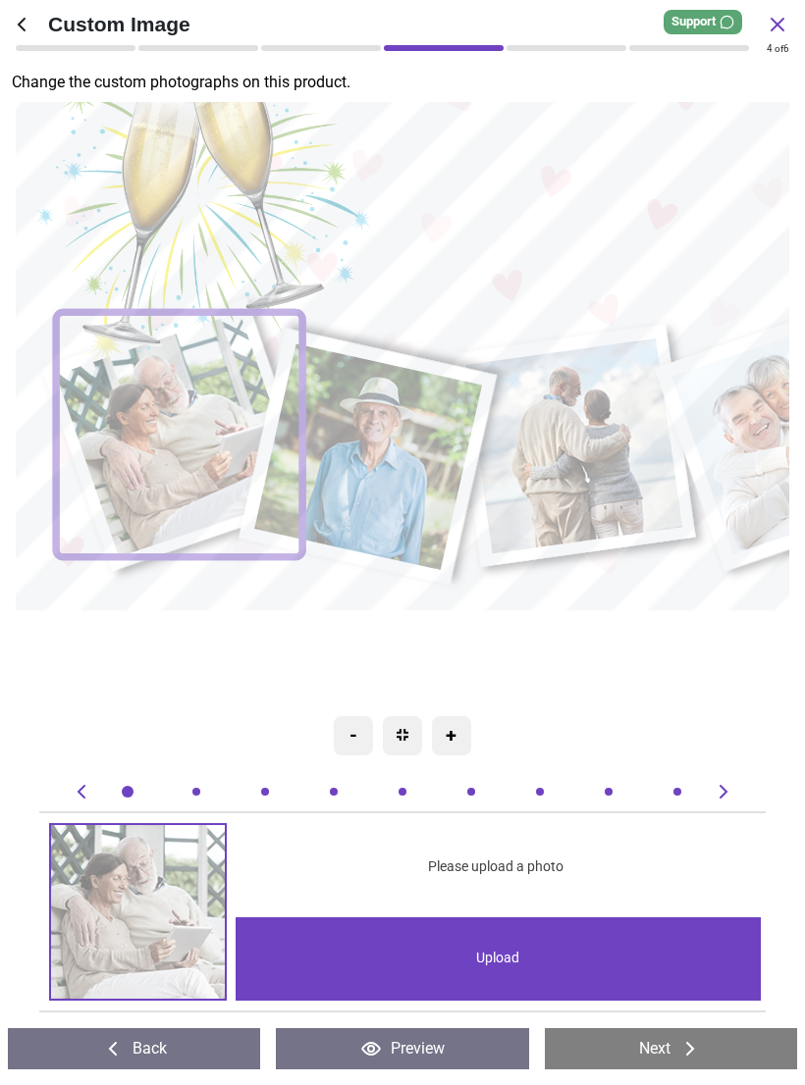
click at [495, 968] on div "Upload" at bounding box center [497, 958] width 524 height 83
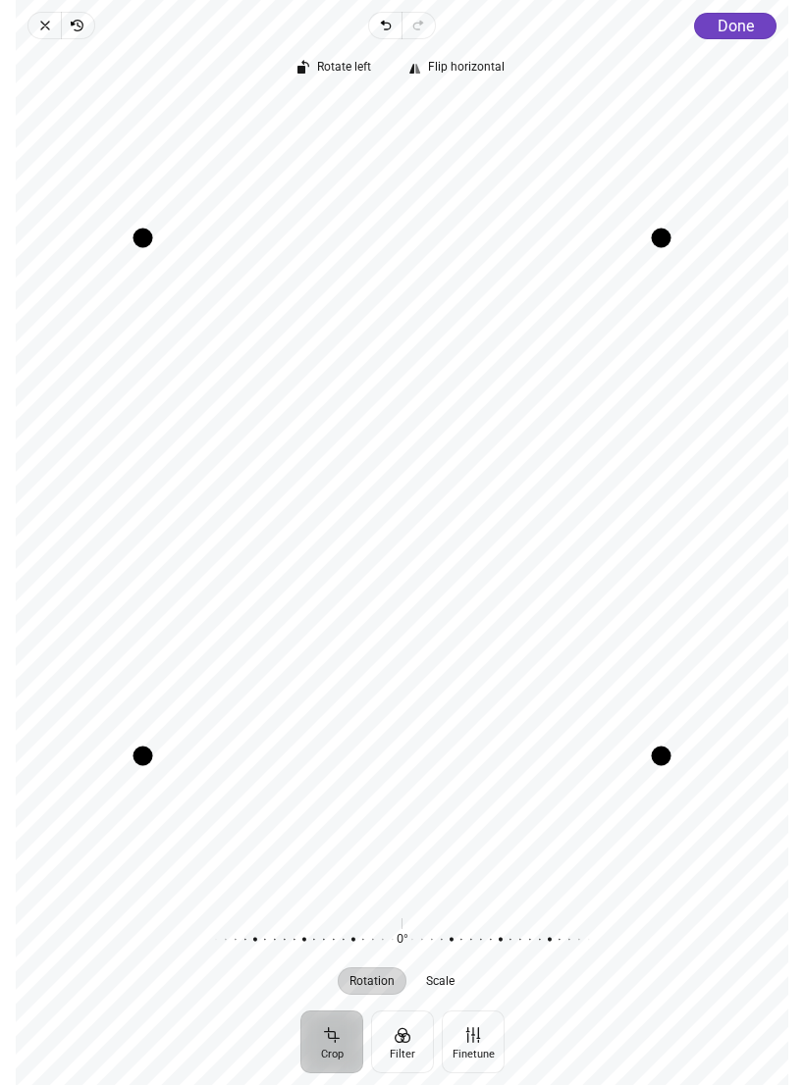
click at [745, 39] on div "Rotate left Flip horizontal Recenter Rotation Scale 0° Reset" at bounding box center [402, 524] width 772 height 971
click at [741, 36] on button "Done" at bounding box center [736, 26] width 82 height 26
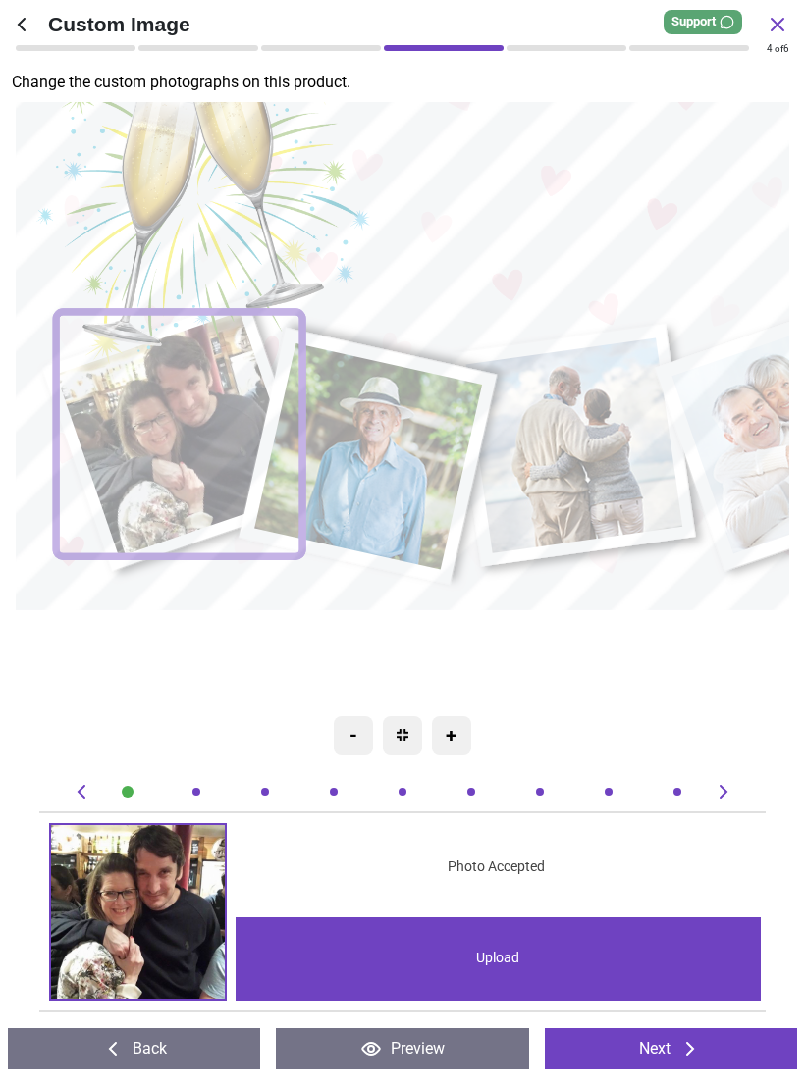
click at [422, 444] on image at bounding box center [368, 457] width 228 height 227
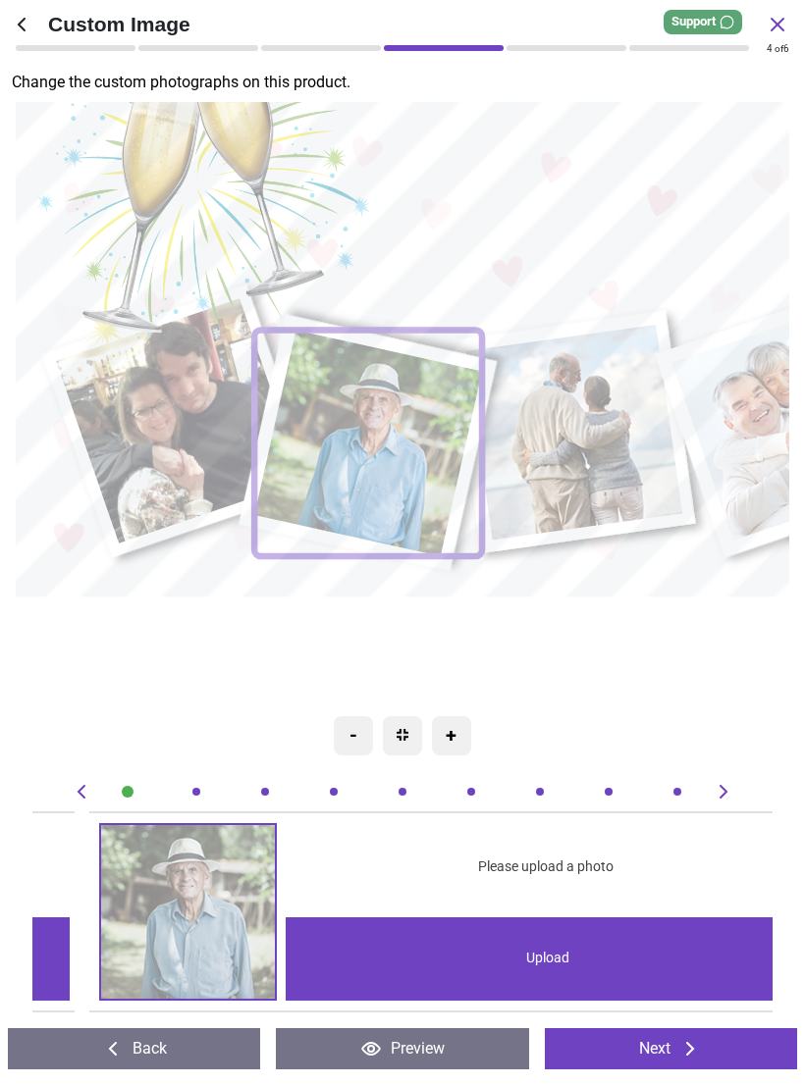
scroll to position [0, 740]
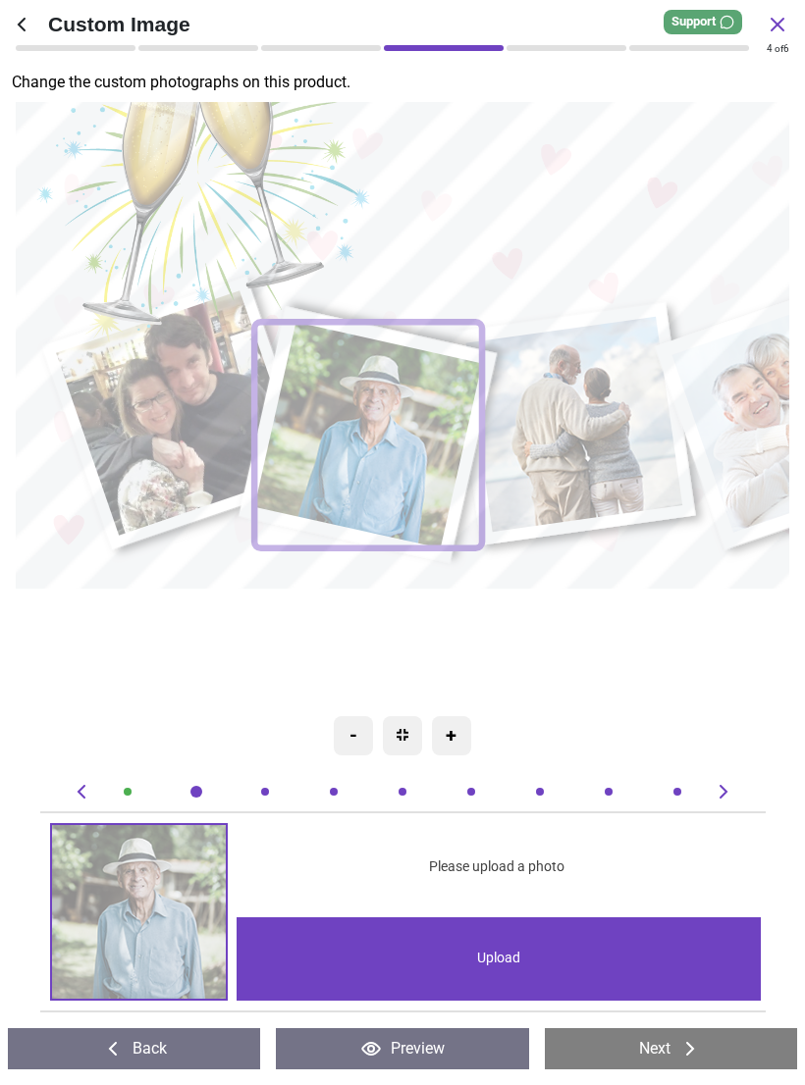
click at [518, 970] on div "Upload" at bounding box center [498, 958] width 524 height 83
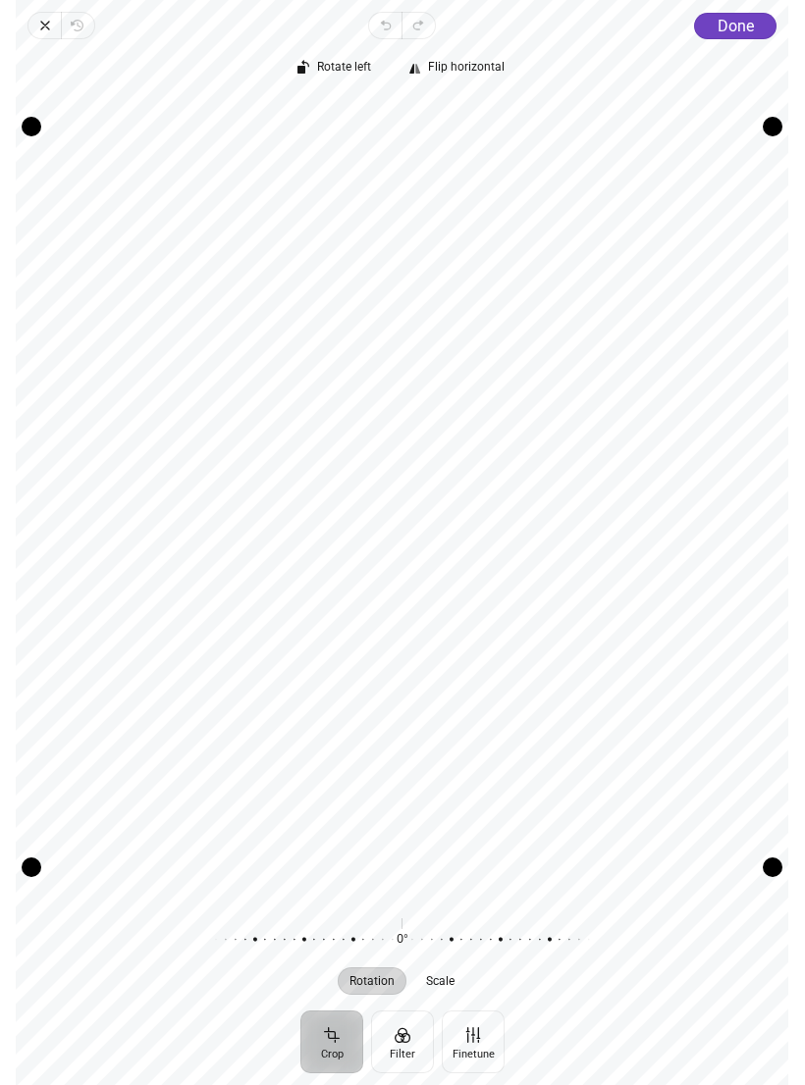
click at [736, 34] on span "Done" at bounding box center [735, 26] width 36 height 19
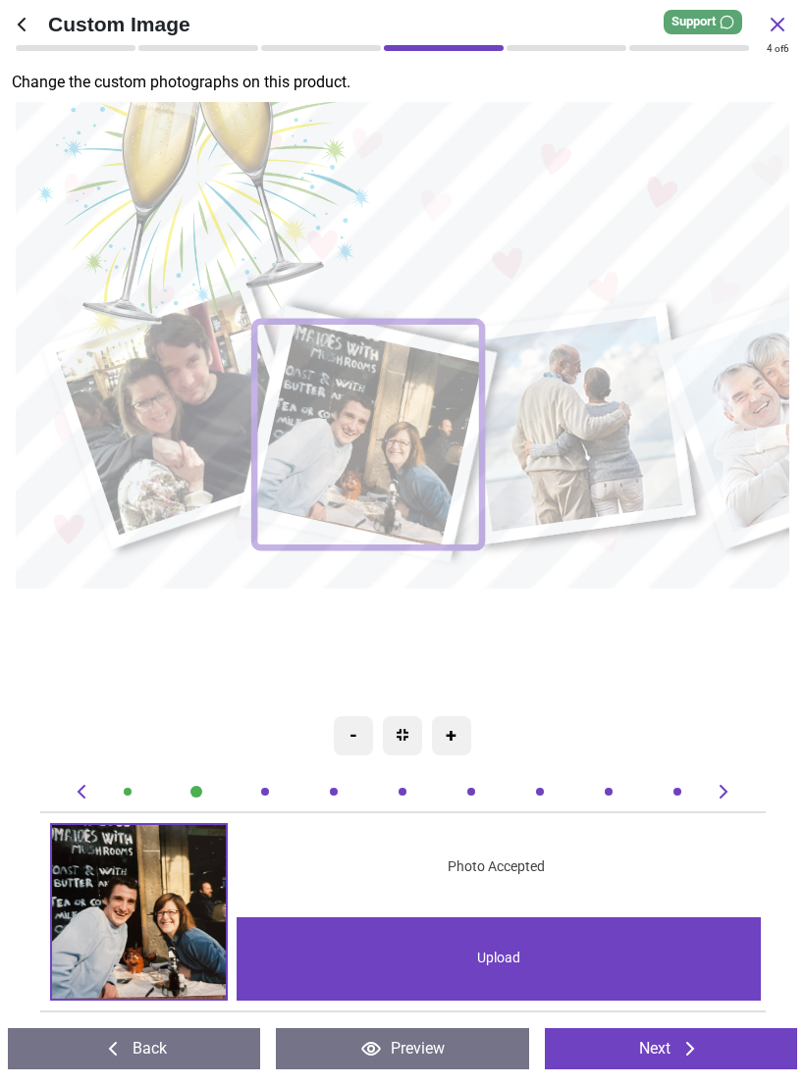
click at [589, 454] on image at bounding box center [573, 424] width 217 height 215
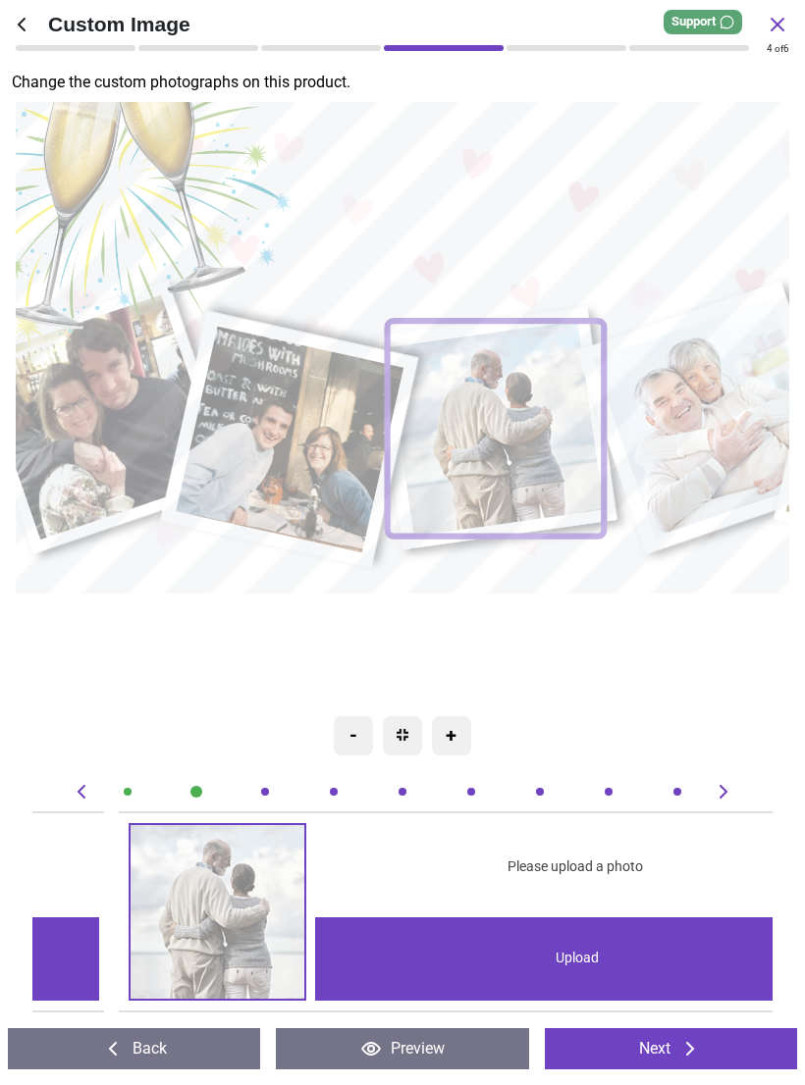
scroll to position [0, 1481]
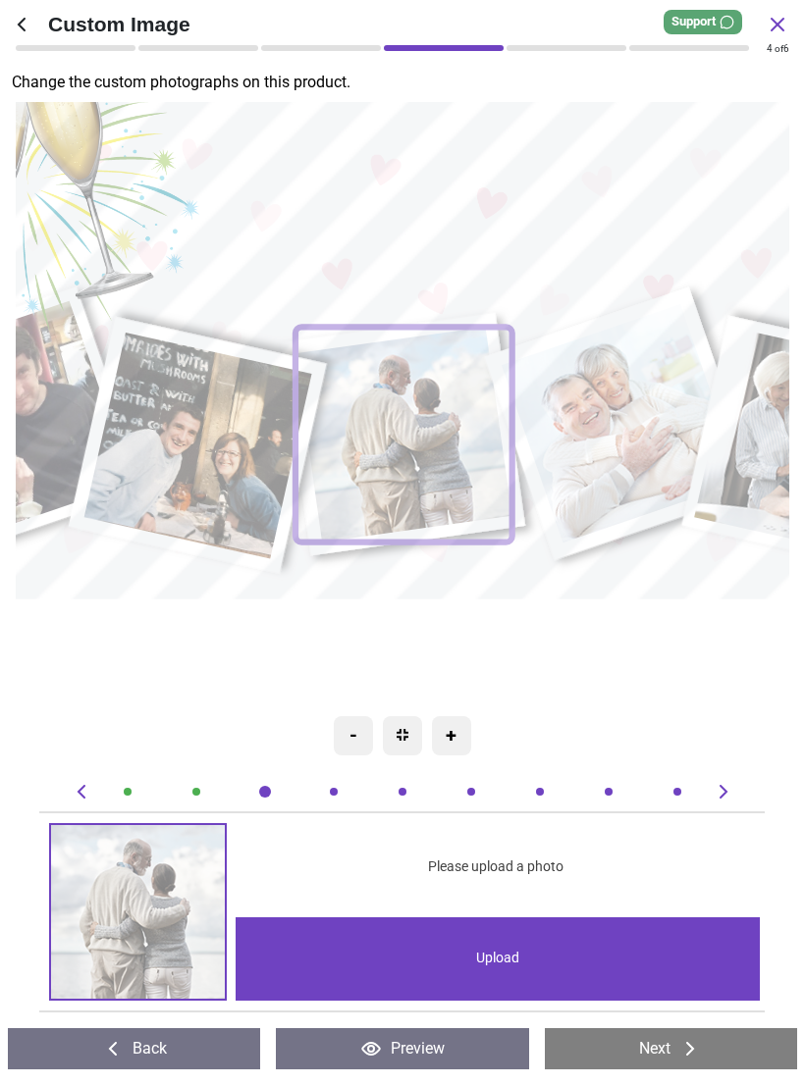
click at [492, 961] on div "Upload" at bounding box center [497, 958] width 524 height 83
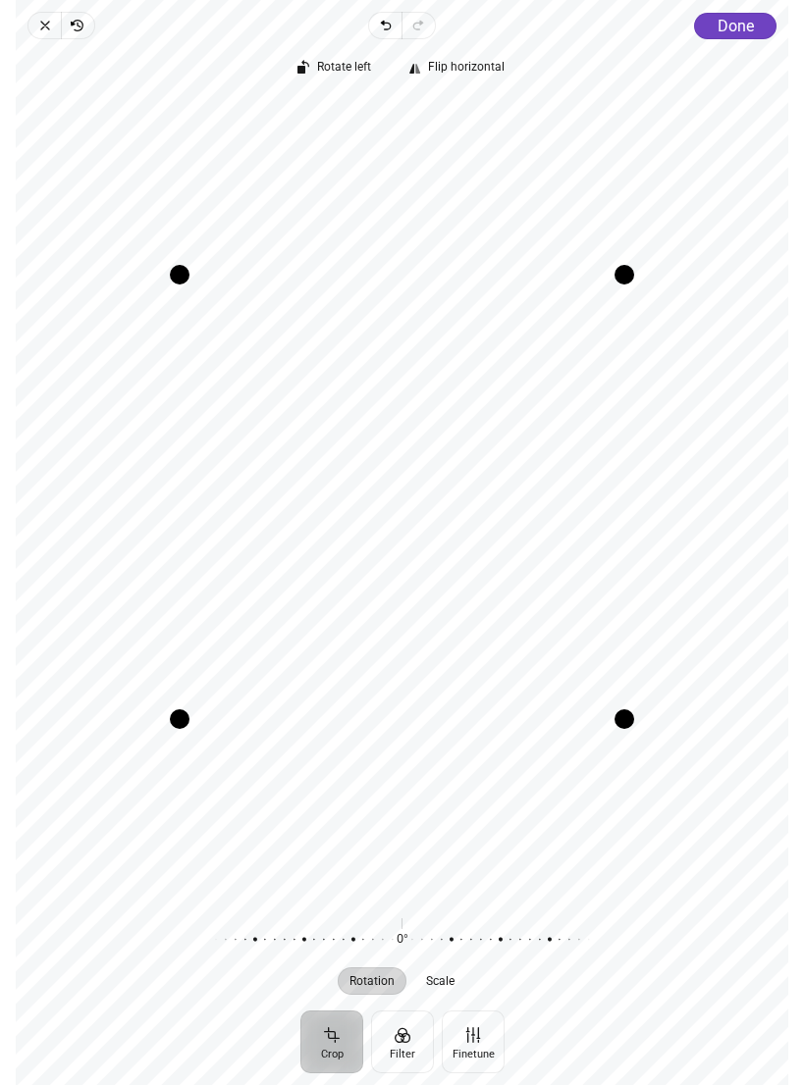
click at [734, 49] on div "Rotate left Flip horizontal" at bounding box center [402, 68] width 772 height 43
click at [739, 25] on span "Done" at bounding box center [735, 26] width 36 height 19
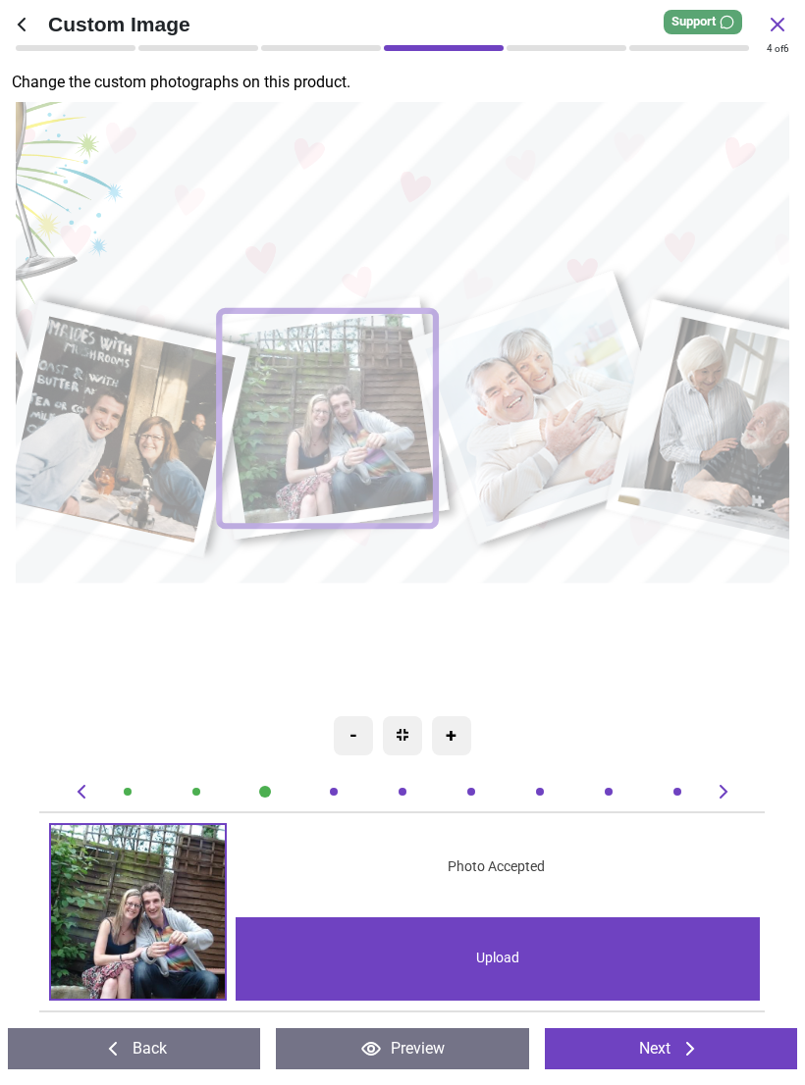
click at [546, 411] on image at bounding box center [545, 407] width 240 height 238
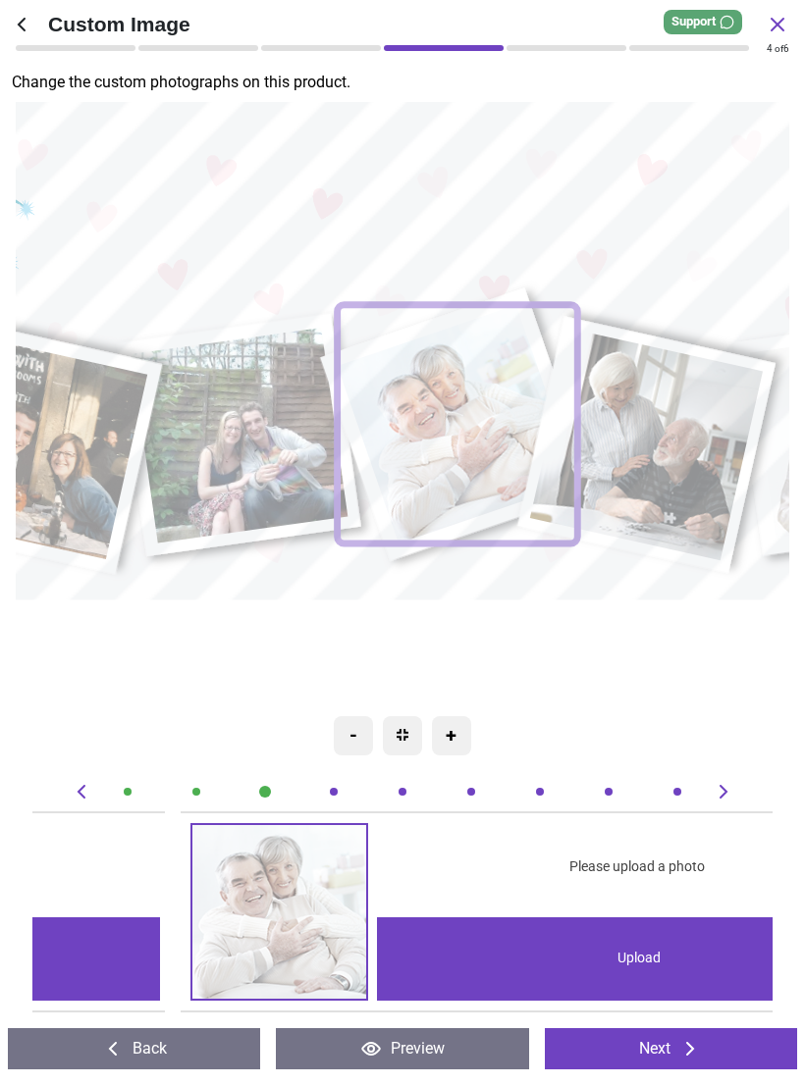
scroll to position [0, 2221]
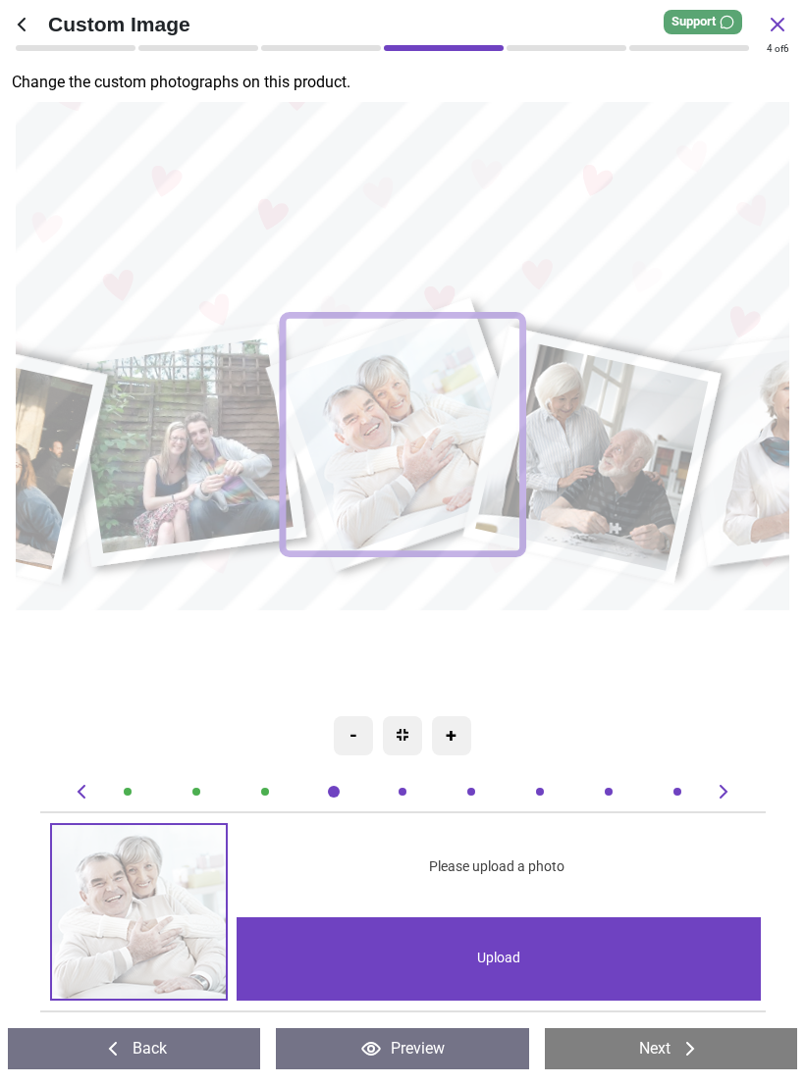
click at [512, 952] on div "Upload" at bounding box center [498, 958] width 524 height 83
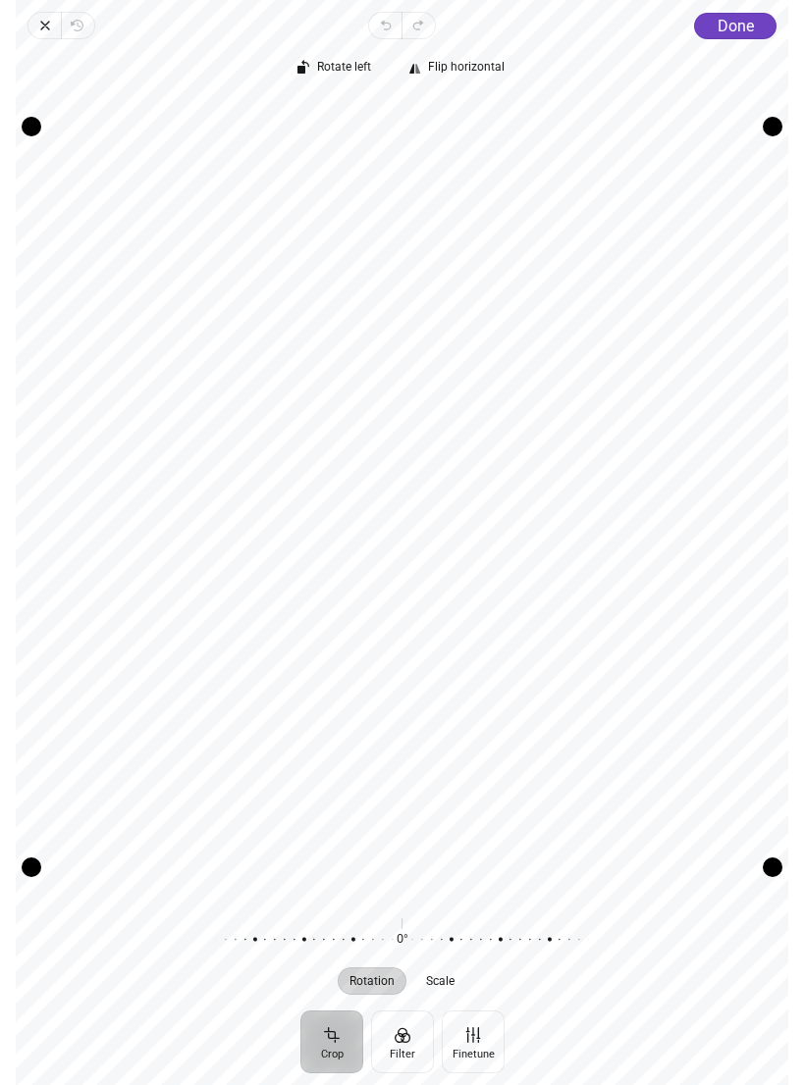
click at [800, 350] on div "Close Revert Undo Redo Done Crop Filter Finetune Rotate left Flip horizontal Re…" at bounding box center [402, 542] width 805 height 1085
click at [728, 24] on span "Done" at bounding box center [735, 26] width 36 height 19
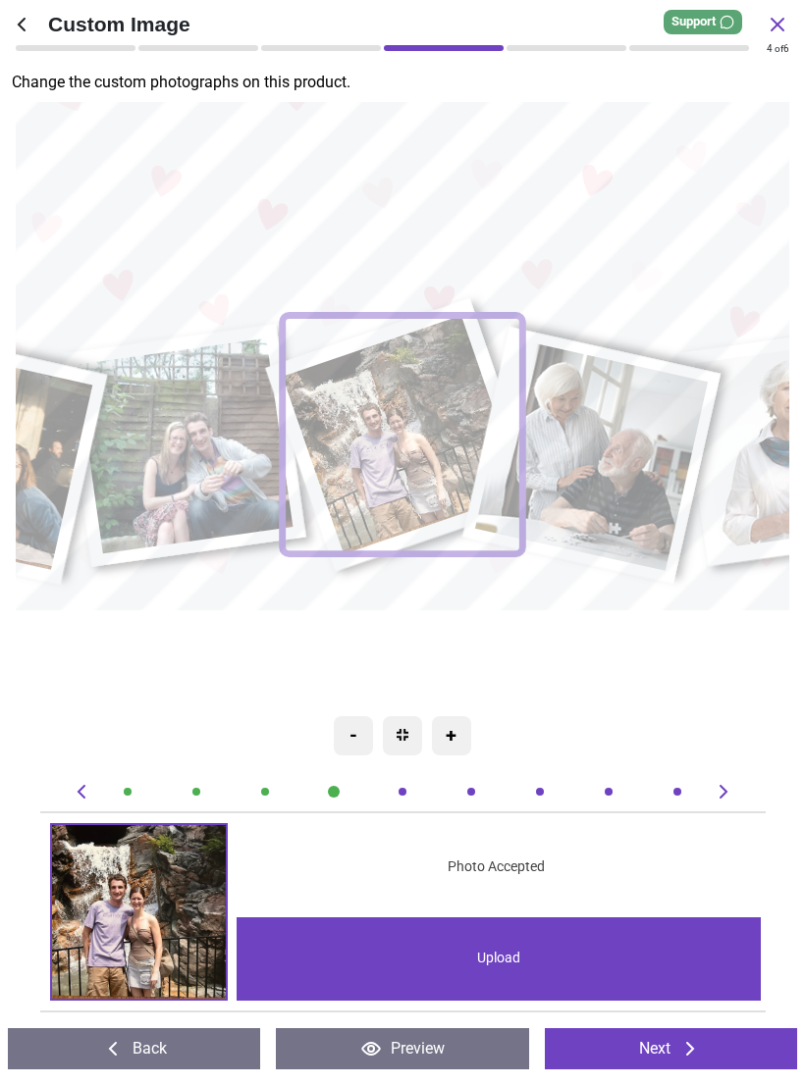
click at [427, 436] on image at bounding box center [403, 435] width 240 height 238
click at [118, 913] on img at bounding box center [139, 912] width 174 height 174
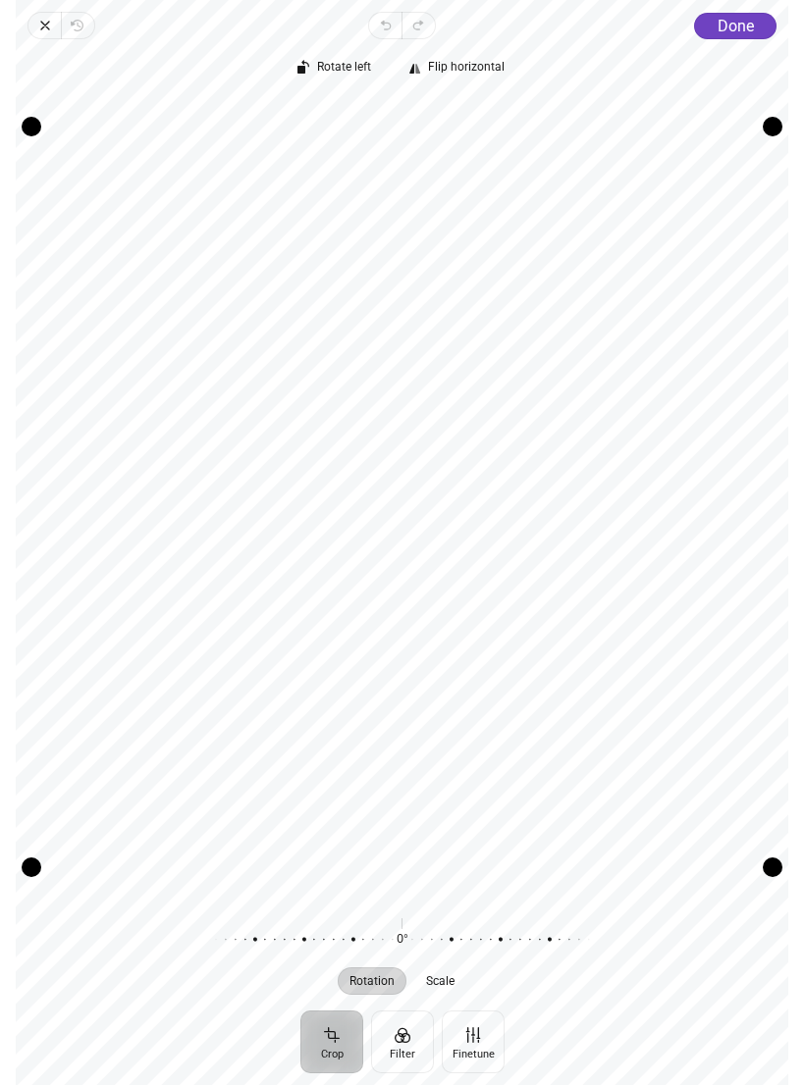
click at [741, 35] on button "Done" at bounding box center [736, 26] width 82 height 26
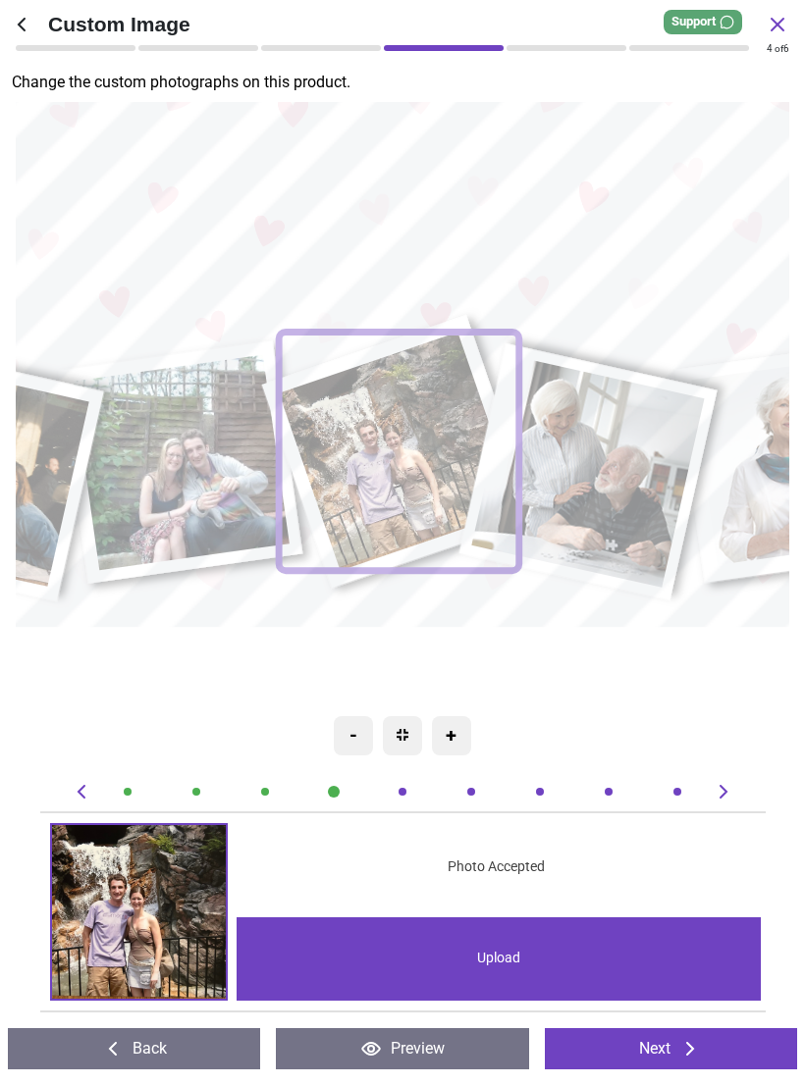
click at [611, 470] on image at bounding box center [587, 473] width 233 height 232
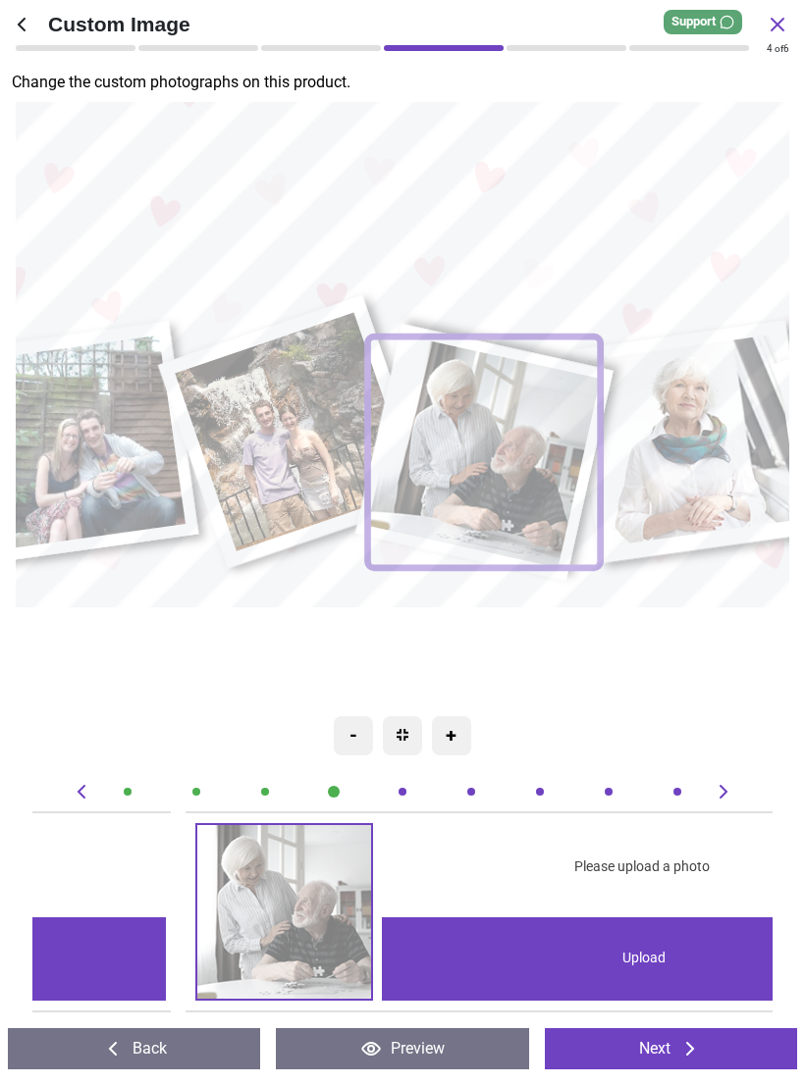
scroll to position [0, 2961]
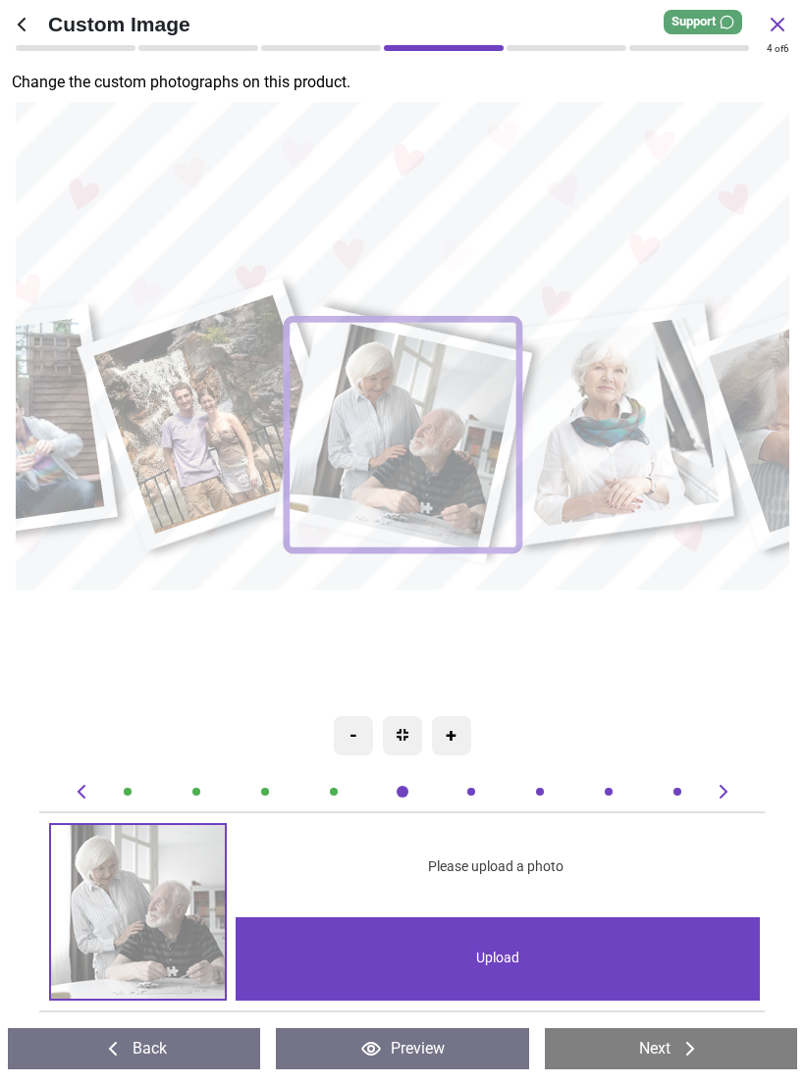
click at [488, 980] on div "Upload" at bounding box center [497, 958] width 524 height 83
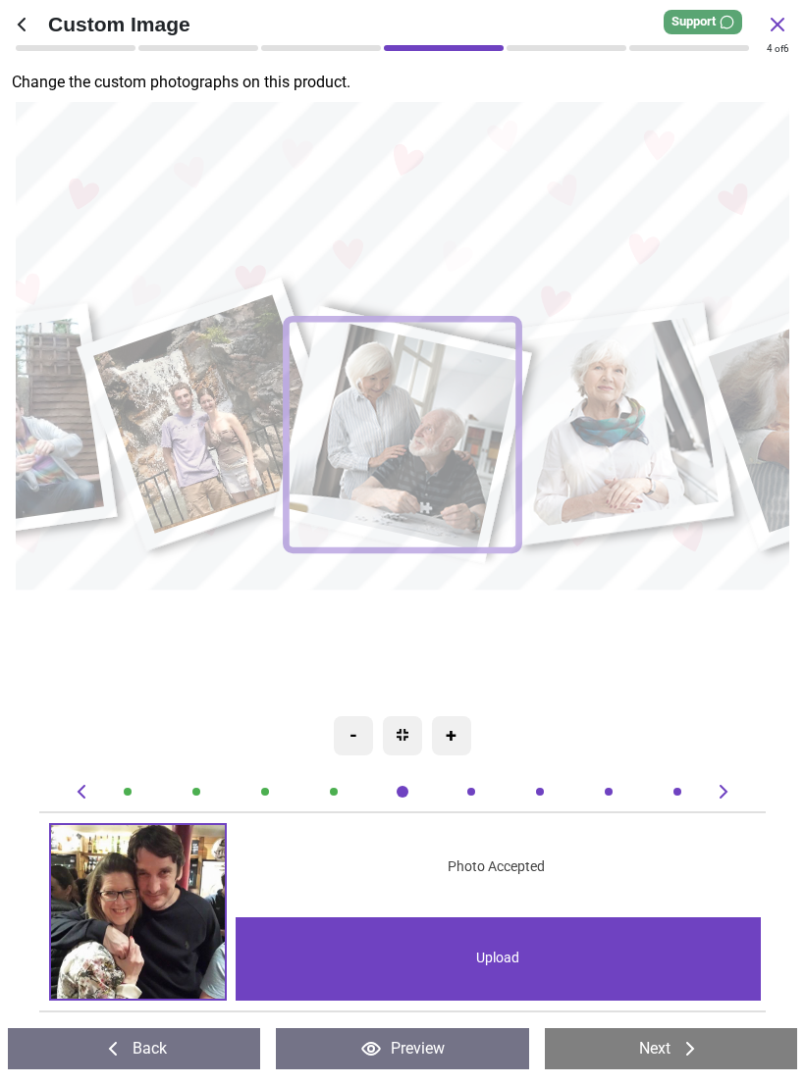
scroll to position [0, 2961]
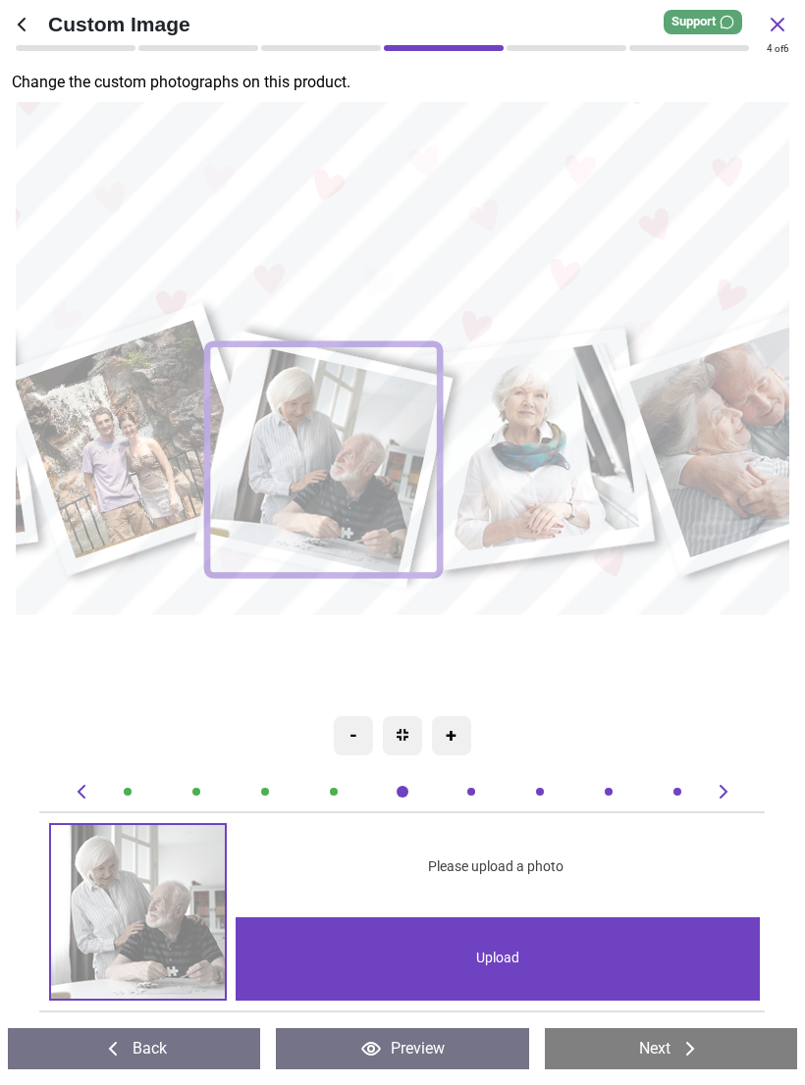
click at [330, 455] on image at bounding box center [323, 460] width 233 height 232
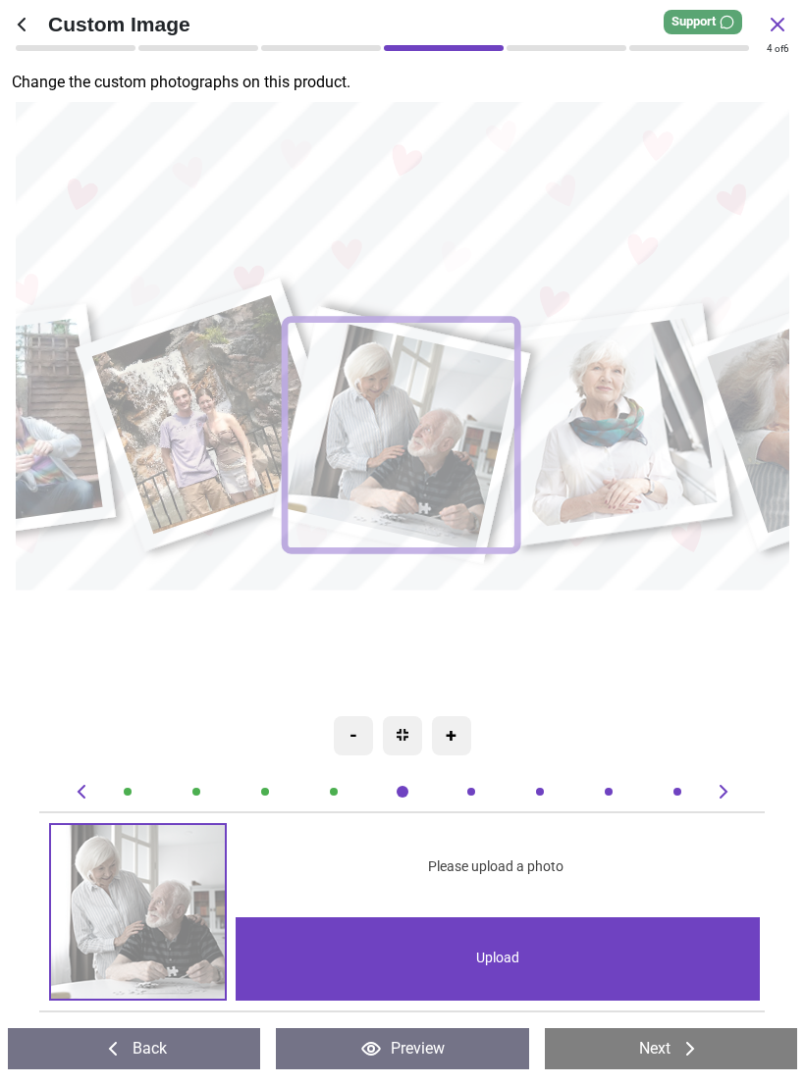
click at [575, 955] on div "Upload" at bounding box center [497, 958] width 524 height 83
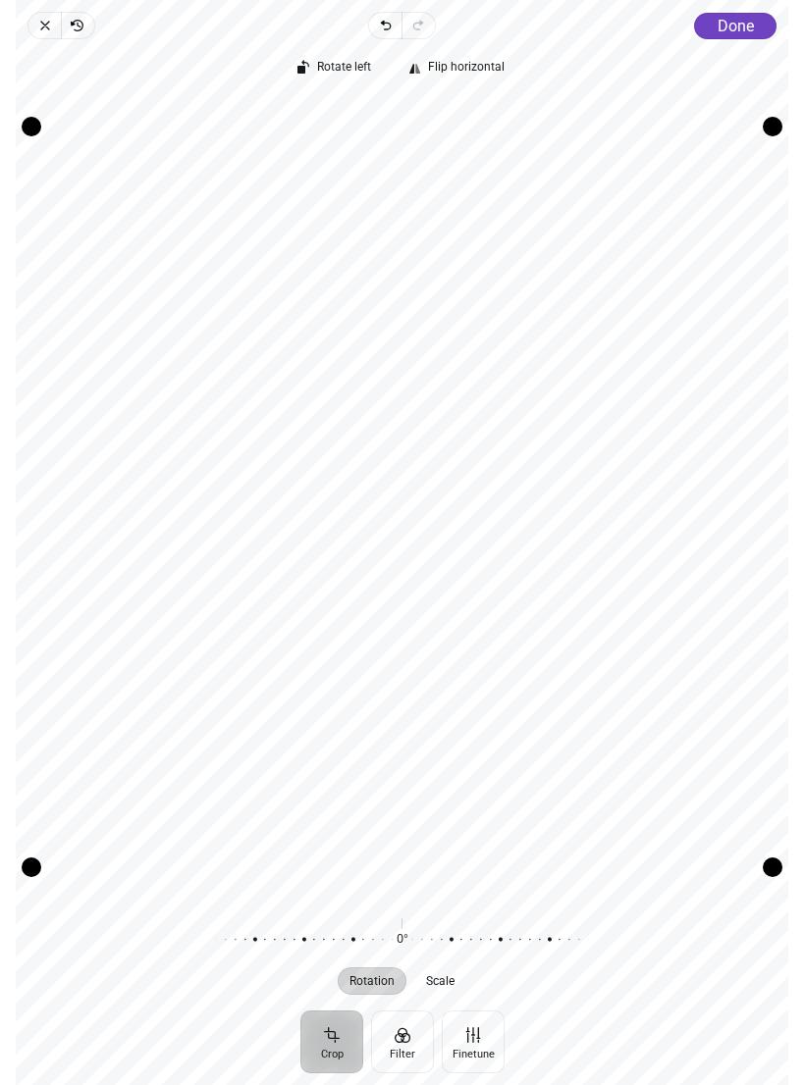
click at [729, 31] on span "Done" at bounding box center [735, 26] width 36 height 19
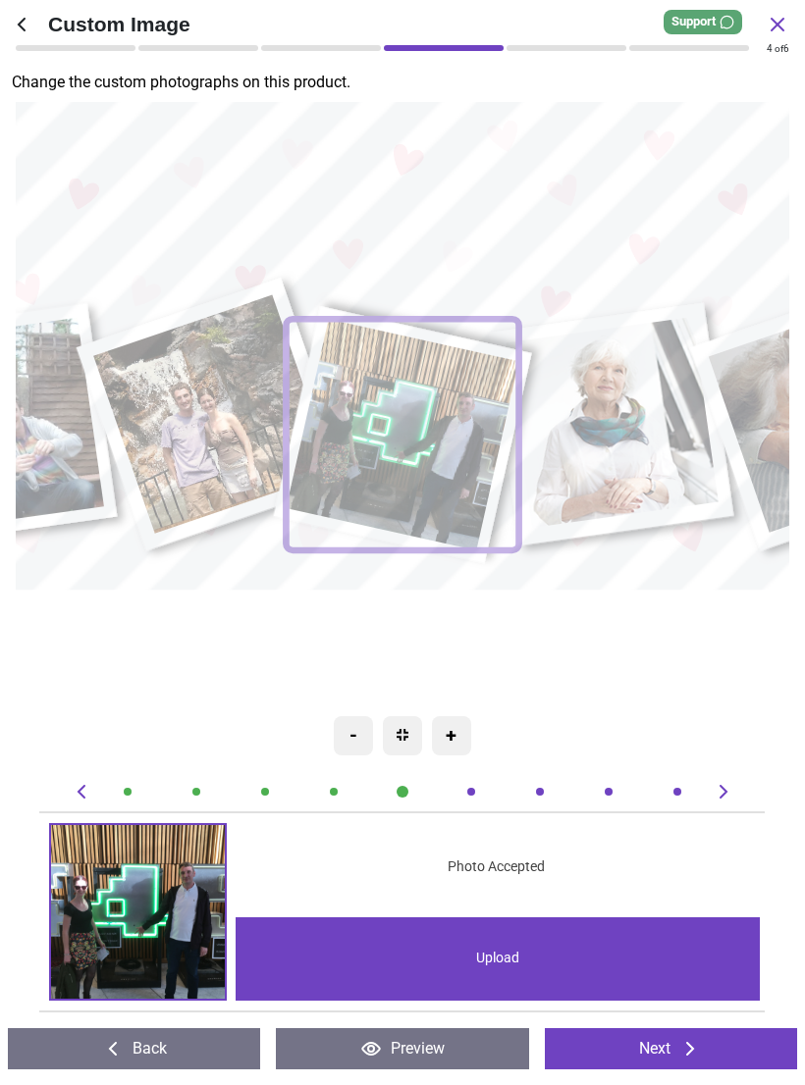
click at [618, 429] on image at bounding box center [611, 423] width 212 height 211
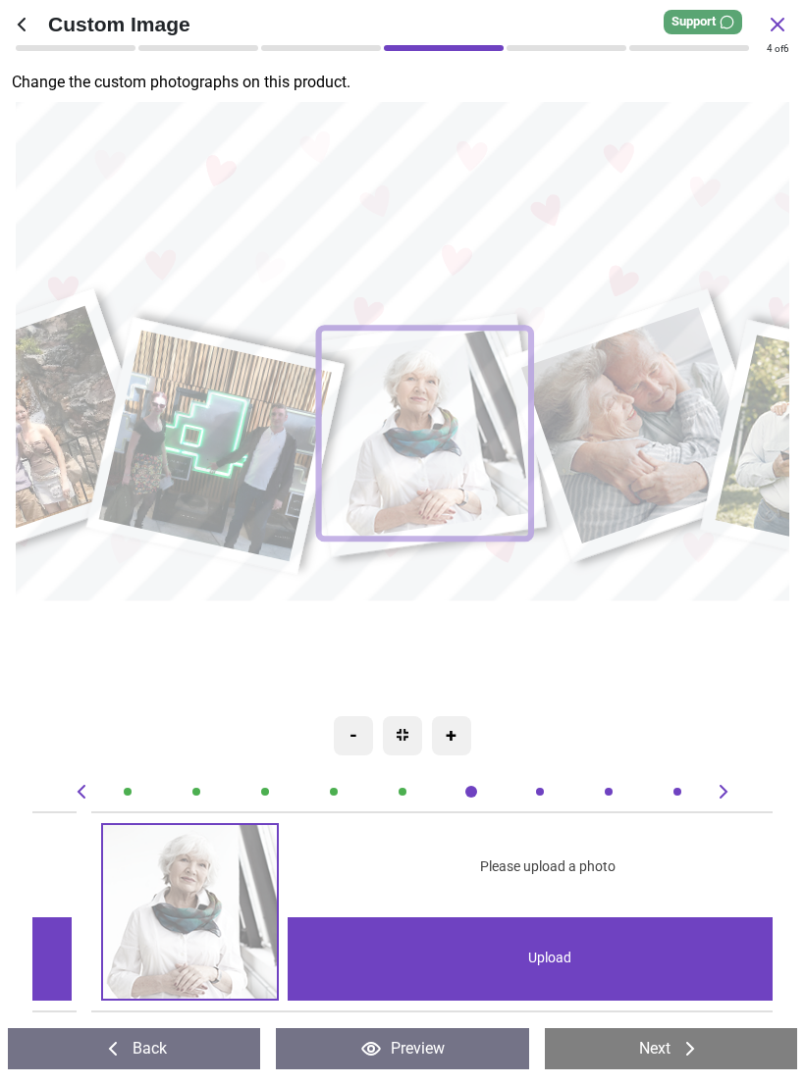
scroll to position [0, 3701]
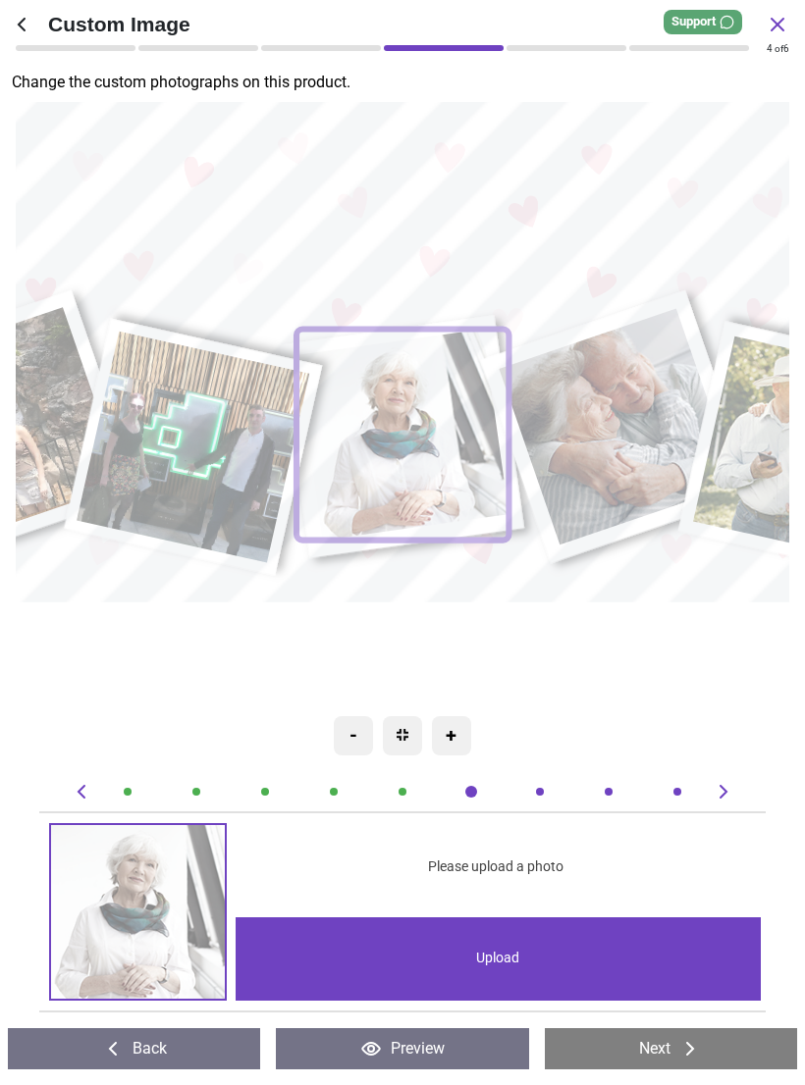
click at [578, 961] on div "Upload" at bounding box center [497, 958] width 524 height 83
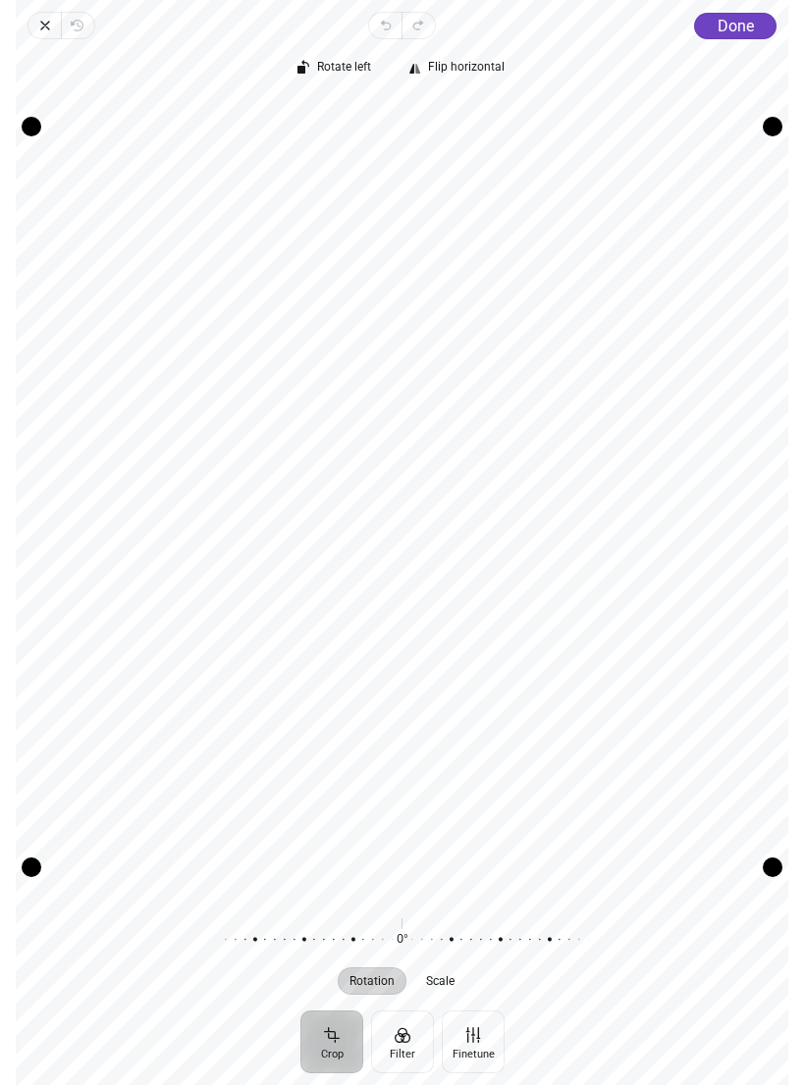
click at [739, 32] on span "Done" at bounding box center [735, 26] width 36 height 19
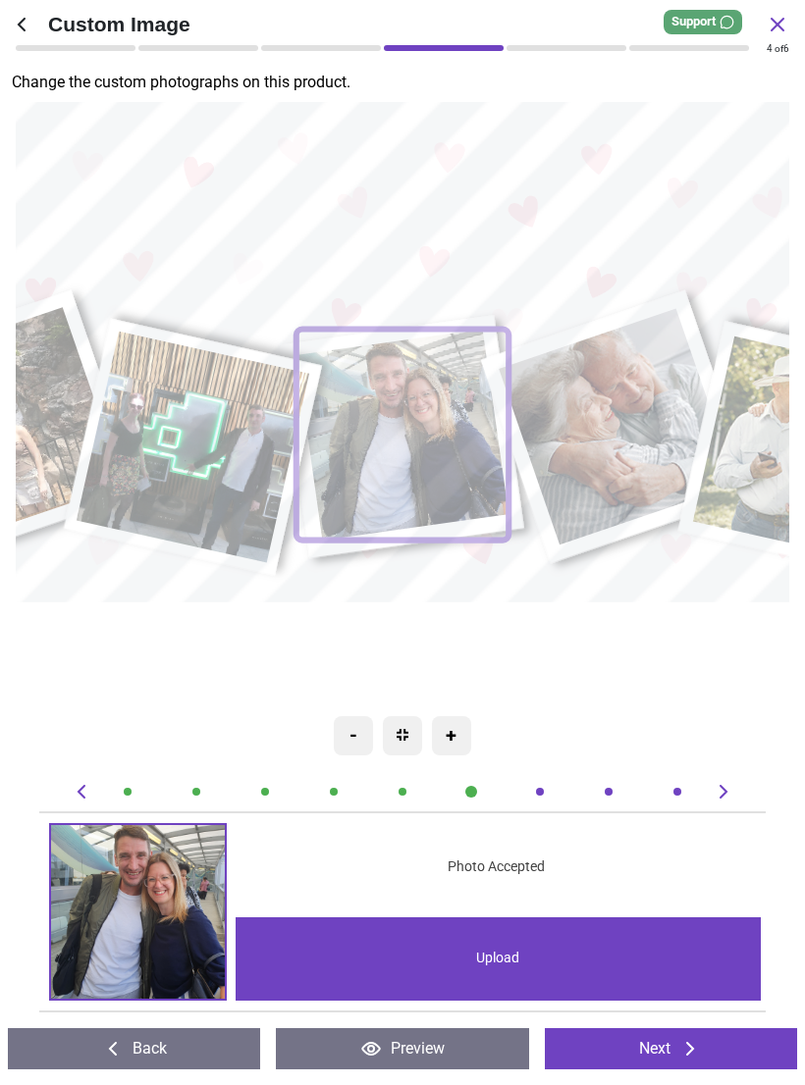
click at [635, 439] on image at bounding box center [616, 427] width 237 height 236
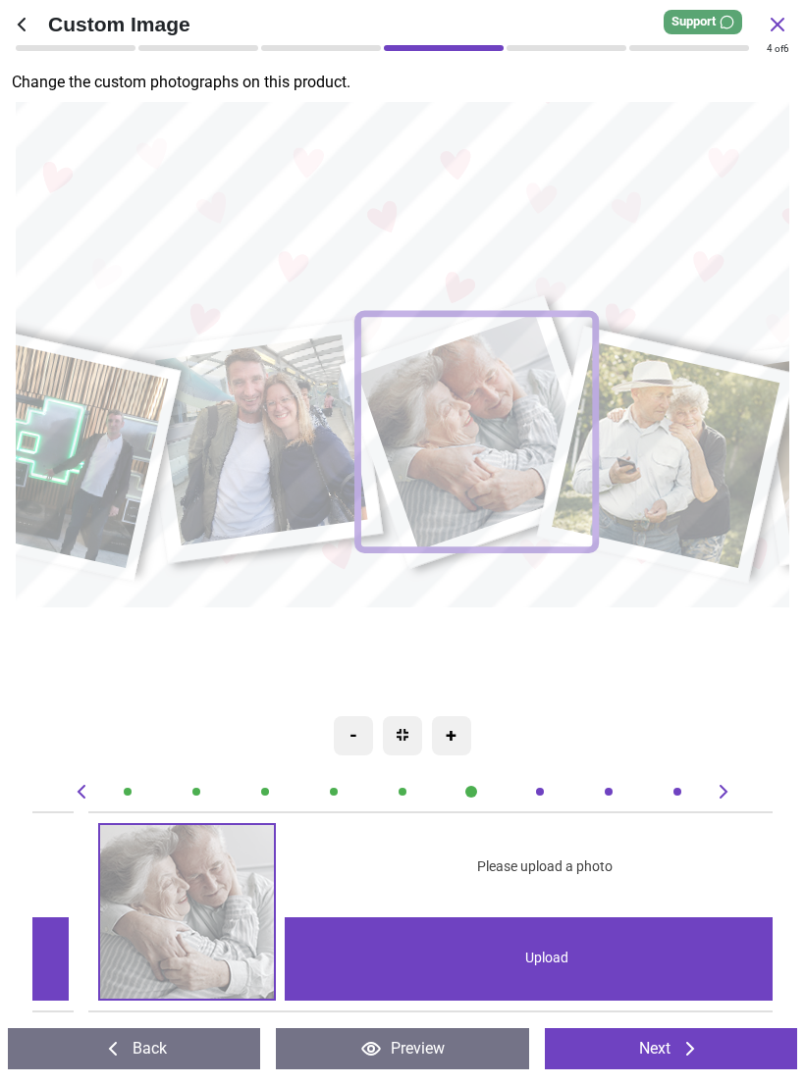
scroll to position [0, 4441]
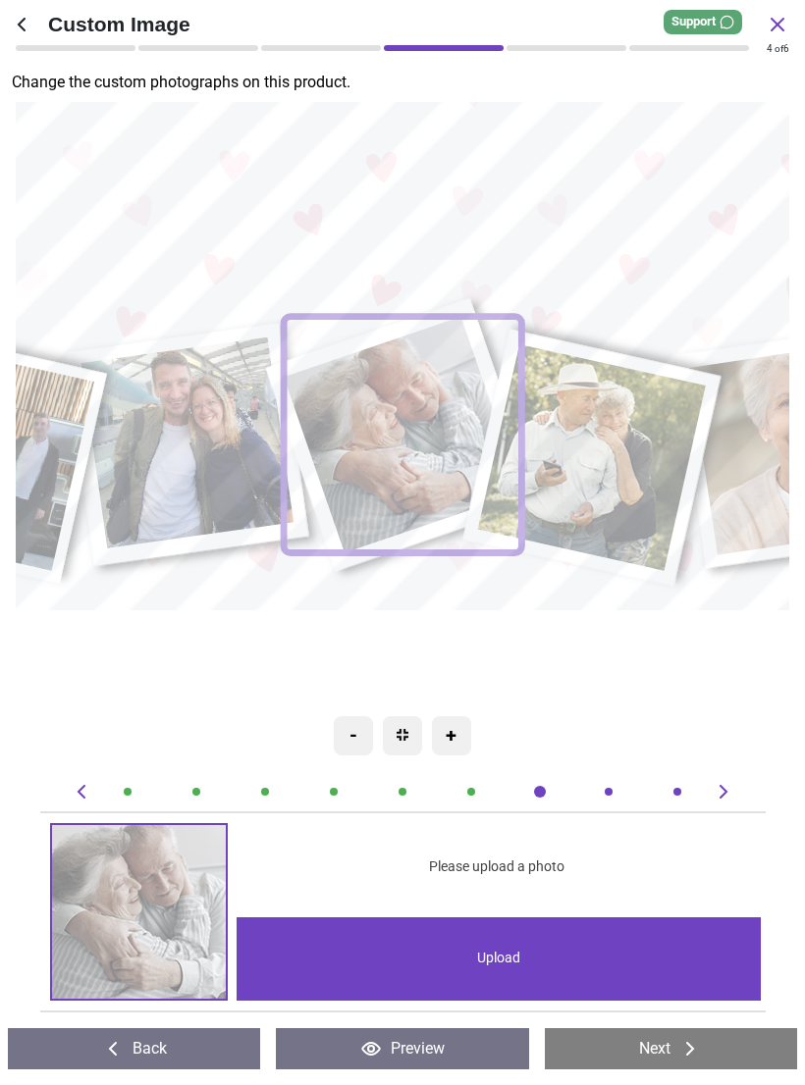
click at [693, 951] on div "Upload" at bounding box center [498, 958] width 524 height 83
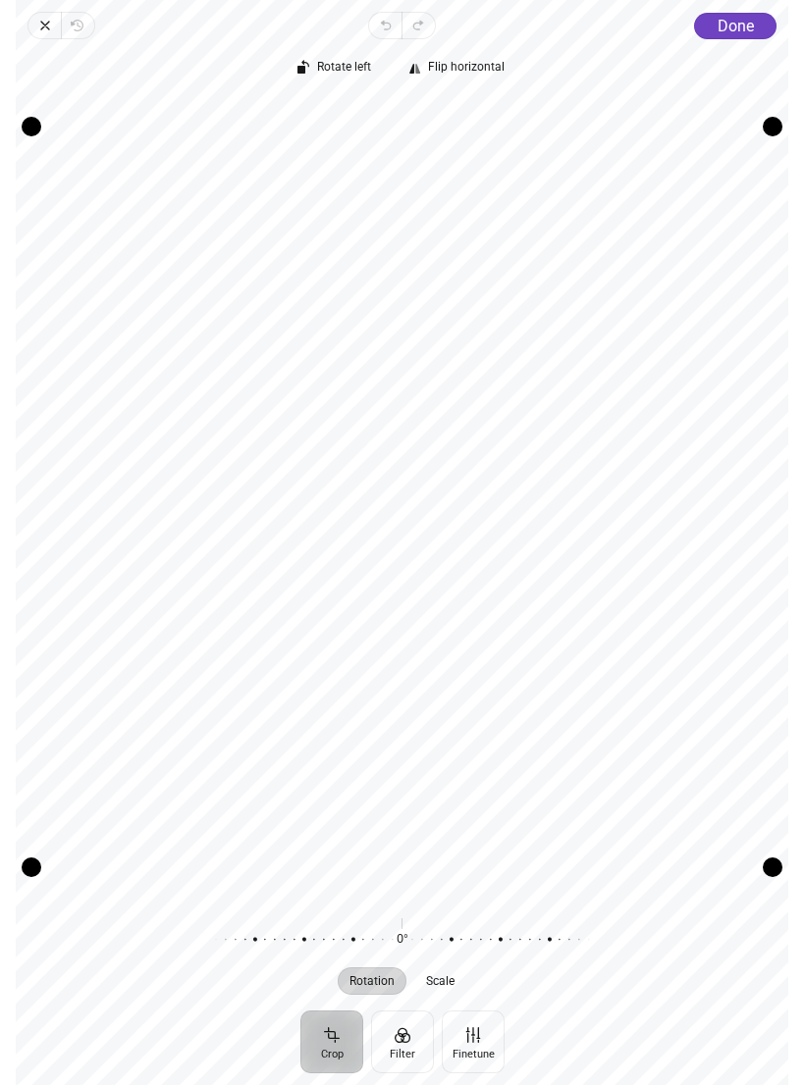
click at [741, 39] on div "Rotate left Flip horizontal Recenter Rotation Scale 0° Reset" at bounding box center [402, 524] width 772 height 971
click at [747, 37] on button "Done" at bounding box center [736, 26] width 82 height 26
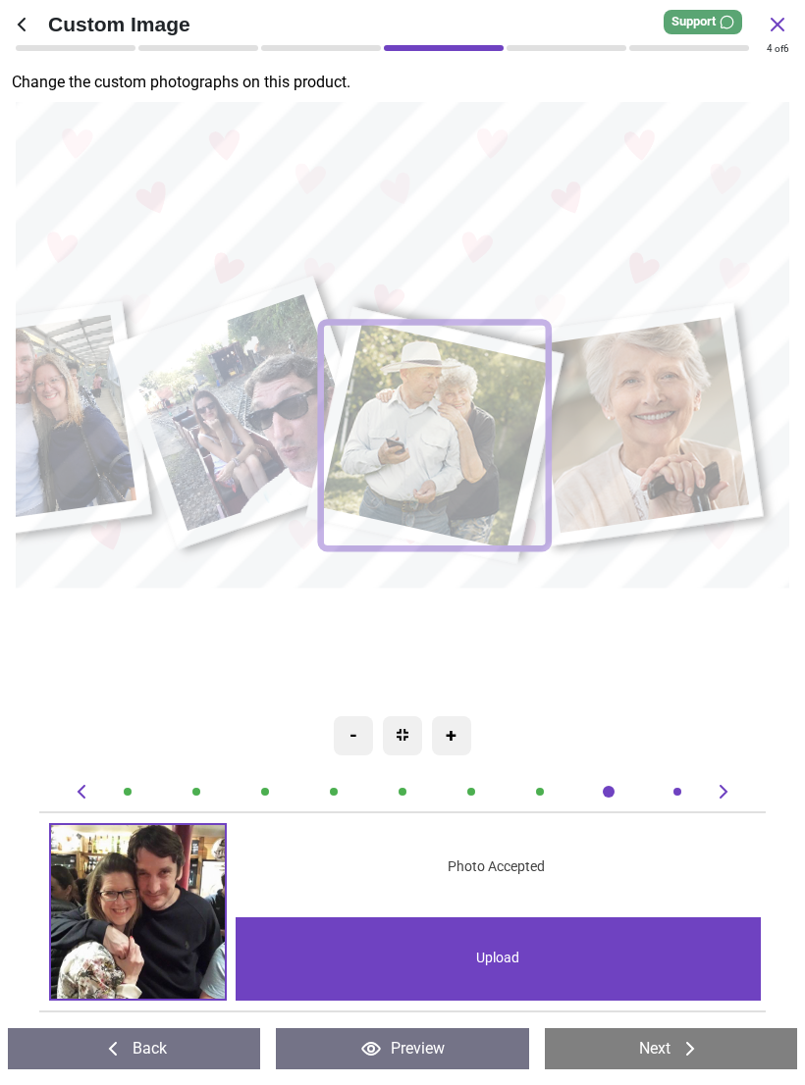
scroll to position [0, 5182]
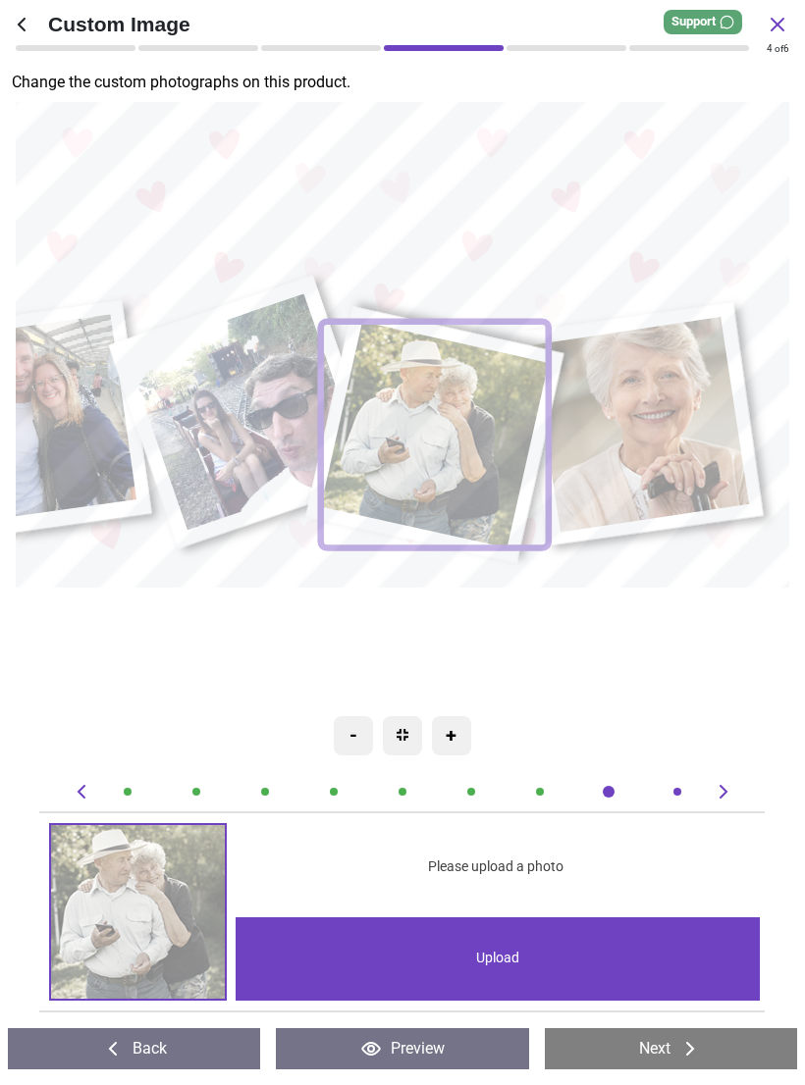
click at [524, 954] on div "Upload" at bounding box center [497, 958] width 524 height 83
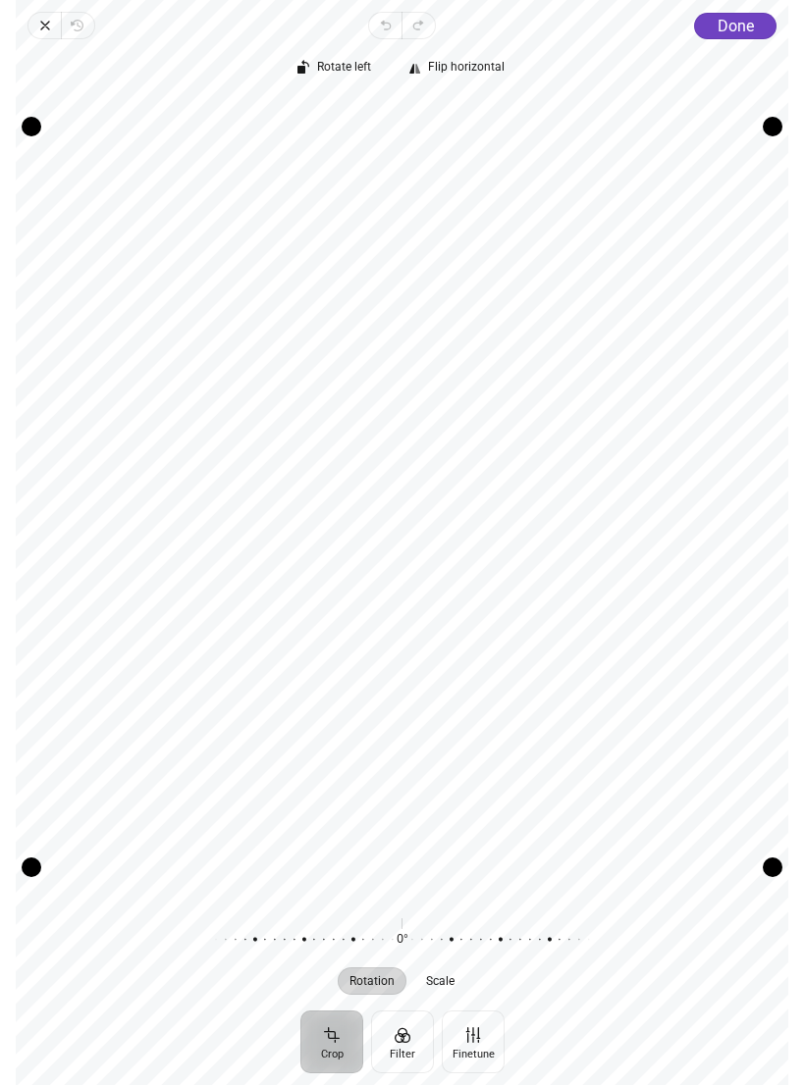
click at [729, 34] on span "Done" at bounding box center [735, 26] width 36 height 19
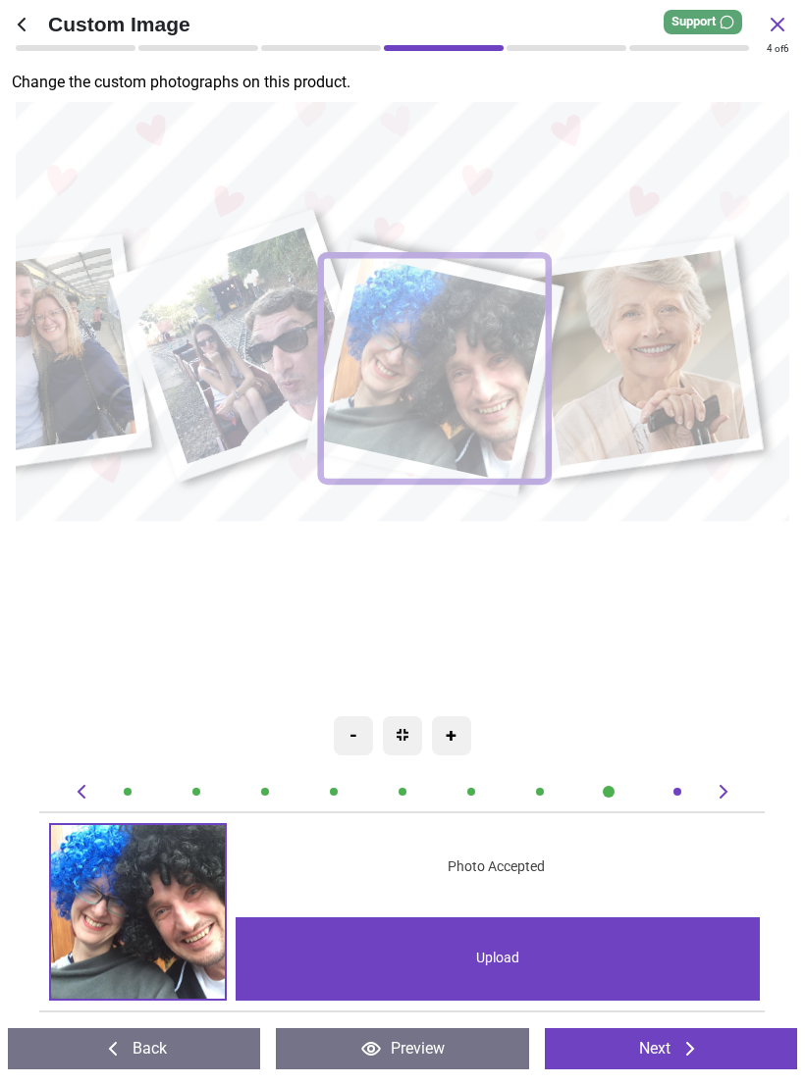
click at [667, 376] on image at bounding box center [640, 359] width 217 height 216
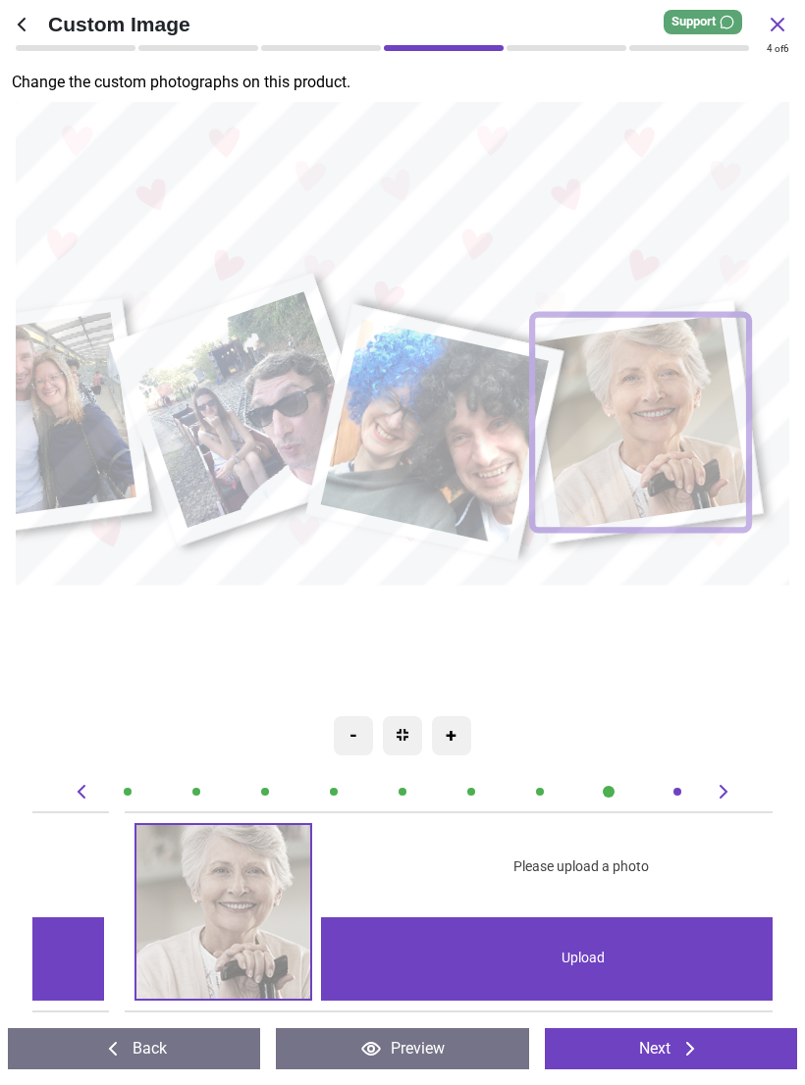
scroll to position [0, 5922]
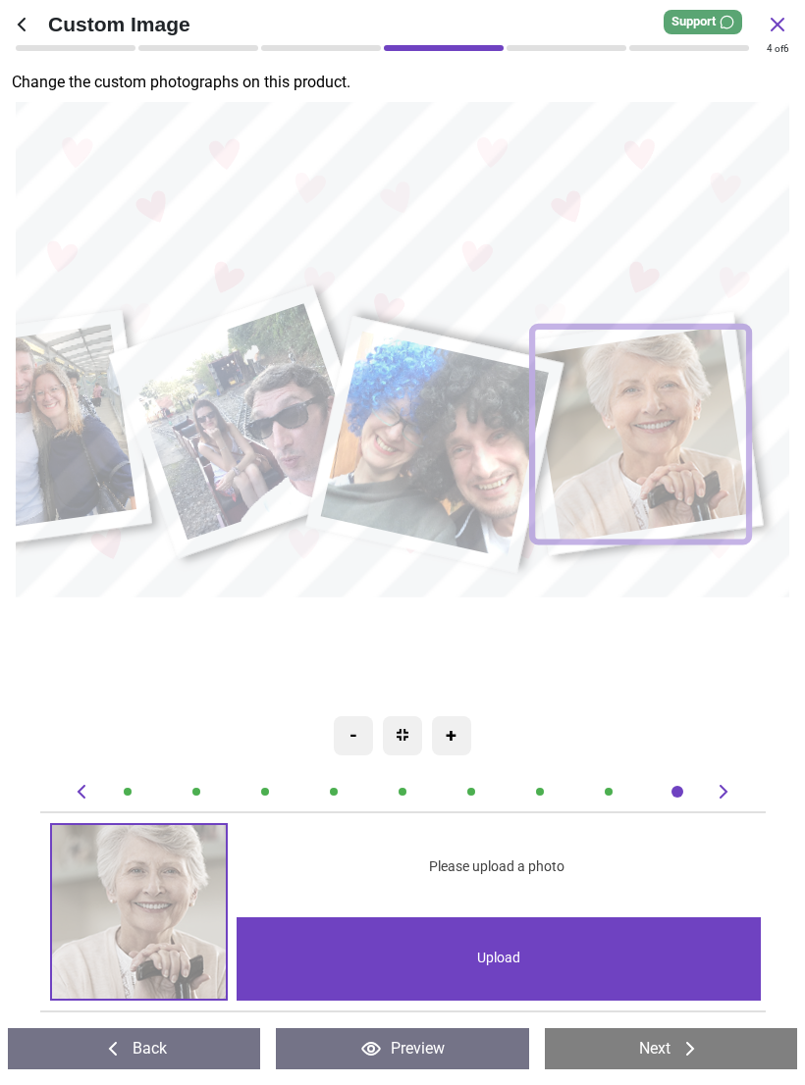
click at [654, 946] on div "Upload" at bounding box center [498, 958] width 524 height 83
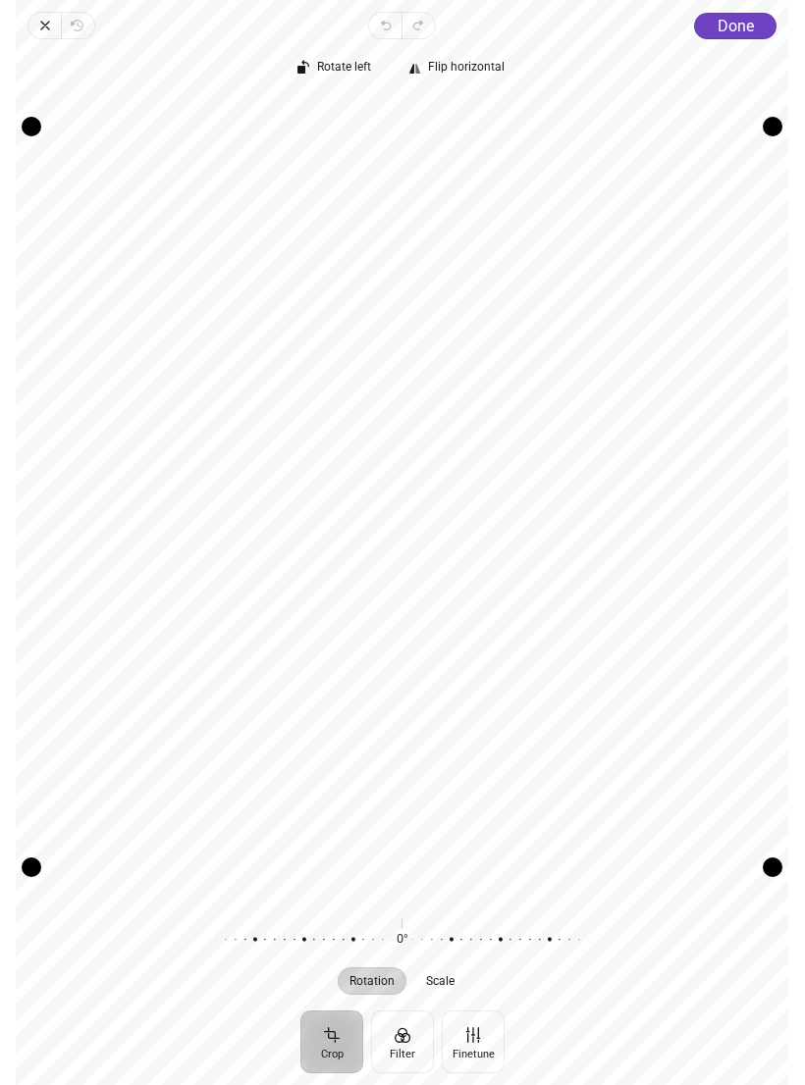
click at [60, 34] on span "Close" at bounding box center [43, 25] width 33 height 27
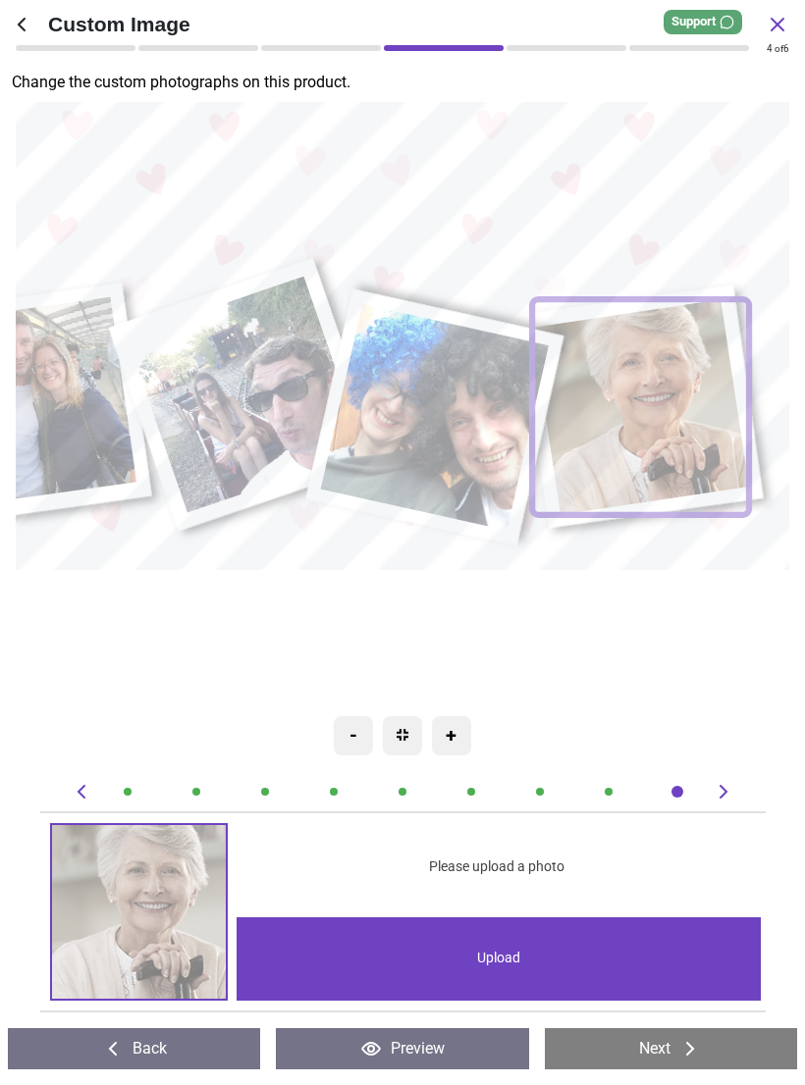
click at [663, 424] on image at bounding box center [640, 408] width 217 height 216
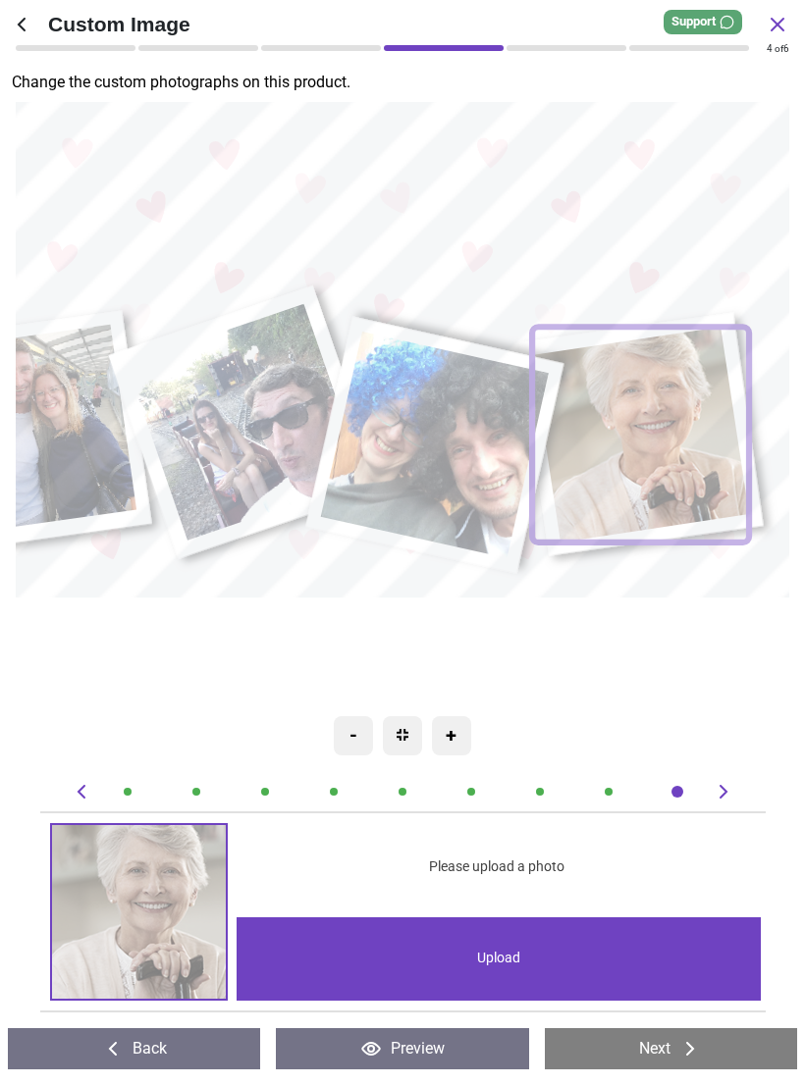
click at [611, 954] on div "Upload" at bounding box center [498, 958] width 524 height 83
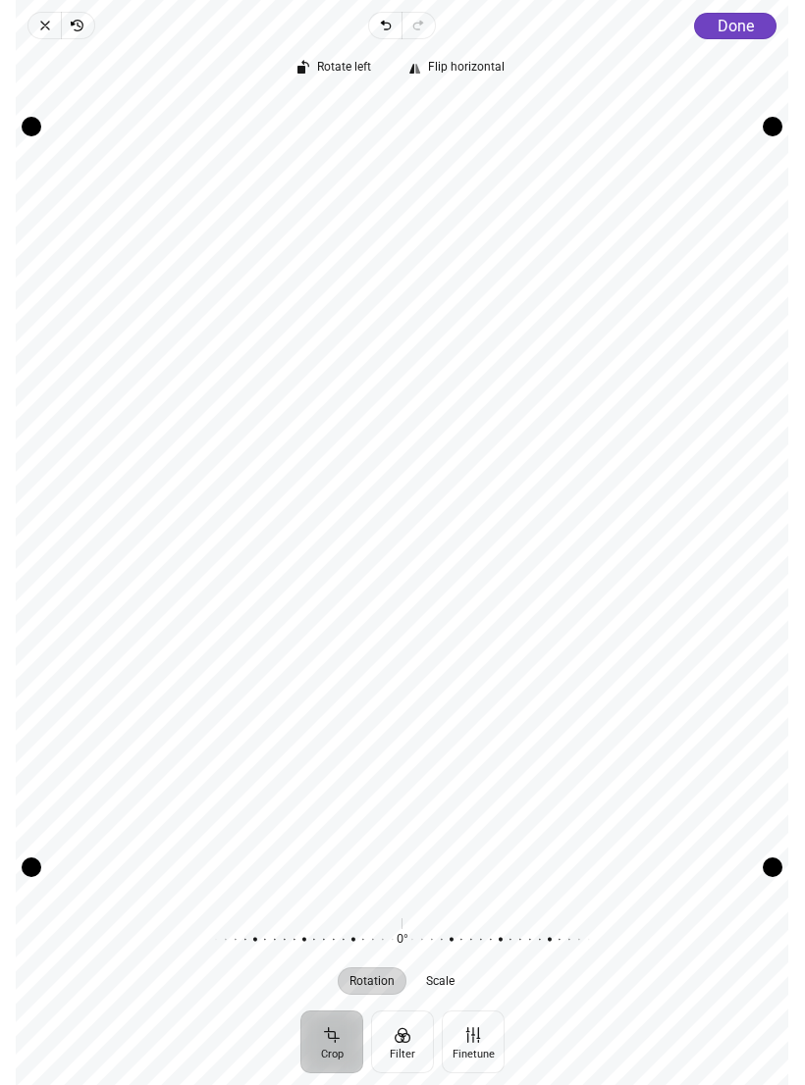
click at [741, 34] on span "Done" at bounding box center [735, 26] width 36 height 19
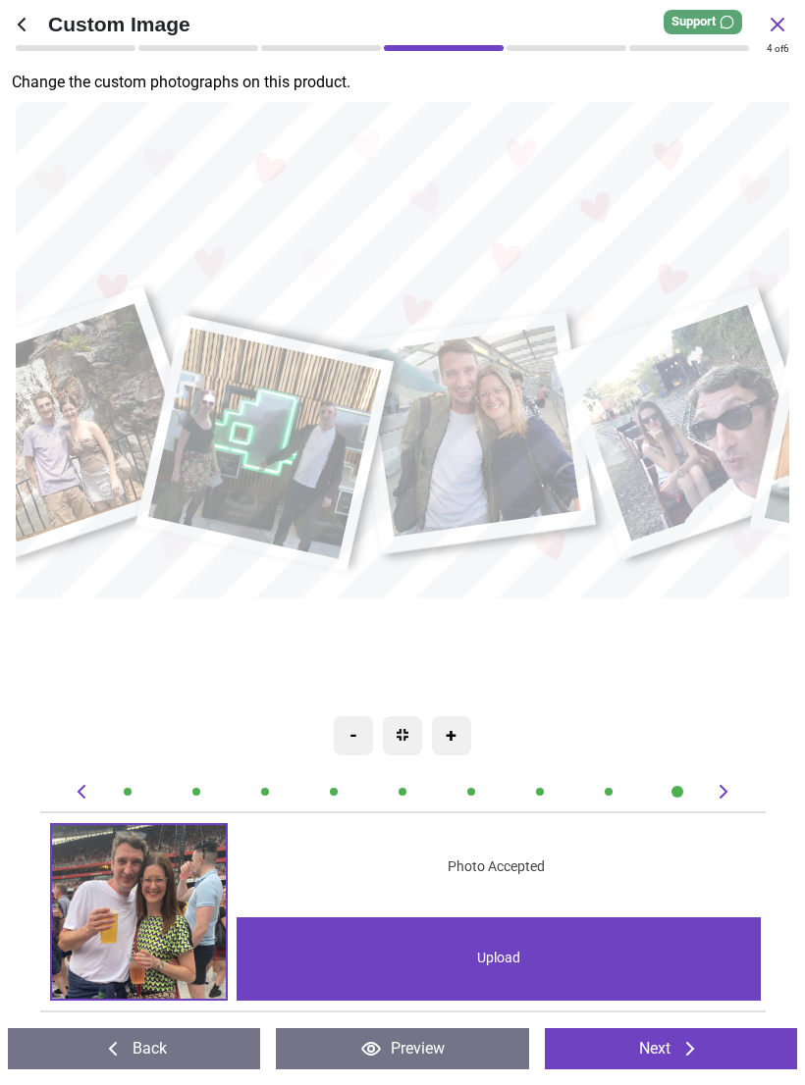
click at [480, 452] on image at bounding box center [474, 431] width 212 height 211
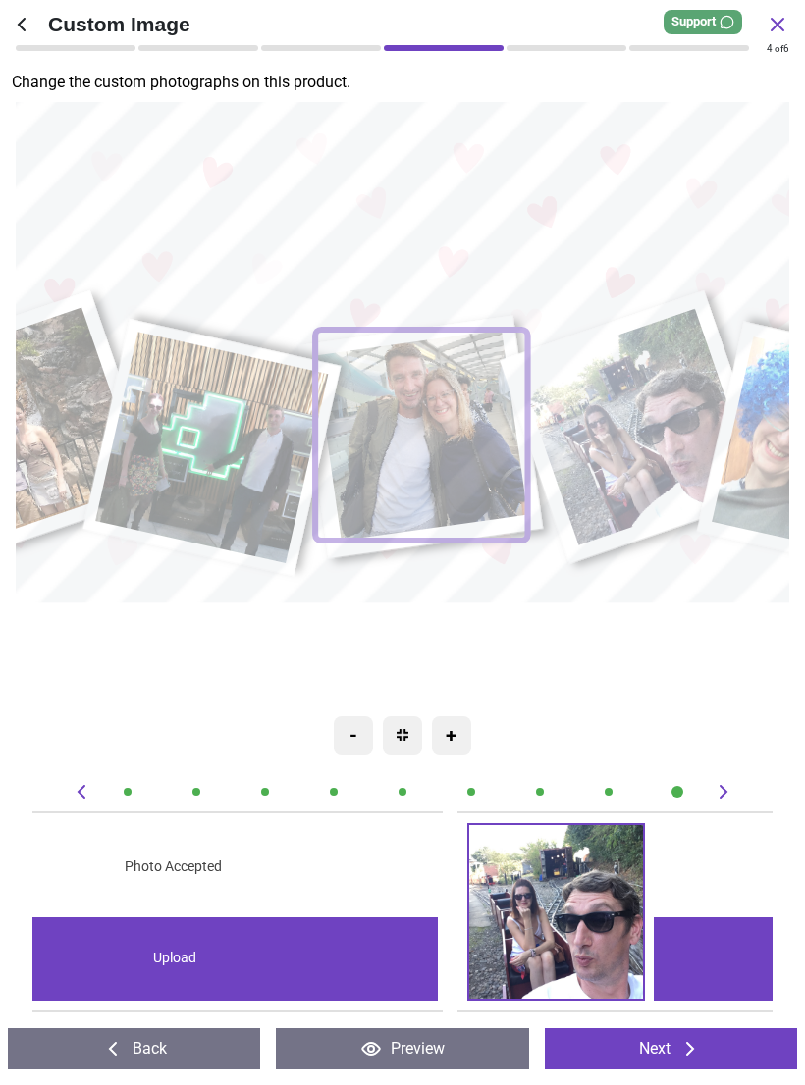
scroll to position [0, 3701]
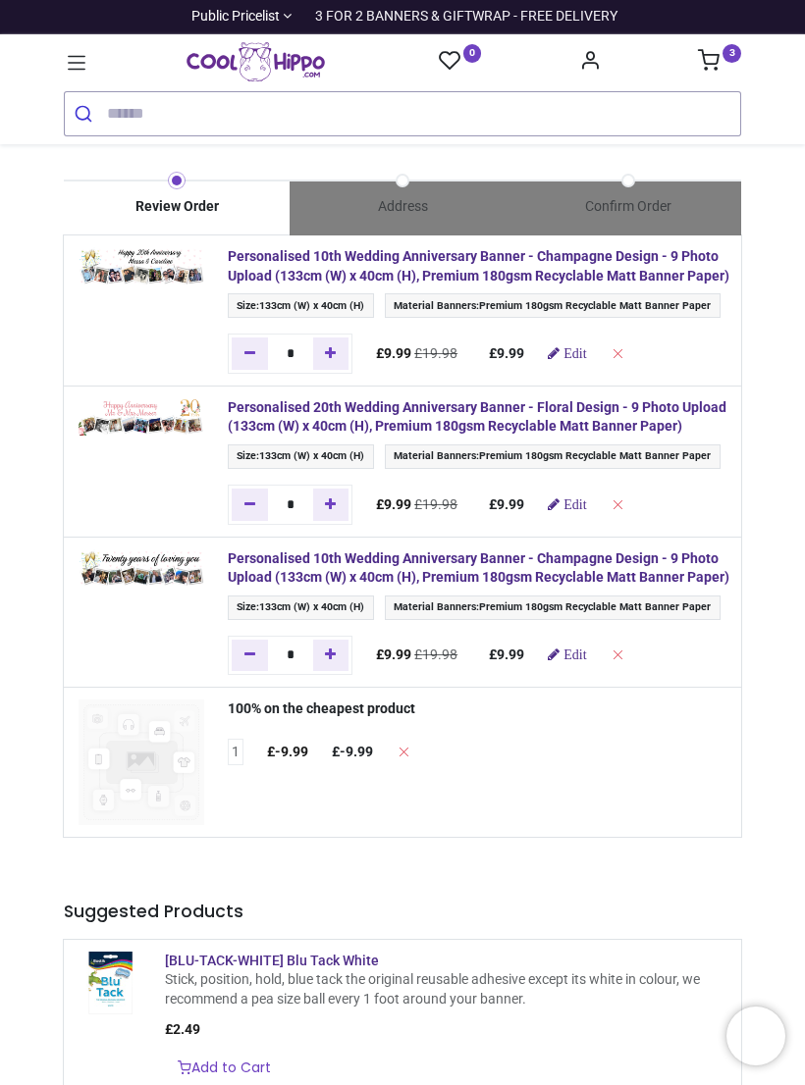
click at [483, 270] on strong "Personalised 10th Wedding Anniversary Banner - Champagne Design - 9 Photo Uploa…" at bounding box center [478, 265] width 501 height 35
click at [430, 268] on strong "Personalised 10th Wedding Anniversary Banner - Champagne Design - 9 Photo Uploa…" at bounding box center [478, 265] width 501 height 35
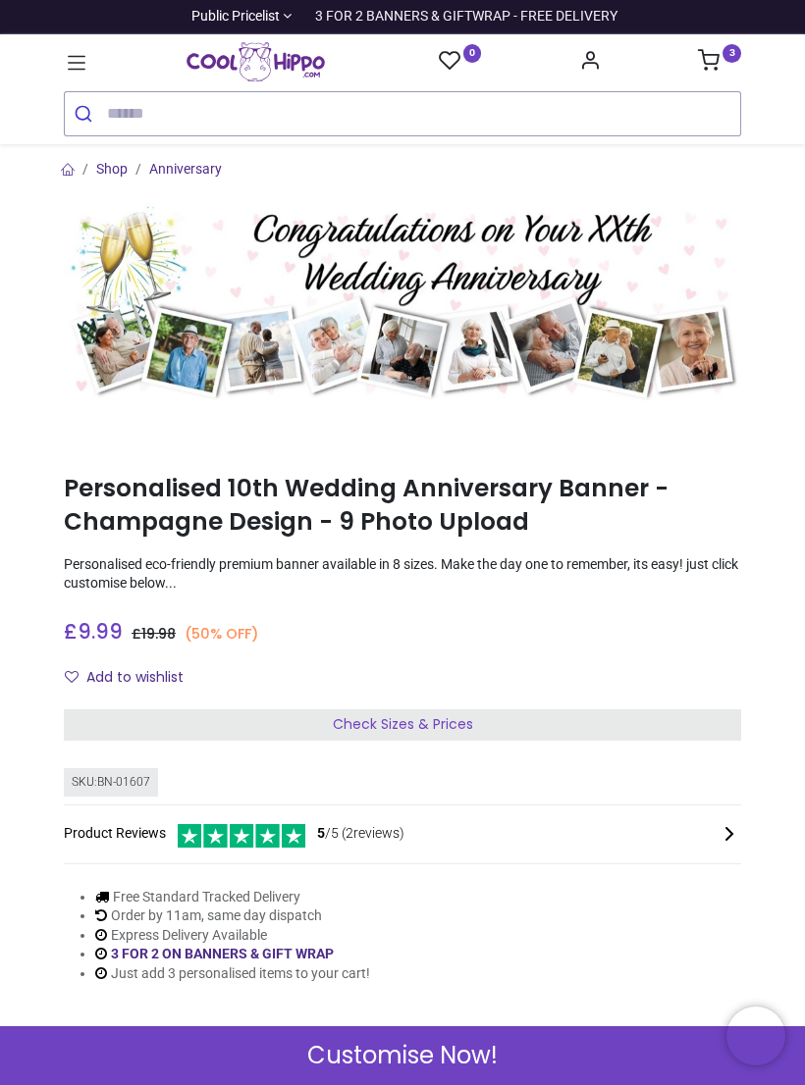
click at [708, 63] on icon at bounding box center [709, 60] width 22 height 22
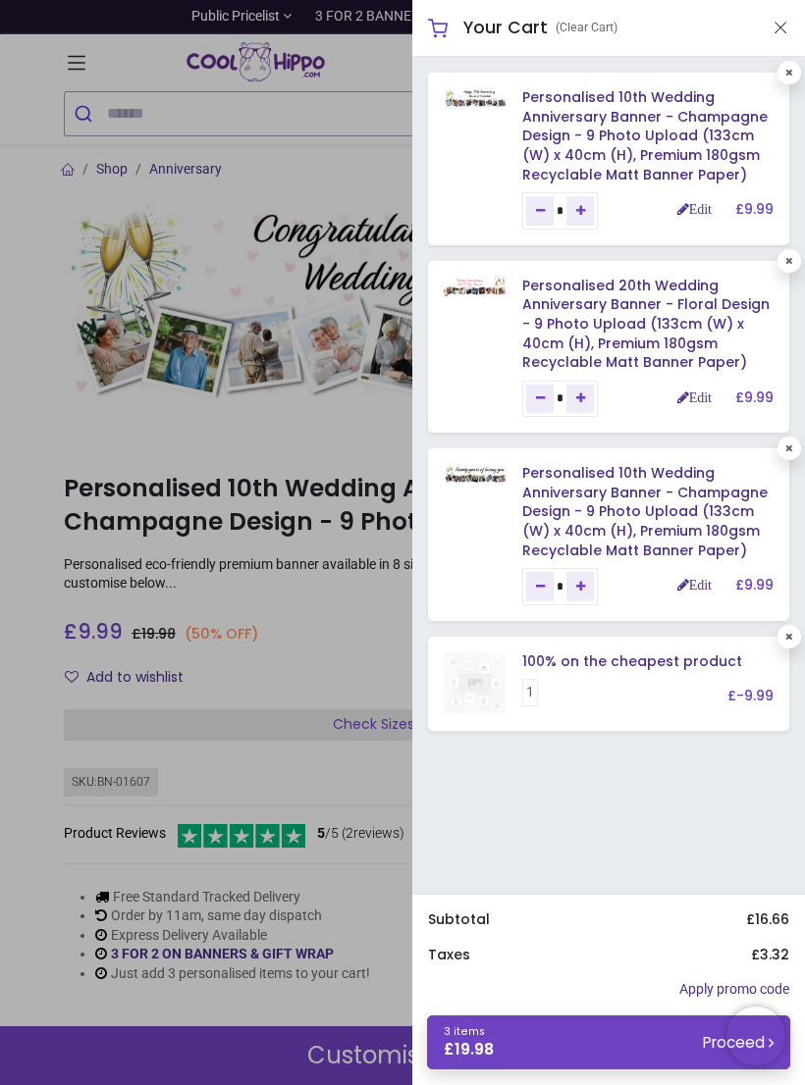
click at [654, 497] on link "Personalised 10th Wedding Anniversary Banner - Champagne Design - 9 Photo Uploa…" at bounding box center [644, 511] width 245 height 96
click at [697, 581] on link "Edit" at bounding box center [694, 585] width 34 height 14
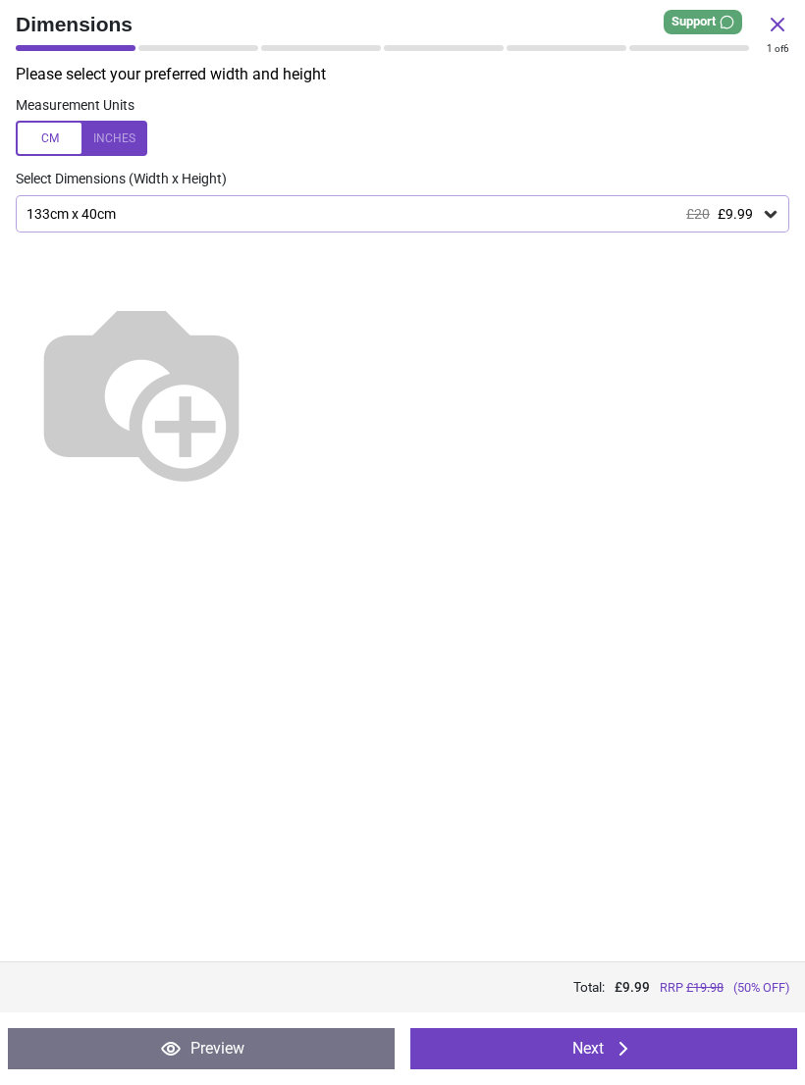
click at [633, 1044] on icon at bounding box center [623, 1049] width 24 height 24
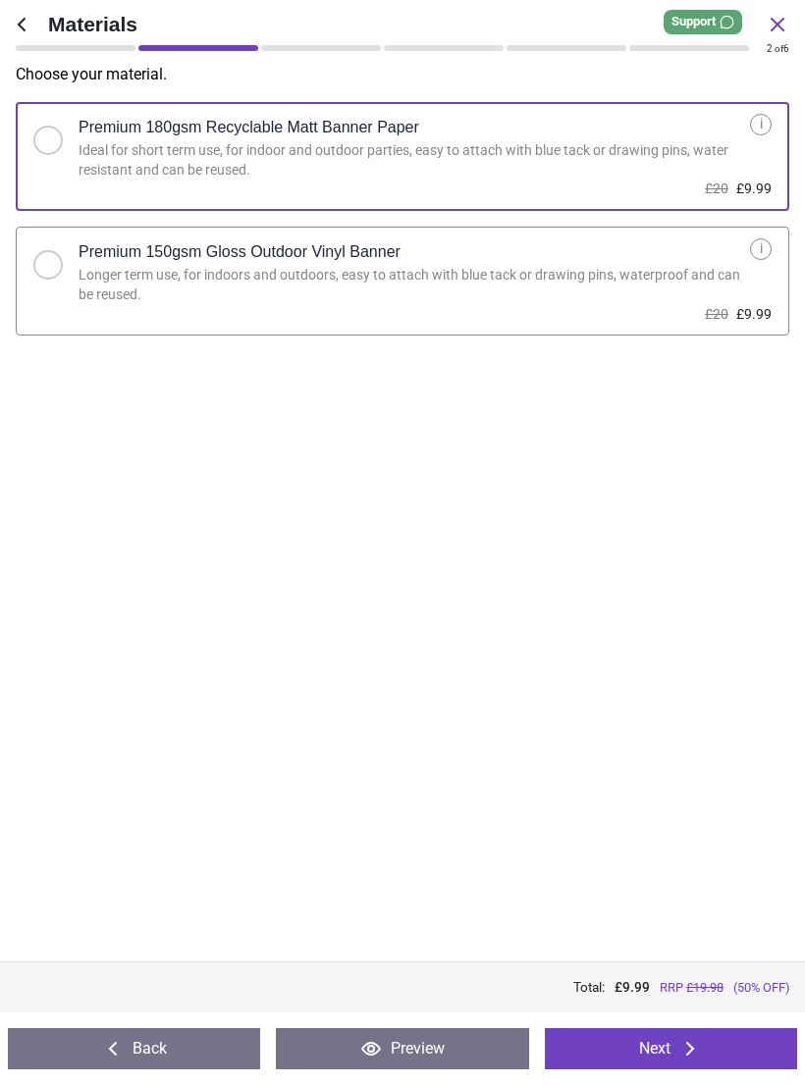
click at [680, 1044] on icon at bounding box center [690, 1049] width 24 height 24
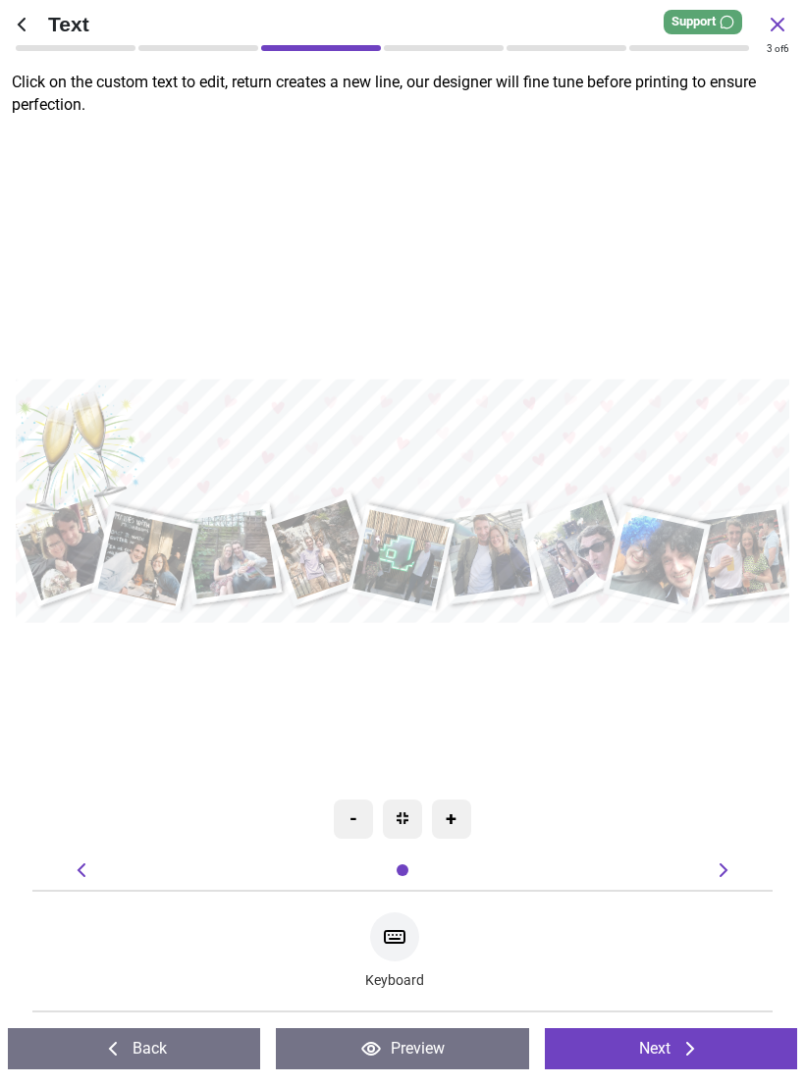
click at [441, 1042] on button "Preview" at bounding box center [402, 1048] width 252 height 41
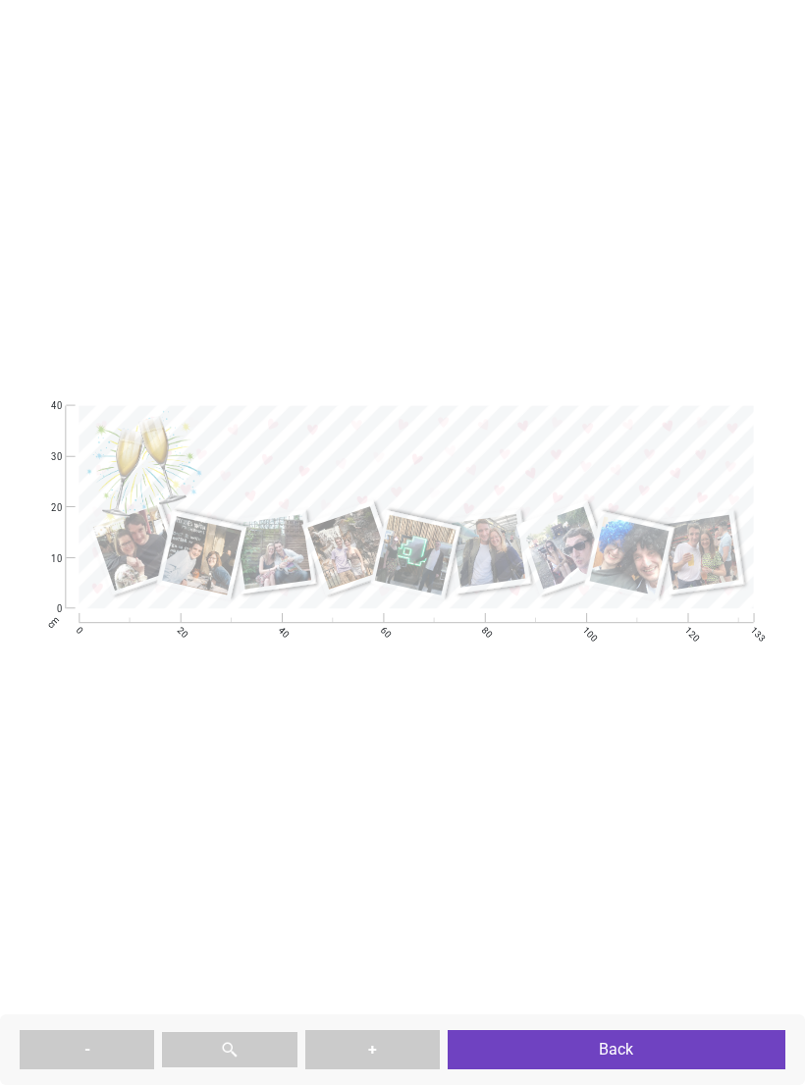
click at [669, 1056] on button "Back" at bounding box center [616, 1049] width 338 height 39
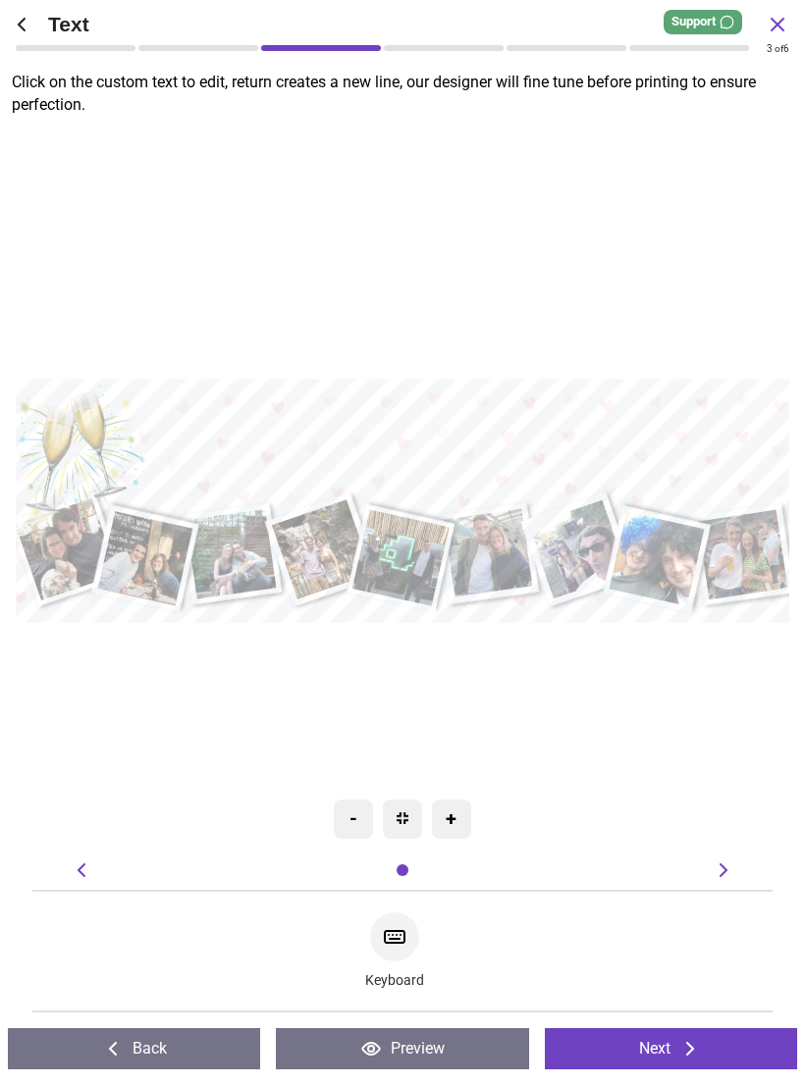
click at [172, 1039] on button "Back" at bounding box center [134, 1048] width 252 height 41
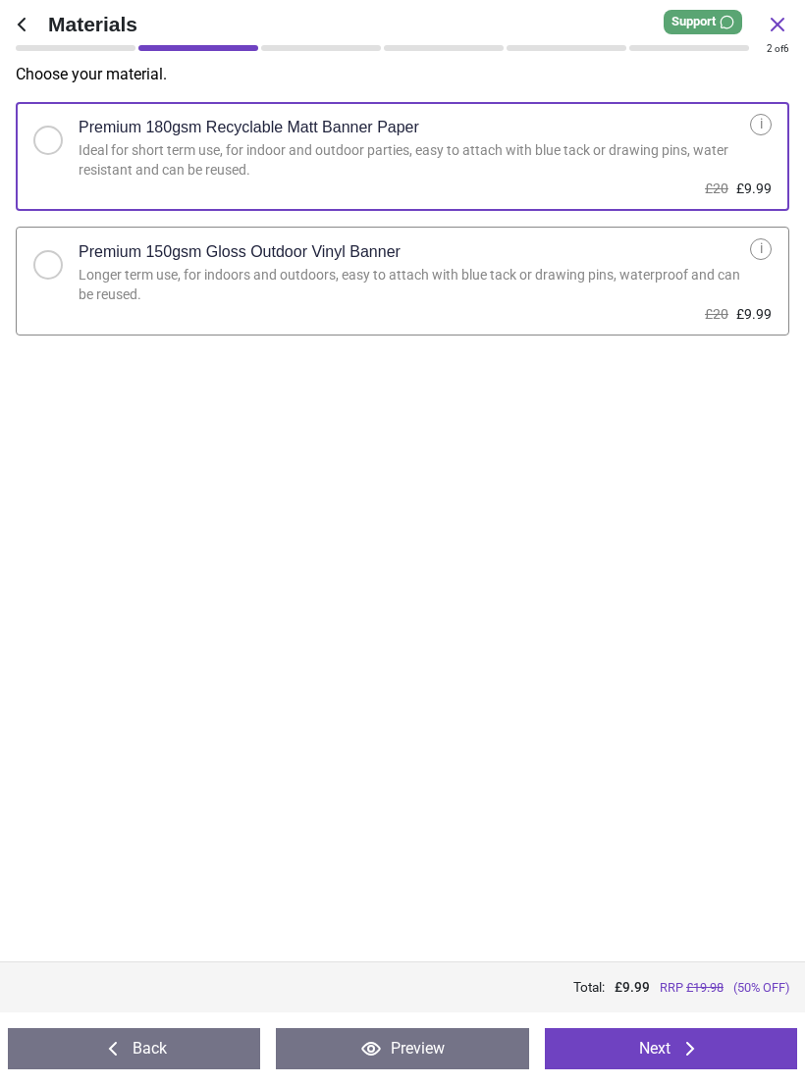
click at [178, 1039] on button "Back" at bounding box center [134, 1048] width 252 height 41
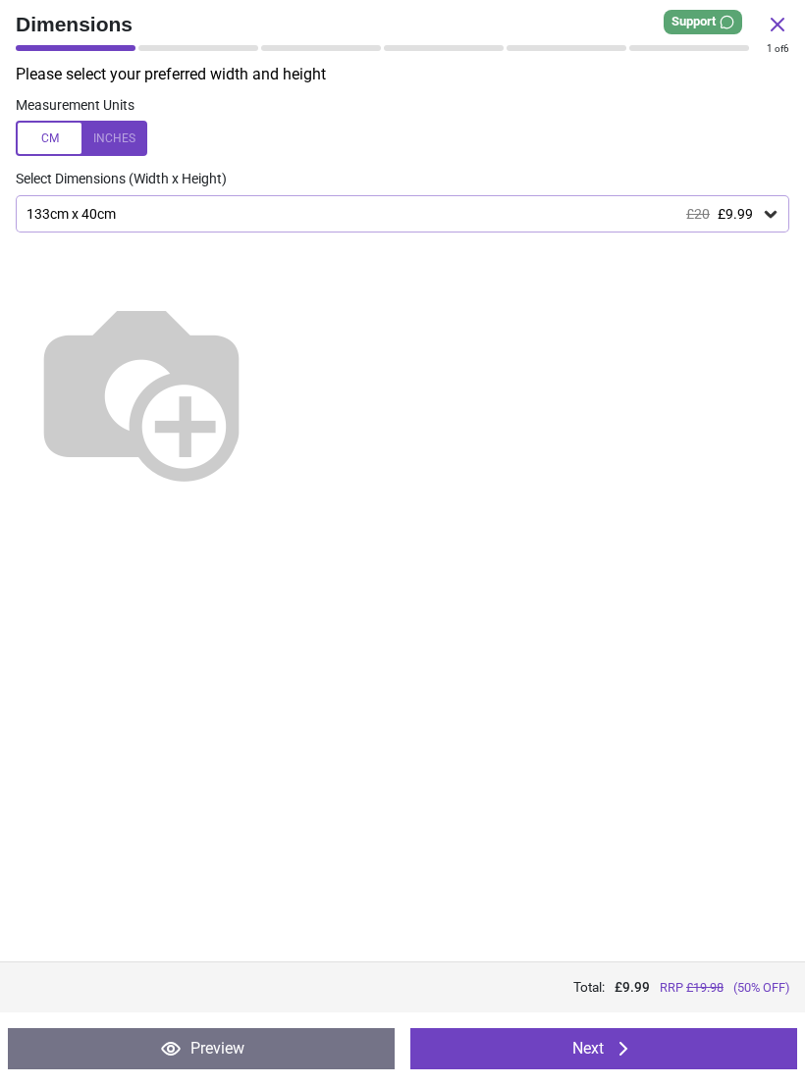
click at [182, 1057] on button "Preview" at bounding box center [201, 1048] width 387 height 41
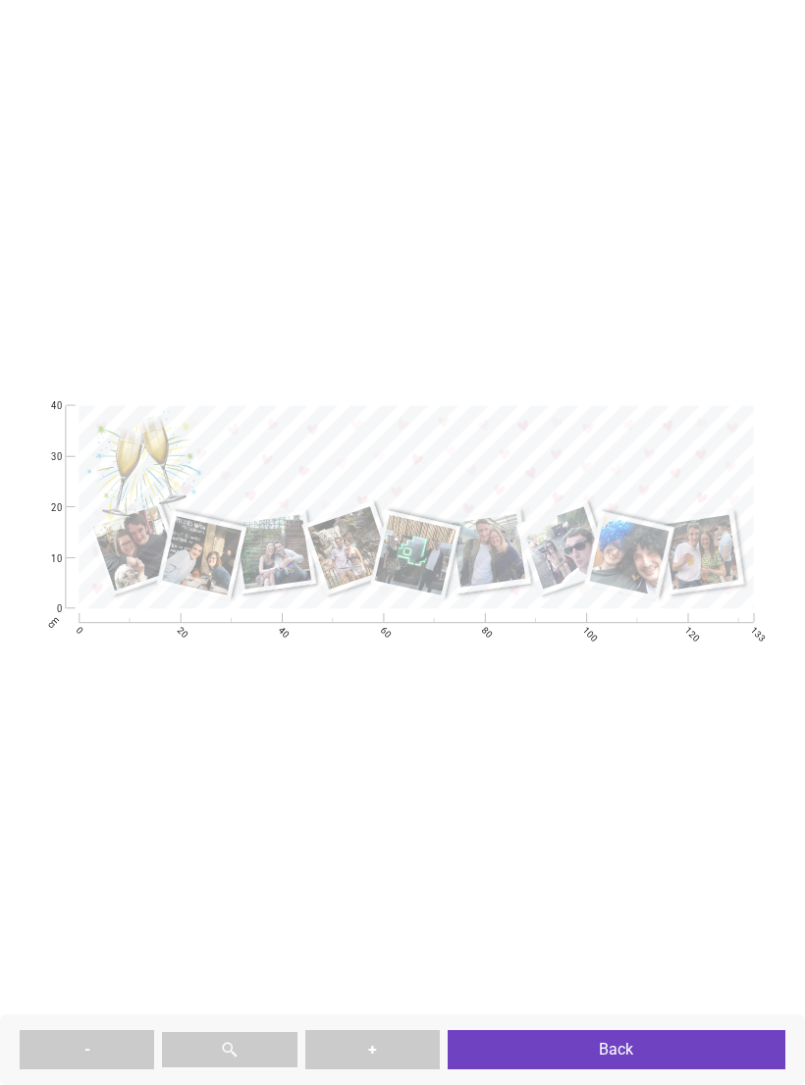
click at [625, 1055] on button "Back" at bounding box center [616, 1049] width 338 height 39
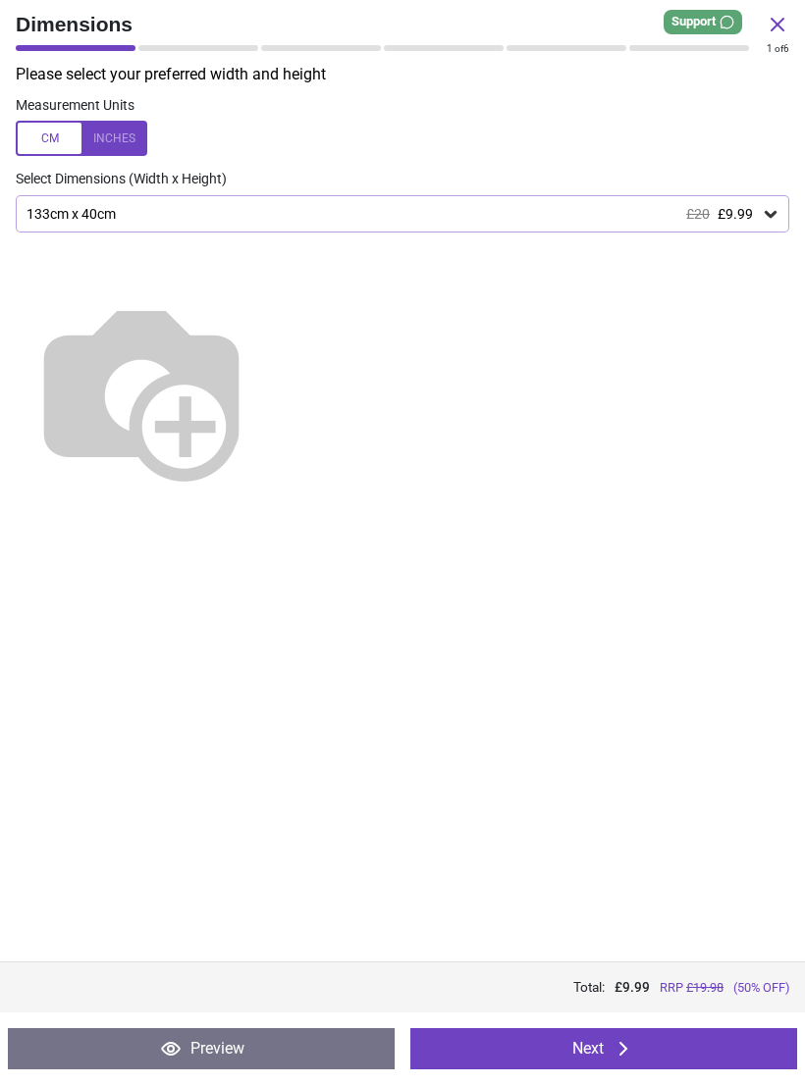
click at [769, 32] on icon at bounding box center [777, 25] width 24 height 24
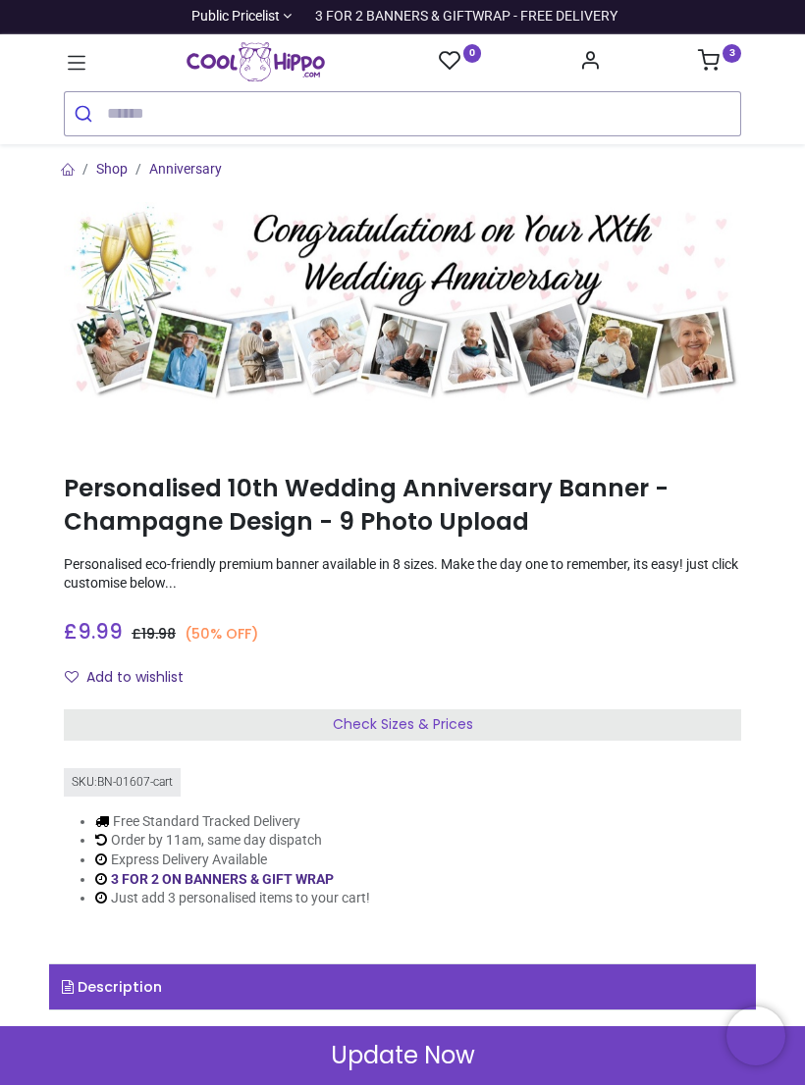
click at [712, 65] on icon at bounding box center [709, 60] width 22 height 22
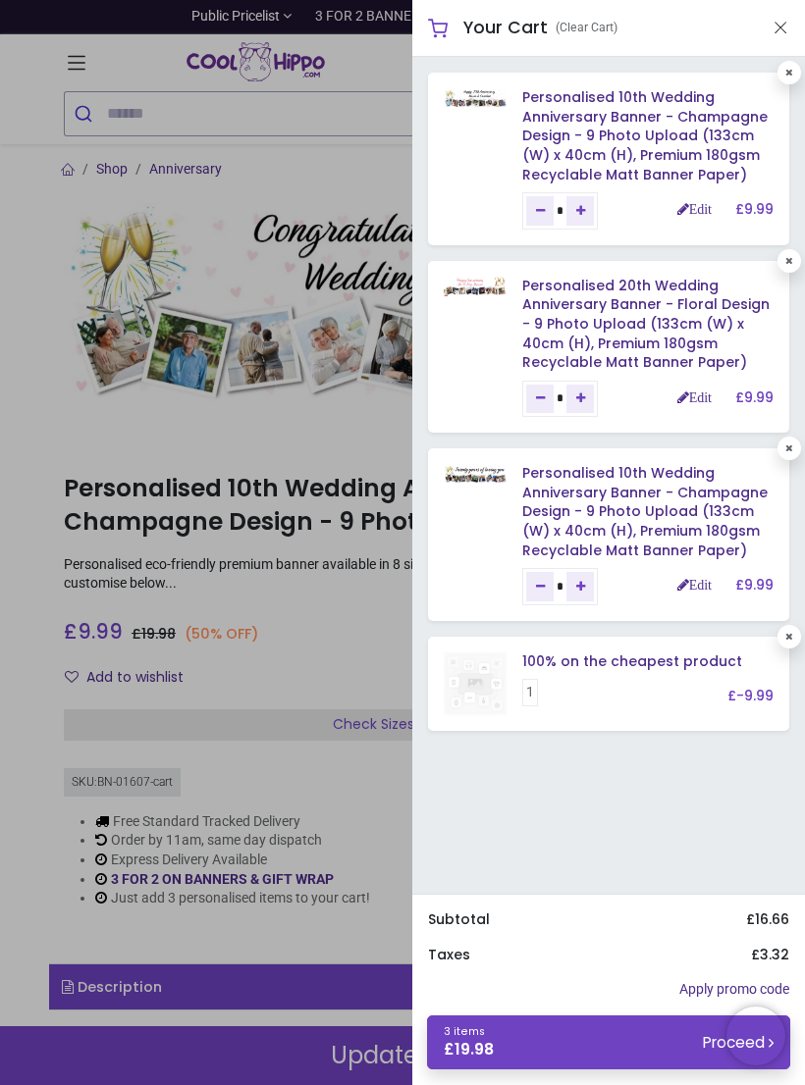
click at [688, 141] on link "Personalised 10th Wedding Anniversary Banner - Champagne Design - 9 Photo Uploa…" at bounding box center [644, 135] width 245 height 96
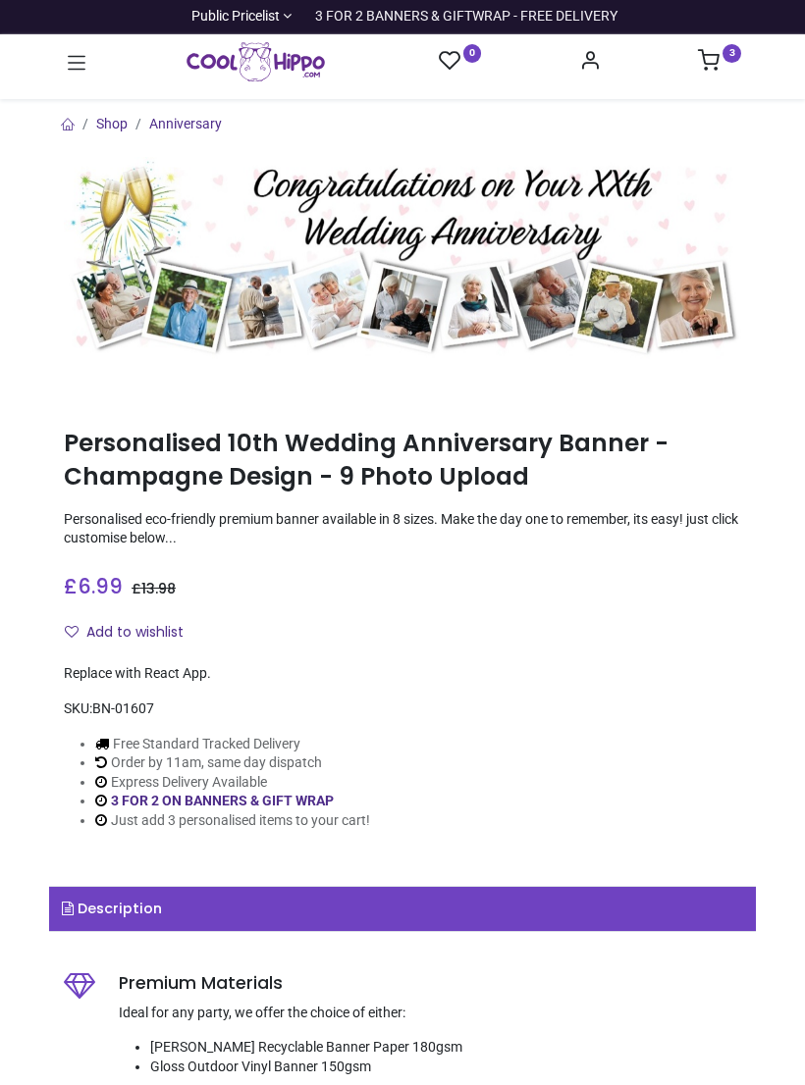
click at [701, 203] on img at bounding box center [402, 258] width 677 height 203
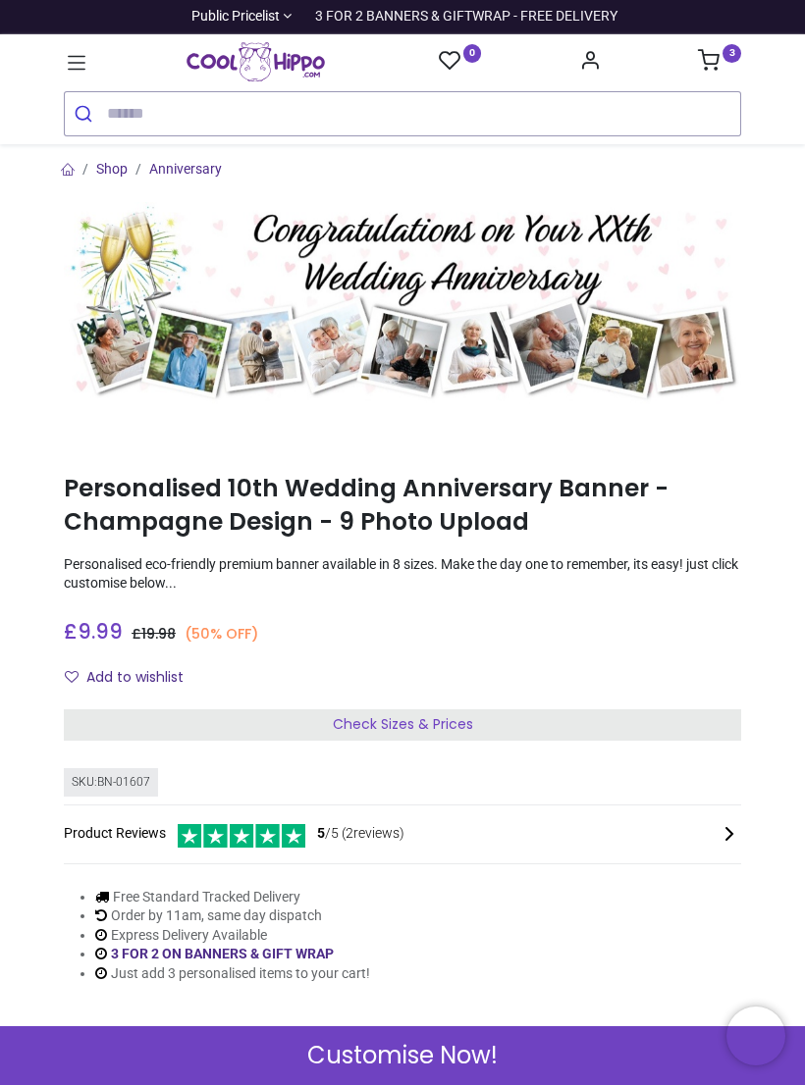
click at [725, 55] on sup "3" at bounding box center [731, 53] width 19 height 19
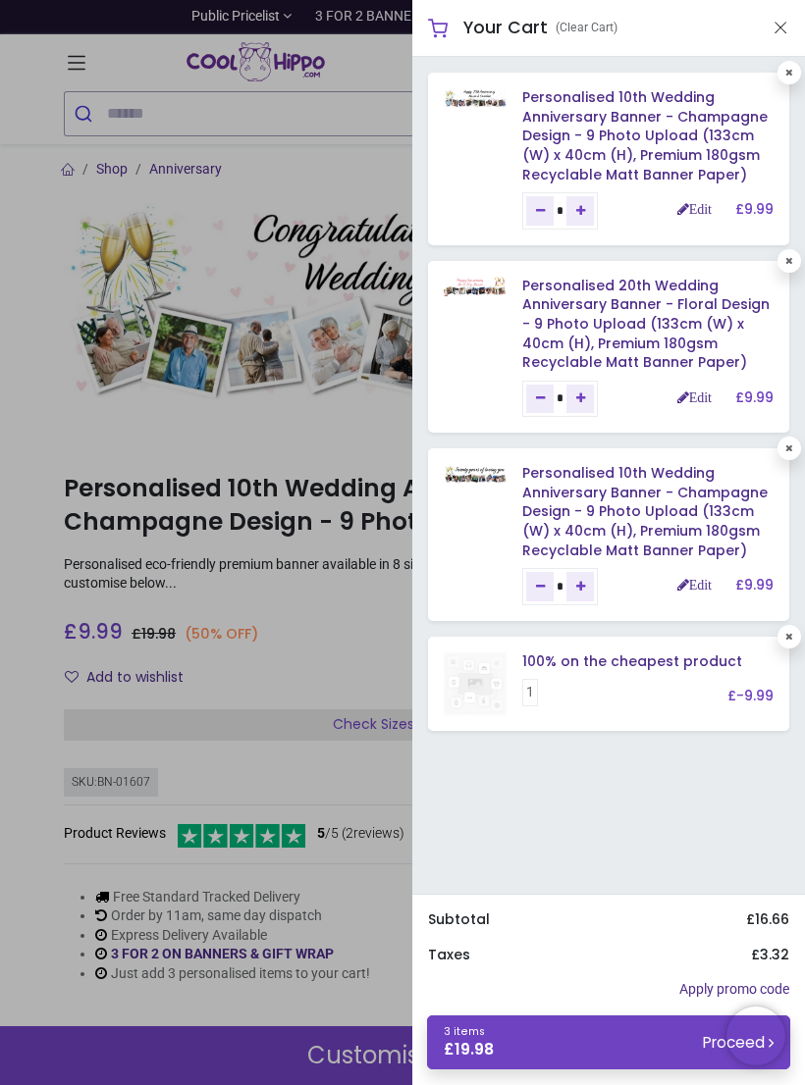
click at [698, 202] on link "Edit" at bounding box center [694, 209] width 34 height 14
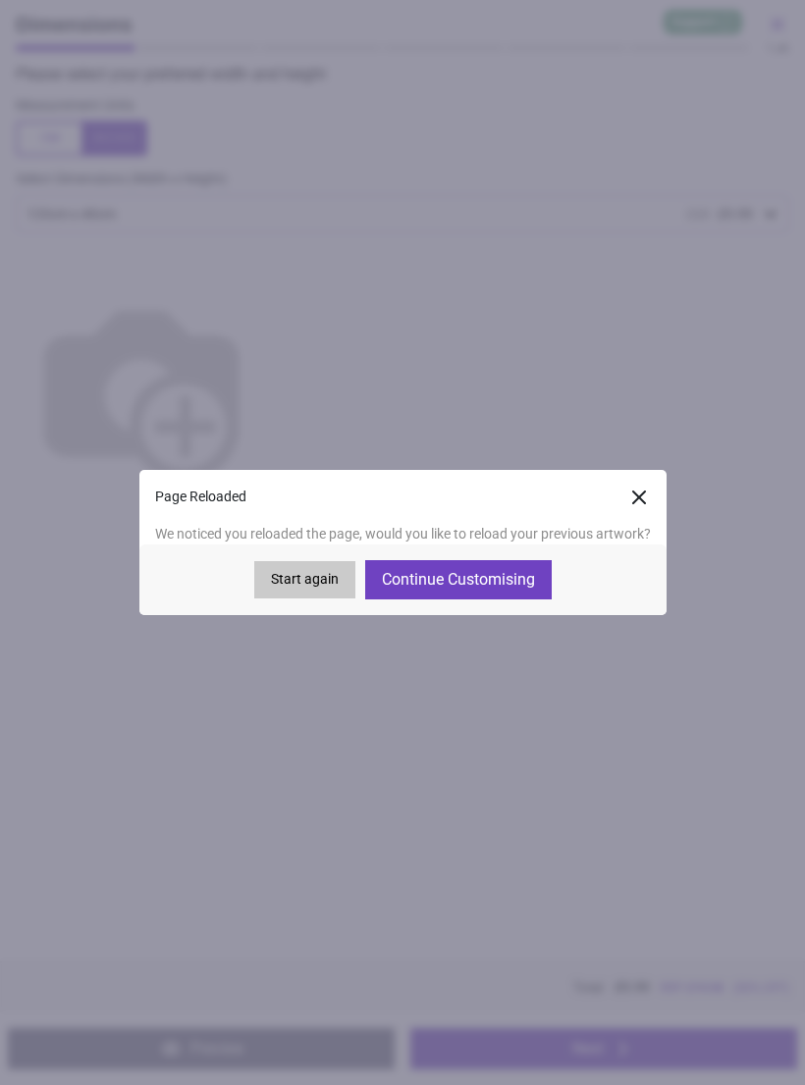
click at [467, 579] on button "Continue Customising" at bounding box center [458, 579] width 186 height 39
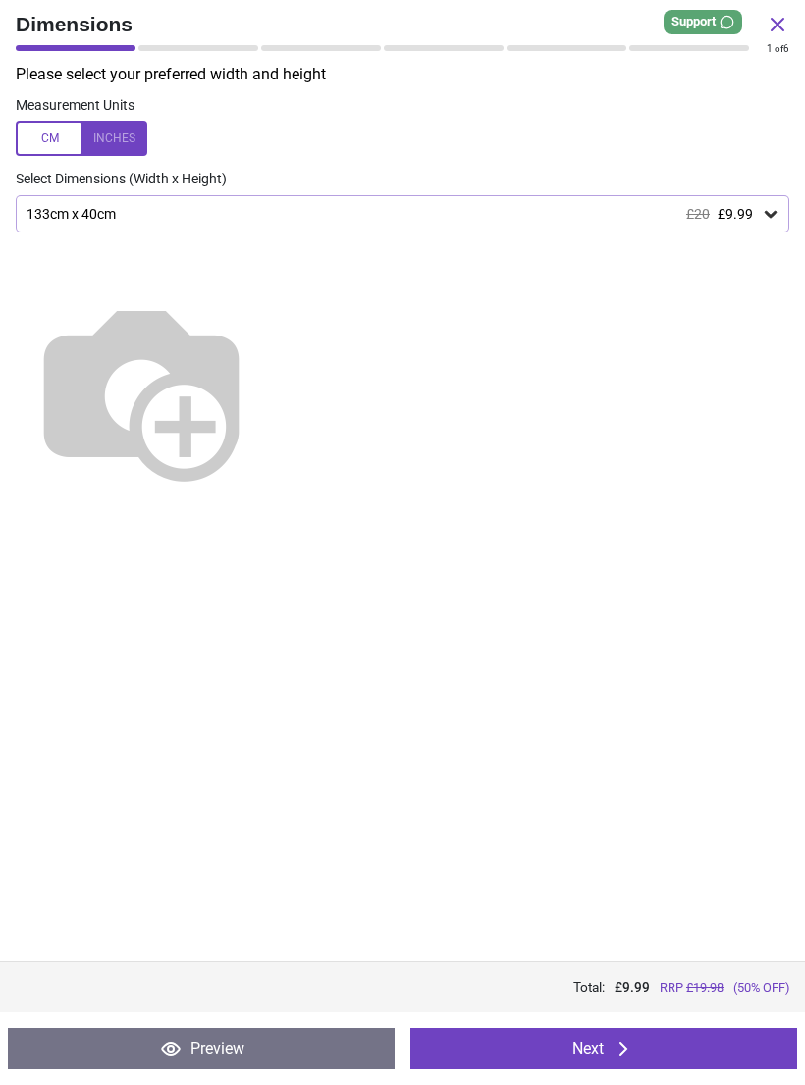
click at [645, 1030] on button "Next" at bounding box center [603, 1048] width 387 height 41
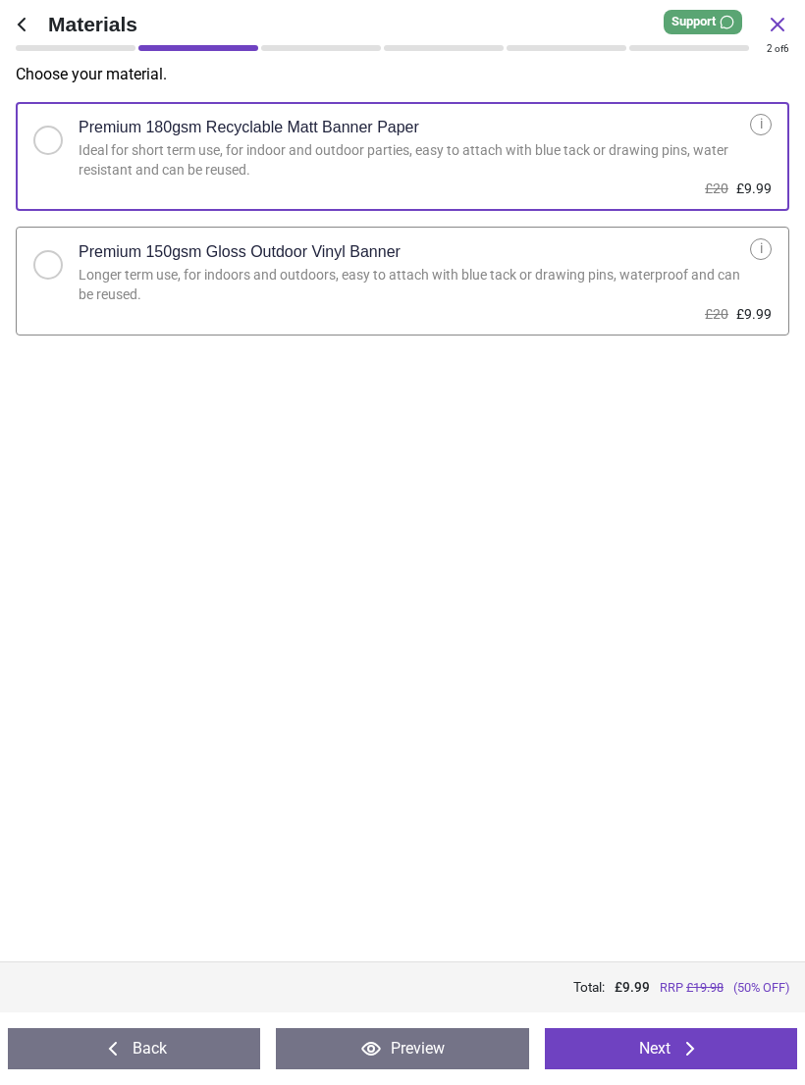
click at [667, 1040] on button "Next" at bounding box center [671, 1048] width 252 height 41
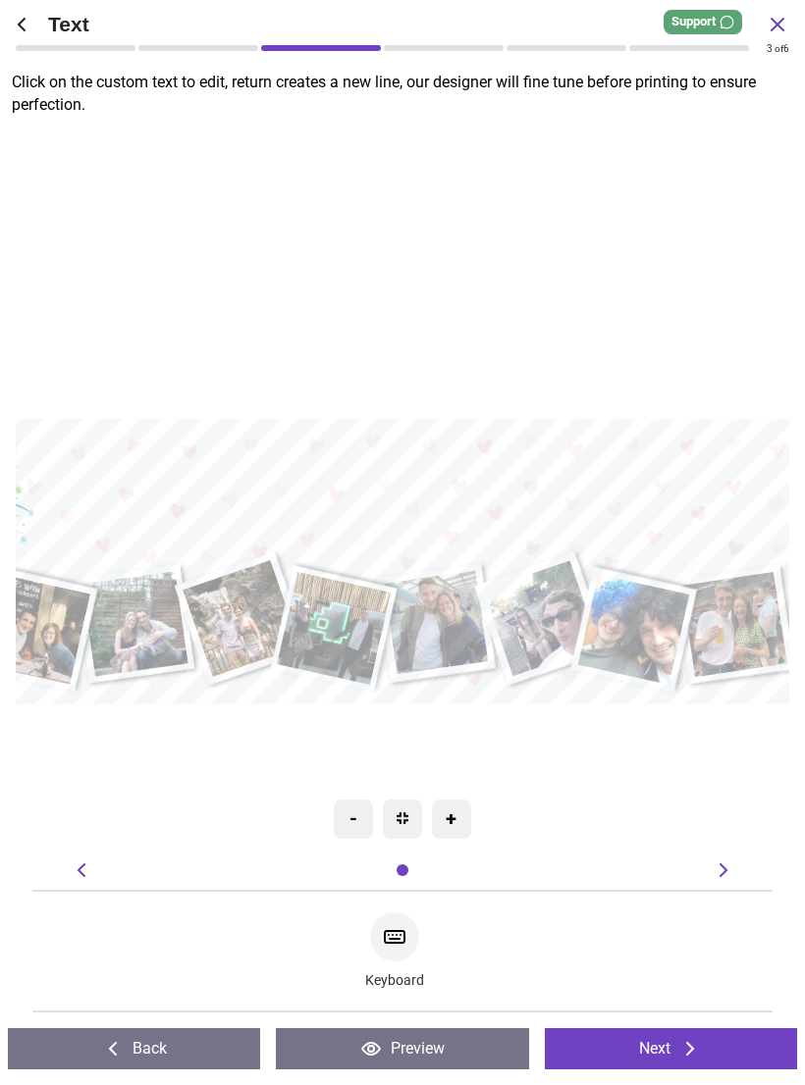
click at [772, 34] on icon at bounding box center [777, 25] width 24 height 24
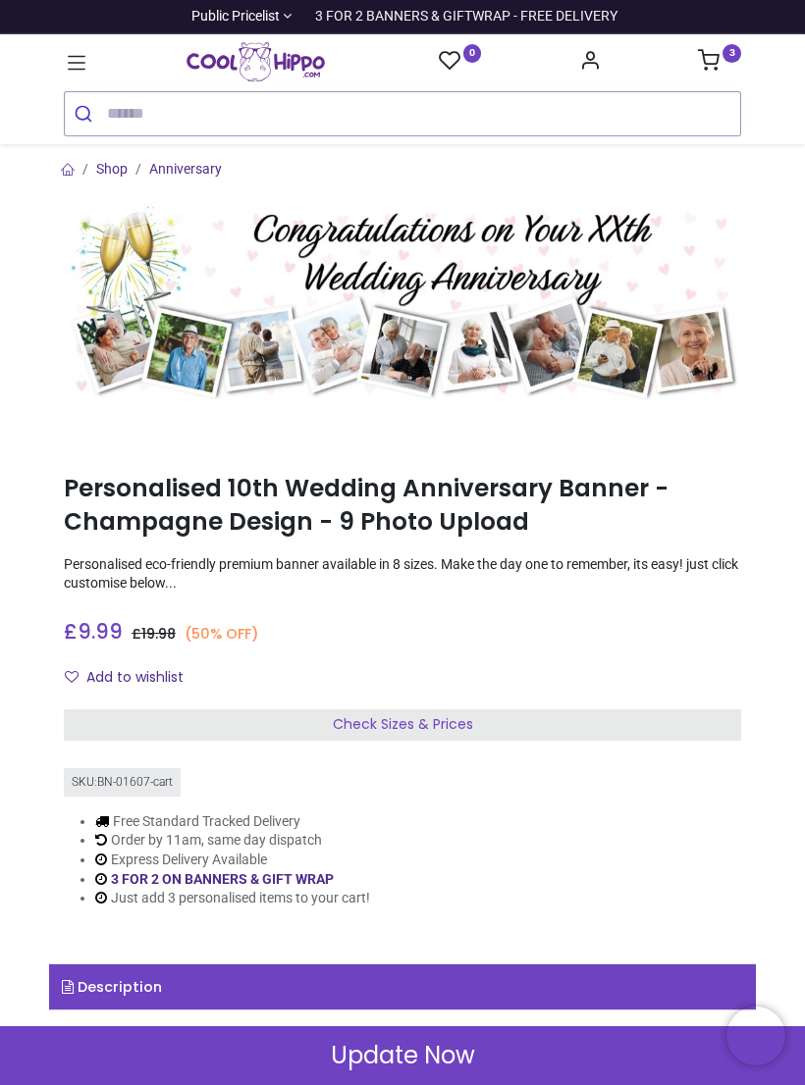
click at [727, 55] on sup "3" at bounding box center [731, 53] width 19 height 19
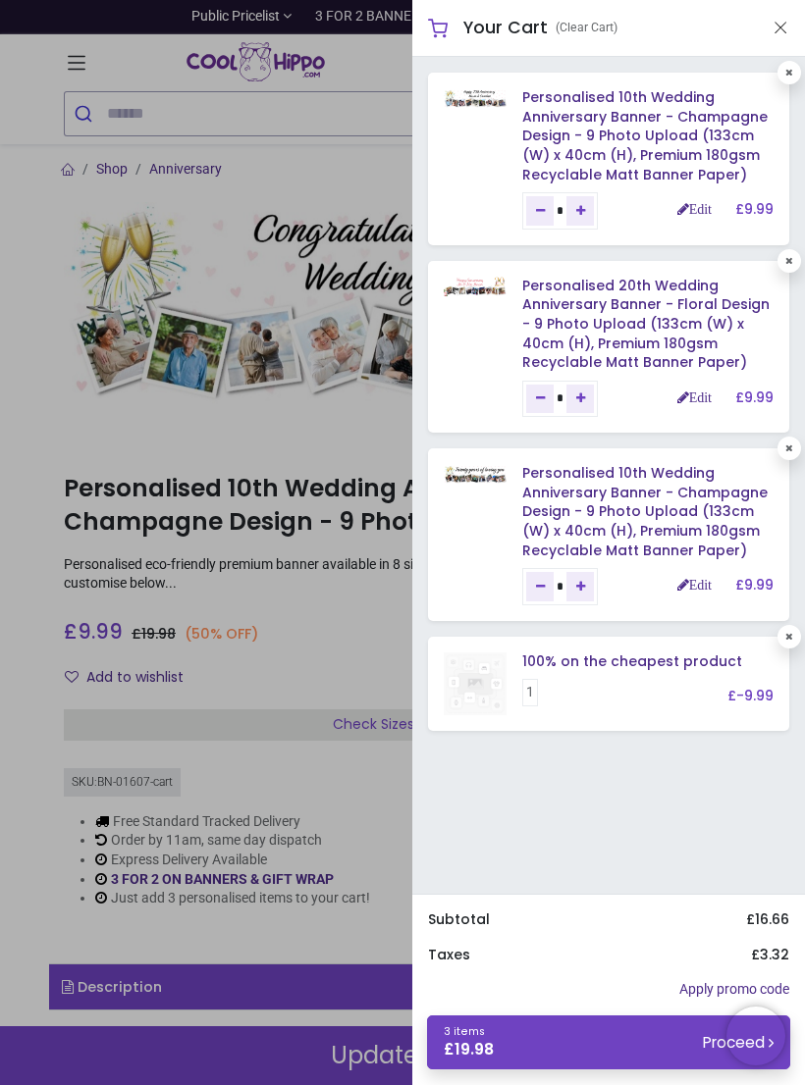
click at [628, 501] on link "Personalised 10th Wedding Anniversary Banner - Champagne Design - 9 Photo Uploa…" at bounding box center [644, 511] width 245 height 96
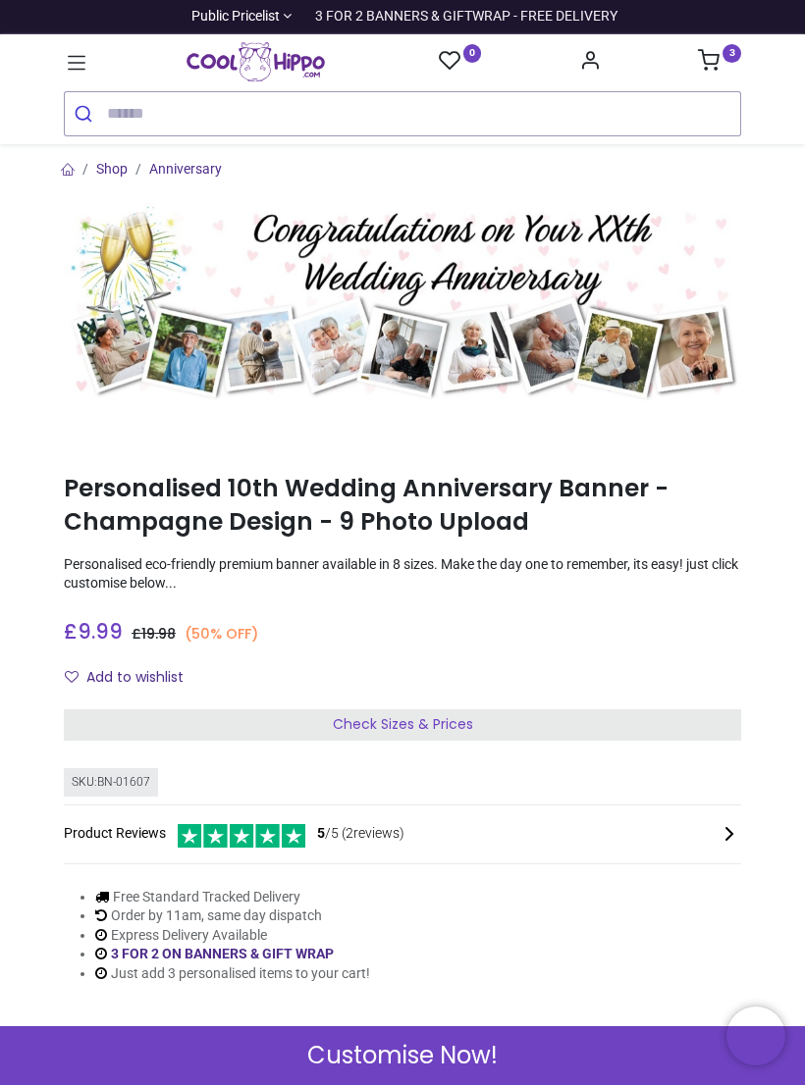
click at [723, 64] on link "3" at bounding box center [719, 63] width 43 height 16
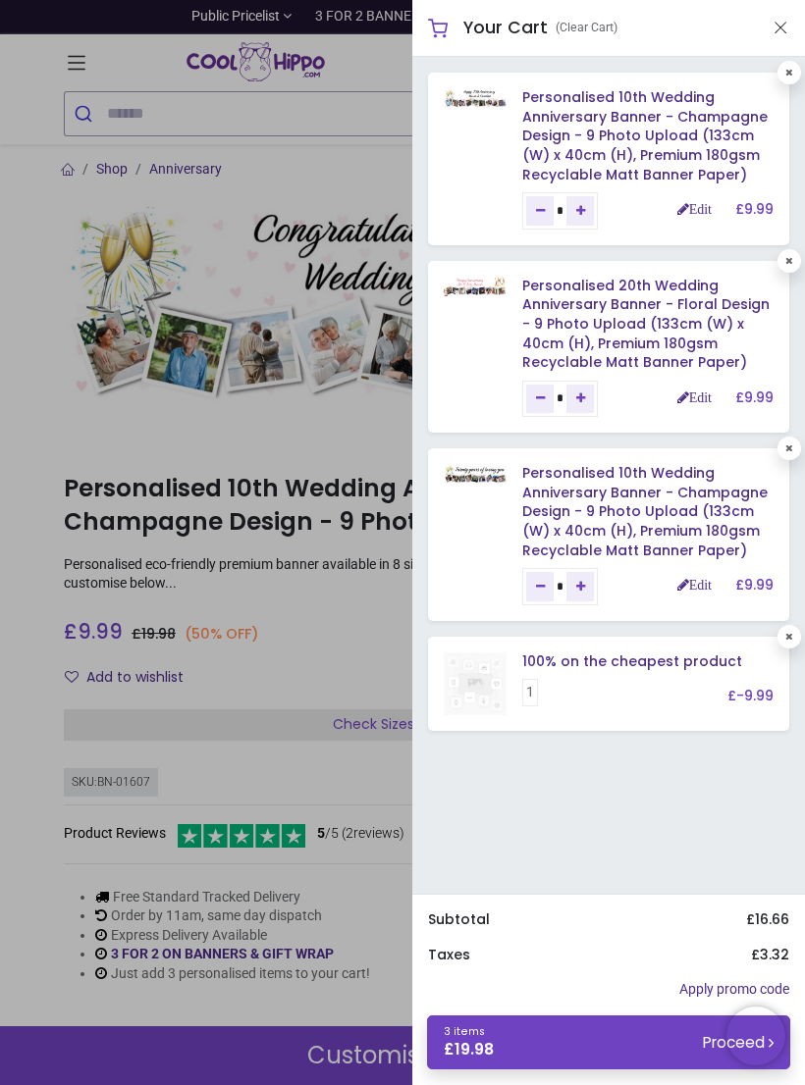
click at [706, 578] on link "Edit" at bounding box center [694, 585] width 34 height 14
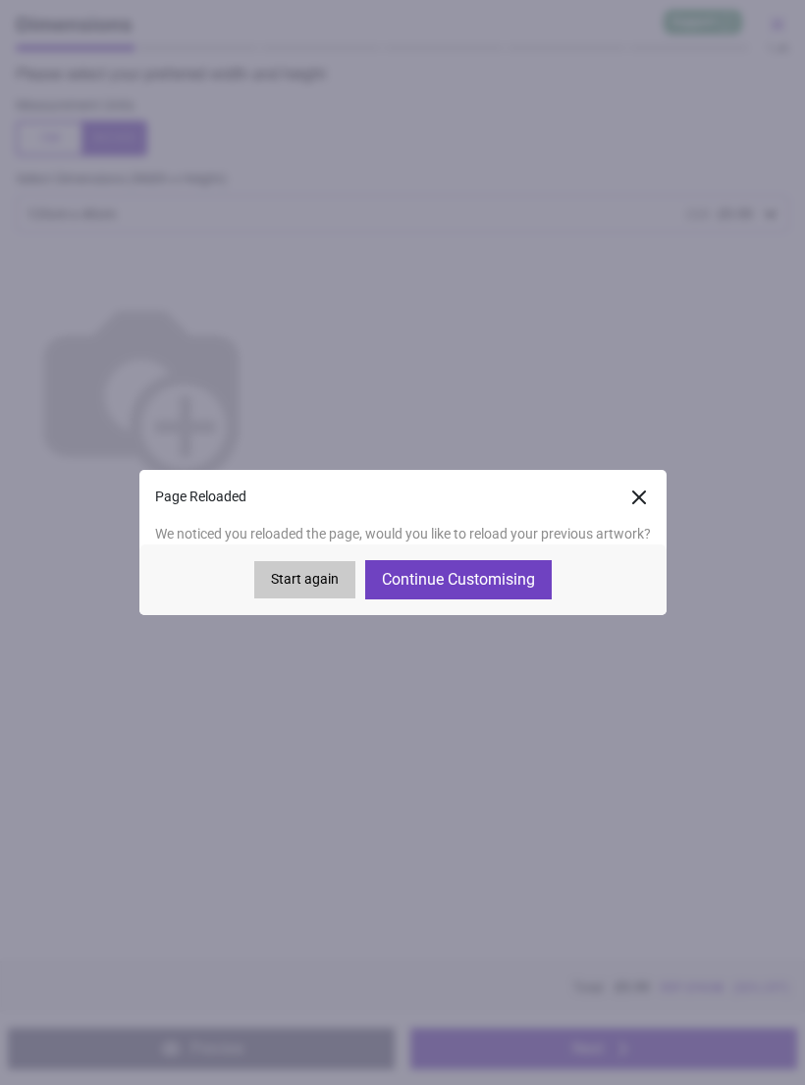
click at [454, 597] on button "Continue Customising" at bounding box center [458, 579] width 186 height 39
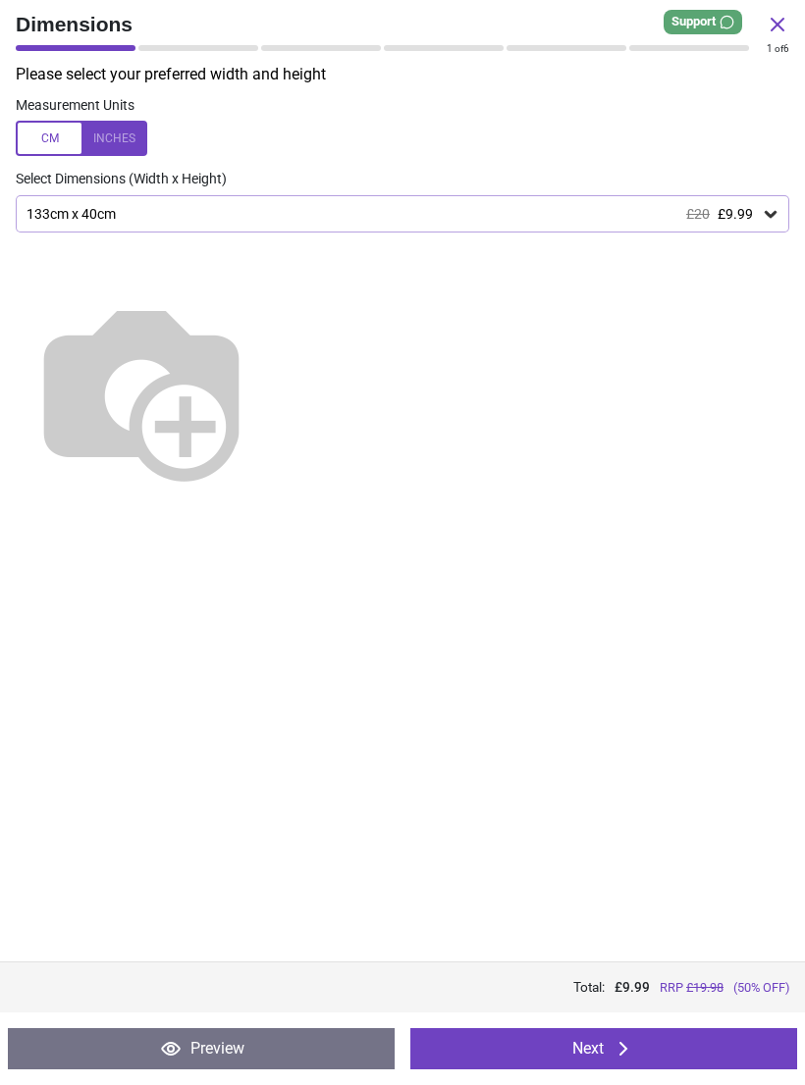
click at [609, 1034] on button "Next" at bounding box center [603, 1048] width 387 height 41
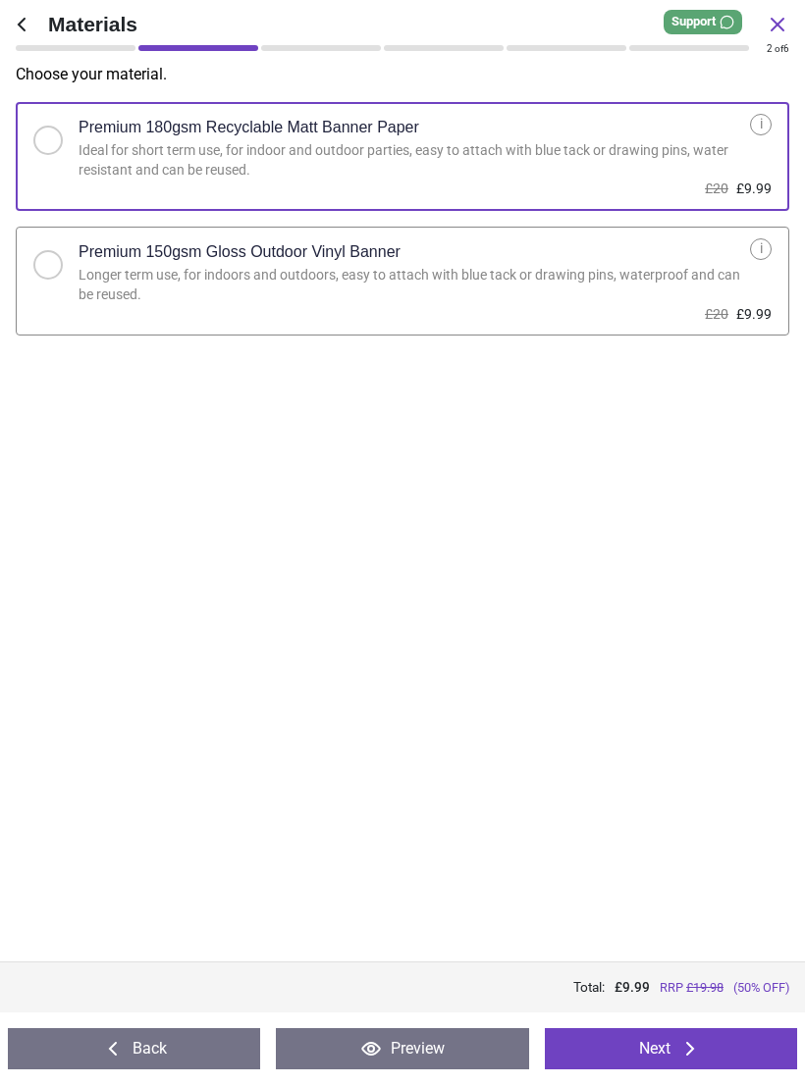
click at [676, 1066] on button "Next" at bounding box center [671, 1048] width 252 height 41
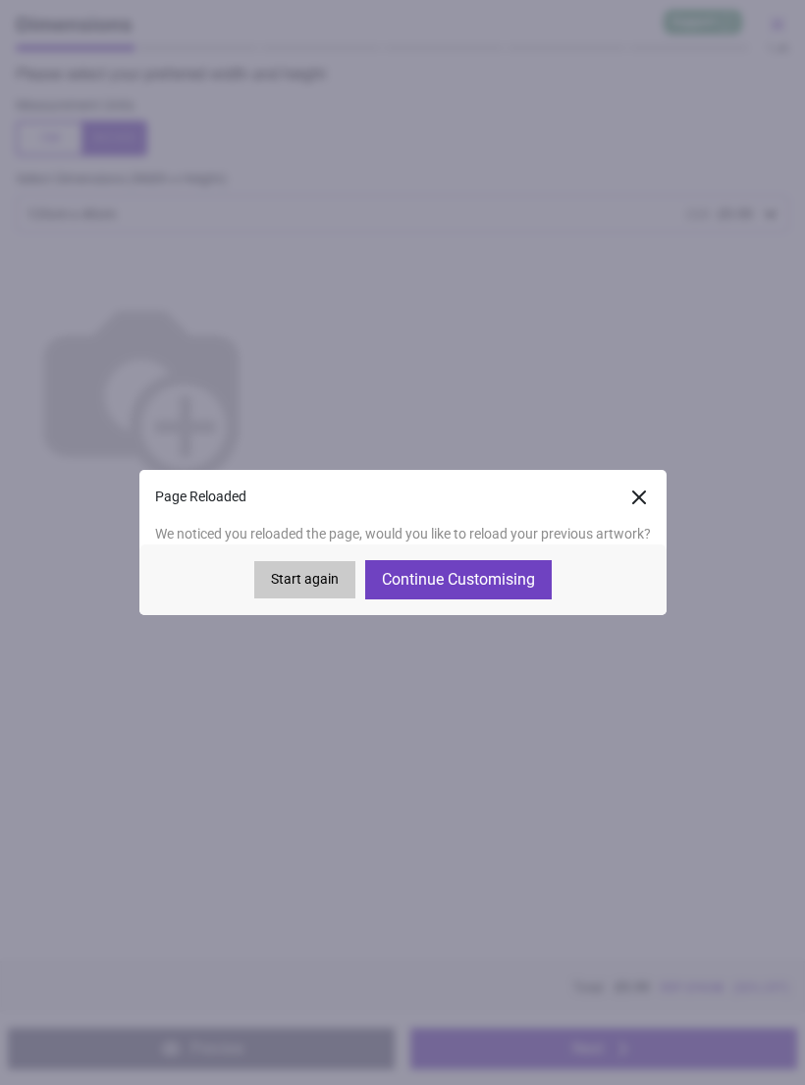
click at [472, 580] on button "Continue Customising" at bounding box center [458, 579] width 186 height 39
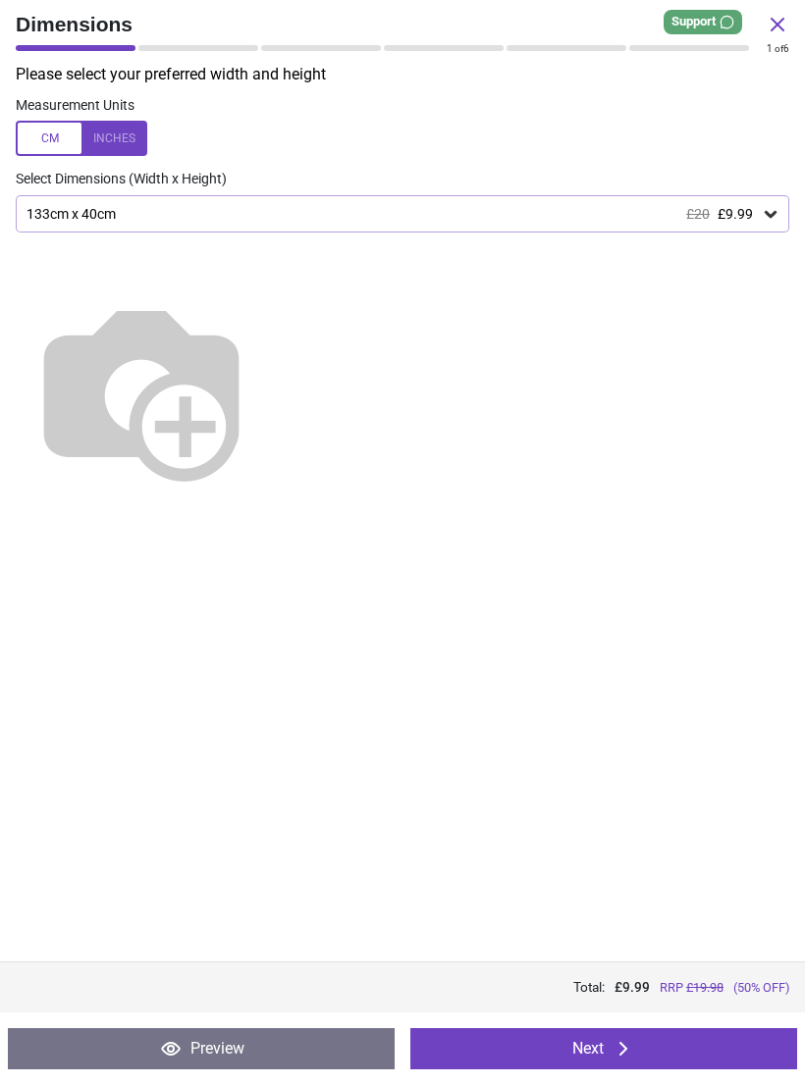
click at [634, 1040] on icon at bounding box center [623, 1049] width 24 height 24
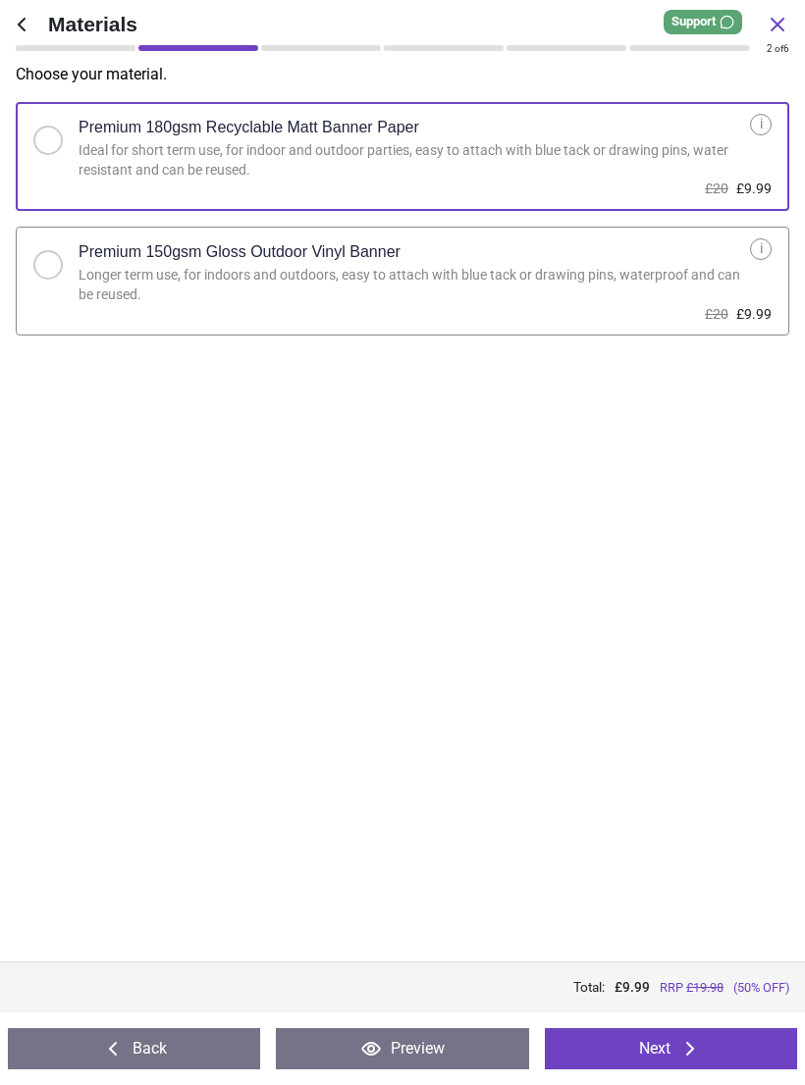
click at [678, 1068] on button "Next" at bounding box center [671, 1048] width 252 height 41
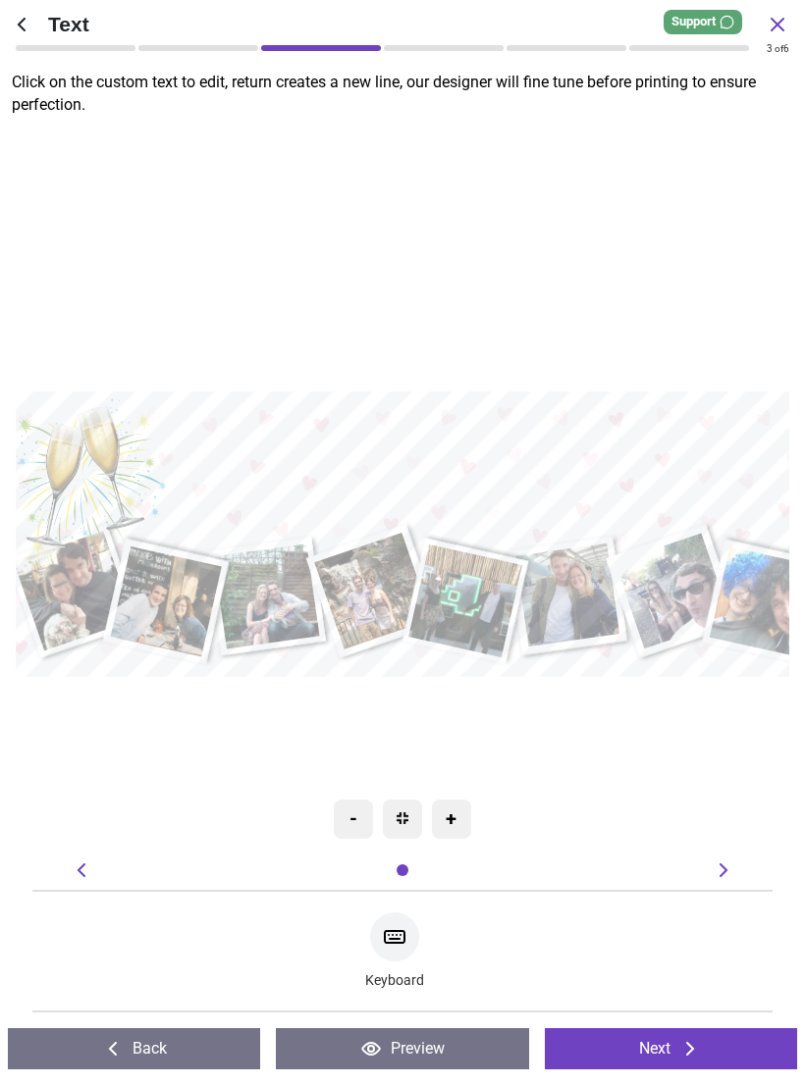
click at [716, 1050] on button "Next" at bounding box center [671, 1048] width 252 height 41
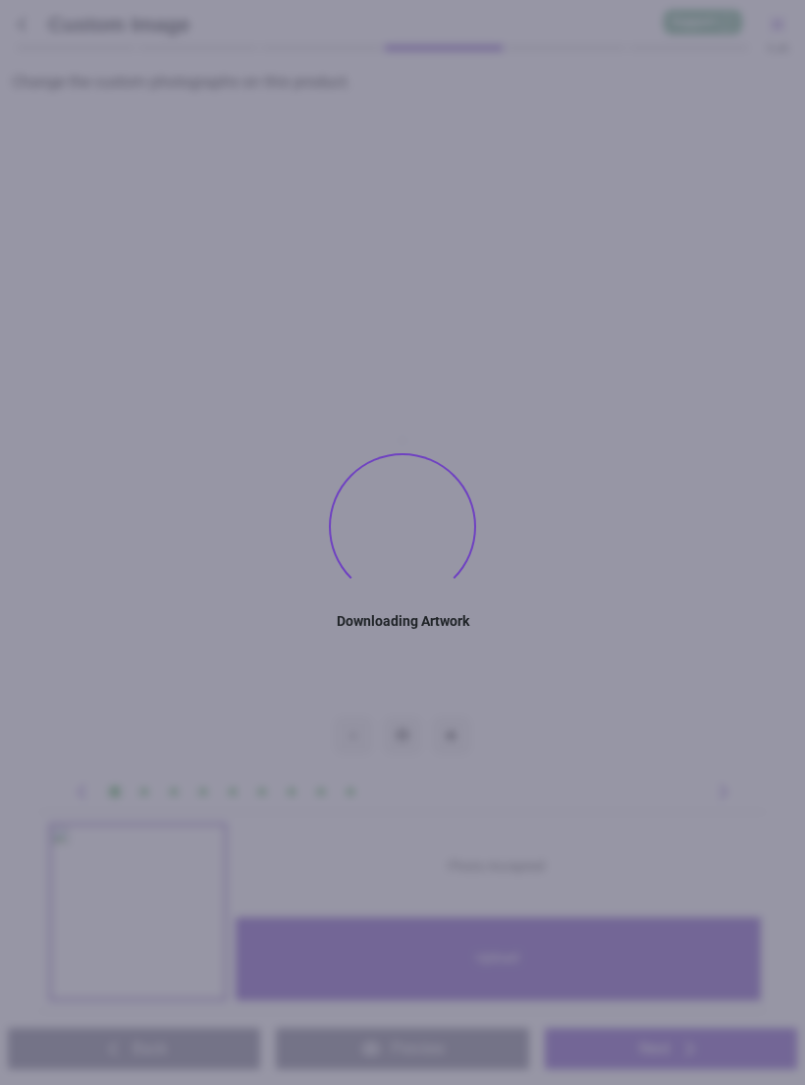
type textarea "**********"
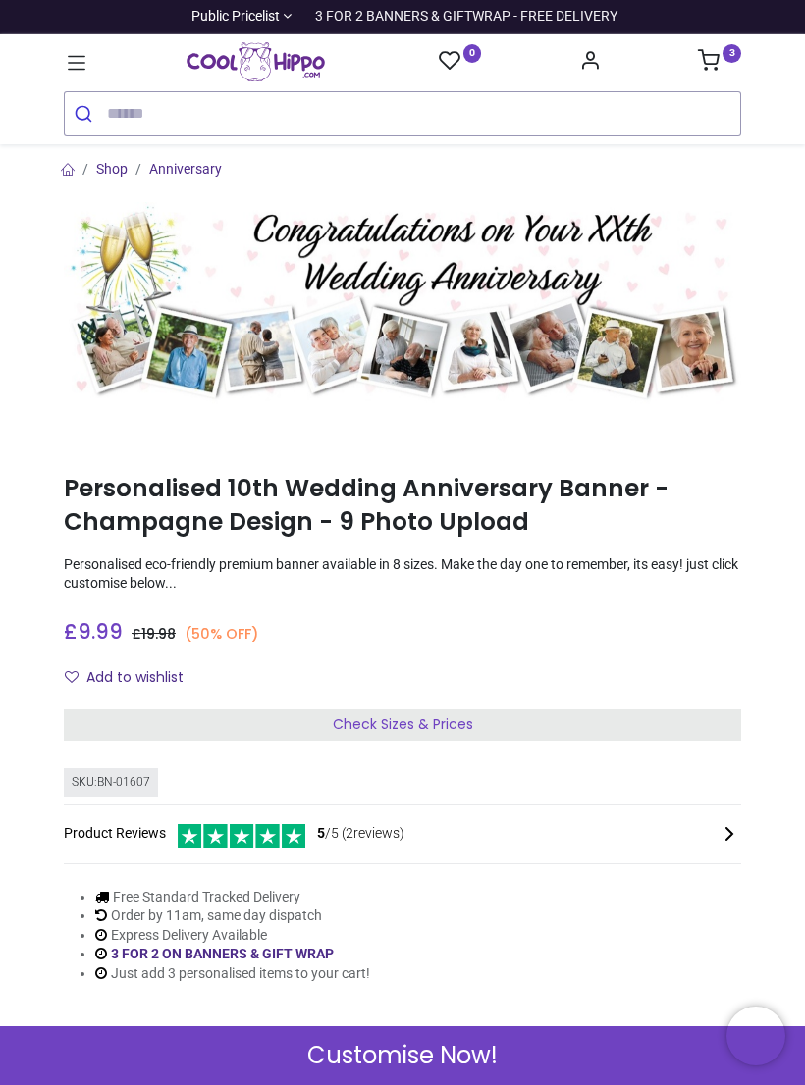
click at [727, 71] on link "3" at bounding box center [719, 63] width 43 height 16
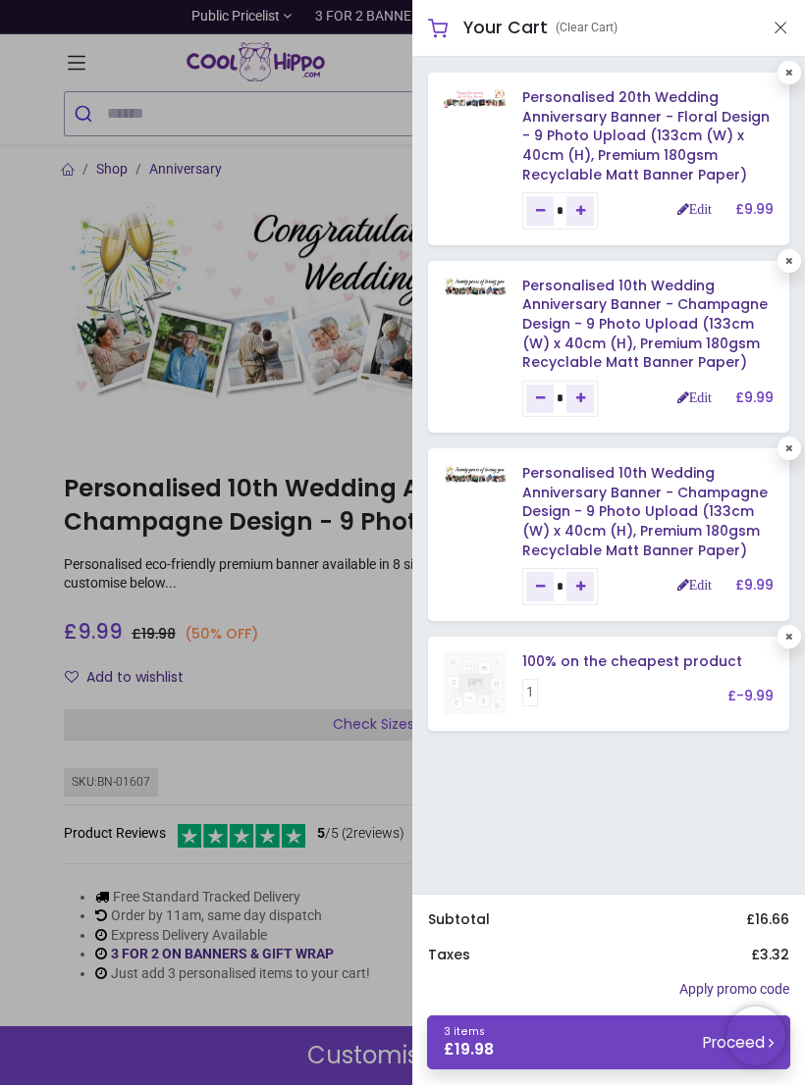
click at [630, 1038] on link "3 items £ 19.98 Proceed" at bounding box center [608, 1043] width 363 height 54
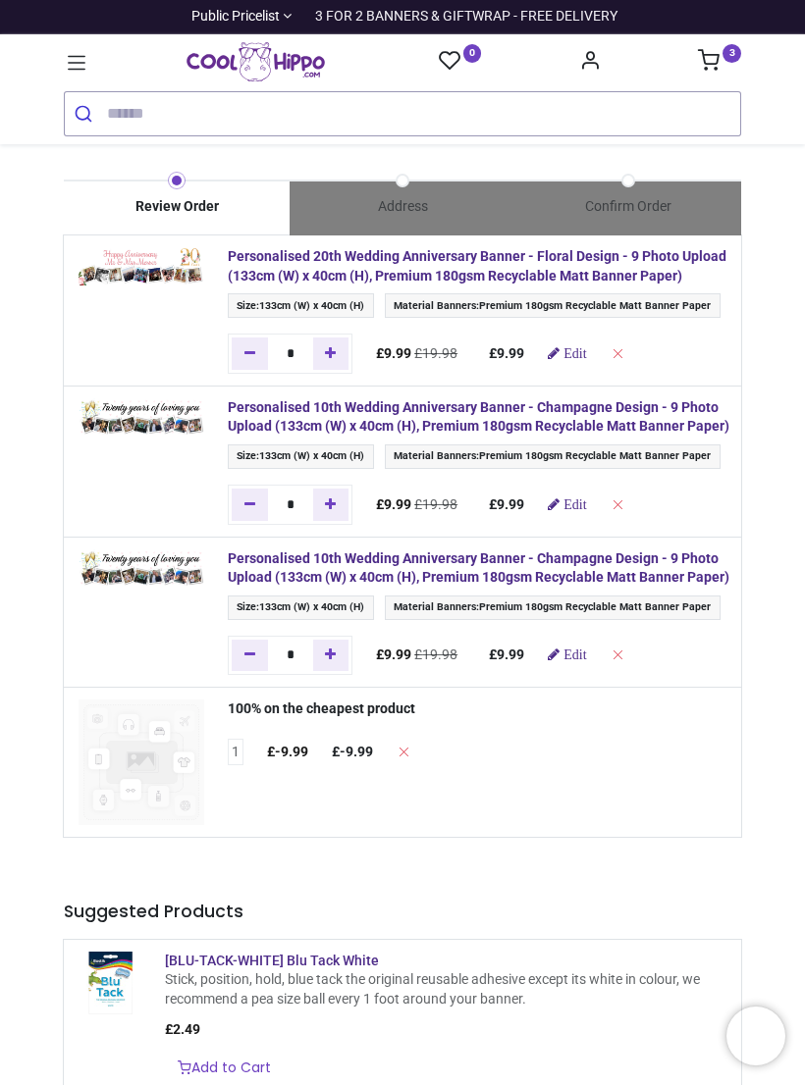
click at [582, 511] on link "Edit" at bounding box center [567, 504] width 38 height 14
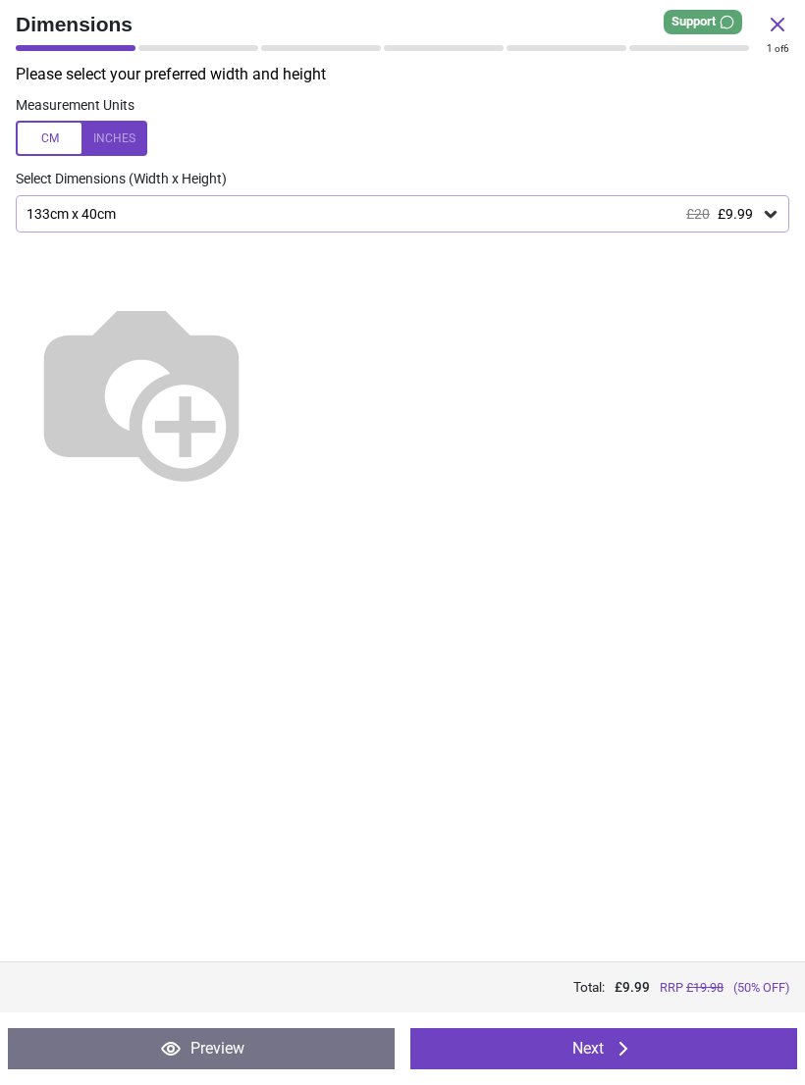
click at [795, 884] on div "Please select your preferred width and height Measurement Units Select Dimensio…" at bounding box center [402, 513] width 805 height 898
click at [632, 1054] on icon at bounding box center [623, 1049] width 24 height 24
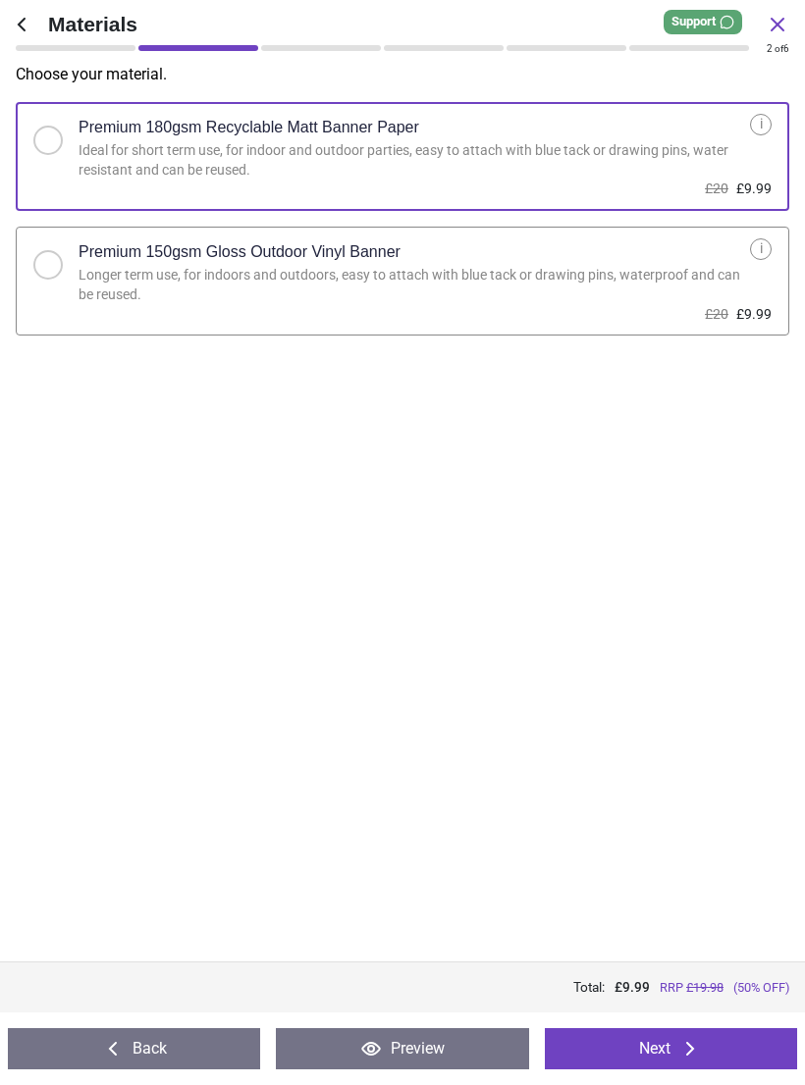
click at [687, 1054] on icon at bounding box center [690, 1049] width 24 height 24
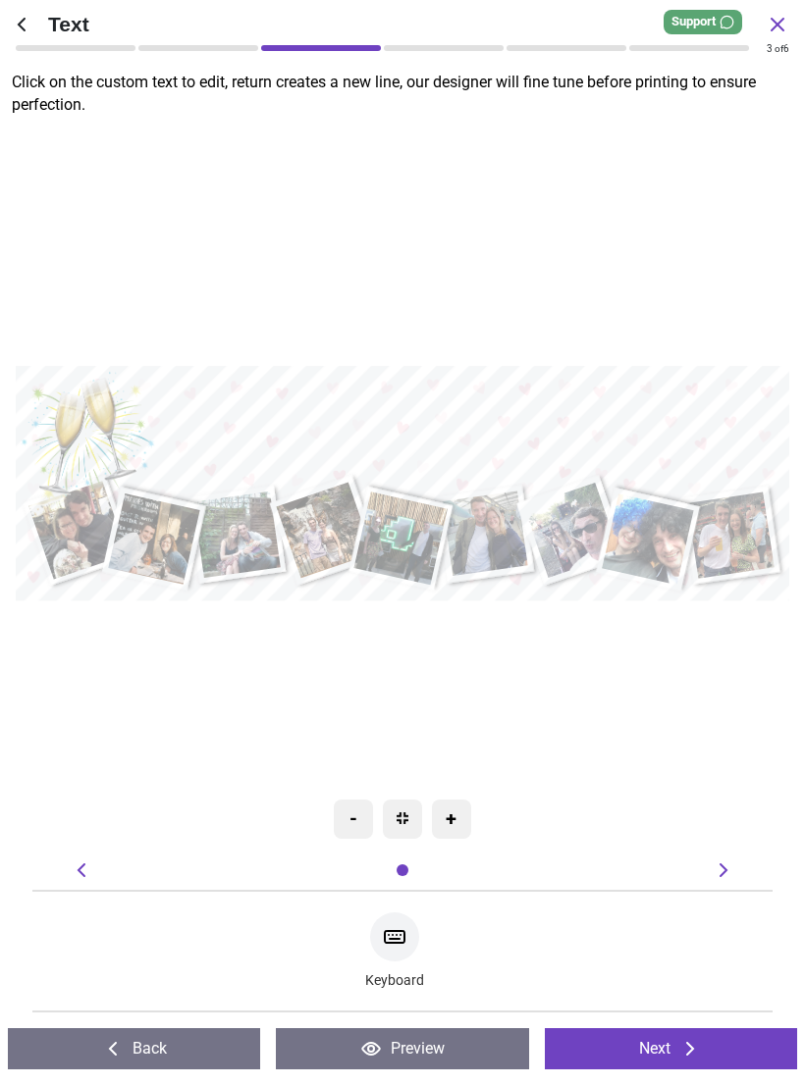
click at [784, 27] on icon at bounding box center [777, 25] width 24 height 24
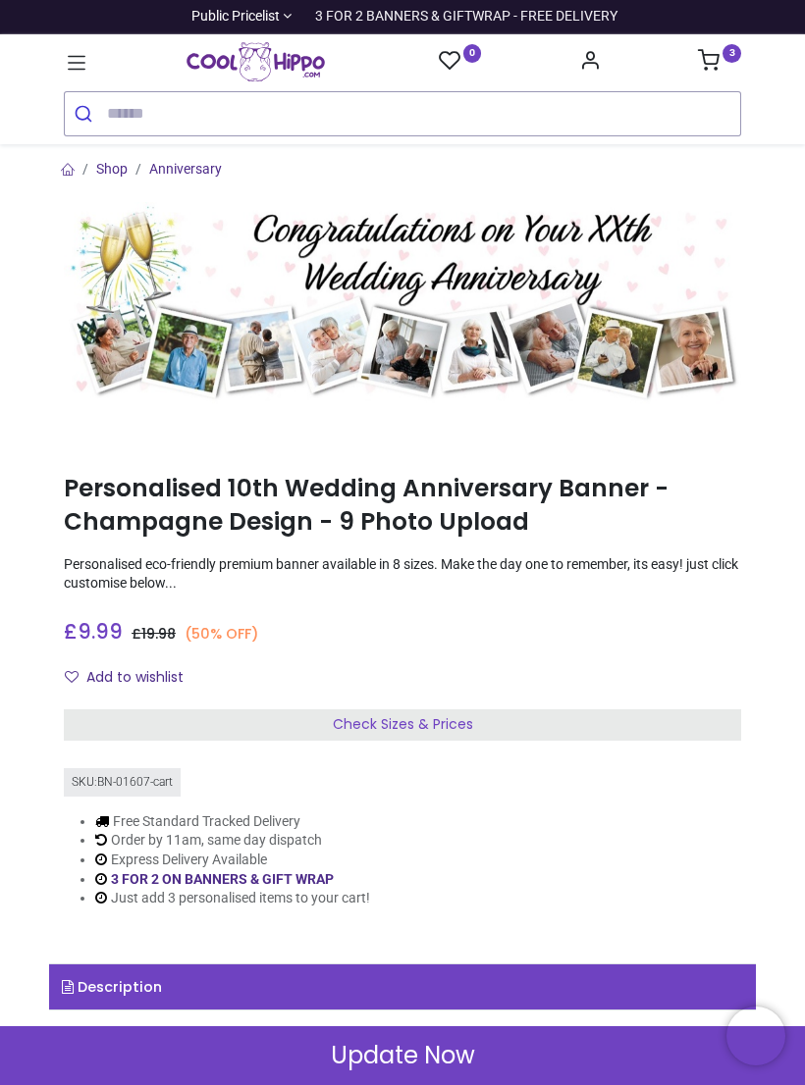
click at [706, 71] on icon at bounding box center [709, 60] width 22 height 22
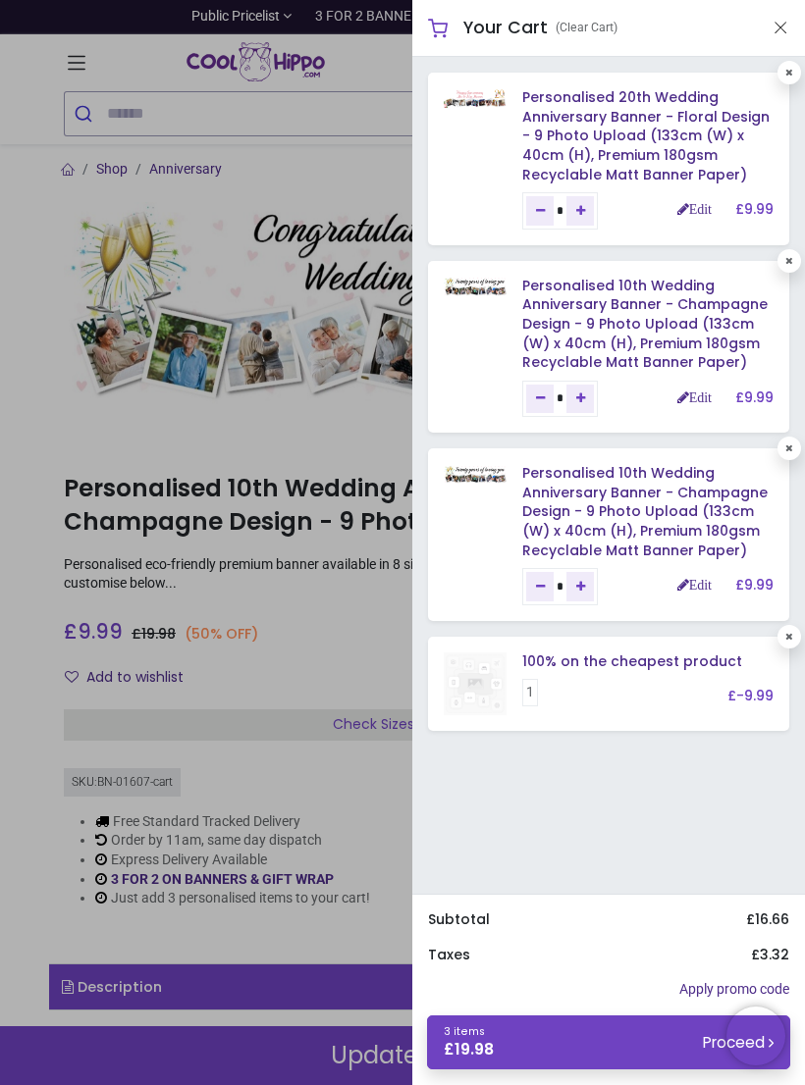
click at [553, 578] on link "Remove one" at bounding box center [539, 586] width 27 height 29
type input "*"
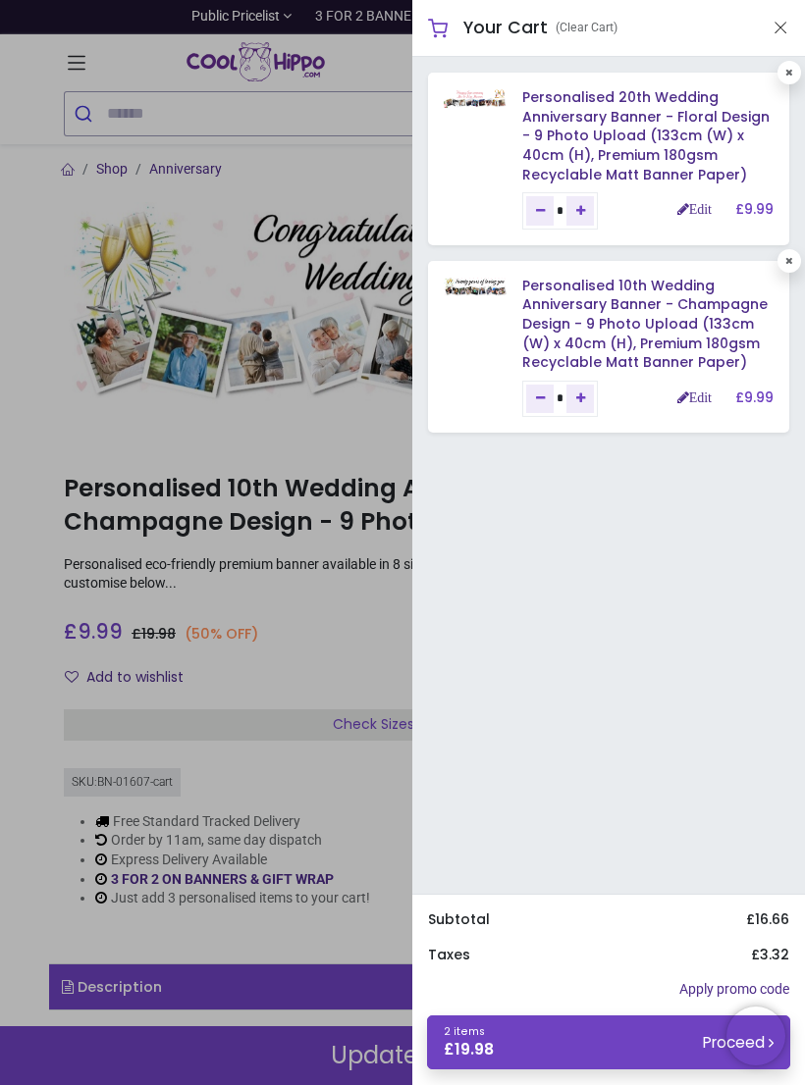
click at [356, 439] on div at bounding box center [402, 542] width 805 height 1085
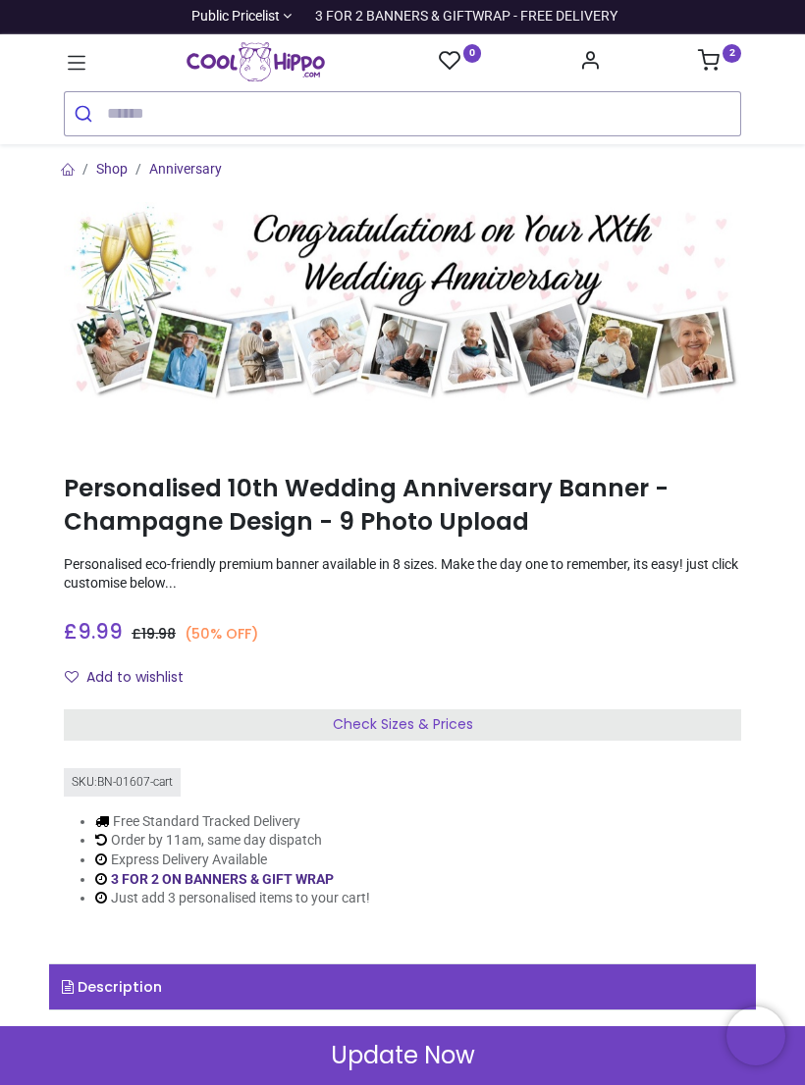
click at [85, 69] on icon at bounding box center [77, 63] width 26 height 26
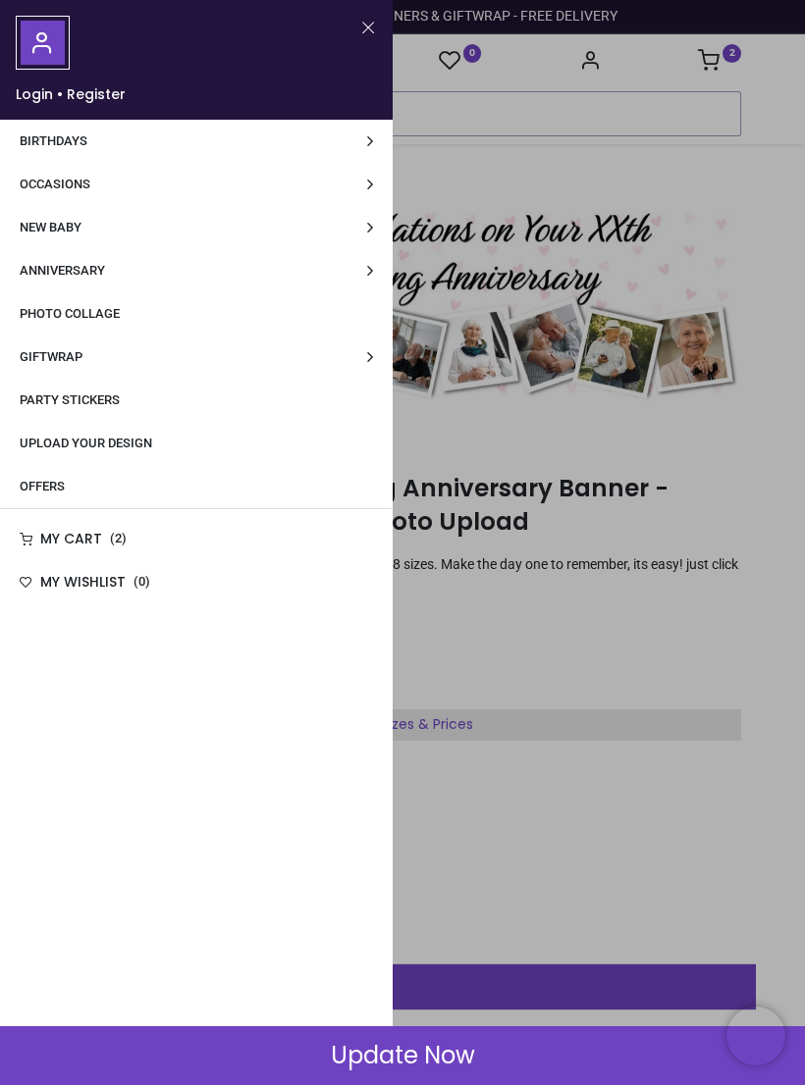
click at [182, 258] on link "Anniversary" at bounding box center [196, 270] width 392 height 43
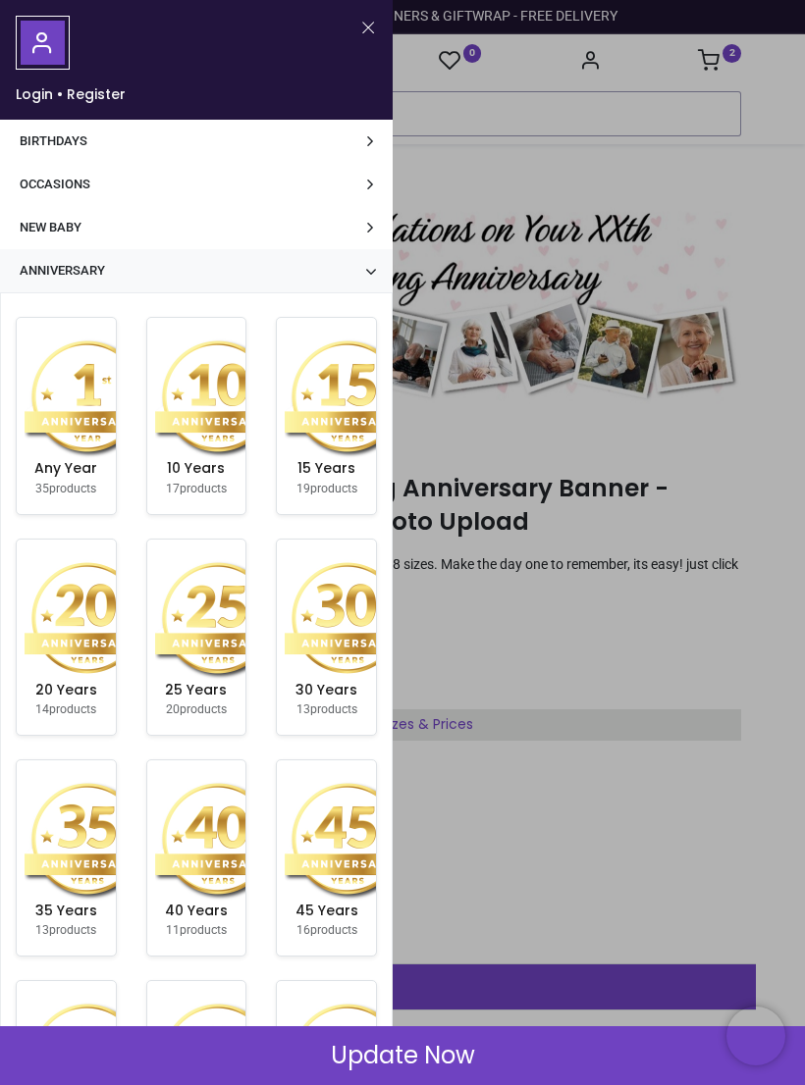
click at [109, 638] on img at bounding box center [88, 618] width 126 height 126
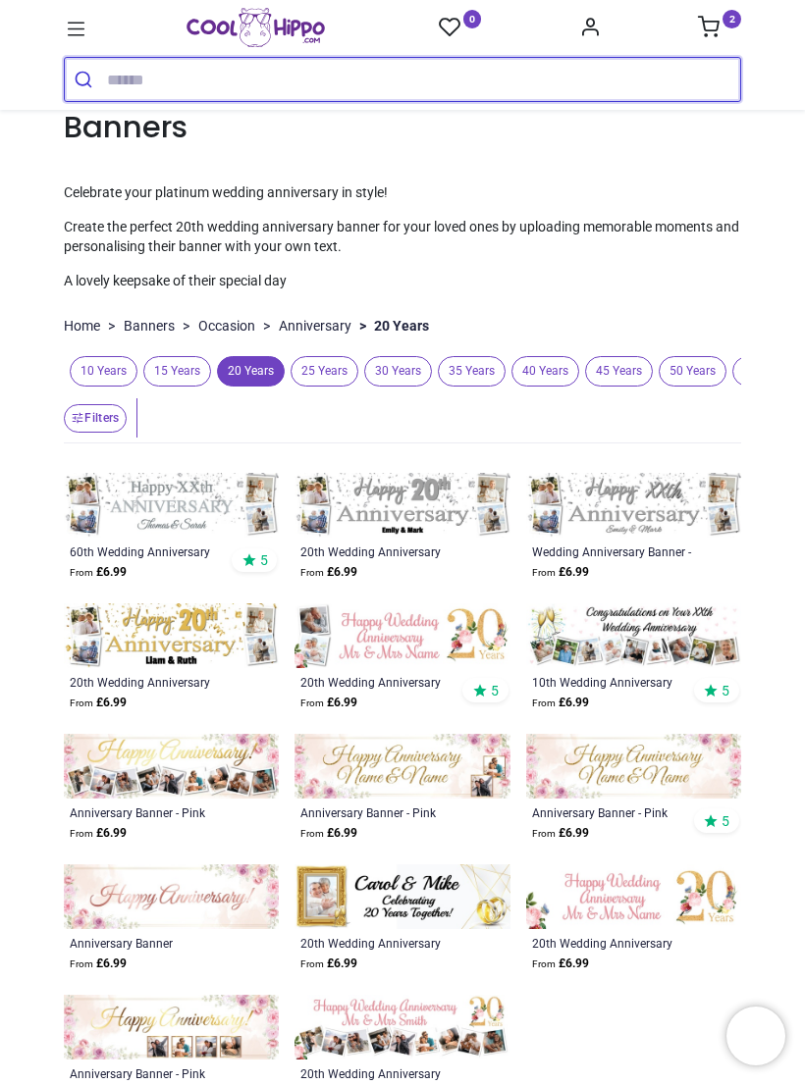
scroll to position [73, 0]
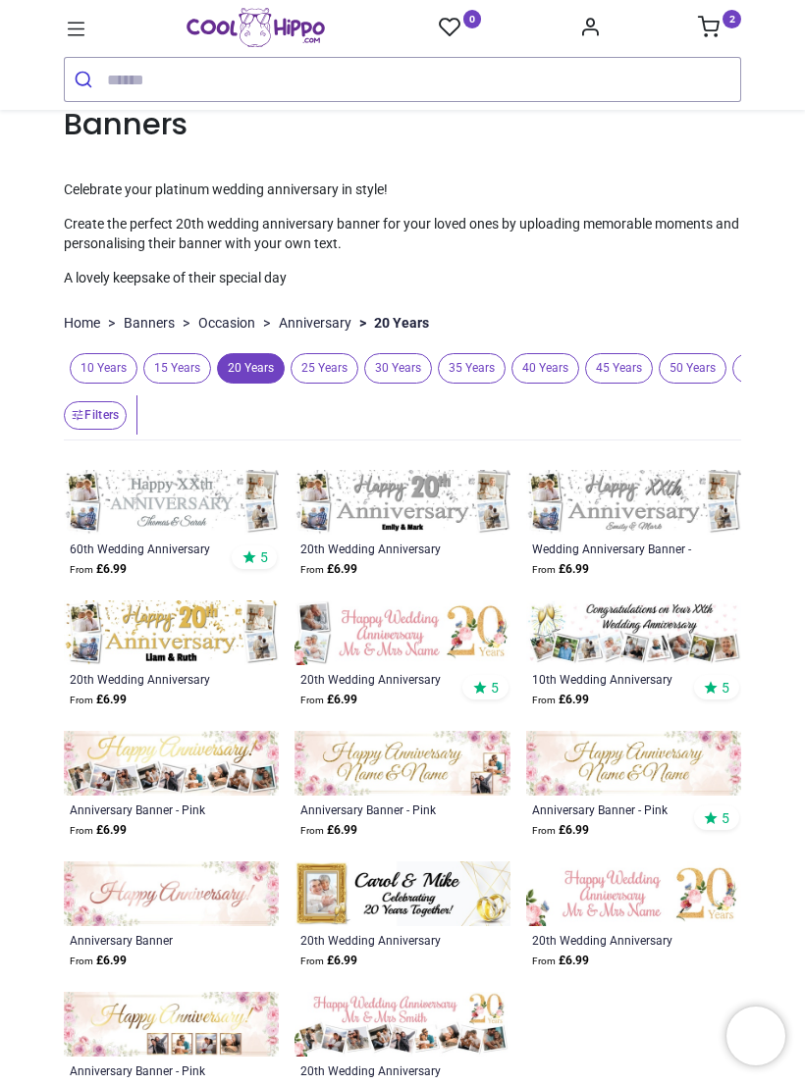
click at [666, 652] on img at bounding box center [633, 633] width 215 height 65
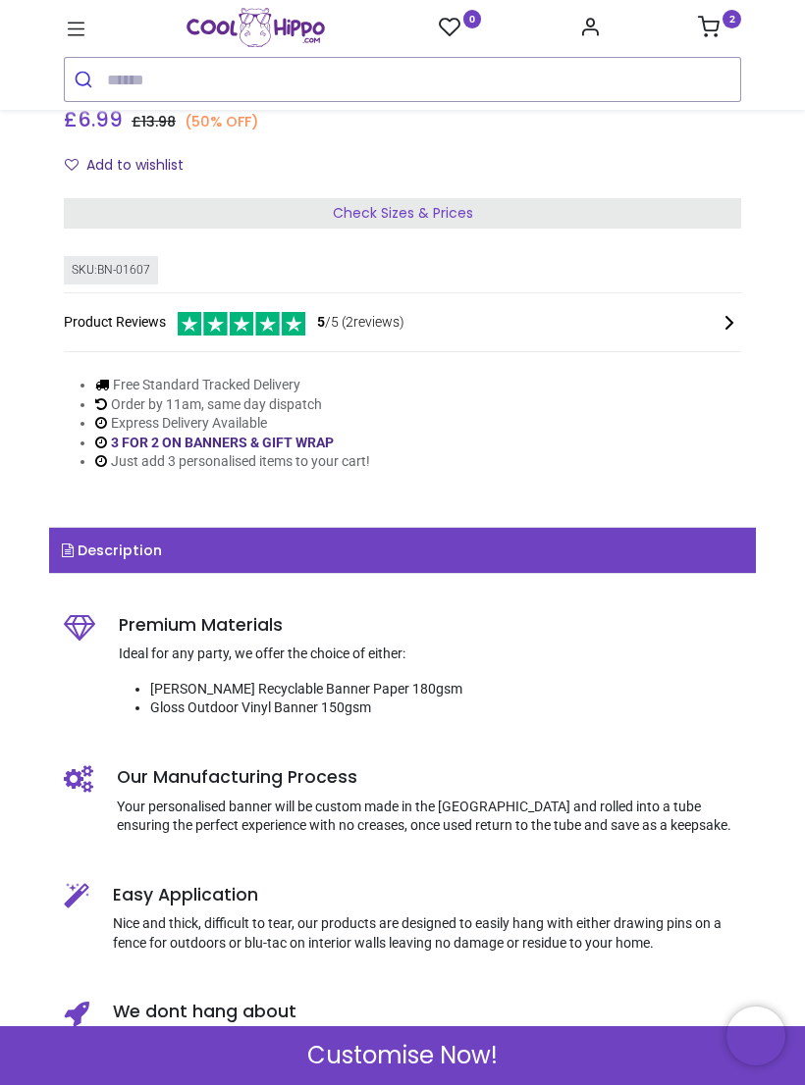
scroll to position [479, 0]
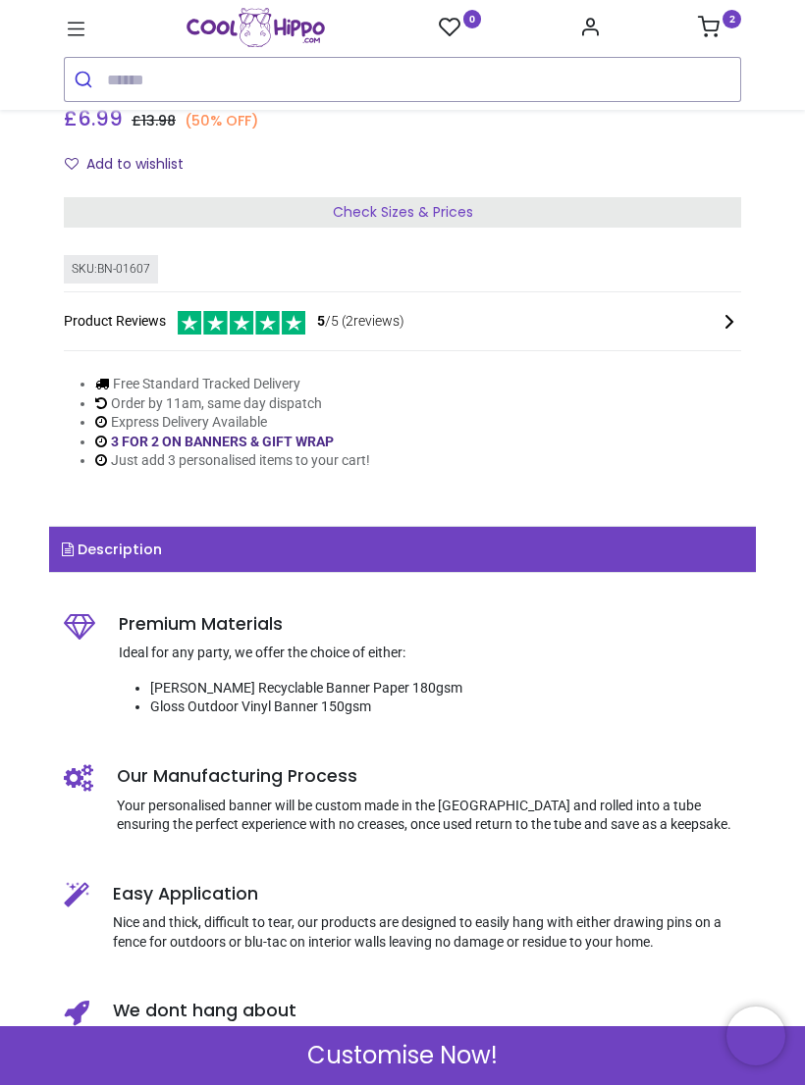
click at [581, 1059] on div "Customise Now!" at bounding box center [402, 1055] width 805 height 59
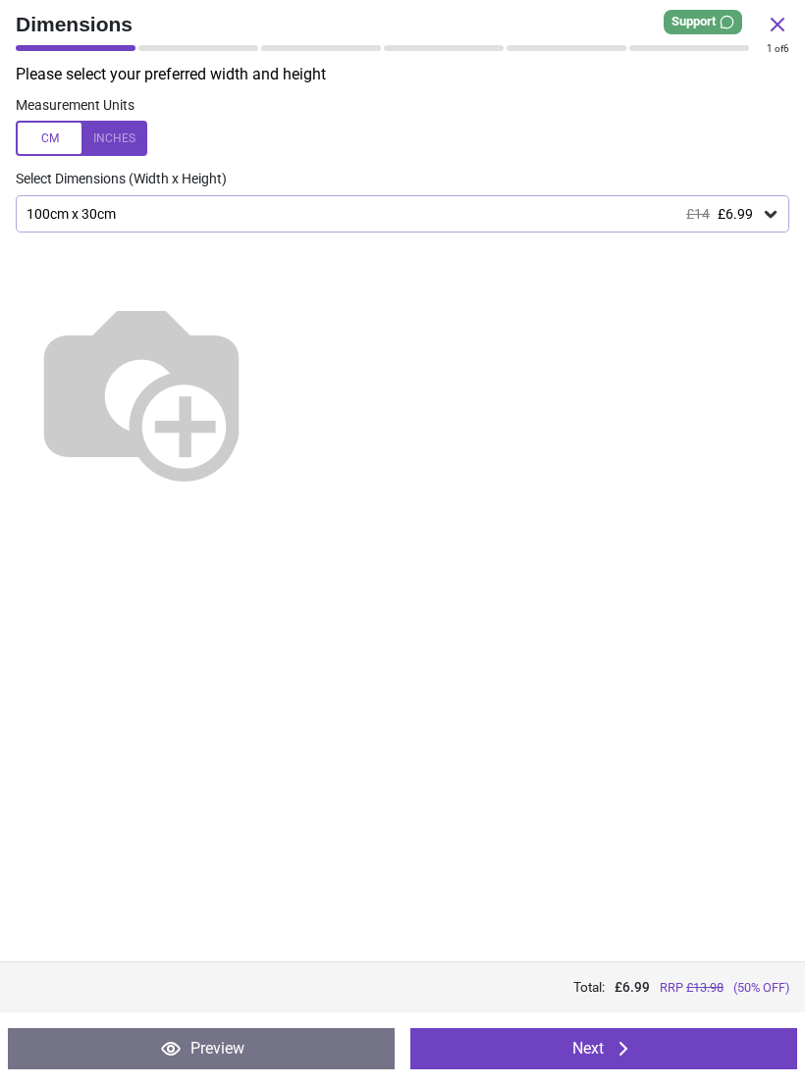
click at [756, 222] on div "100cm x 30cm £14 £6.99" at bounding box center [402, 213] width 773 height 37
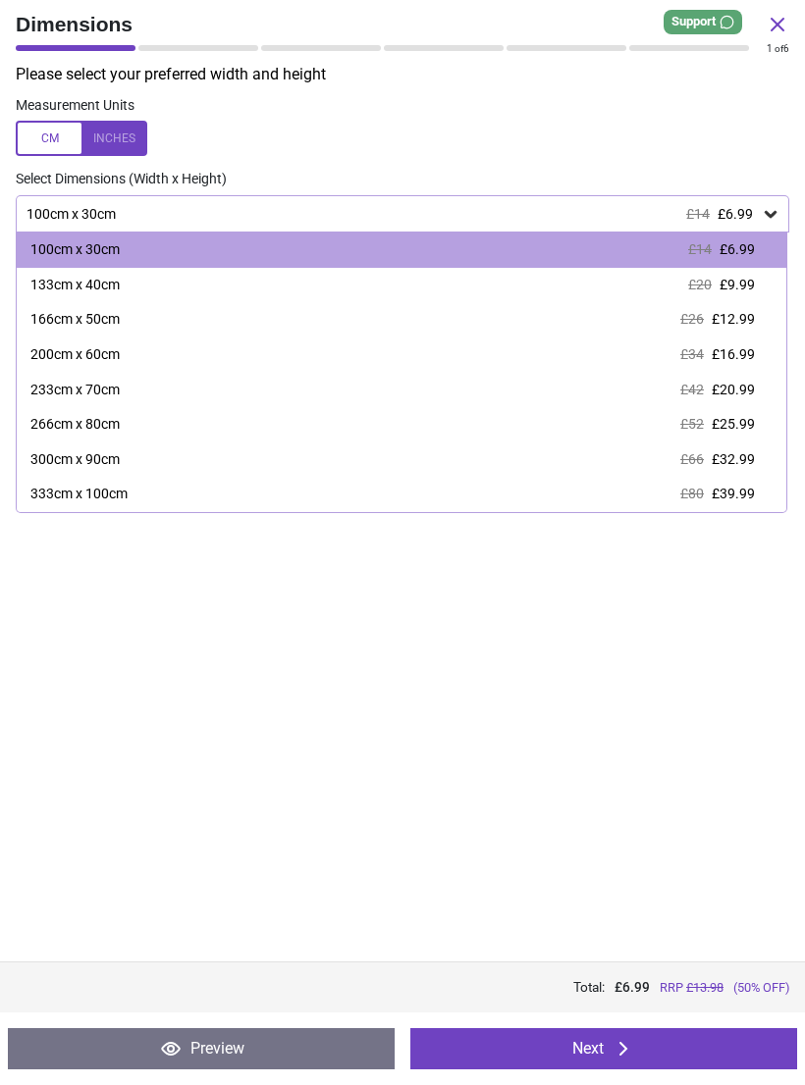
click at [738, 290] on span "£9.99" at bounding box center [736, 285] width 35 height 16
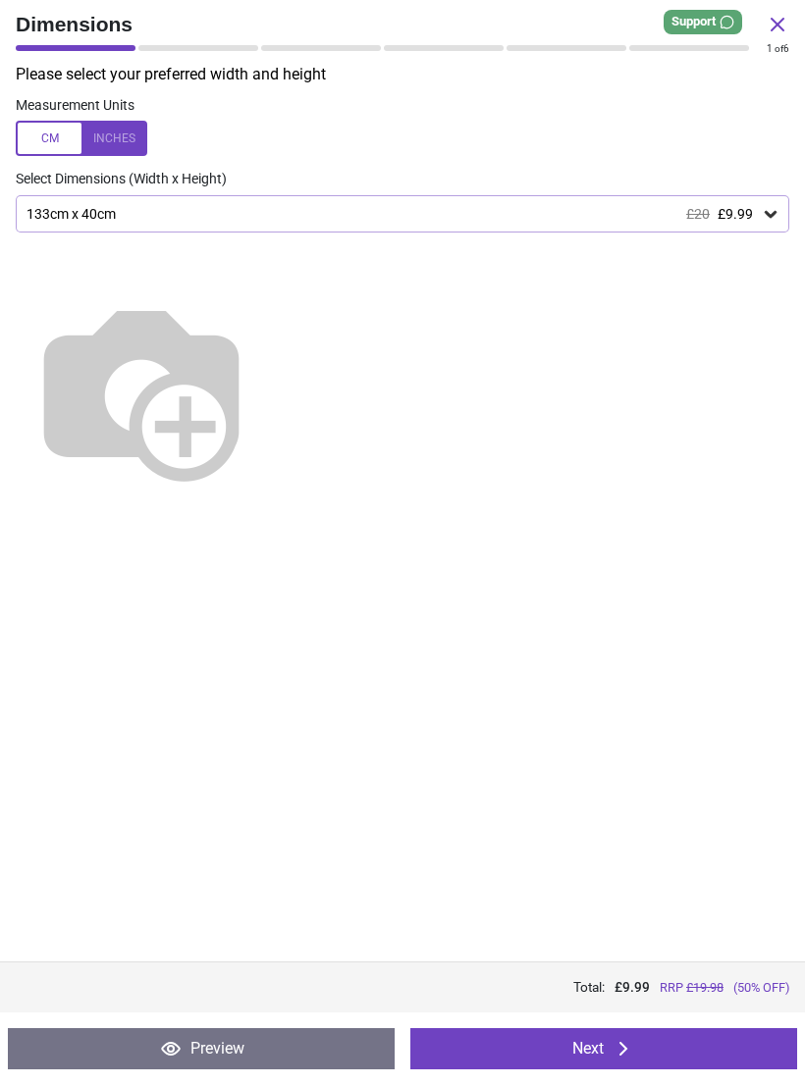
click at [740, 1050] on button "Next" at bounding box center [603, 1048] width 387 height 41
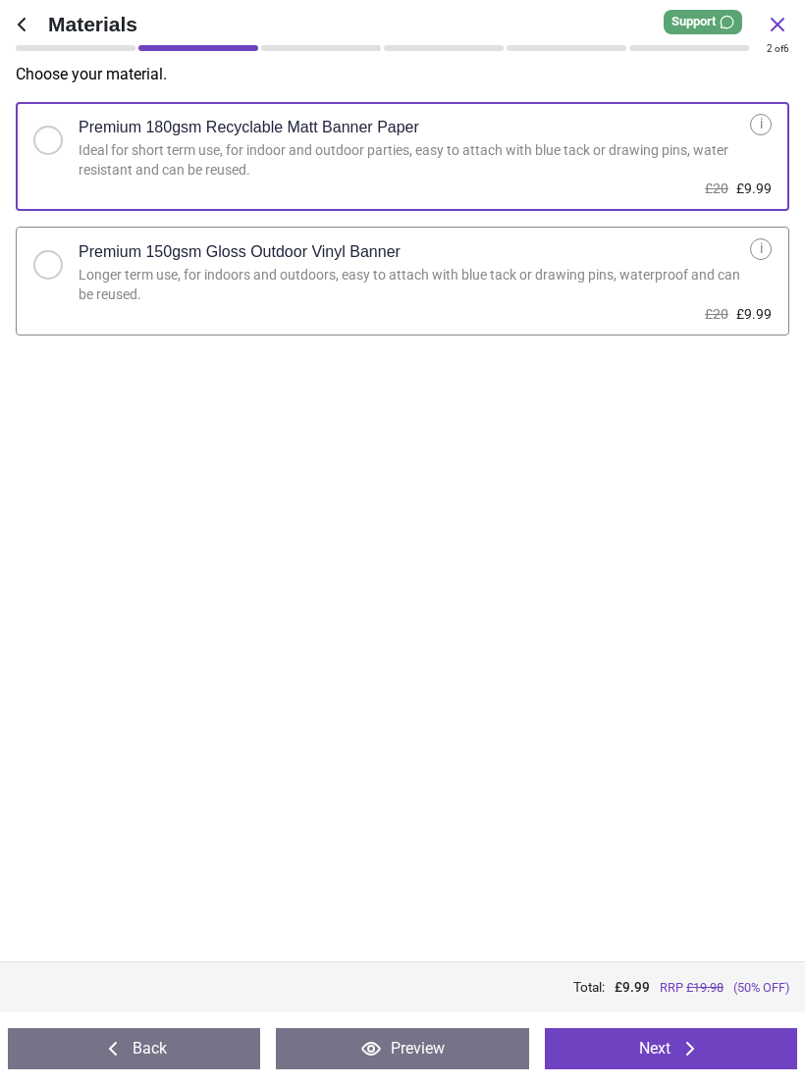
click at [730, 1064] on button "Next" at bounding box center [671, 1048] width 252 height 41
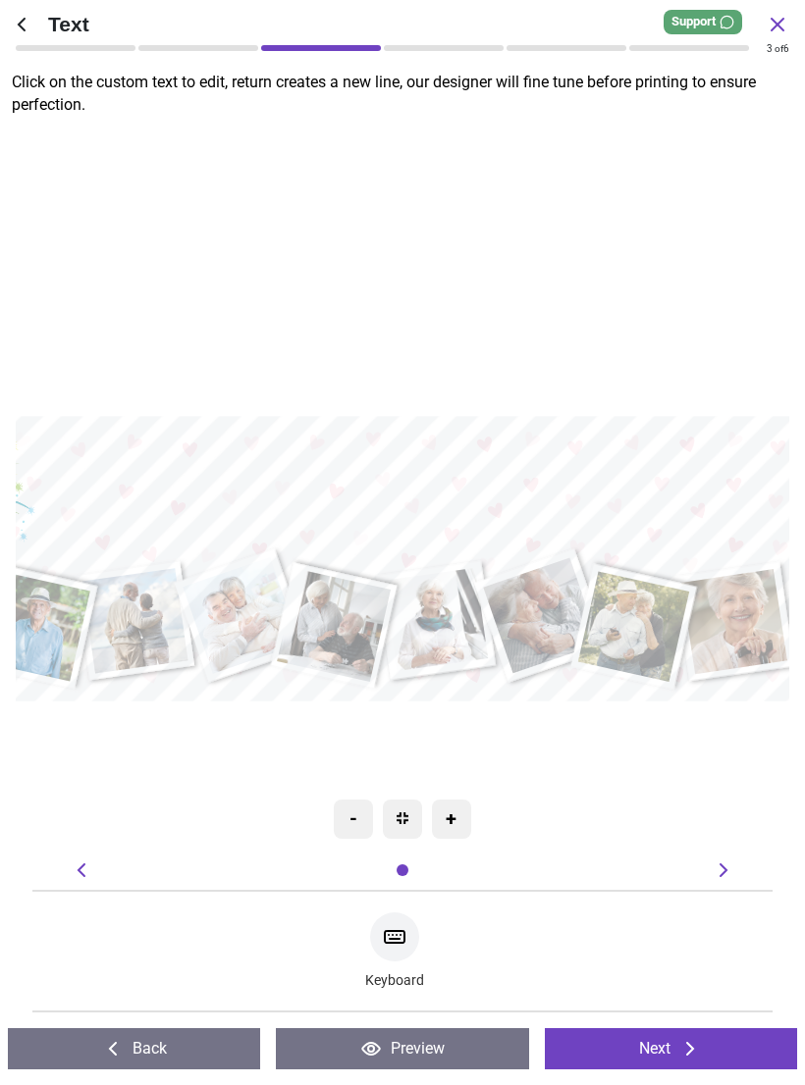
click at [707, 458] on textarea at bounding box center [403, 485] width 754 height 67
type textarea "*"
type textarea "**********"
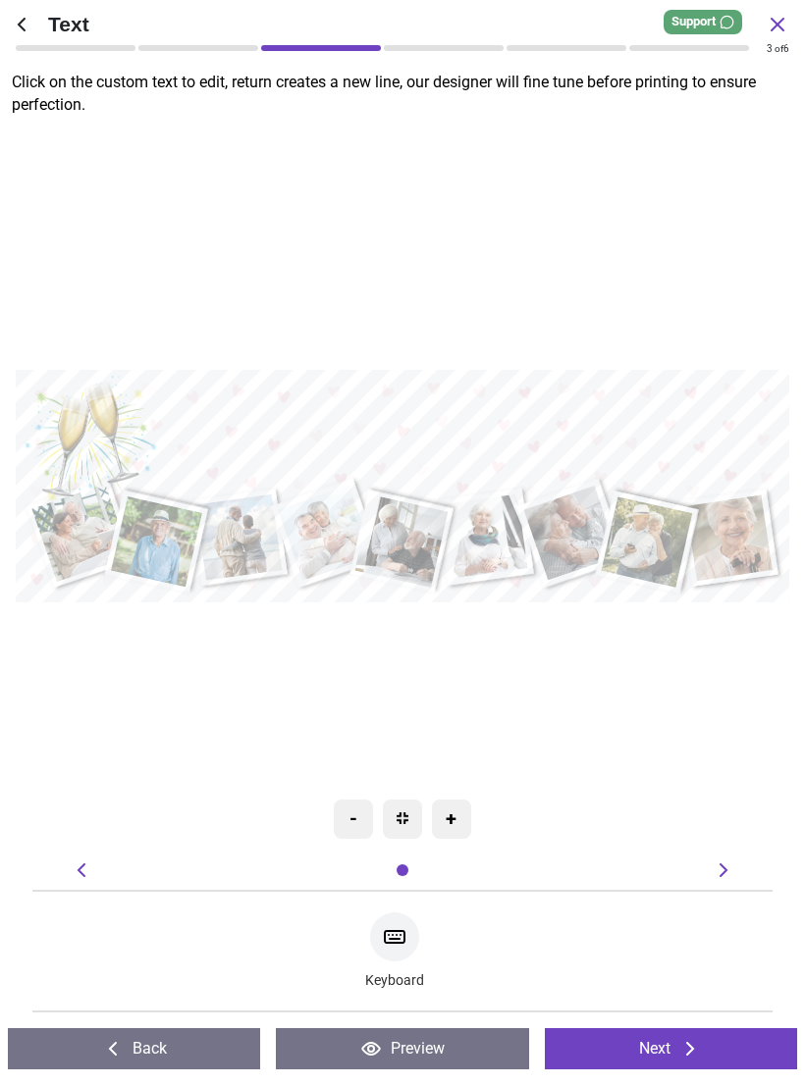
click at [676, 1048] on button "Next" at bounding box center [671, 1048] width 252 height 41
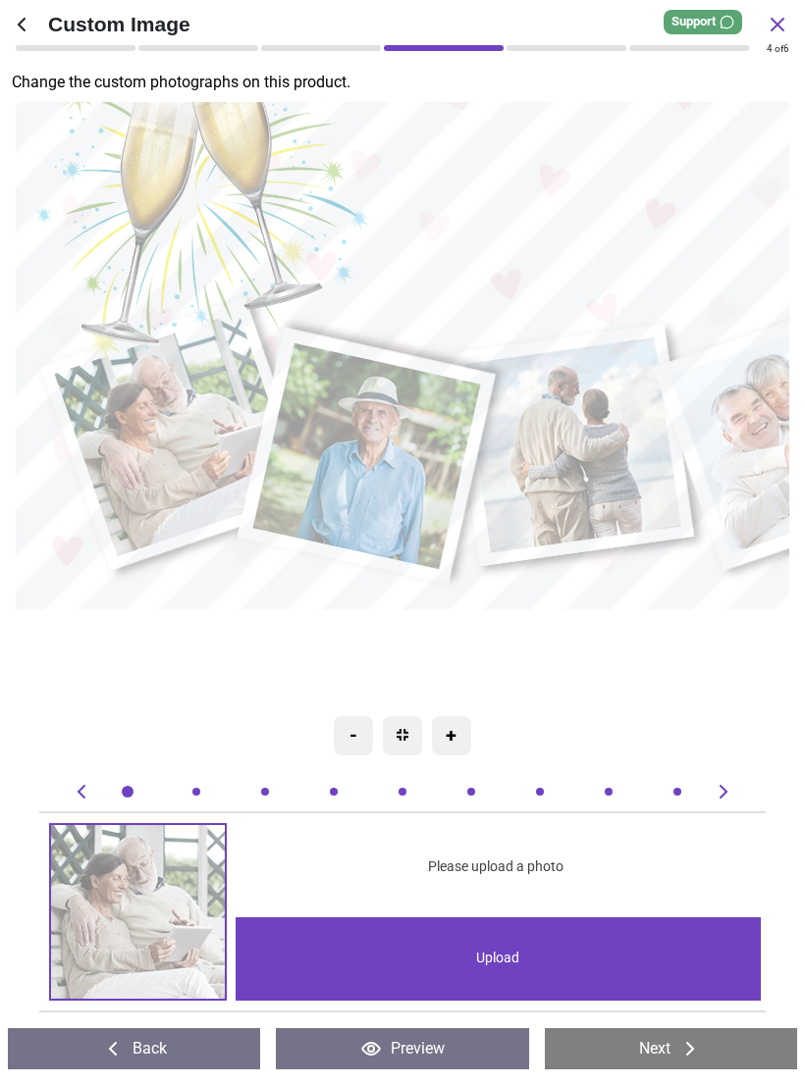
click at [183, 444] on image at bounding box center [178, 434] width 246 height 244
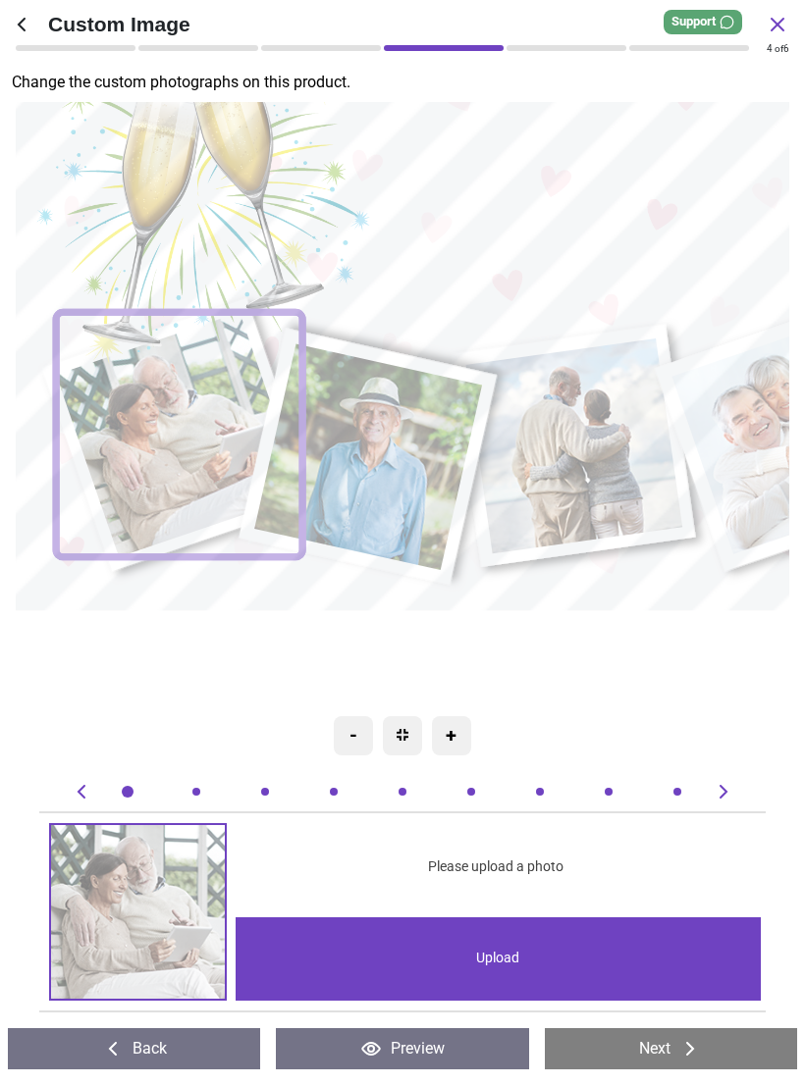
click at [523, 944] on div "Upload" at bounding box center [497, 958] width 524 height 83
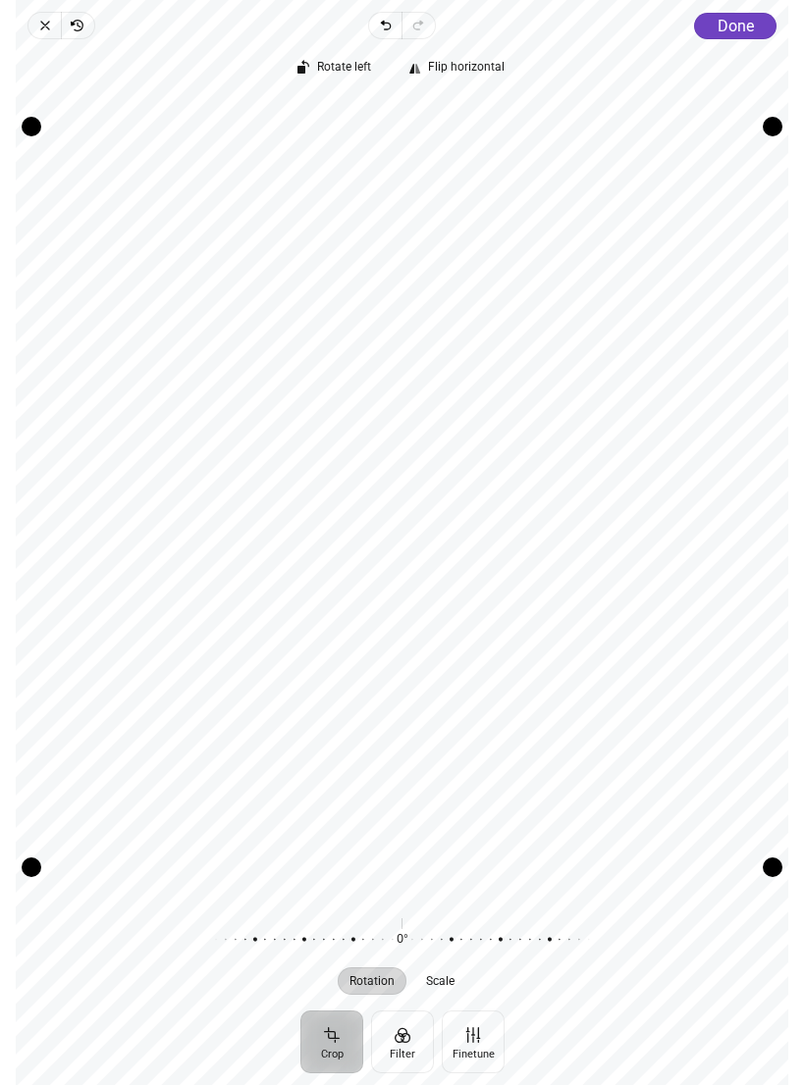
click at [747, 26] on span "Done" at bounding box center [735, 26] width 36 height 19
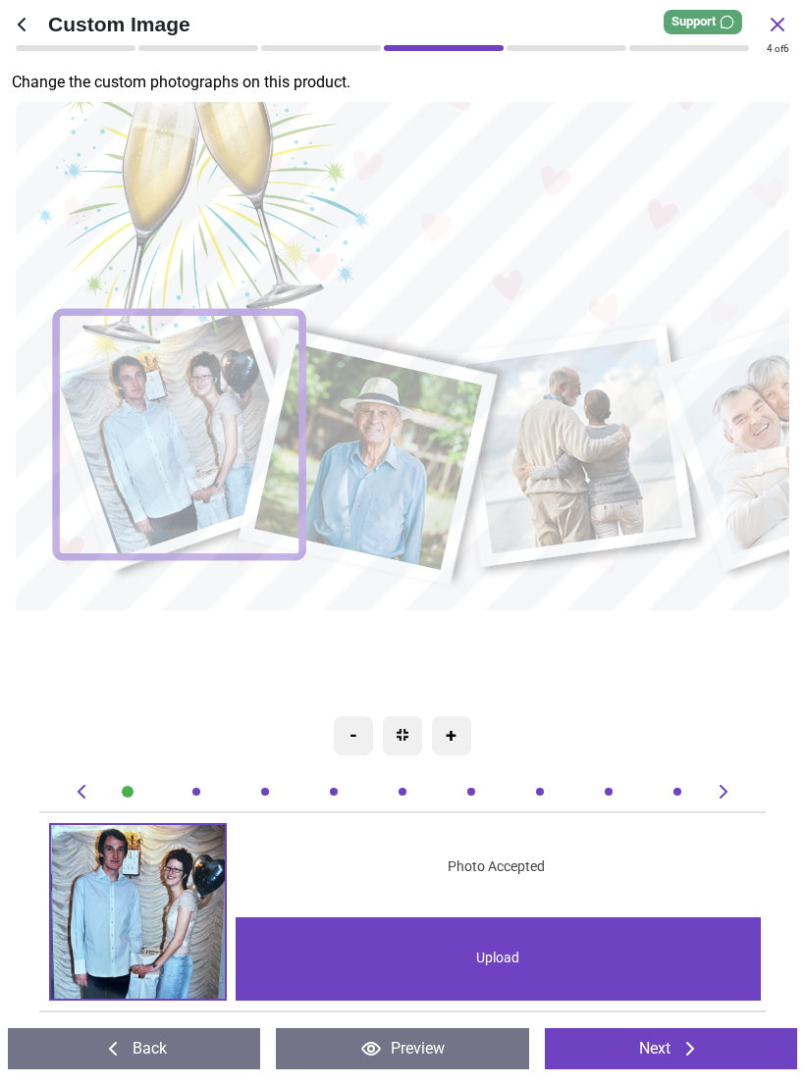
click at [391, 469] on image at bounding box center [368, 457] width 228 height 227
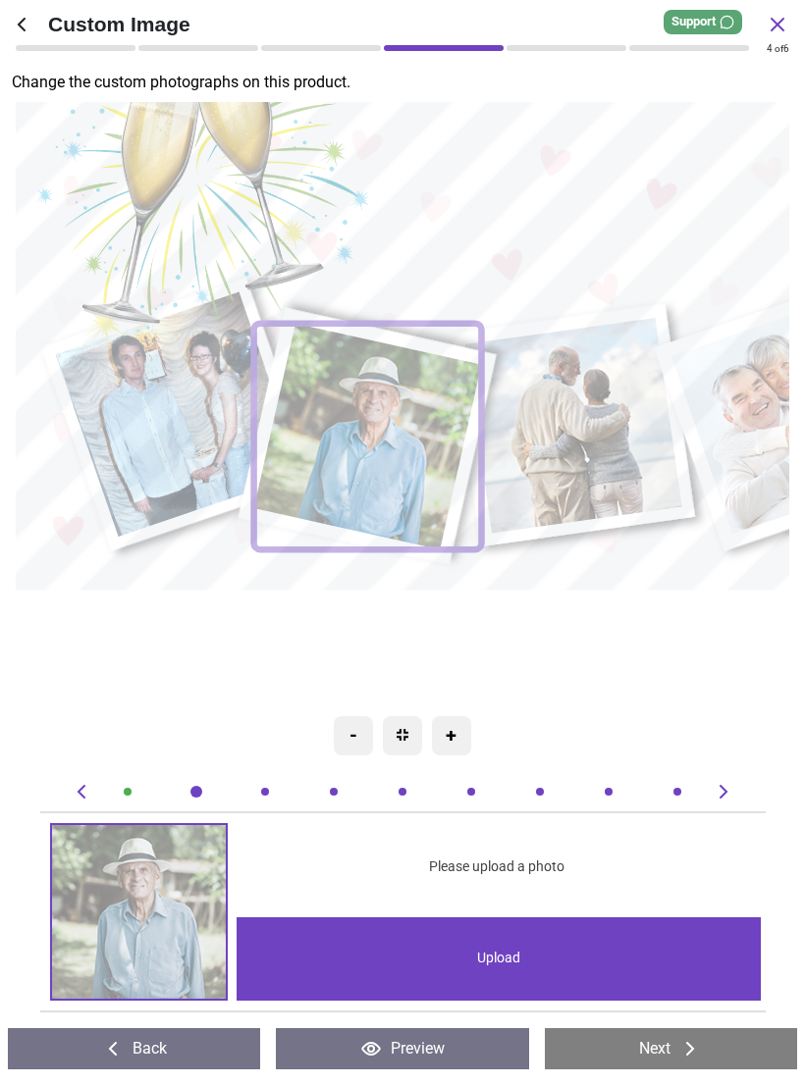
scroll to position [0, 740]
click at [560, 969] on div "Upload" at bounding box center [498, 958] width 524 height 83
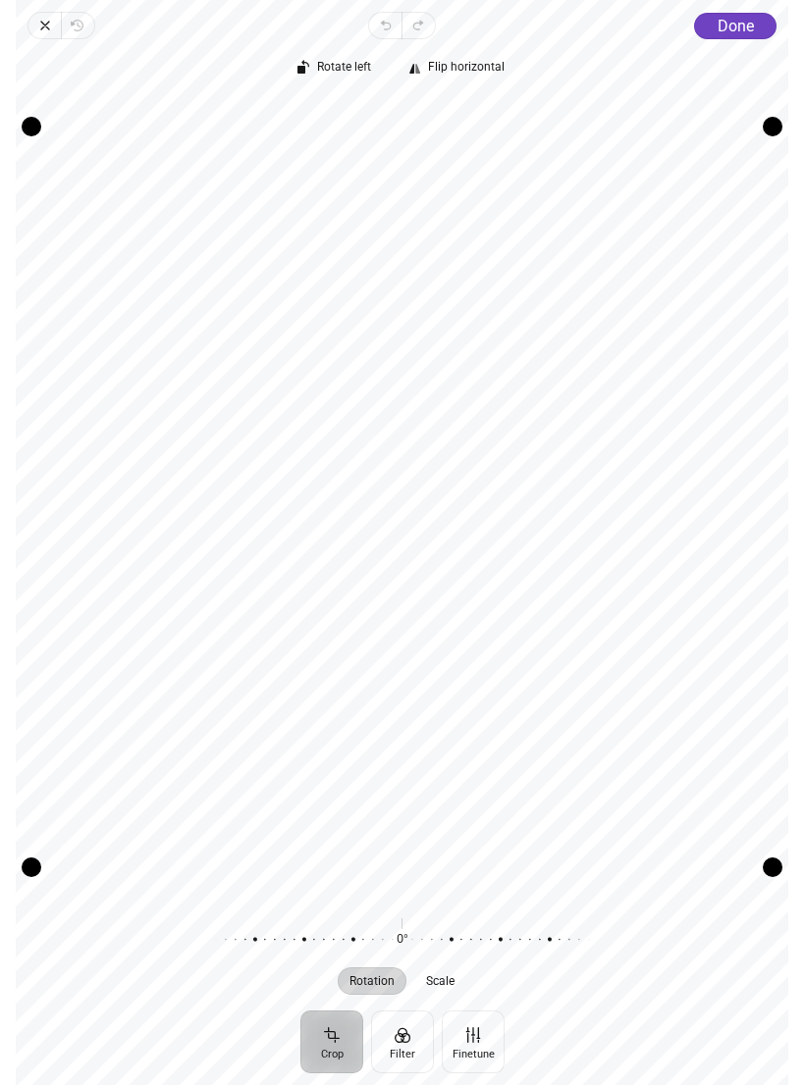
click at [745, 27] on span "Done" at bounding box center [735, 26] width 36 height 19
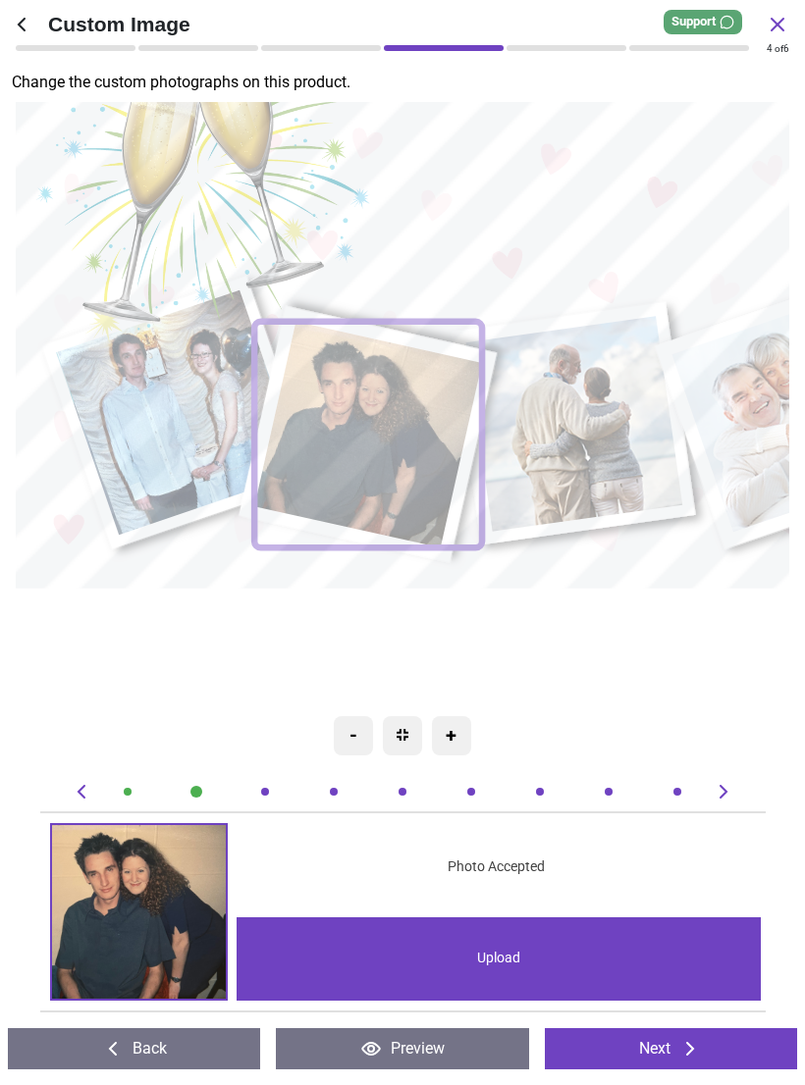
click at [566, 456] on image at bounding box center [573, 424] width 217 height 215
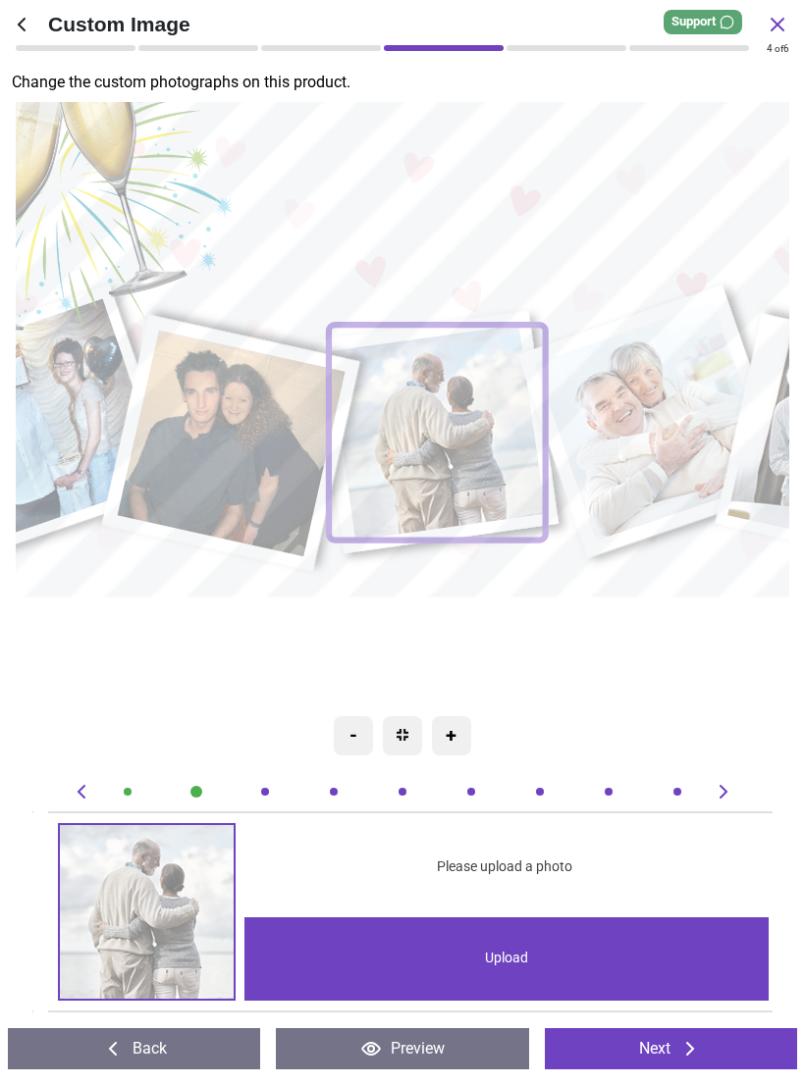
scroll to position [0, 1481]
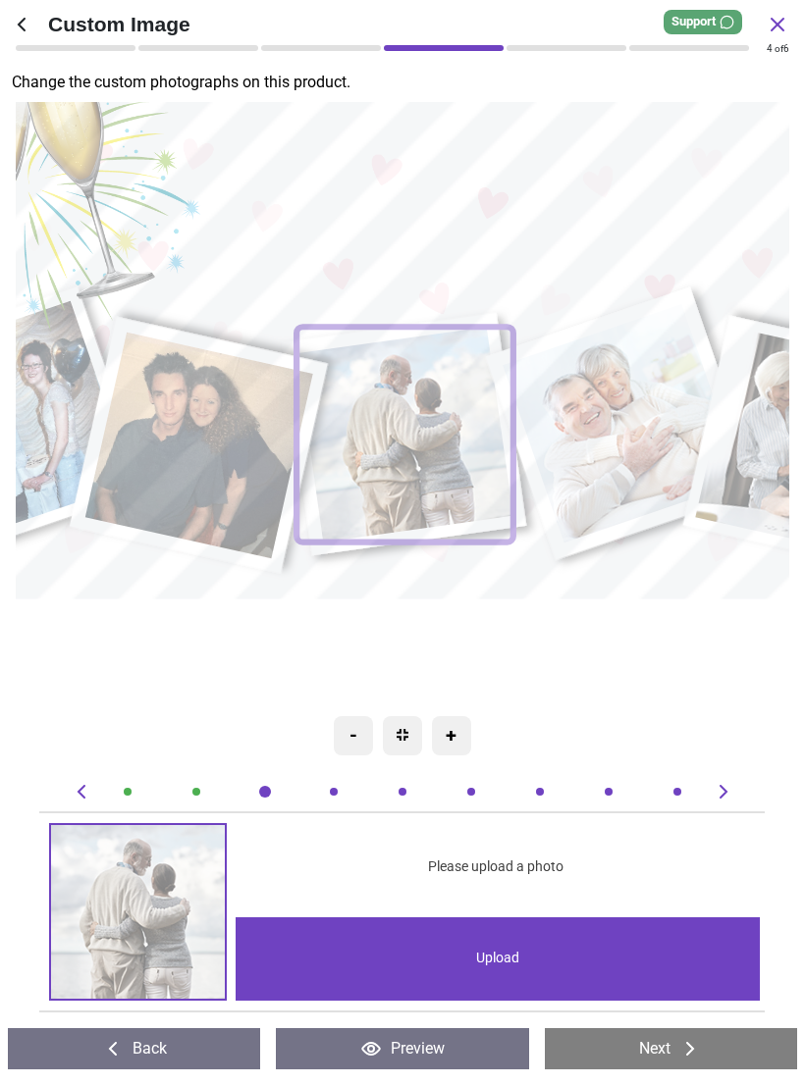
click at [505, 980] on div "Upload" at bounding box center [497, 958] width 524 height 83
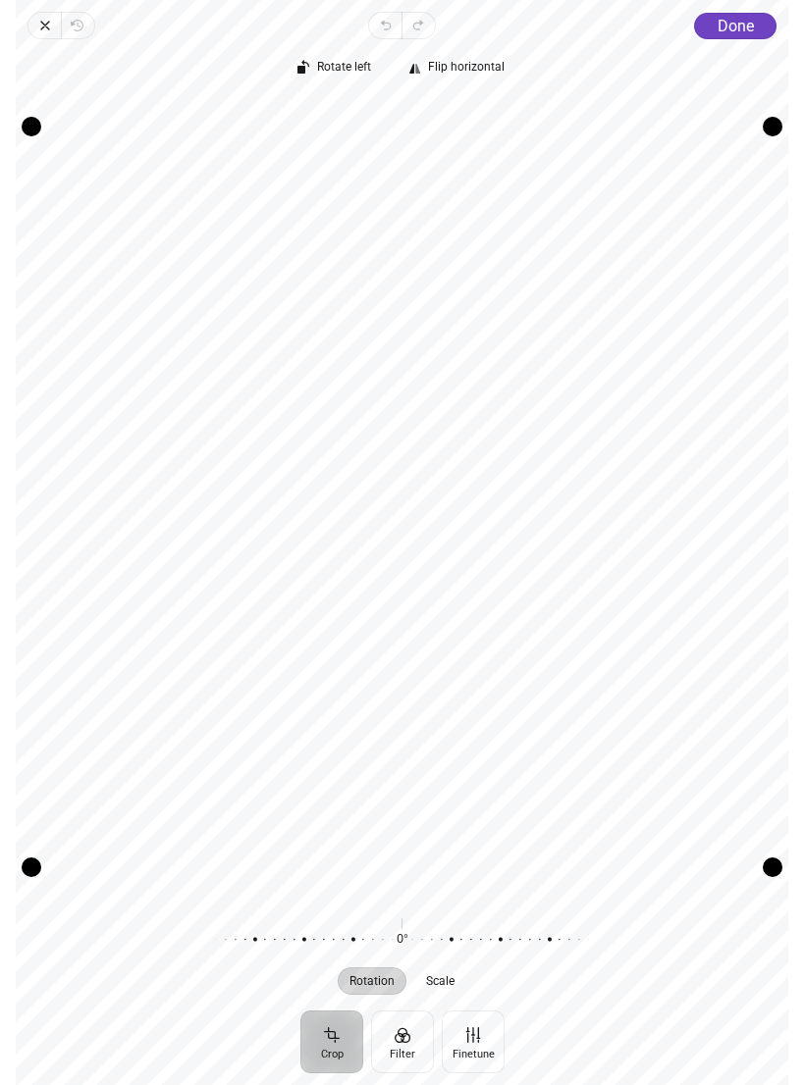
click at [734, 33] on span "Done" at bounding box center [735, 26] width 36 height 19
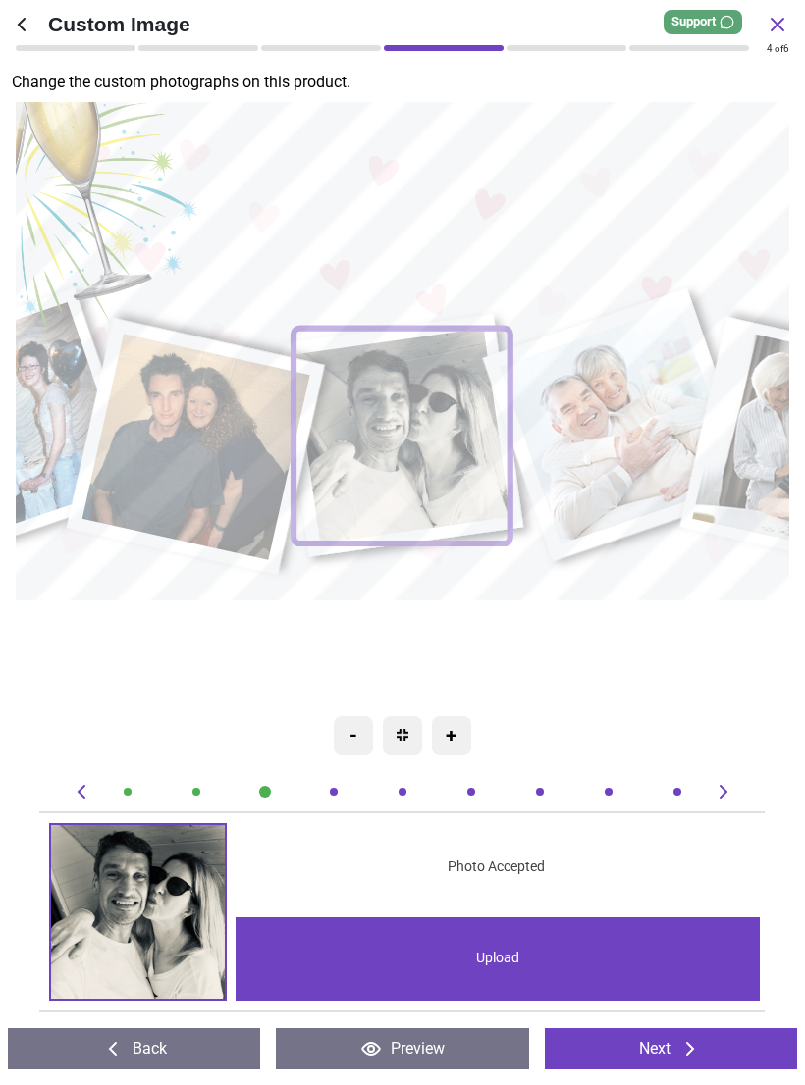
click at [620, 436] on image at bounding box center [619, 425] width 240 height 238
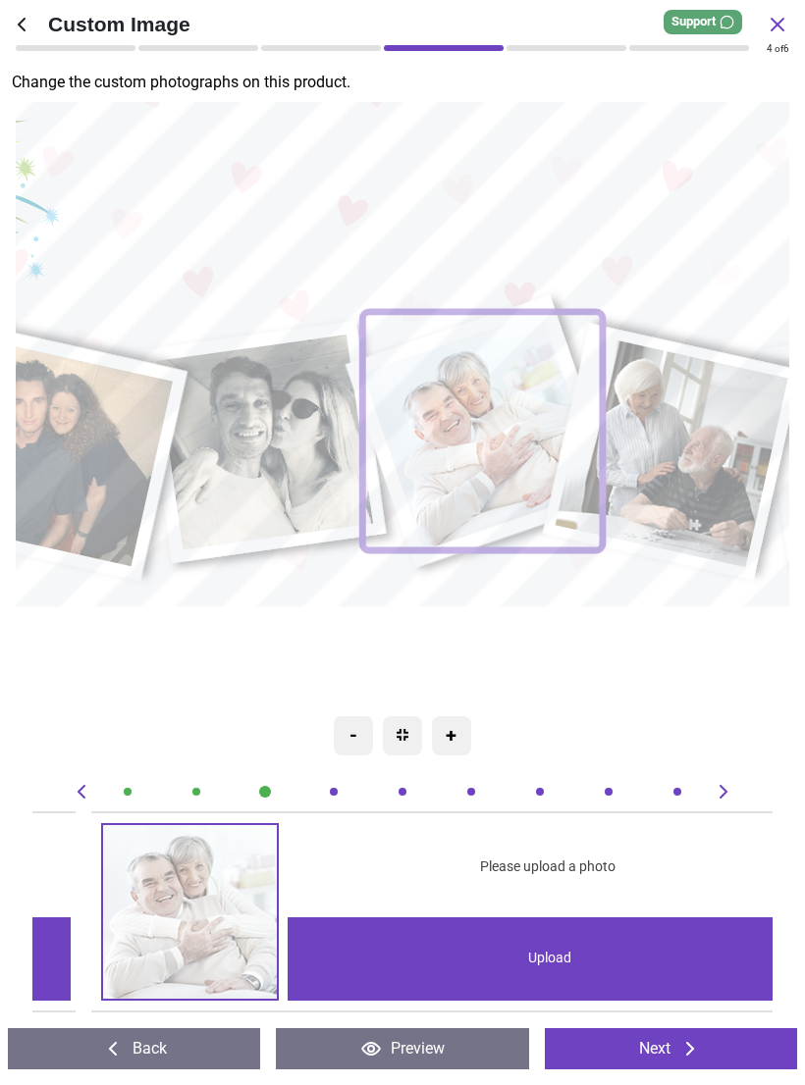
scroll to position [0, 2221]
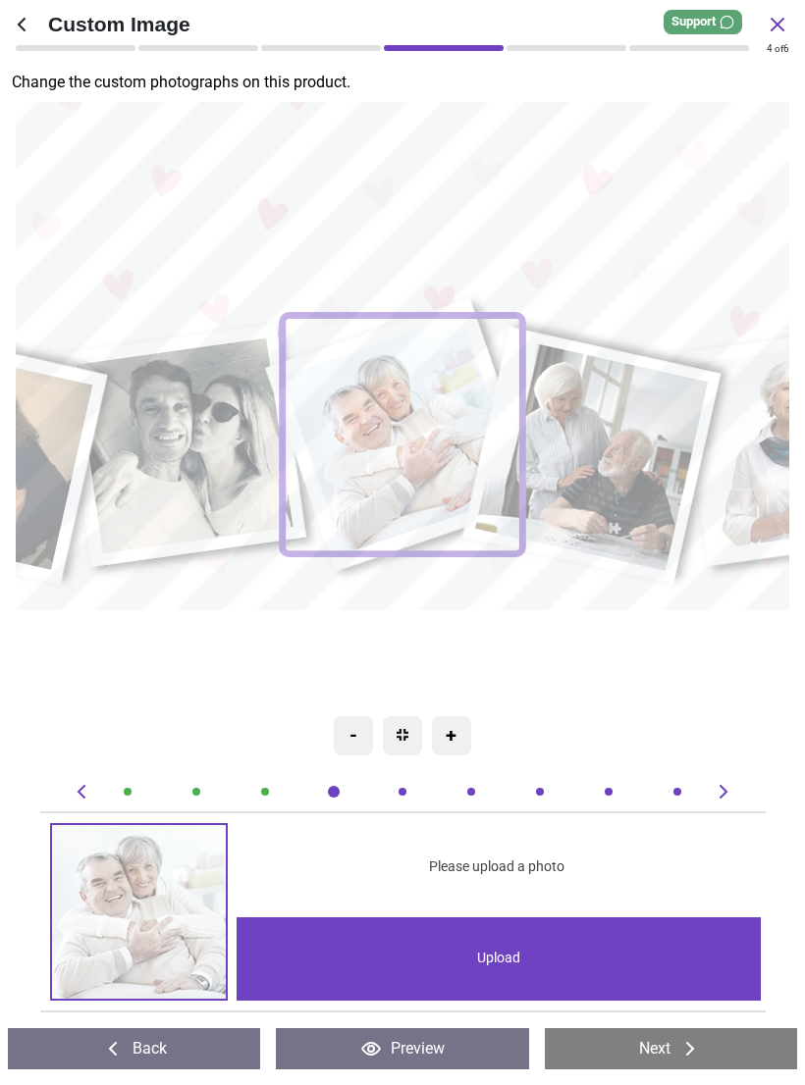
click at [677, 965] on div "Upload" at bounding box center [498, 958] width 524 height 83
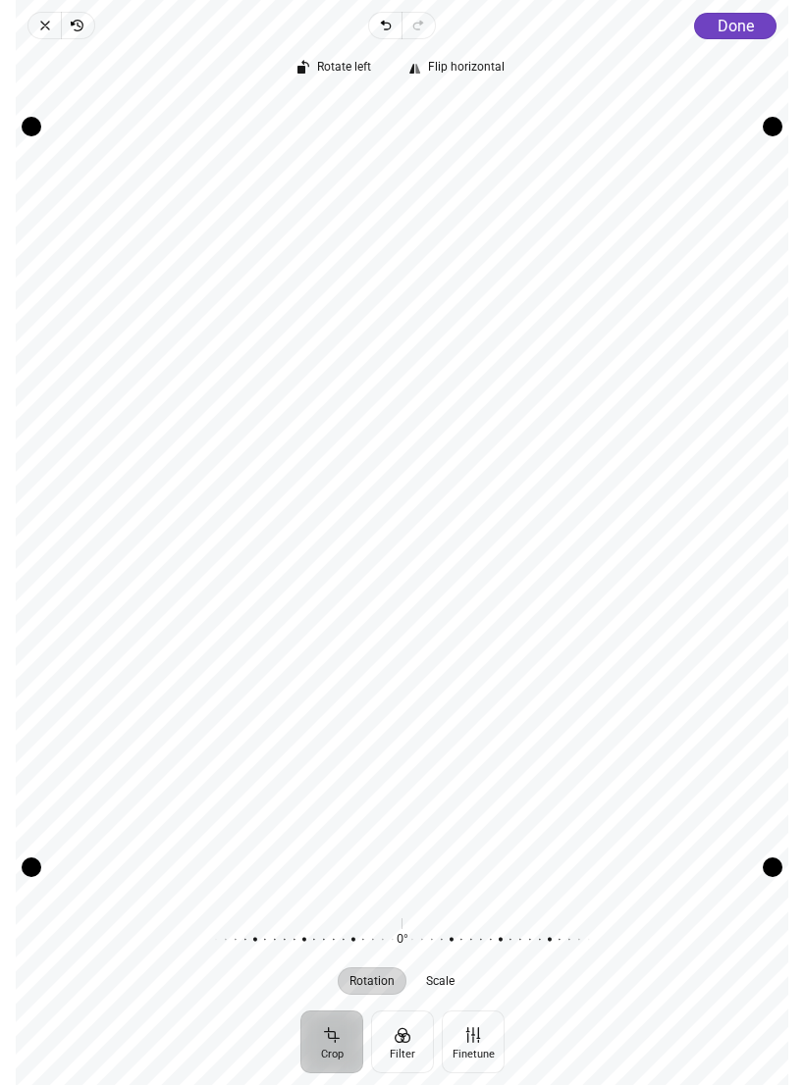
click at [747, 34] on span "Done" at bounding box center [735, 26] width 36 height 19
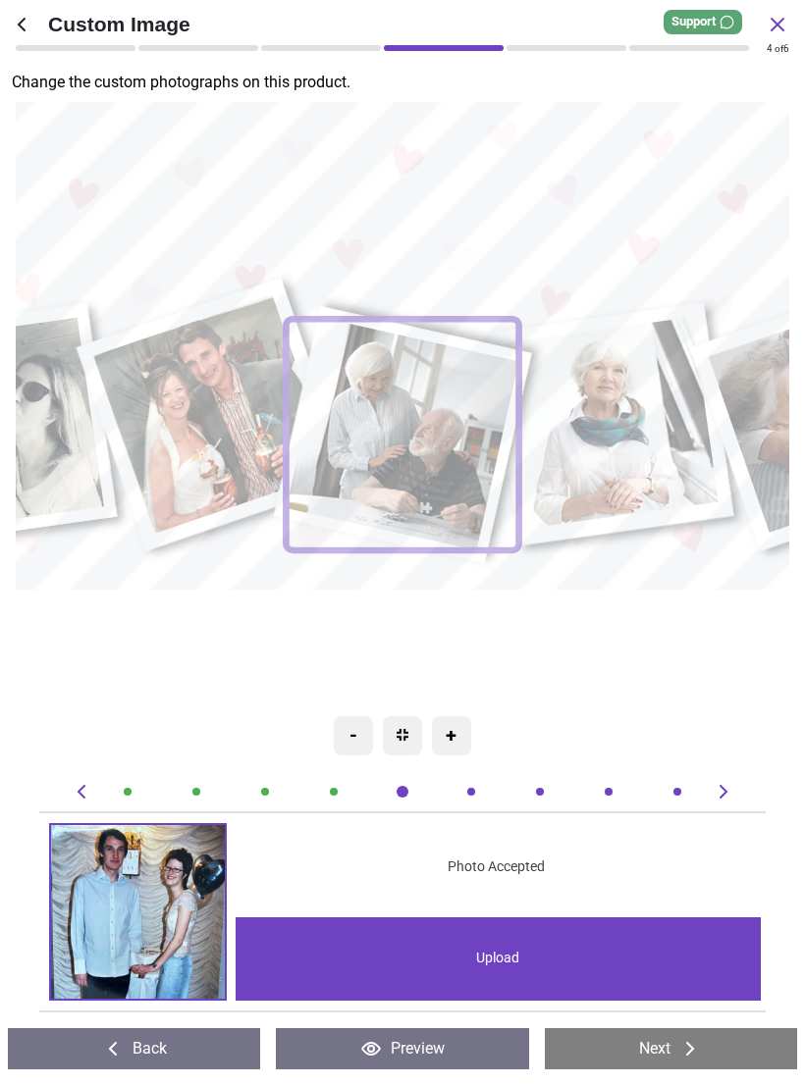
scroll to position [0, 2961]
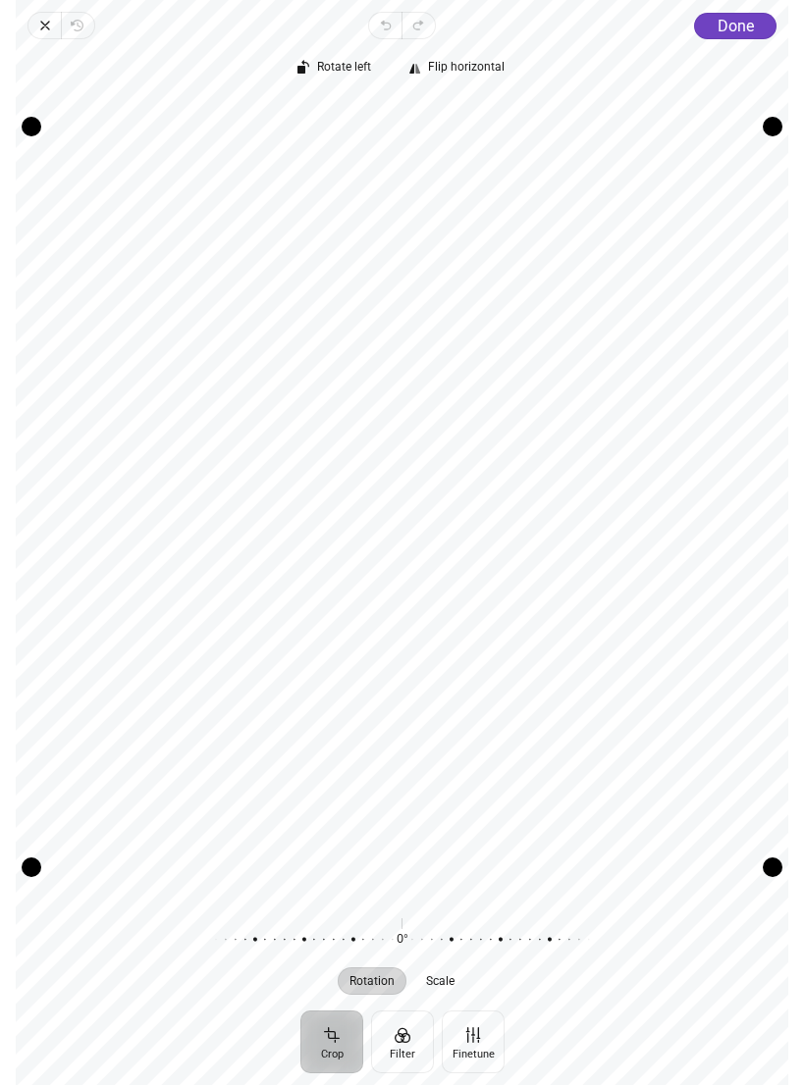
click at [735, 38] on button "Done" at bounding box center [736, 26] width 82 height 26
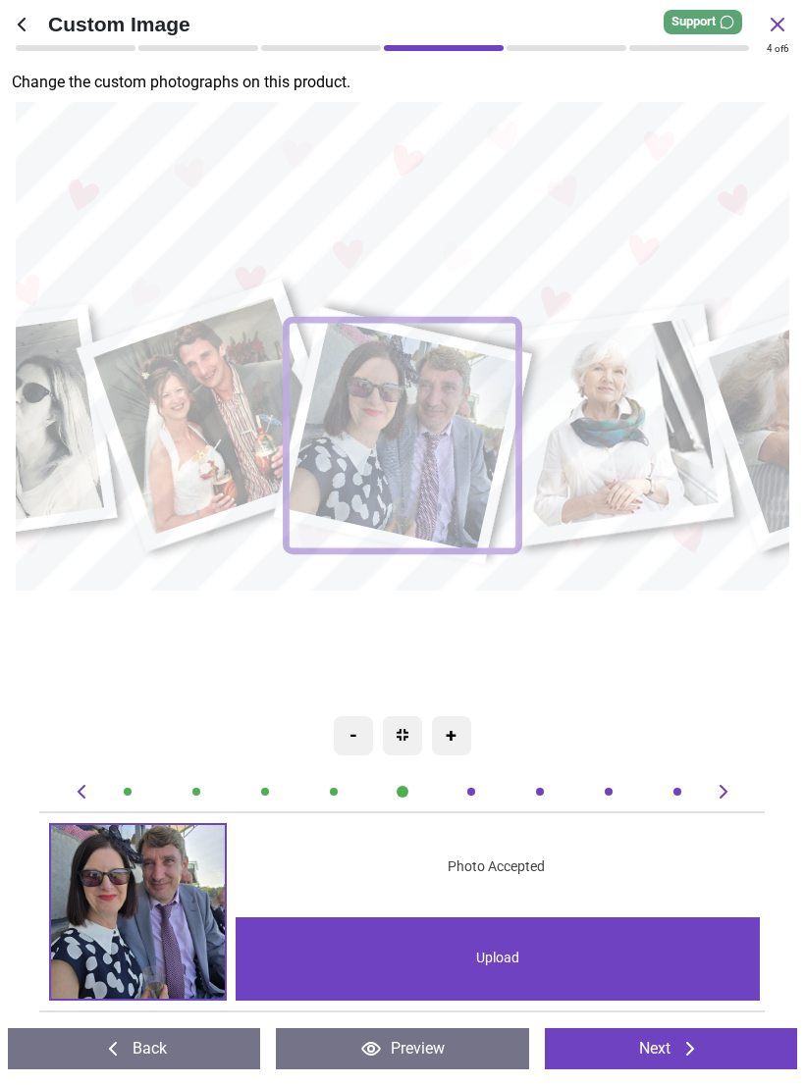
click at [623, 442] on image at bounding box center [611, 424] width 212 height 211
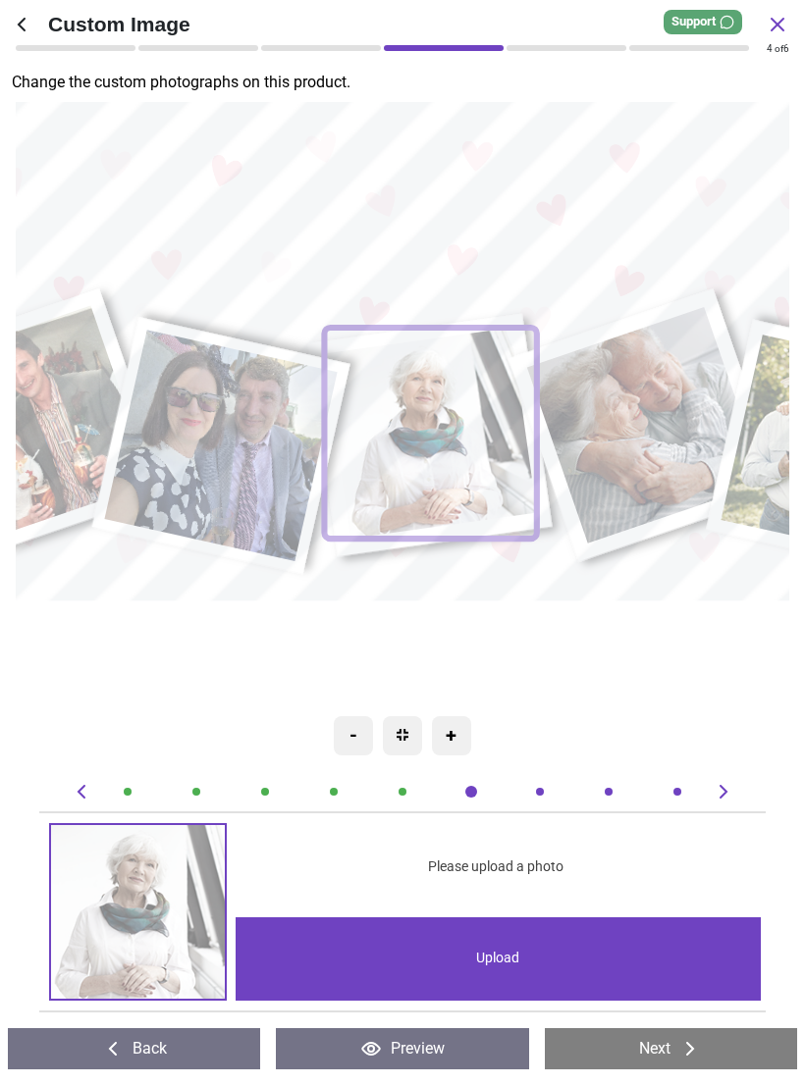
scroll to position [0, 3701]
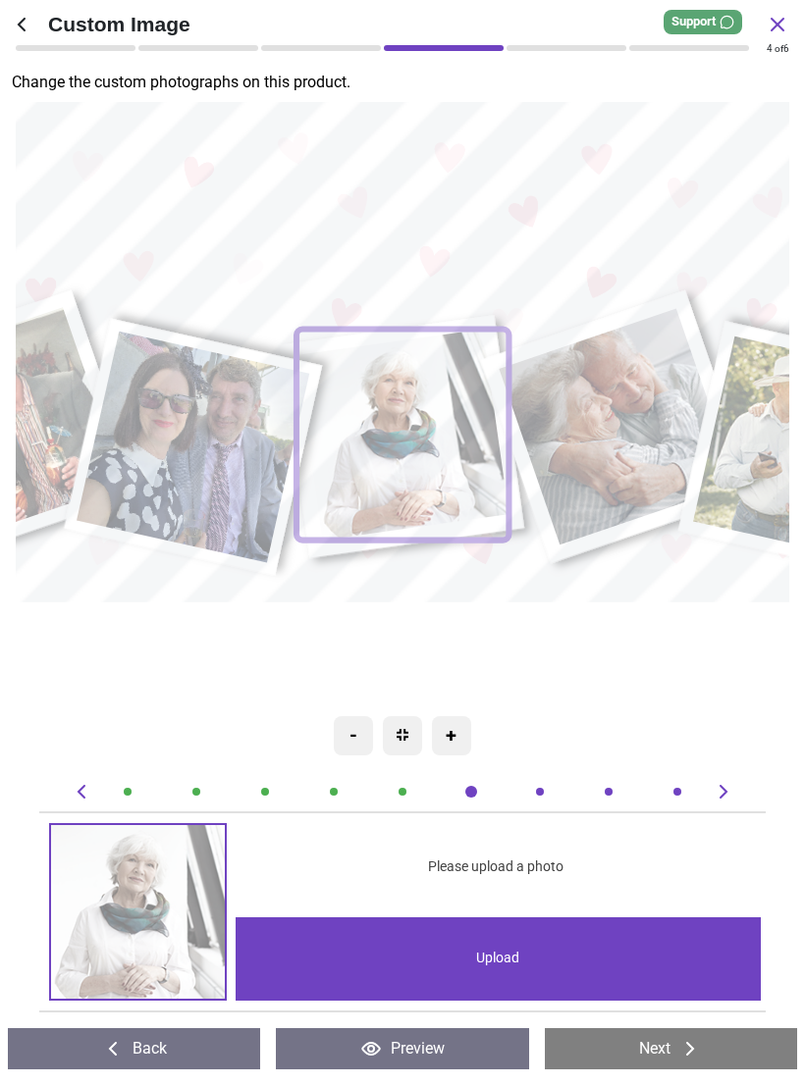
click at [578, 974] on div "Upload" at bounding box center [497, 958] width 524 height 83
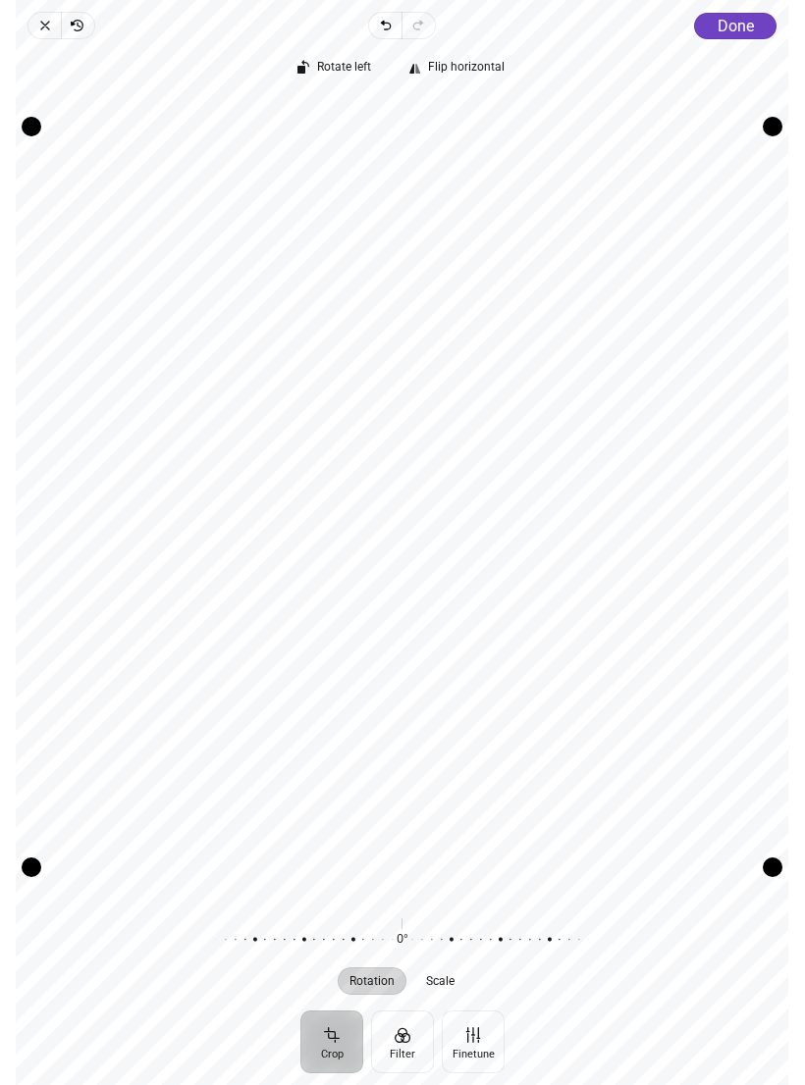
click at [742, 31] on span "Done" at bounding box center [735, 26] width 36 height 19
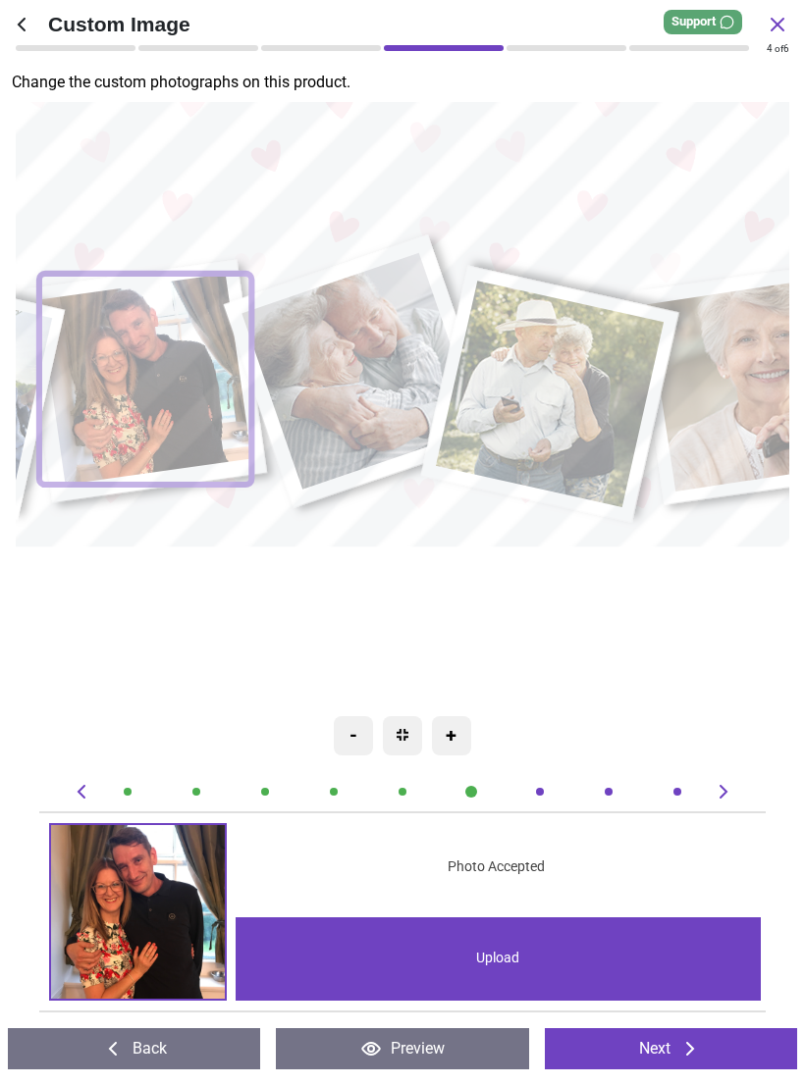
click at [373, 362] on image at bounding box center [359, 372] width 237 height 236
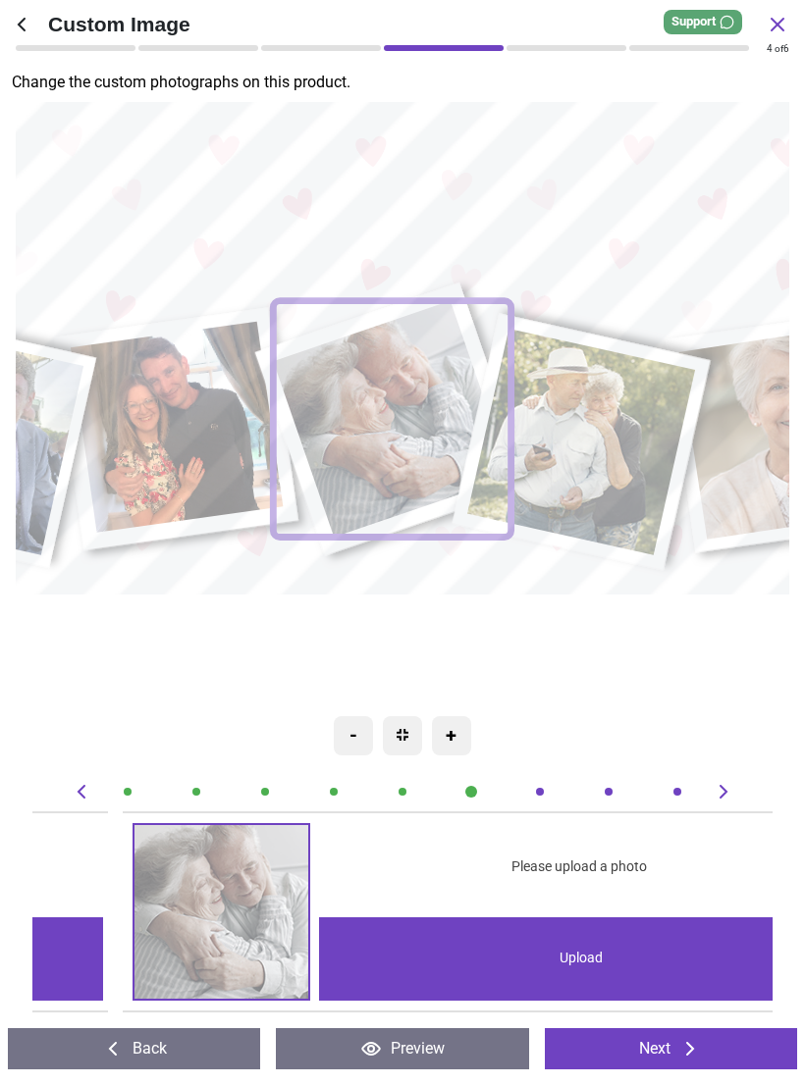
scroll to position [0, 4441]
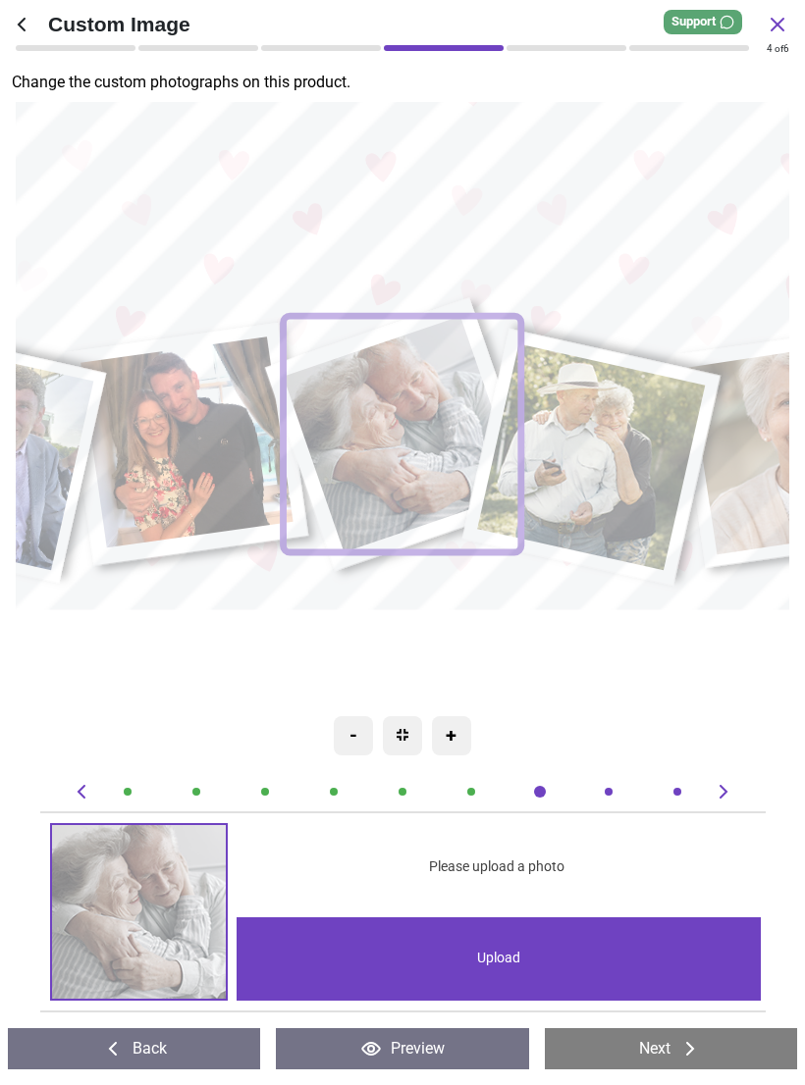
click at [614, 964] on div "Upload" at bounding box center [498, 958] width 524 height 83
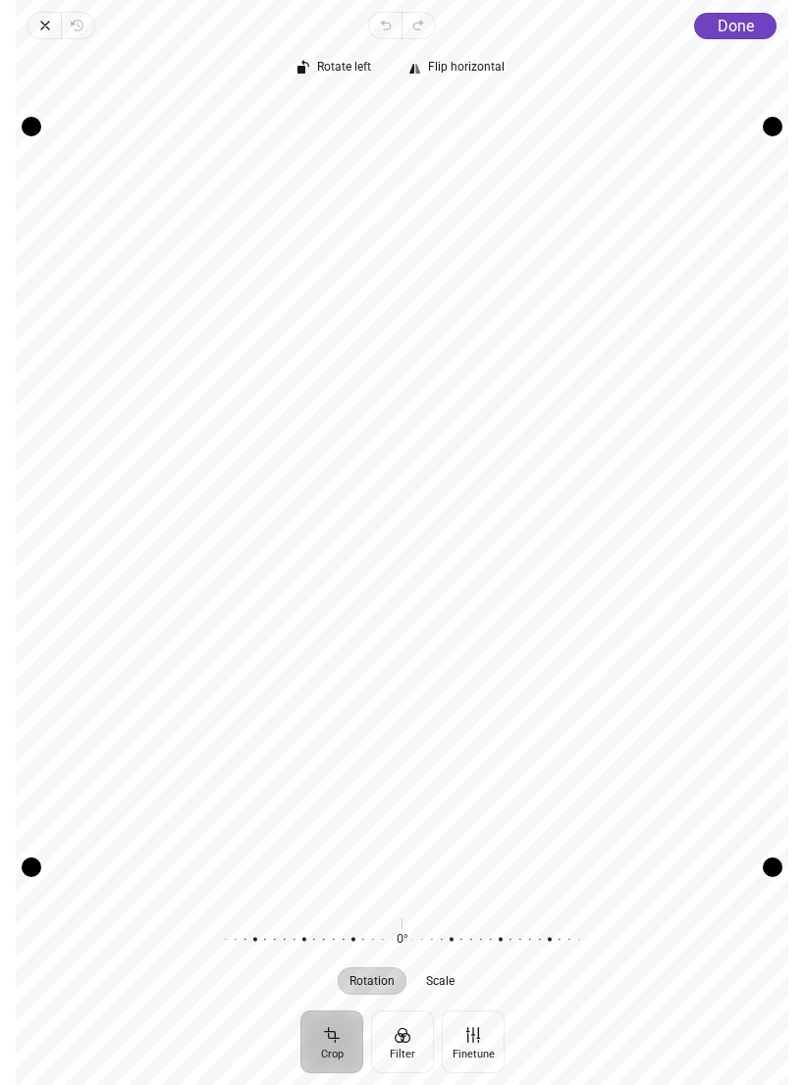
click at [746, 27] on span "Done" at bounding box center [735, 26] width 36 height 19
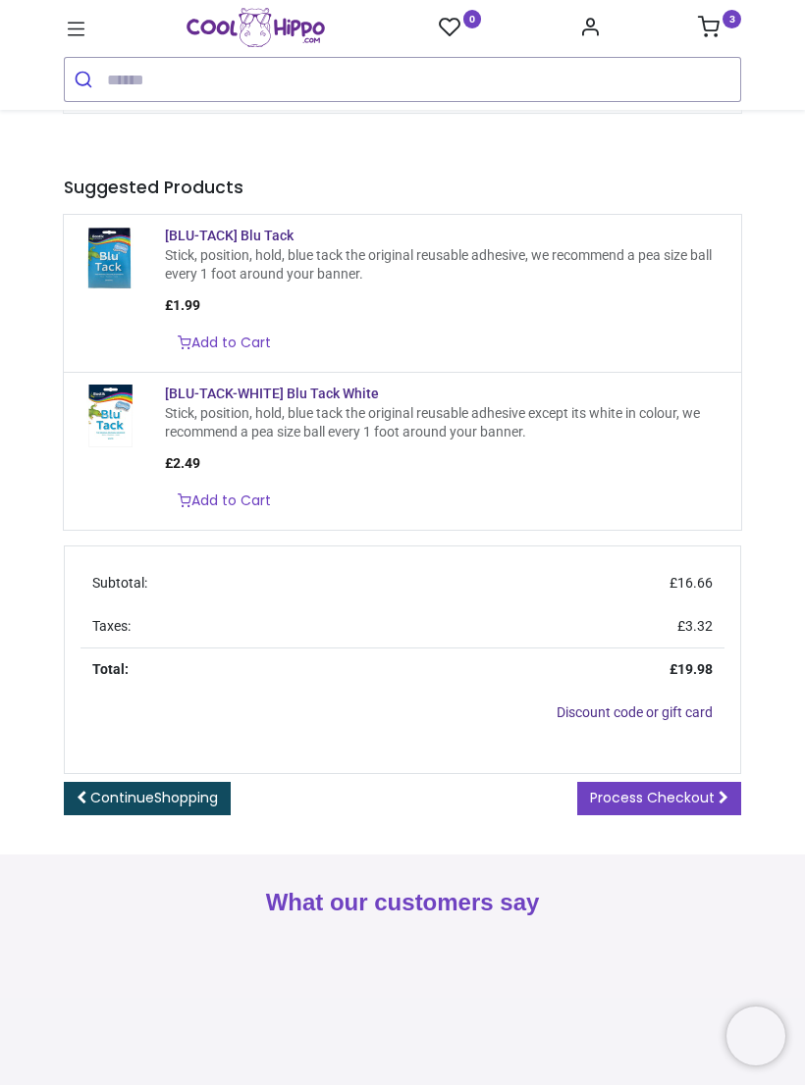
scroll to position [693, 0]
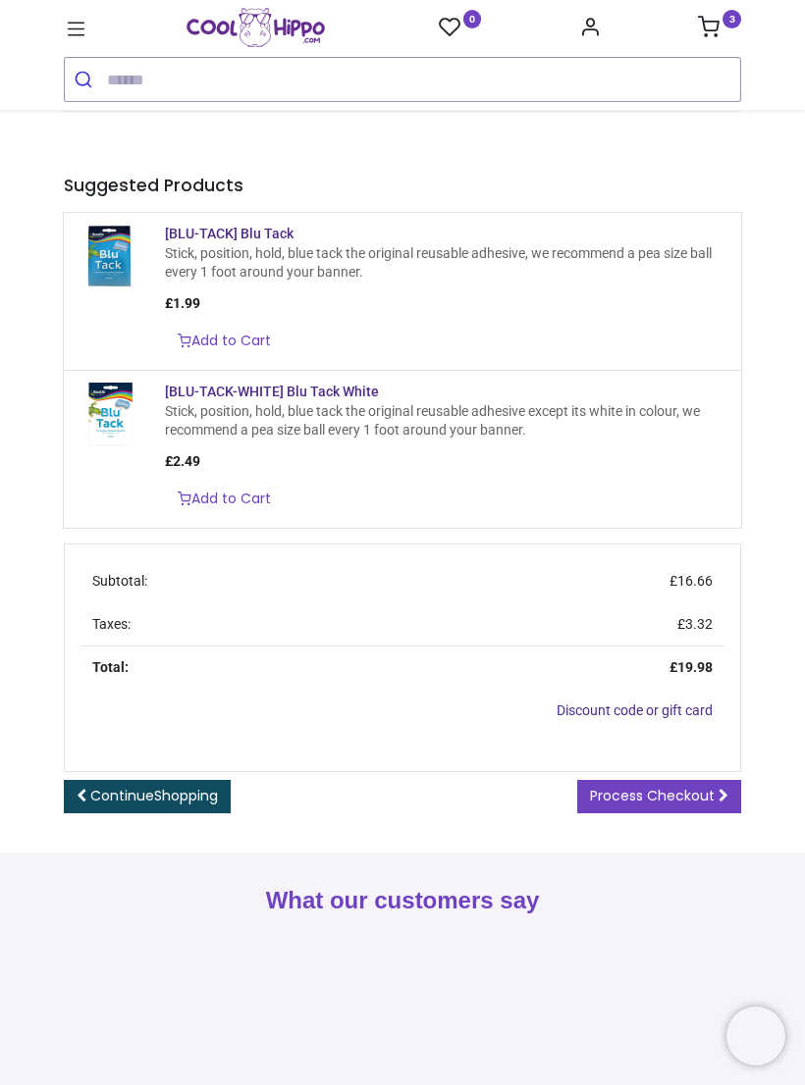
click at [688, 806] on span "Process Checkout" at bounding box center [652, 796] width 125 height 20
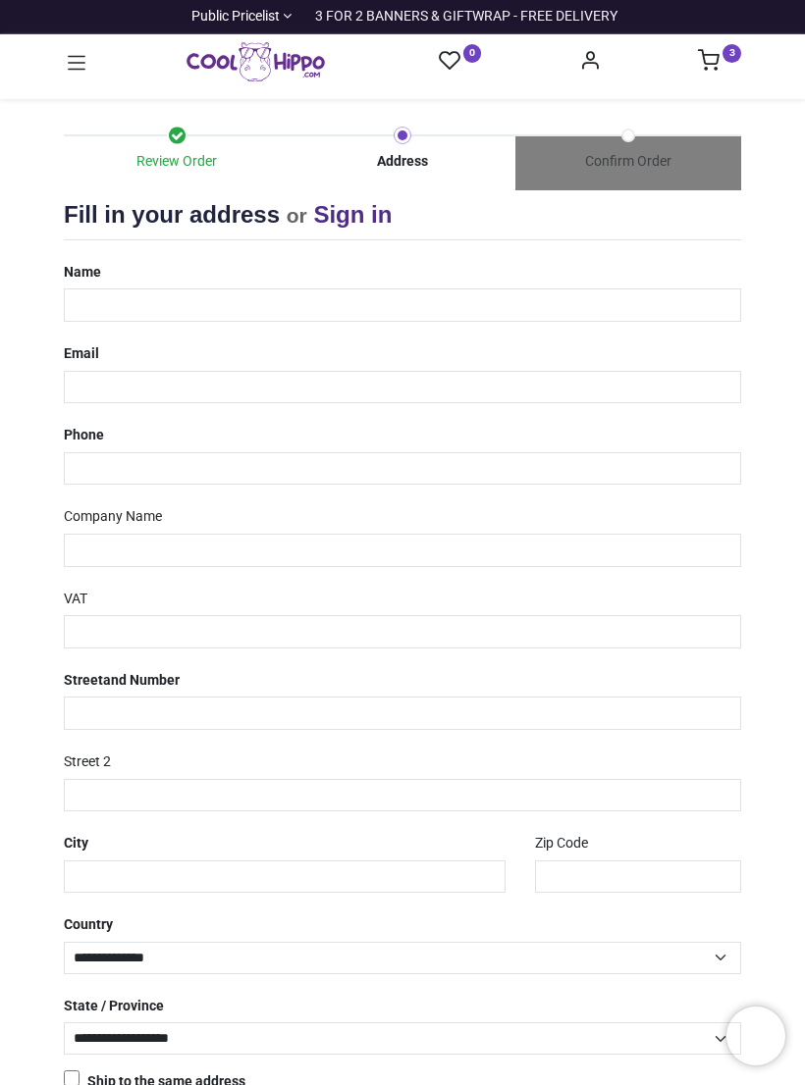
select select "***"
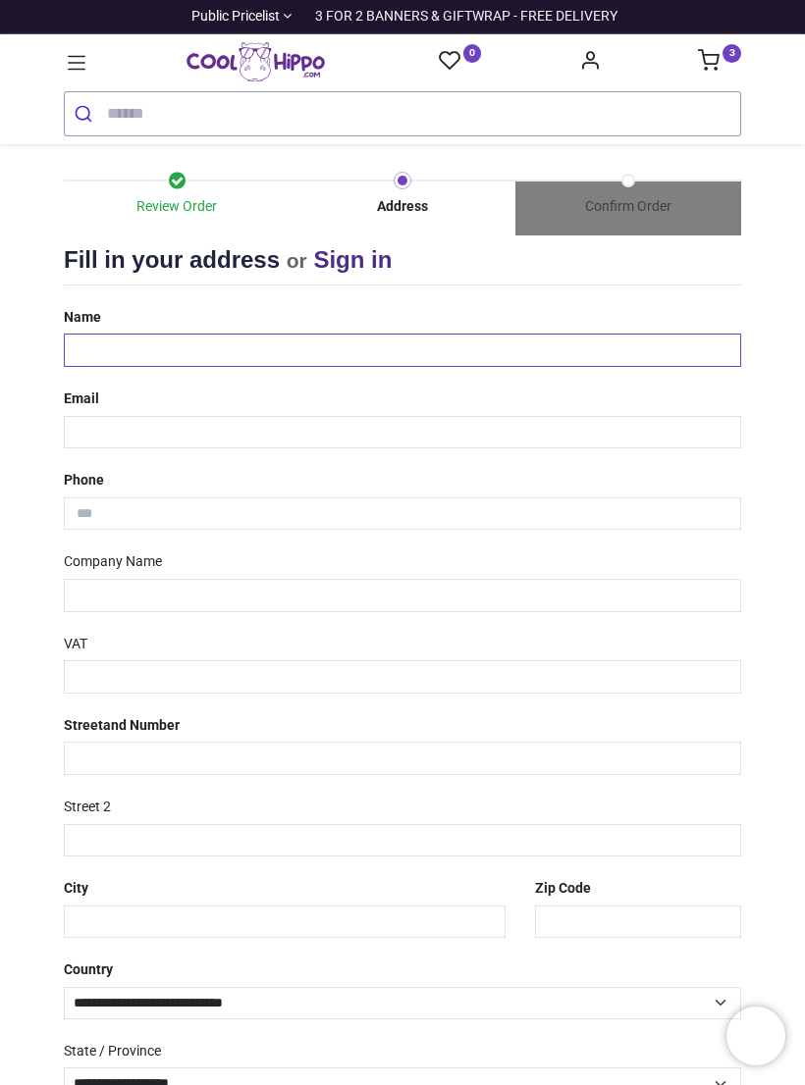
click at [389, 354] on input "text" at bounding box center [402, 350] width 677 height 33
type input "**********"
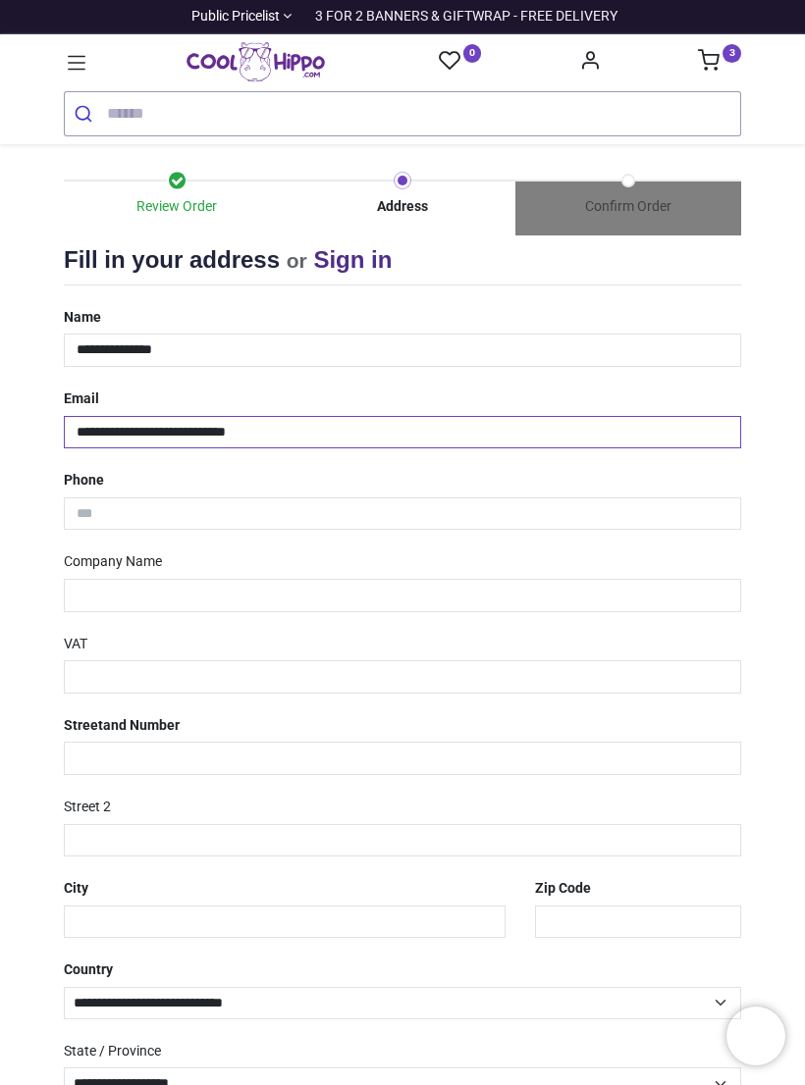
type input "**********"
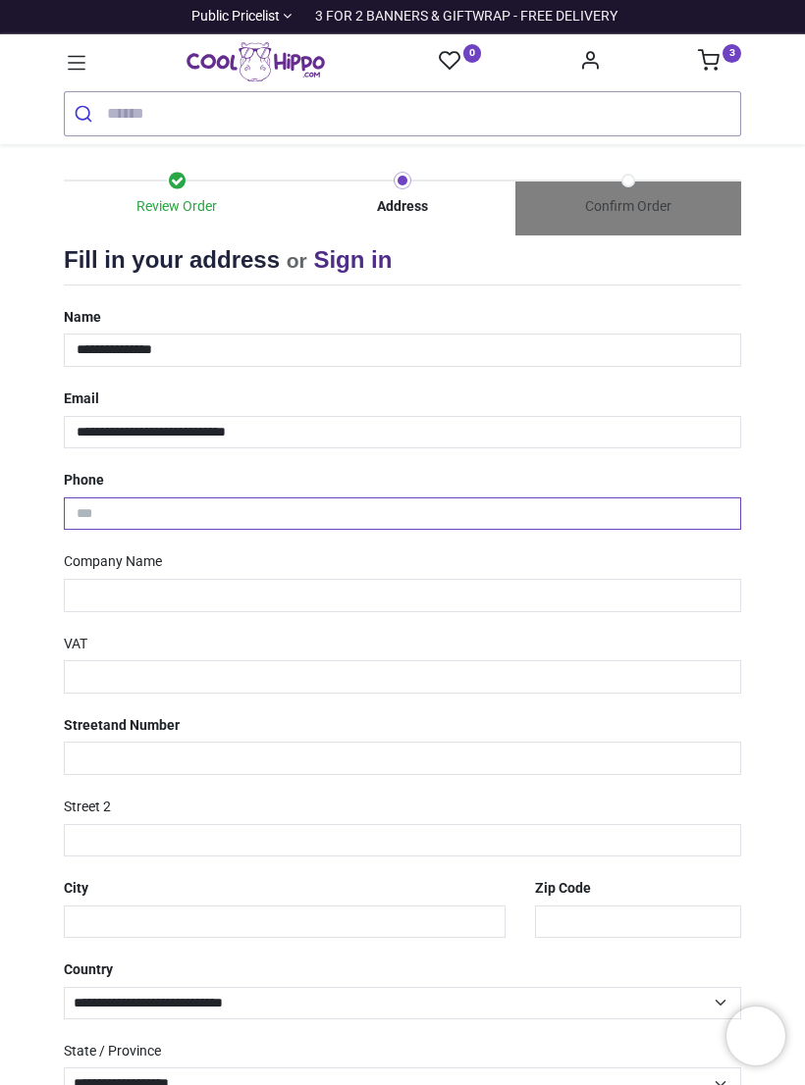
click at [373, 522] on input "tel" at bounding box center [402, 513] width 677 height 33
type input "**********"
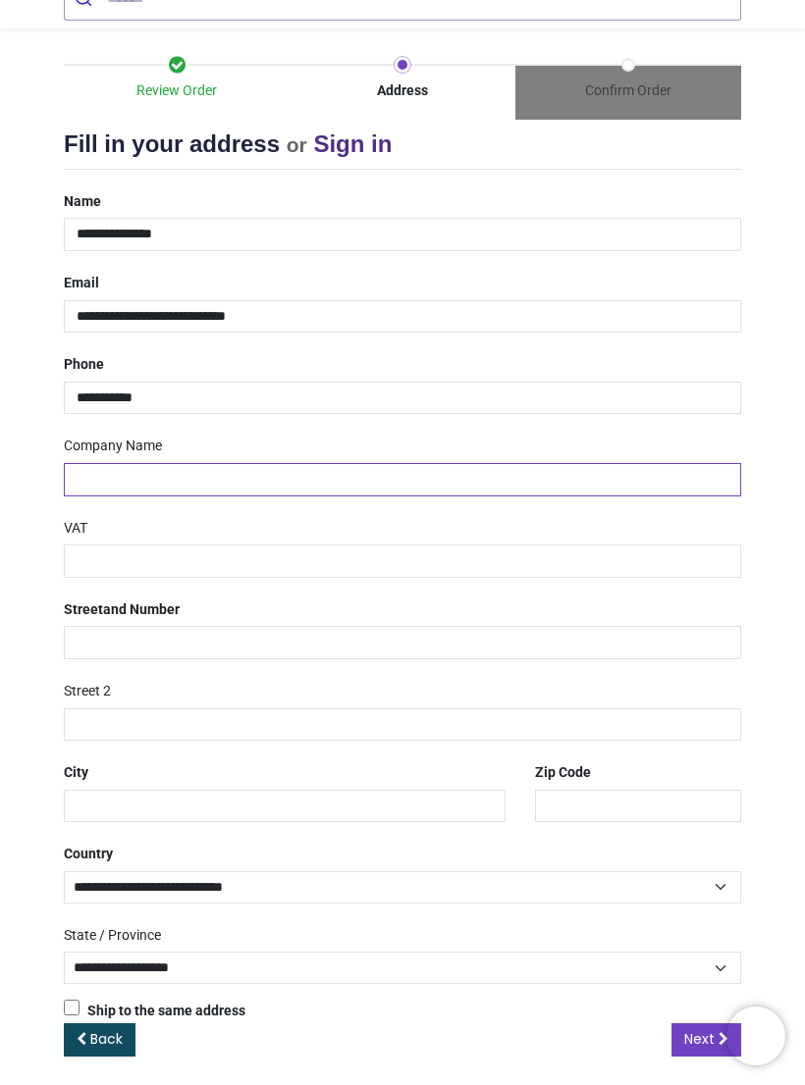
scroll to position [114, 0]
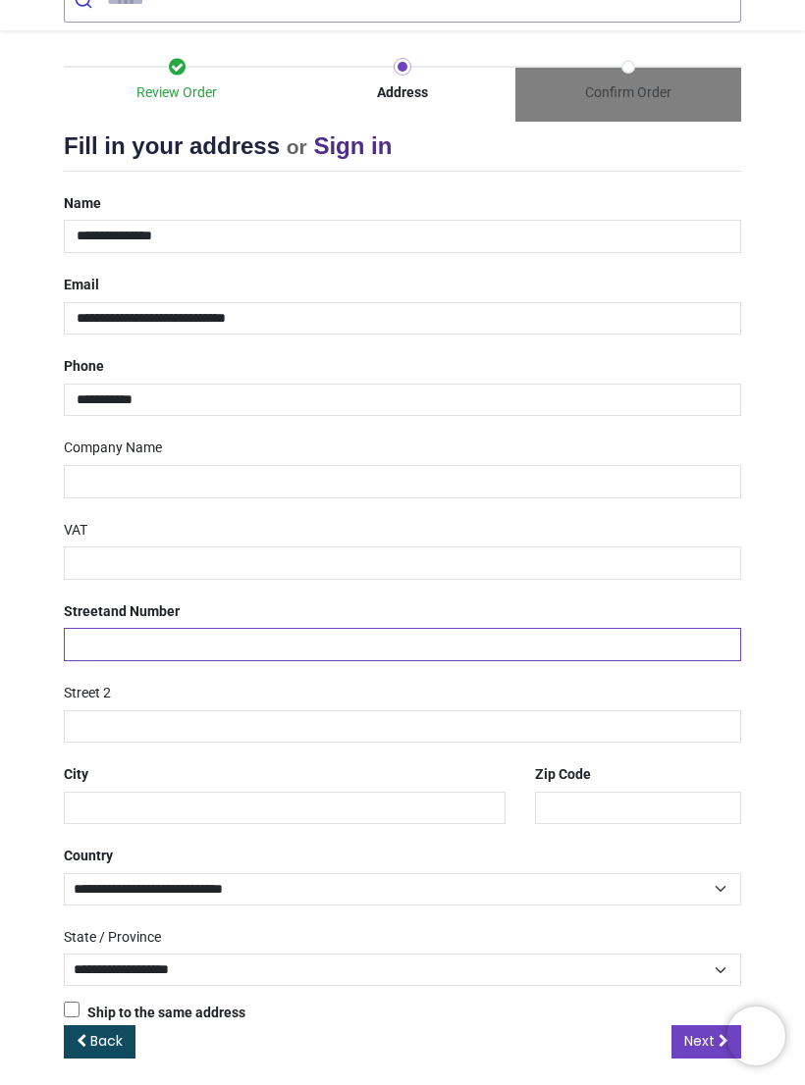
click at [575, 644] on input "text" at bounding box center [402, 644] width 677 height 33
type input "**********"
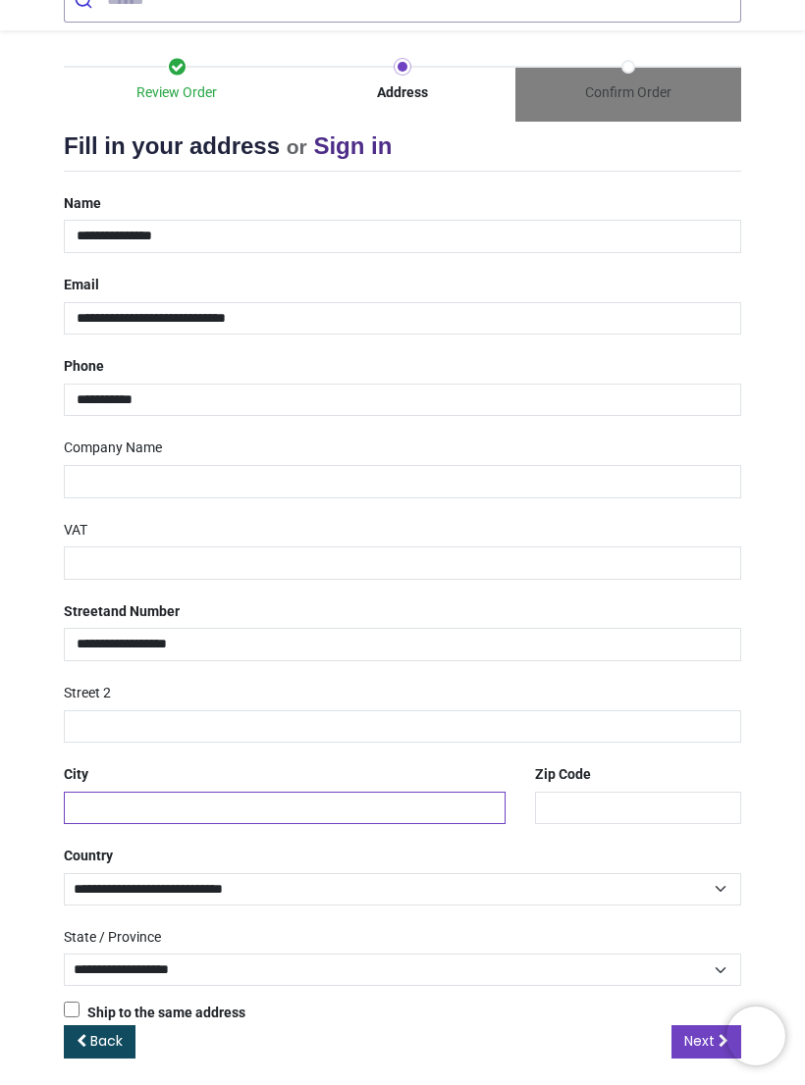
type input "**********"
type input "*******"
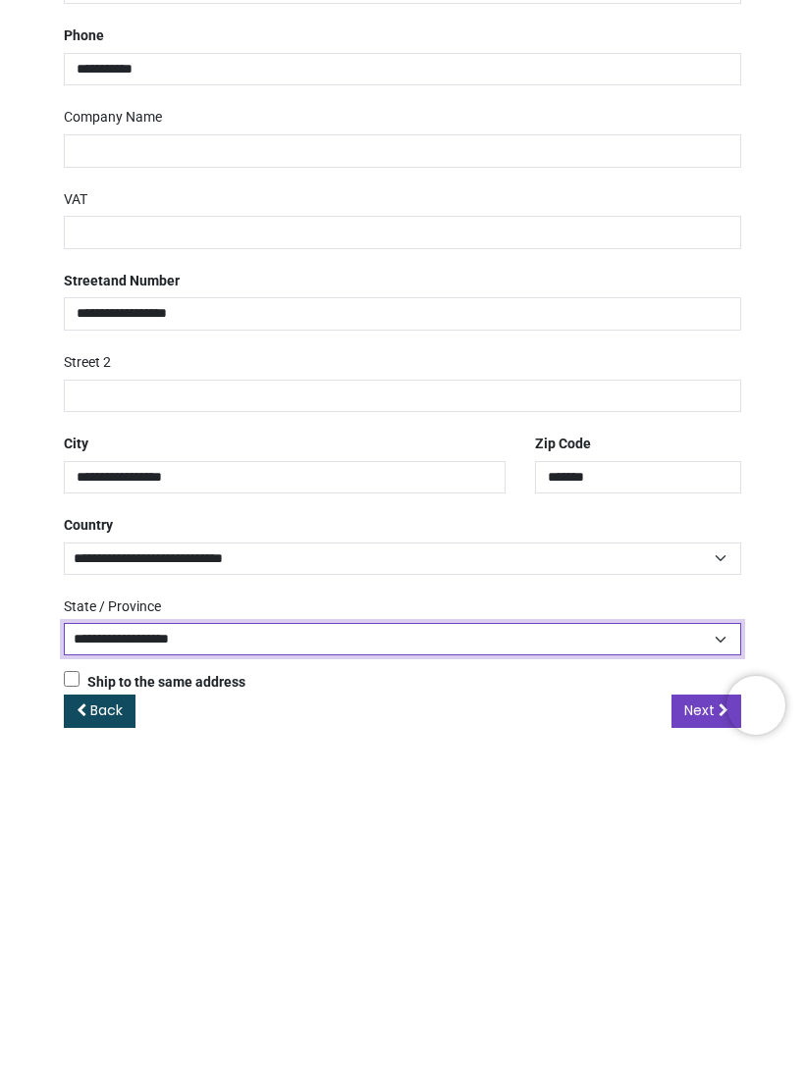
click at [688, 954] on select "**********" at bounding box center [402, 970] width 677 height 32
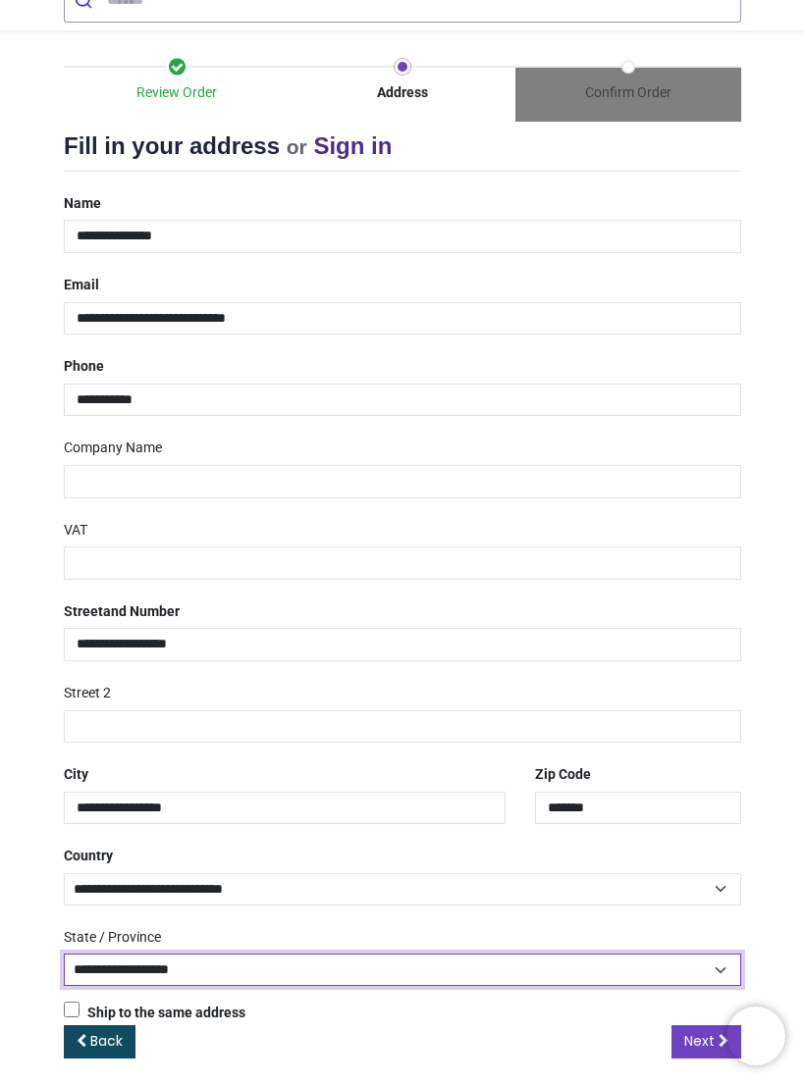
select select "***"
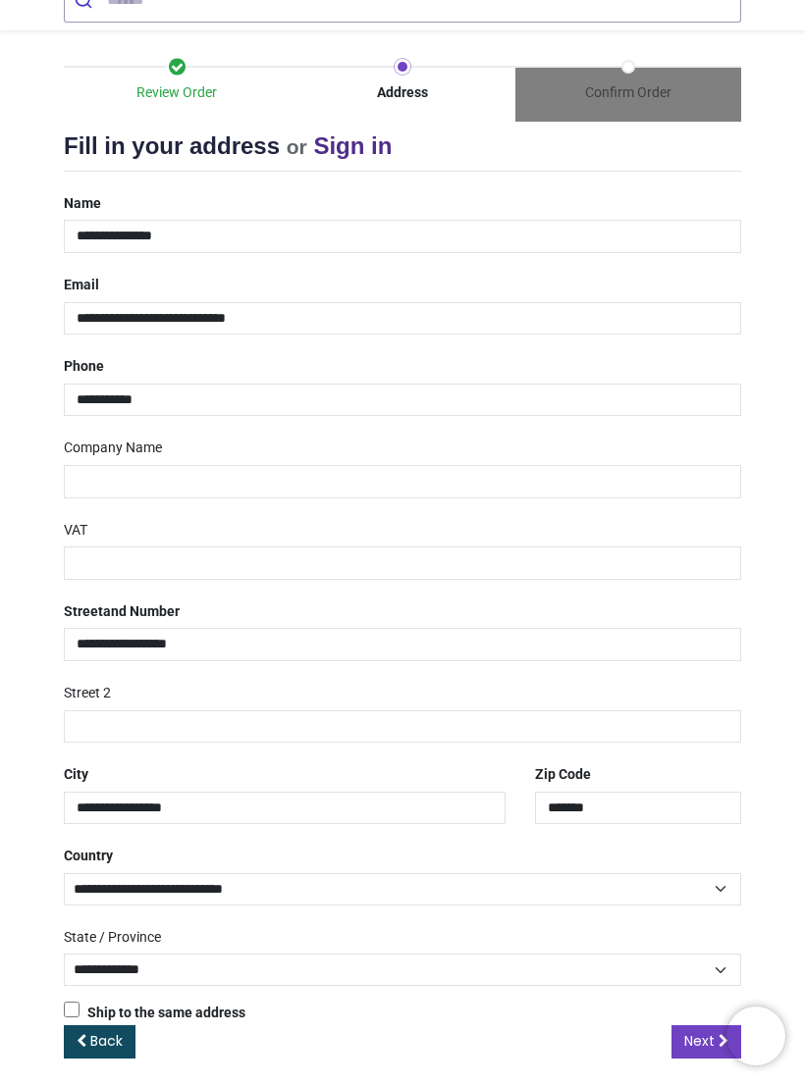
click at [697, 1032] on span "Next" at bounding box center [699, 1041] width 30 height 20
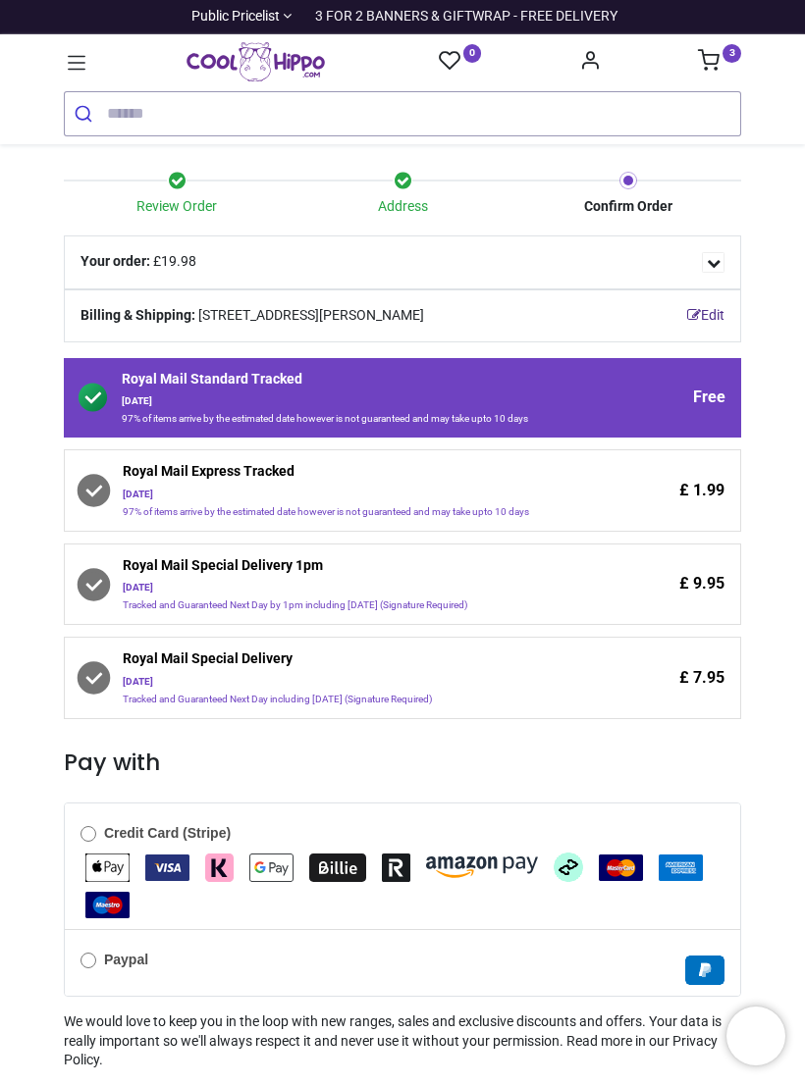
click at [692, 693] on div "£ 7.95" at bounding box center [663, 678] width 121 height 57
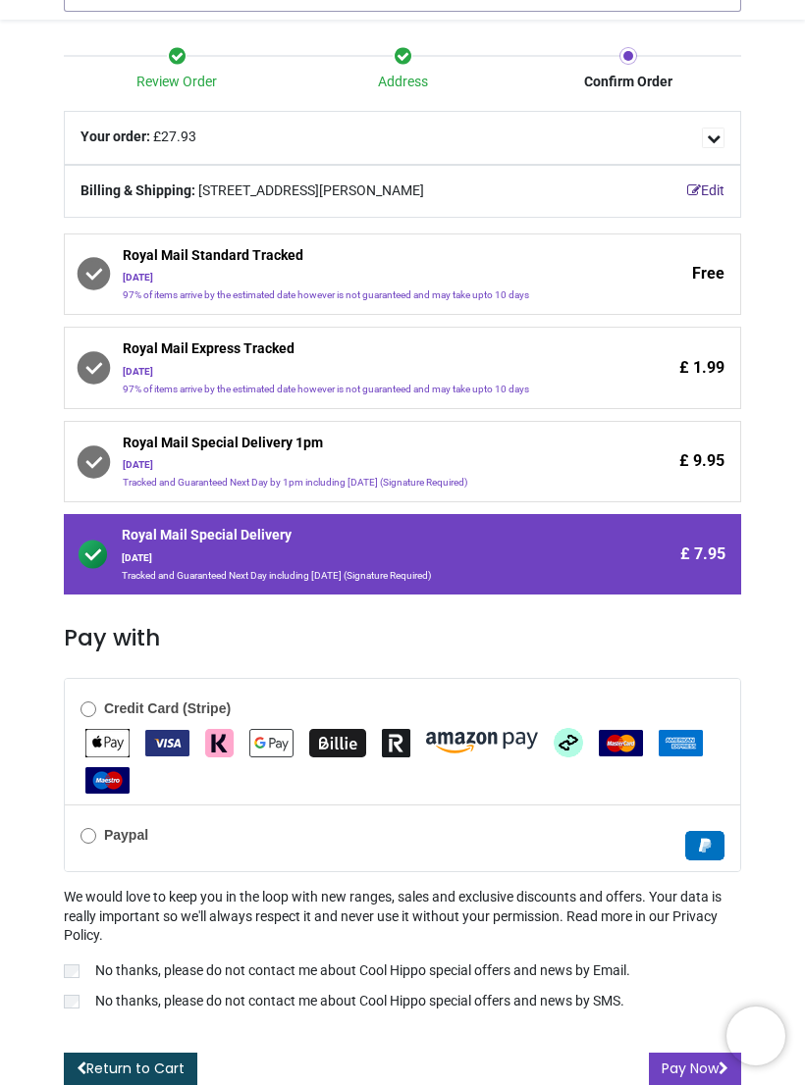
scroll to position [124, 0]
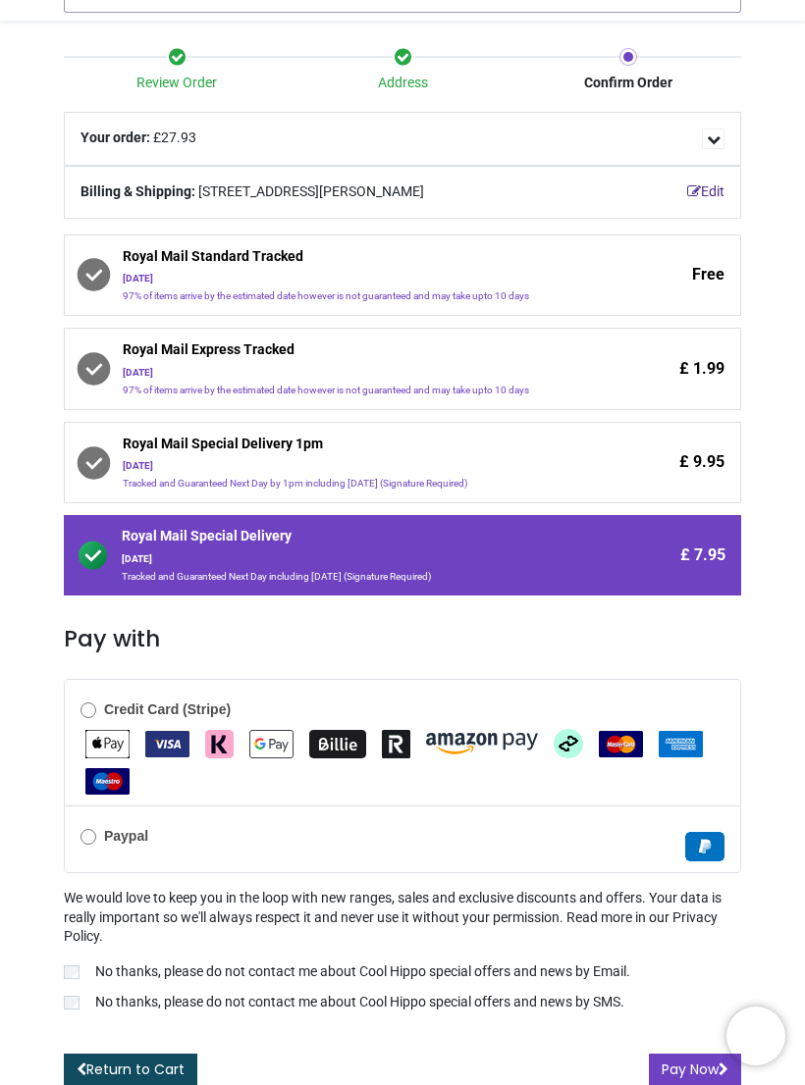
click at [692, 1062] on button "Pay Now" at bounding box center [695, 1070] width 92 height 33
